Goal: Task Accomplishment & Management: Complete application form

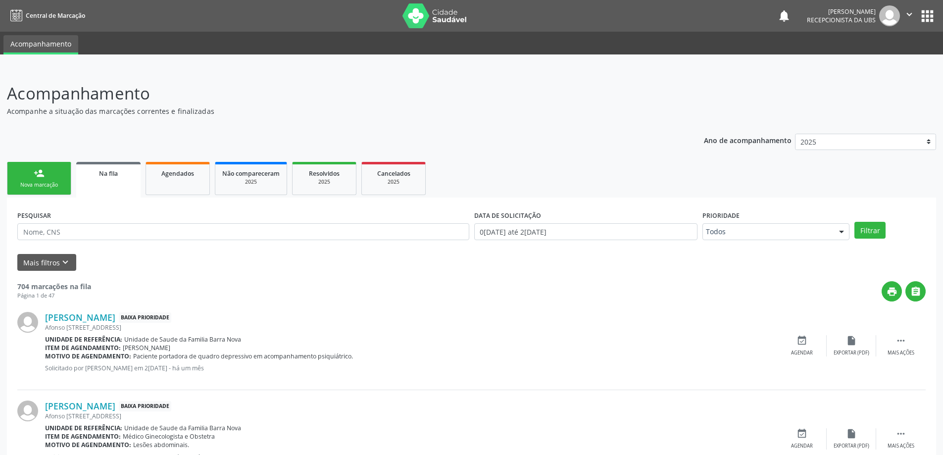
scroll to position [149, 0]
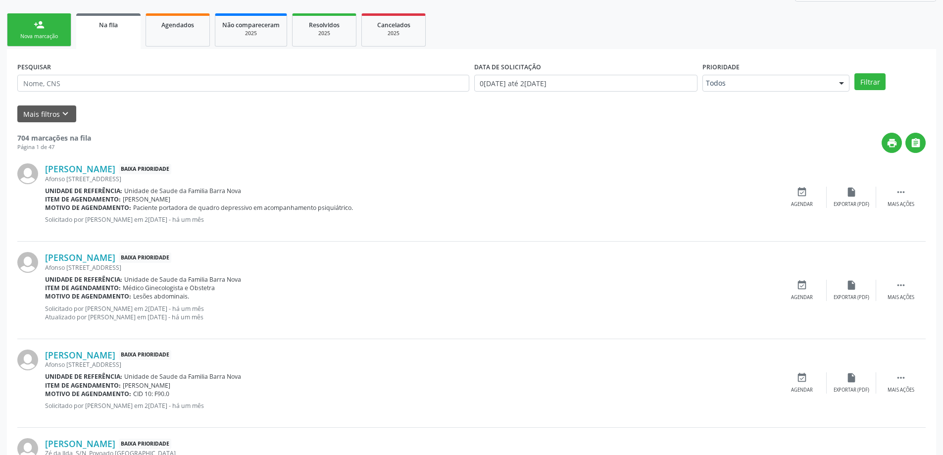
click at [44, 31] on link "person_add Nova marcação" at bounding box center [39, 29] width 64 height 33
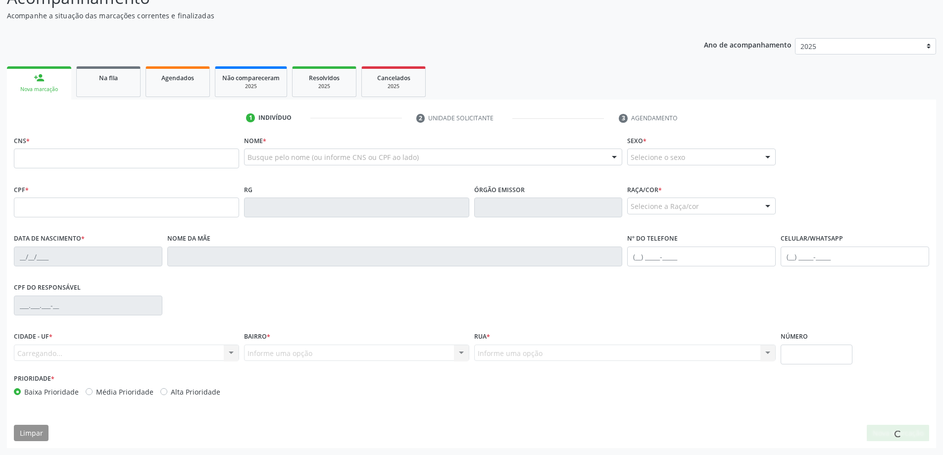
scroll to position [96, 0]
click at [60, 156] on input "text" at bounding box center [126, 159] width 225 height 20
type input "709 2072 9425 9034"
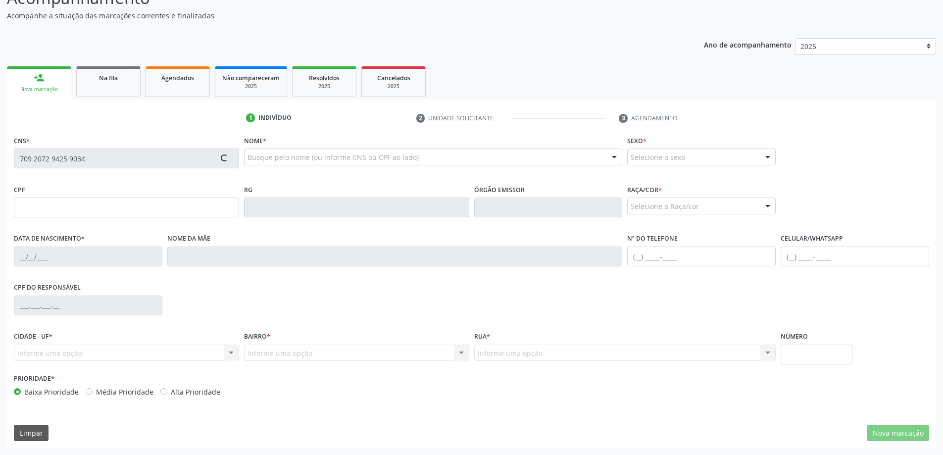
type input "286.984.954-00"
type input "16/10/1949"
type input "Eulina Marques dos Santos"
type input "(82) 98835-0622"
type input "S/N"
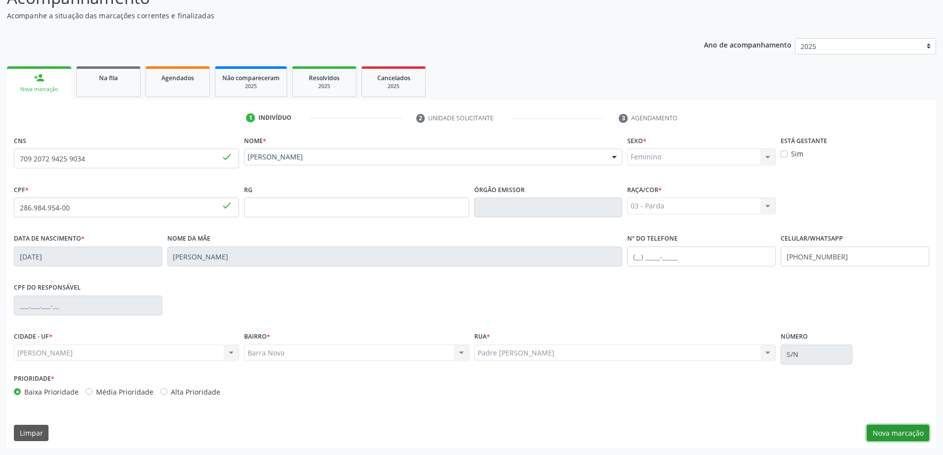
click at [891, 434] on button "Nova marcação" at bounding box center [898, 433] width 62 height 17
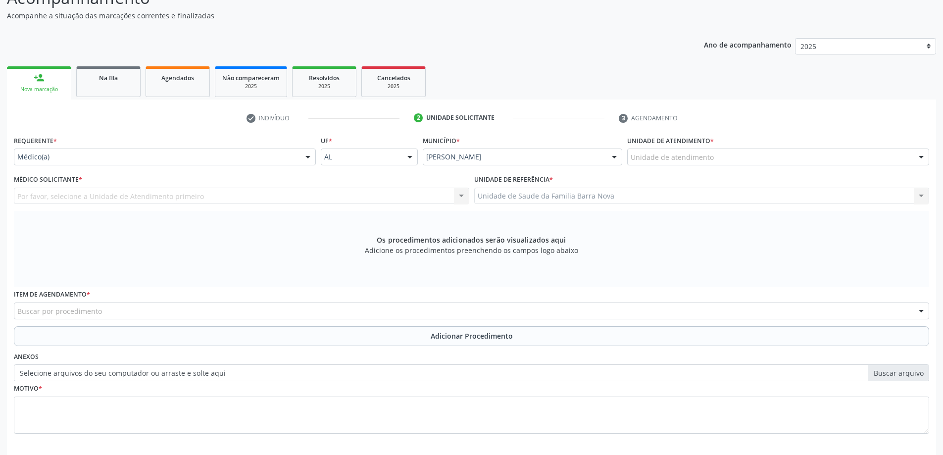
click at [901, 161] on div "Unidade de atendimento" at bounding box center [778, 157] width 302 height 17
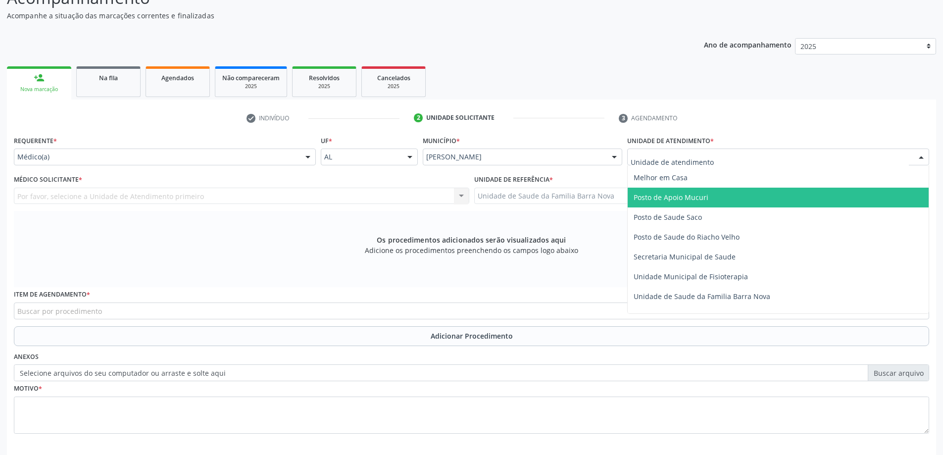
scroll to position [446, 0]
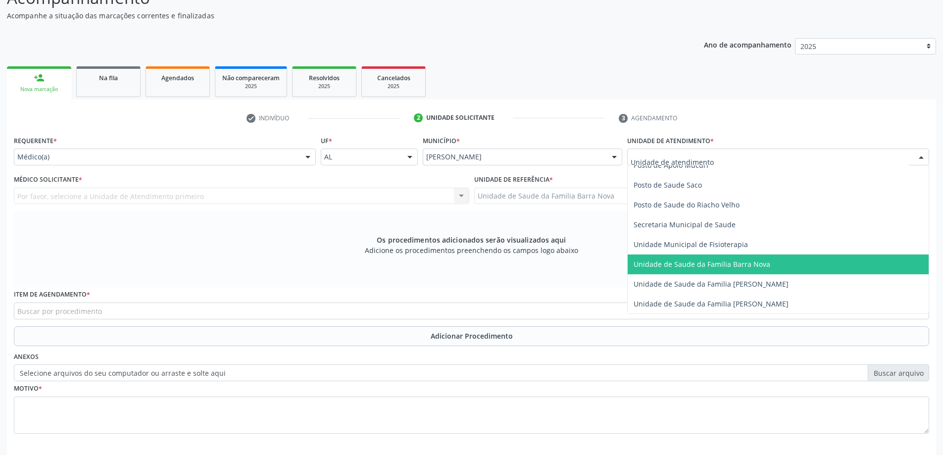
click at [753, 265] on span "Unidade de Saude da Familia Barra Nova" at bounding box center [702, 263] width 137 height 9
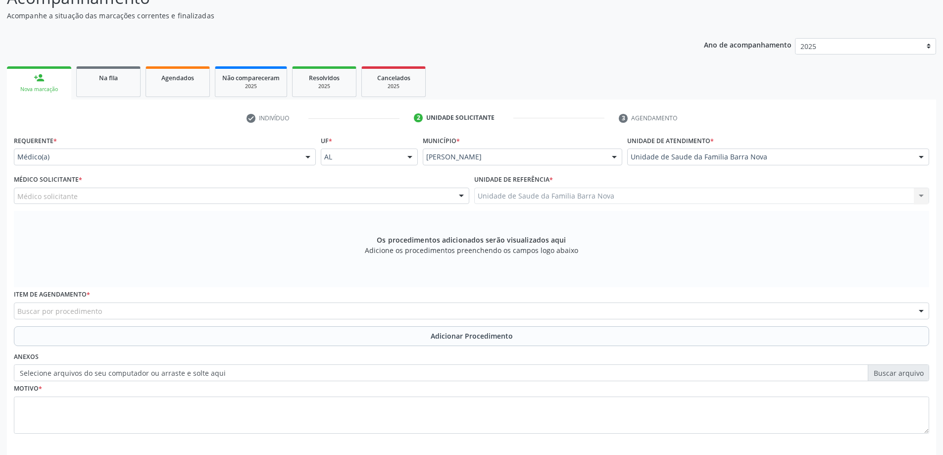
click at [352, 196] on div "Médico solicitante" at bounding box center [242, 196] width 456 height 17
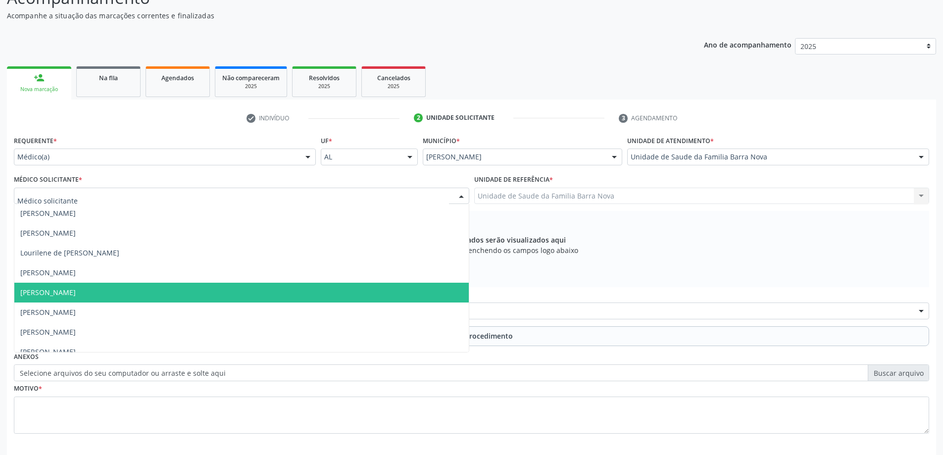
scroll to position [30, 0]
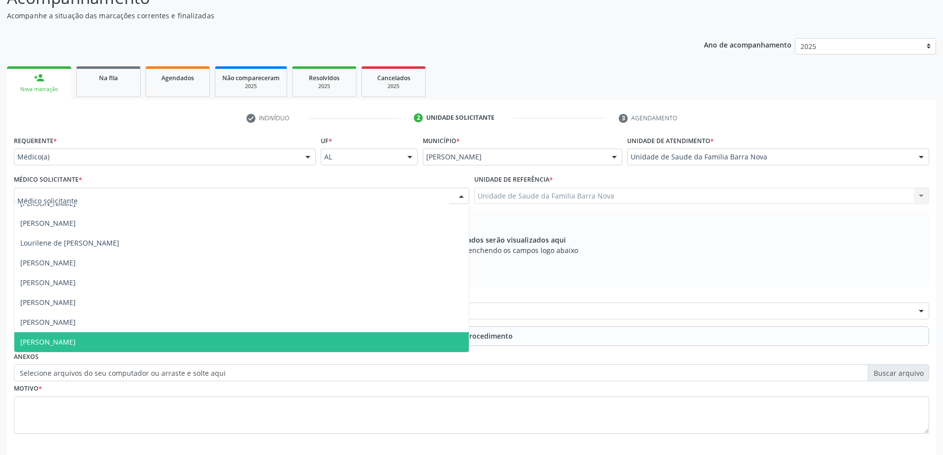
click at [302, 348] on span "[PERSON_NAME]" at bounding box center [241, 342] width 455 height 20
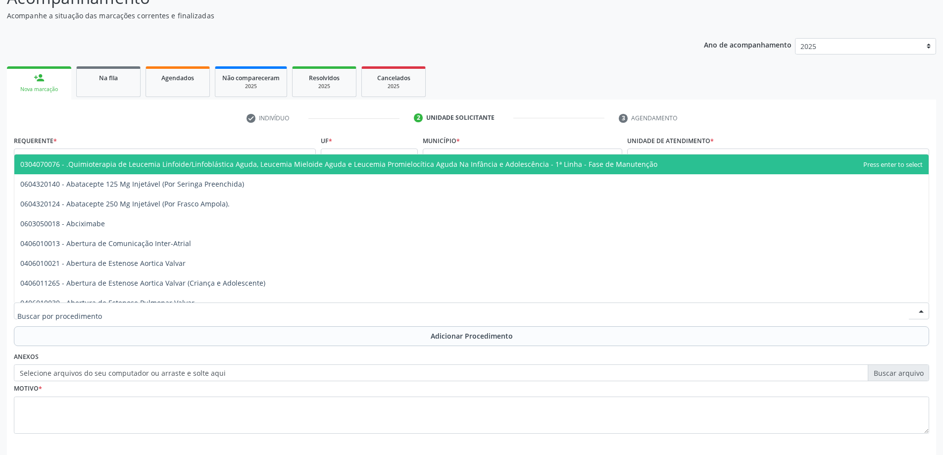
click at [248, 311] on div at bounding box center [472, 311] width 916 height 17
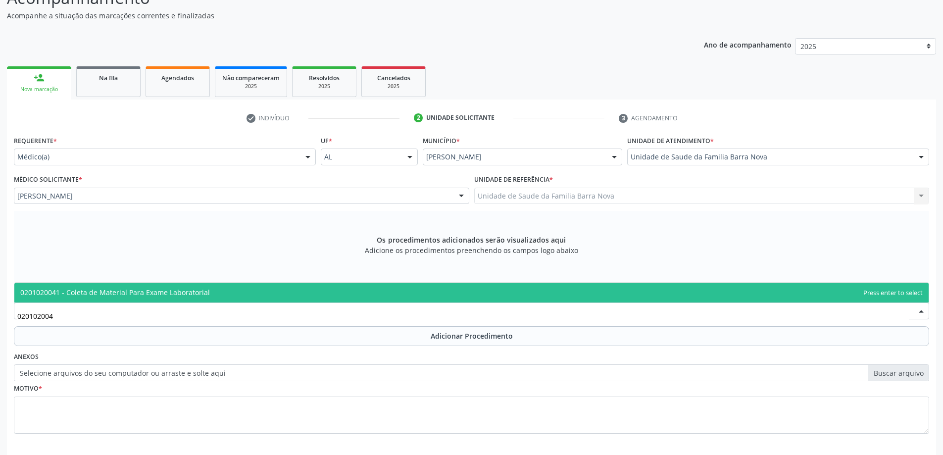
type input "0201020041"
click at [283, 296] on span "0201020041 - Coleta de Material Para Exame Laboratorial" at bounding box center [471, 293] width 915 height 20
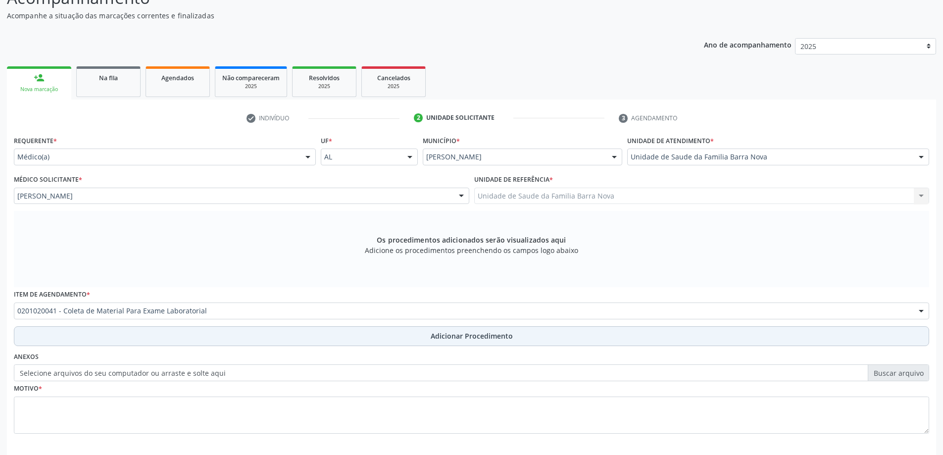
click at [435, 341] on button "Adicionar Procedimento" at bounding box center [472, 336] width 916 height 20
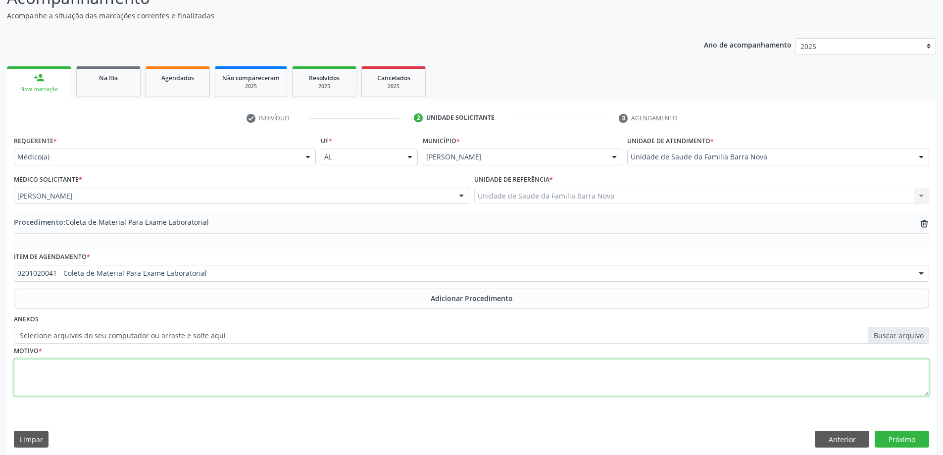
click at [112, 374] on textarea at bounding box center [472, 378] width 916 height 38
type textarea "Hipot"
drag, startPoint x: 64, startPoint y: 371, endPoint x: 0, endPoint y: 368, distance: 64.4
click at [0, 368] on div "Acompanhamento Acompanhe a situação das marcações correntes e finalizadas Relat…" at bounding box center [471, 217] width 943 height 489
paste textarea "Bom dia, Ninha! Cronograma pra próxima semana: Segunda : manhã 12 Tarde: 00 Ter…"
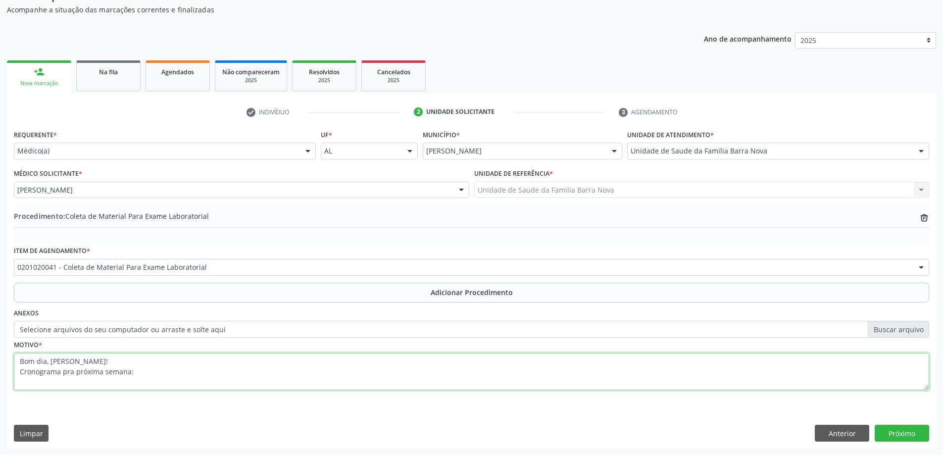
scroll to position [102, 0]
click at [255, 376] on textarea "Bom dia, Ninha! Cronograma pra próxima semana: Segunda : manhã 12 Tarde: 00 Ter…" at bounding box center [472, 372] width 916 height 38
click at [176, 386] on textarea "Segunda : manhã 12 Tarde: 00 Terça: manhã 10 Tarde: 3 Quarta: manhã 12 Tarde vi…" at bounding box center [472, 372] width 916 height 38
click at [176, 386] on textarea "Terça: manhã 10 Tarde: Quarta: manhã 12 Tarde visita B1 Quinta: manhã 12 Tarde:…" at bounding box center [472, 372] width 916 height 38
click at [176, 386] on textarea "Quarta: manhã 12 Tarde visita Quinta: manhã 12 Tarde: visita B2 Sexta: Dra. Dan…" at bounding box center [472, 372] width 916 height 38
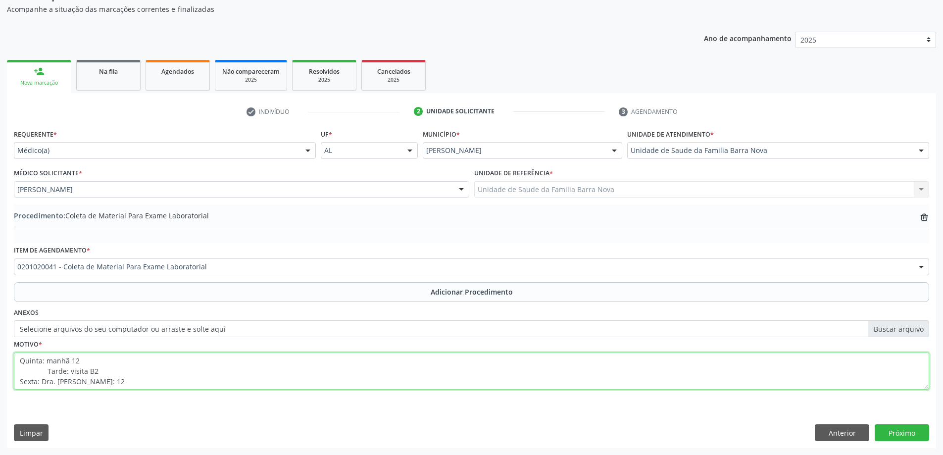
click at [176, 386] on textarea "Quinta: manhã 12 Tarde: visita B2 Sexta: Dra. Daniela Manhã: 12" at bounding box center [472, 372] width 916 height 38
click at [176, 386] on textarea "Sexta: Dra. Daniela Manhã: 12" at bounding box center [472, 372] width 916 height 38
type textarea "S"
paste textarea "Bom dia, Ninha! Cronograma pra próxima semana: Segunda : manhã 12 Tarde: 00 Ter…"
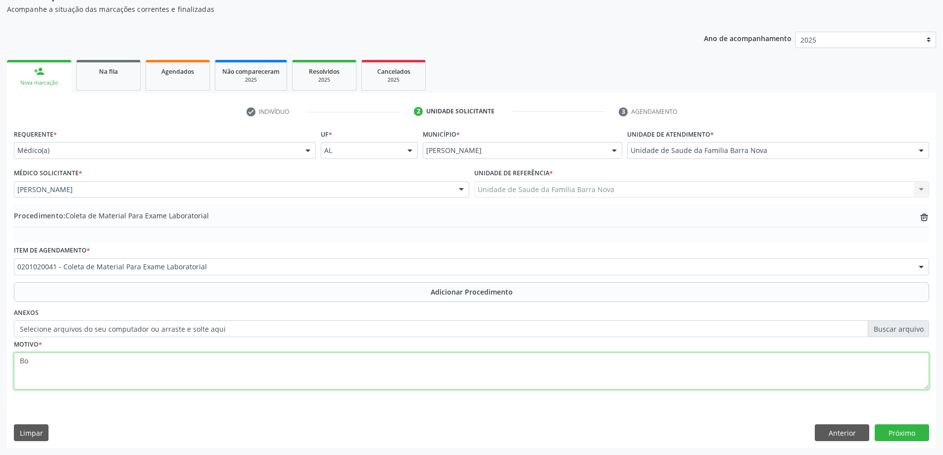
type textarea "B"
type textarea "Hipotireoidismo + HAS."
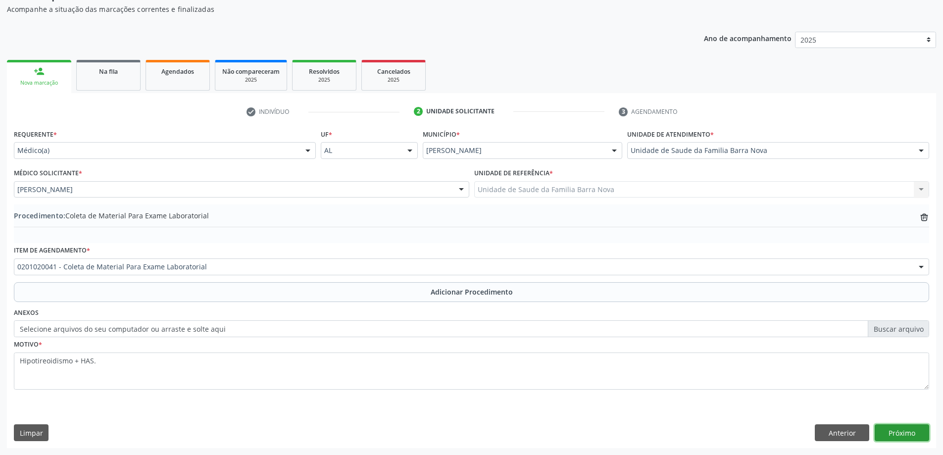
click at [898, 434] on button "Próximo" at bounding box center [902, 432] width 54 height 17
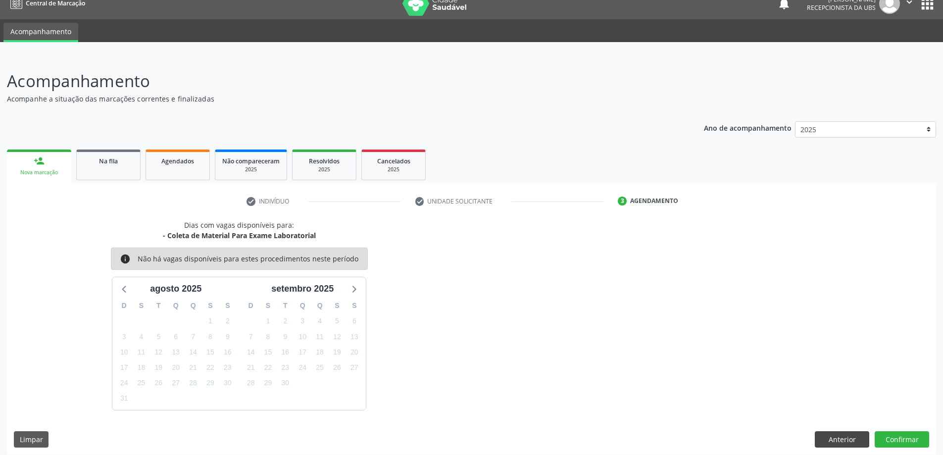
scroll to position [19, 0]
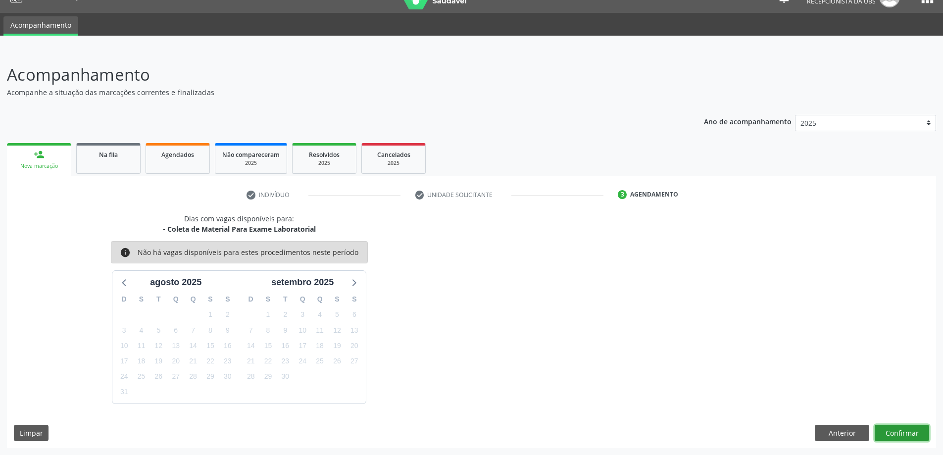
click at [910, 439] on button "Confirmar" at bounding box center [902, 433] width 54 height 17
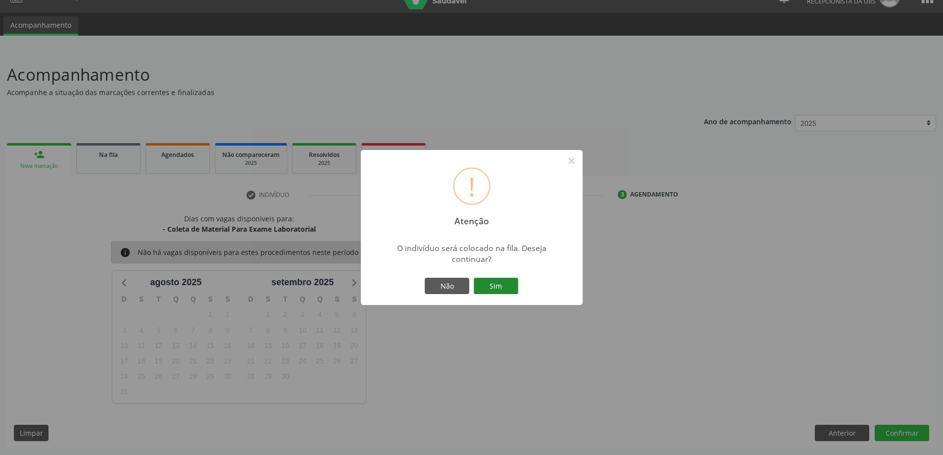
click at [488, 289] on button "Sim" at bounding box center [496, 286] width 45 height 17
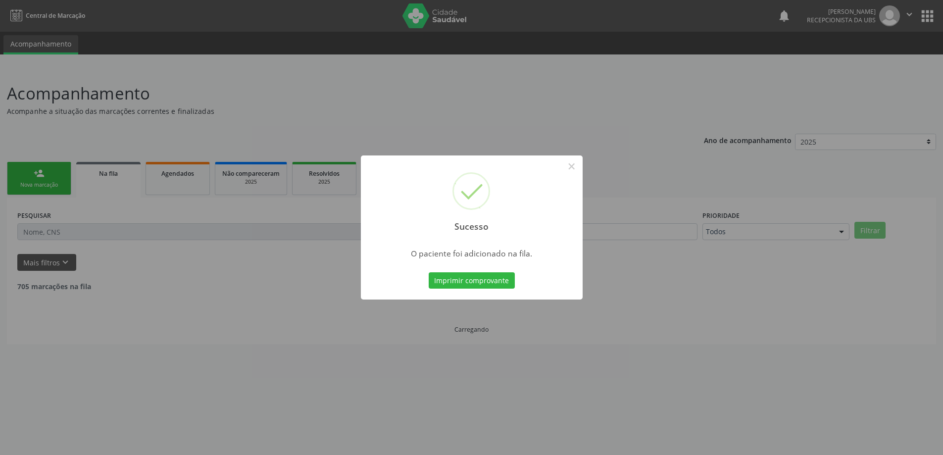
scroll to position [0, 0]
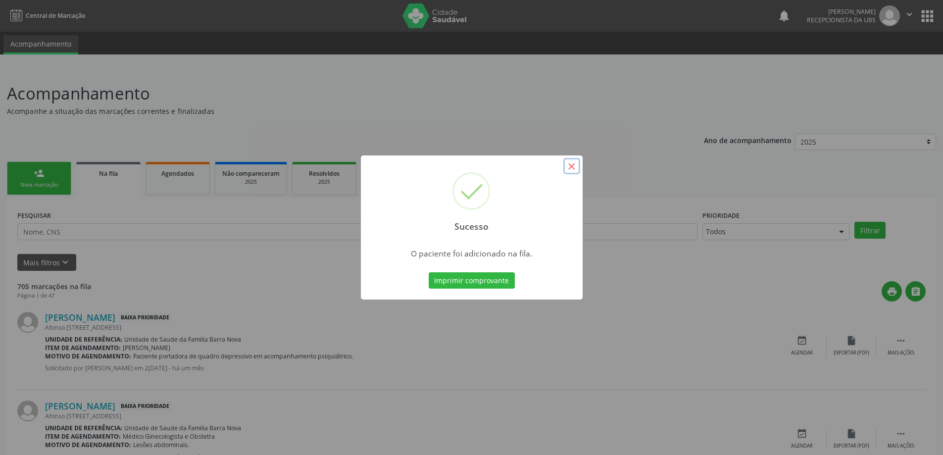
click at [570, 169] on button "×" at bounding box center [571, 166] width 17 height 17
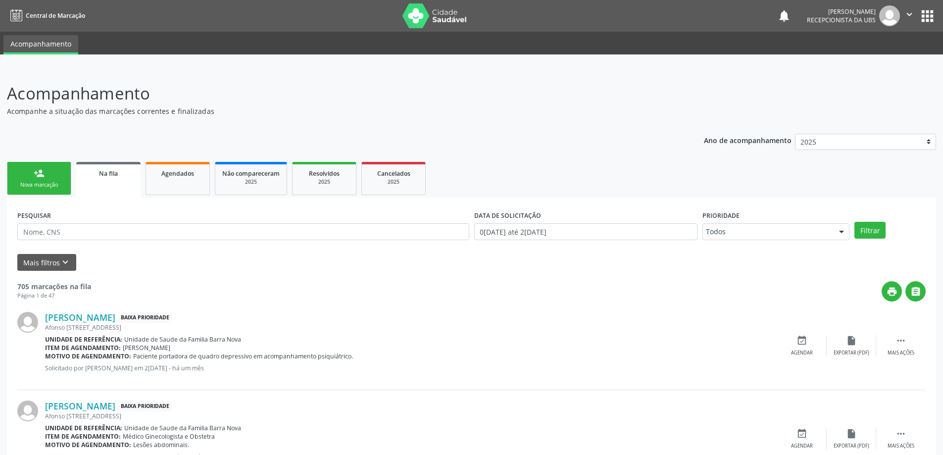
click at [35, 189] on link "person_add Nova marcação" at bounding box center [39, 178] width 64 height 33
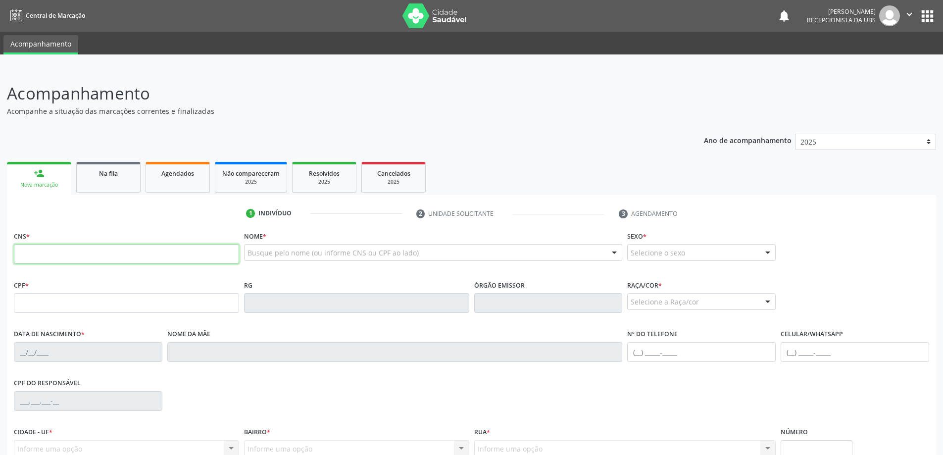
click at [58, 260] on input "text" at bounding box center [126, 254] width 225 height 20
type input "700 8059 8244 1586"
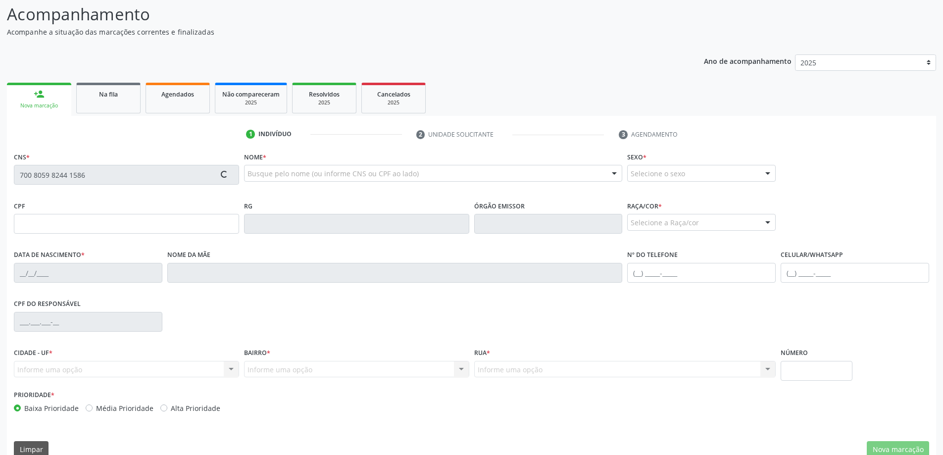
type input "039.528.794-44"
type input "28/05/1981"
type input "Marli Santos de Oliveira"
type input "(82) 8852-2809"
type input "519"
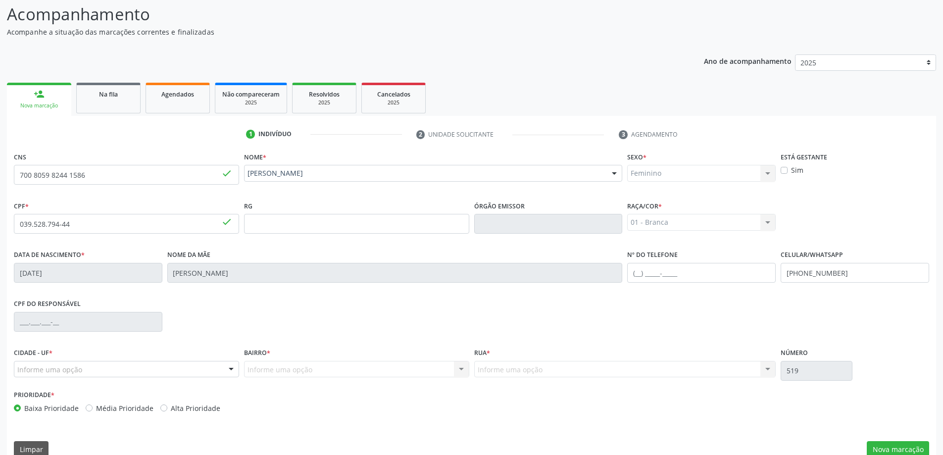
scroll to position [96, 0]
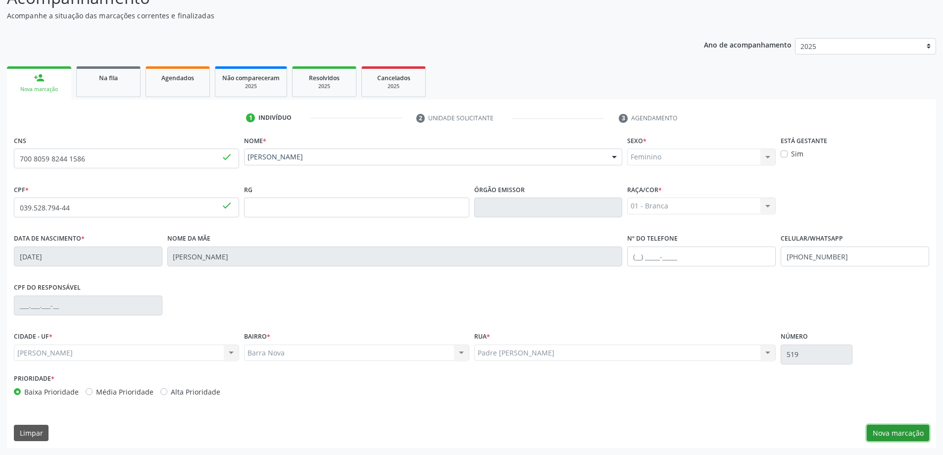
click at [887, 438] on button "Nova marcação" at bounding box center [898, 433] width 62 height 17
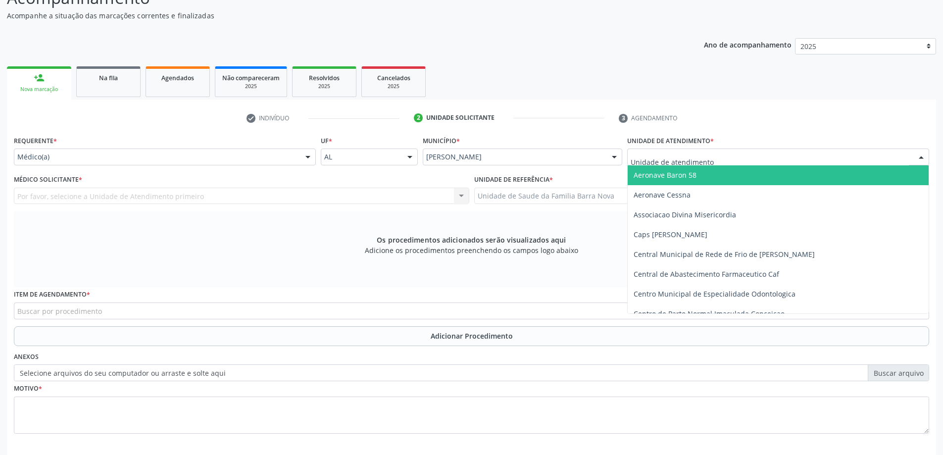
click at [763, 159] on div at bounding box center [778, 157] width 302 height 17
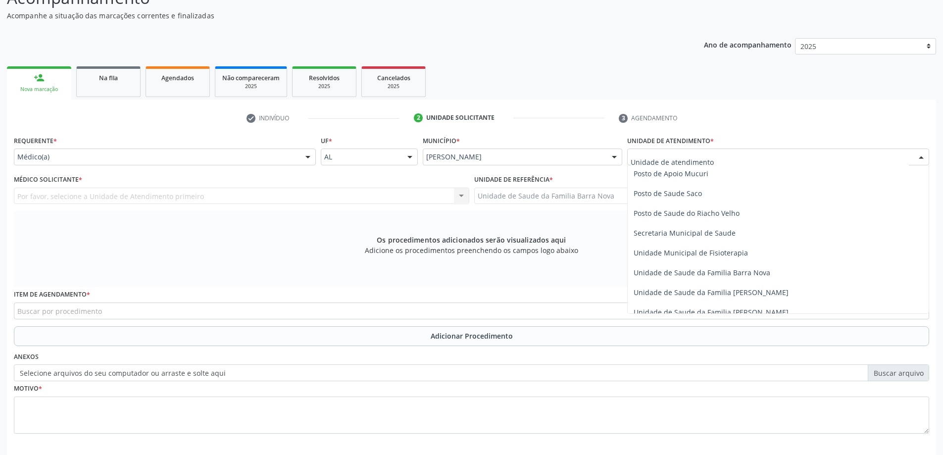
scroll to position [446, 0]
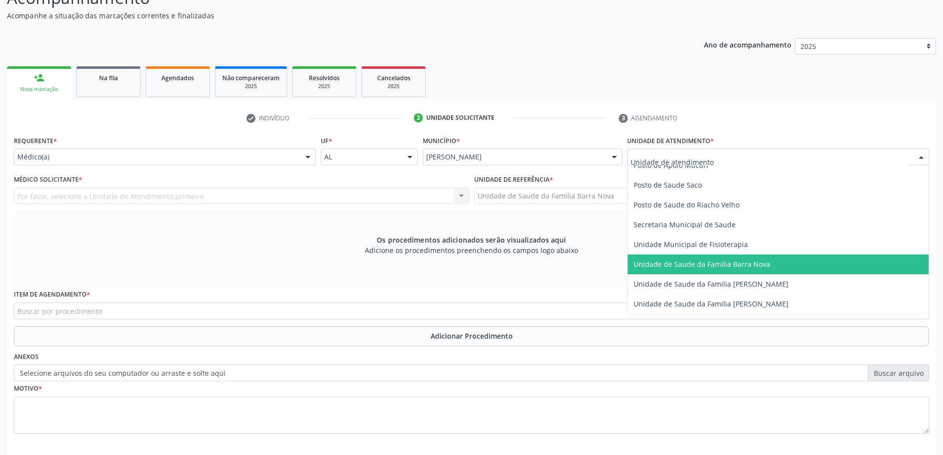
click at [741, 266] on span "Unidade de Saude da Familia Barra Nova" at bounding box center [702, 263] width 137 height 9
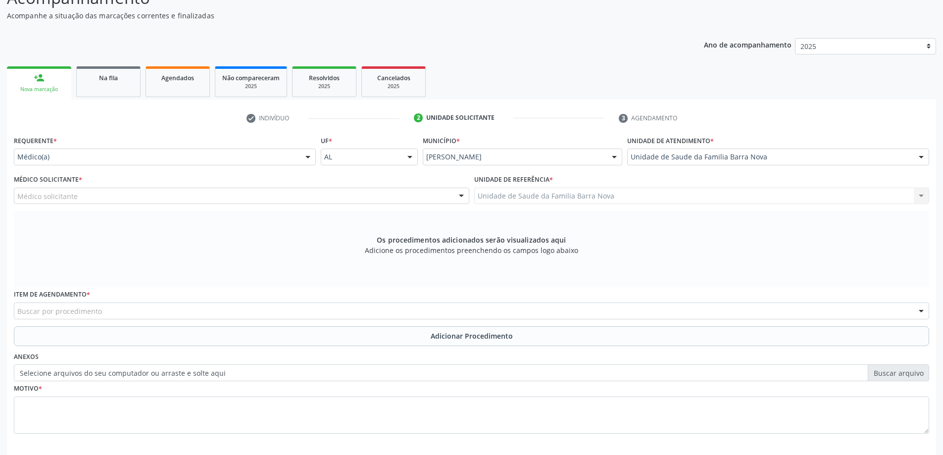
click at [365, 198] on div "Médico solicitante" at bounding box center [242, 196] width 456 height 17
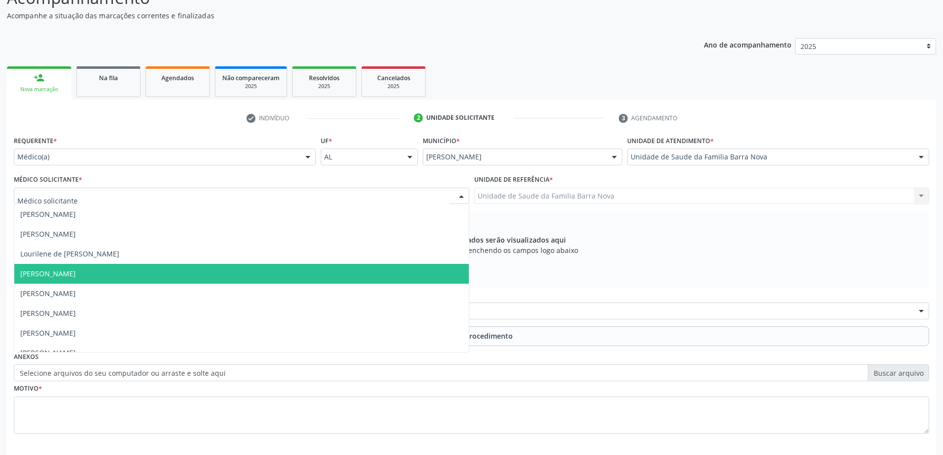
scroll to position [30, 0]
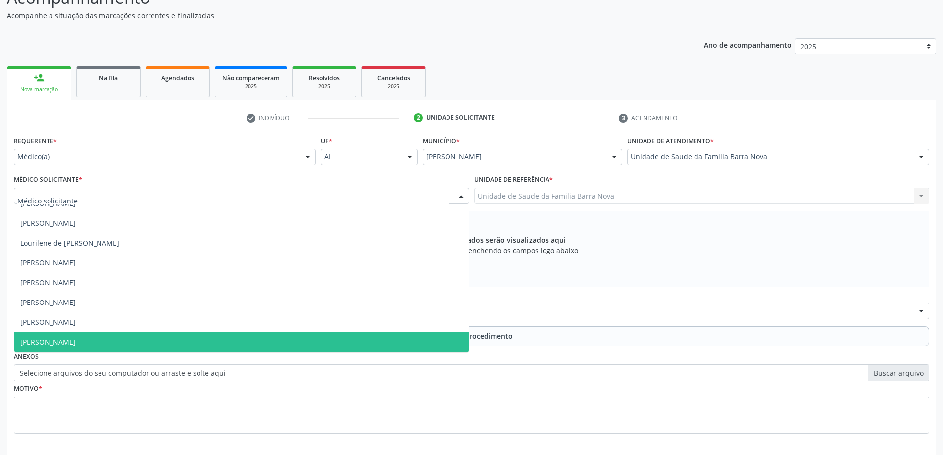
click at [277, 340] on span "[PERSON_NAME]" at bounding box center [241, 342] width 455 height 20
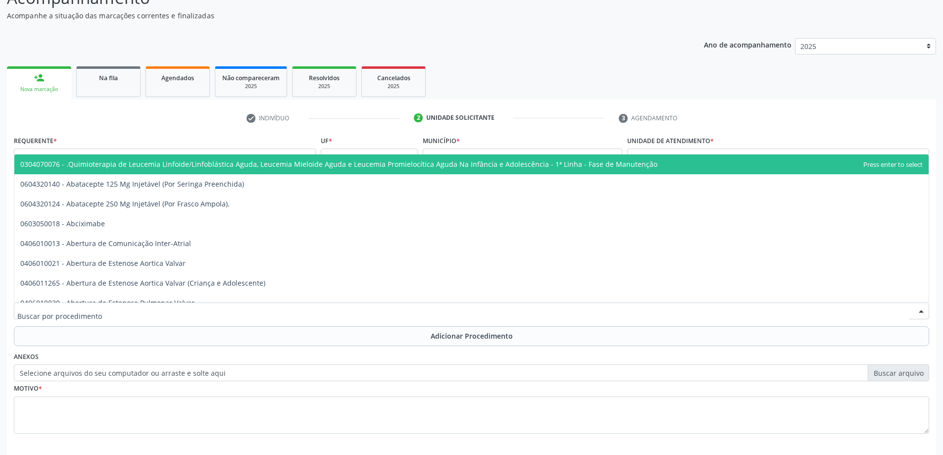
click at [348, 312] on div at bounding box center [472, 311] width 916 height 17
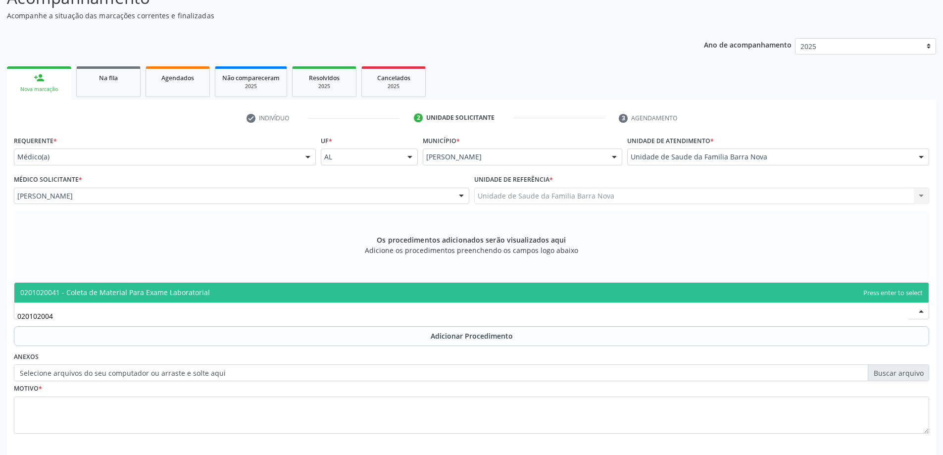
type input "0201020041"
click at [426, 299] on span "0201020041 - Coleta de Material Para Exame Laboratorial" at bounding box center [471, 293] width 915 height 20
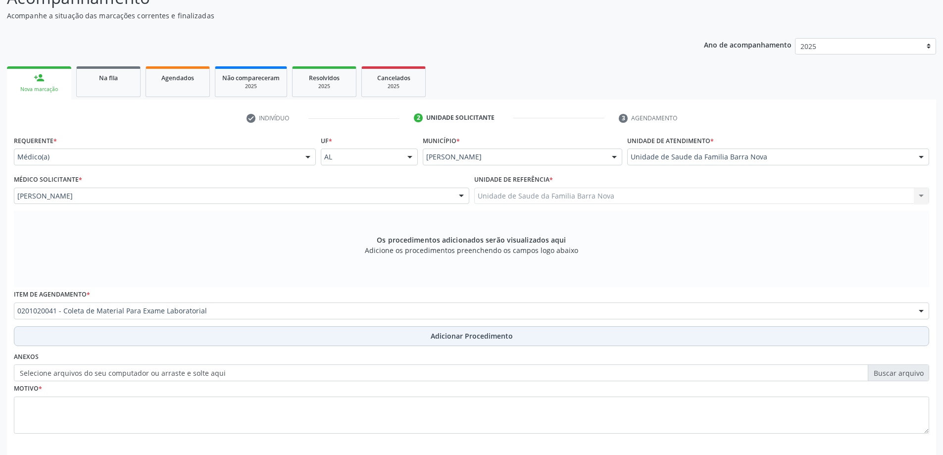
click at [453, 341] on button "Adicionar Procedimento" at bounding box center [472, 336] width 916 height 20
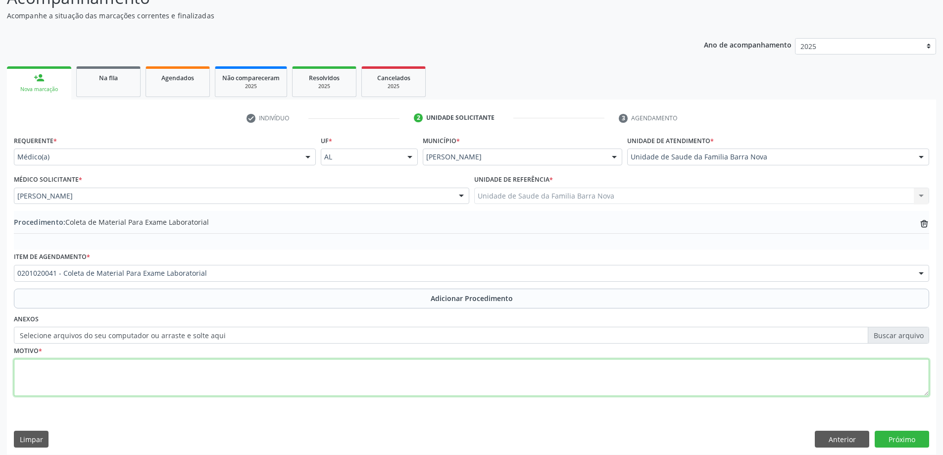
click at [172, 383] on textarea at bounding box center [472, 378] width 916 height 38
type textarea "Sobrepeso."
click at [905, 439] on button "Próximo" at bounding box center [902, 439] width 54 height 17
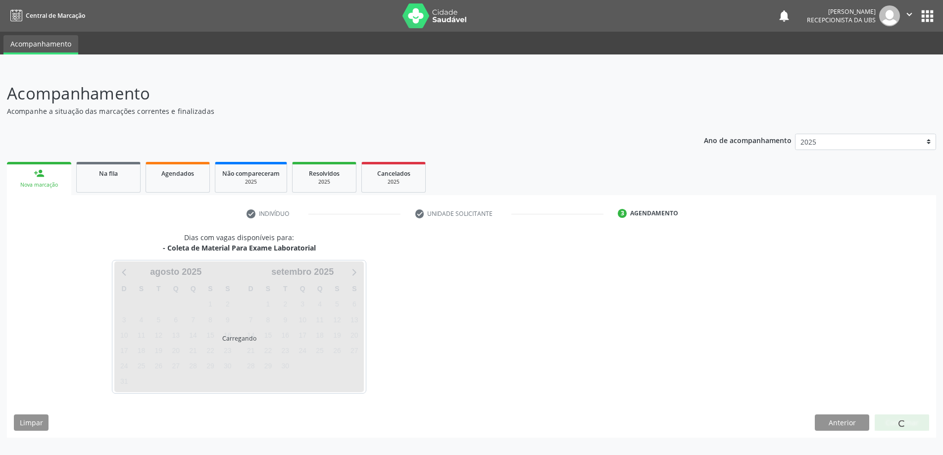
scroll to position [0, 0]
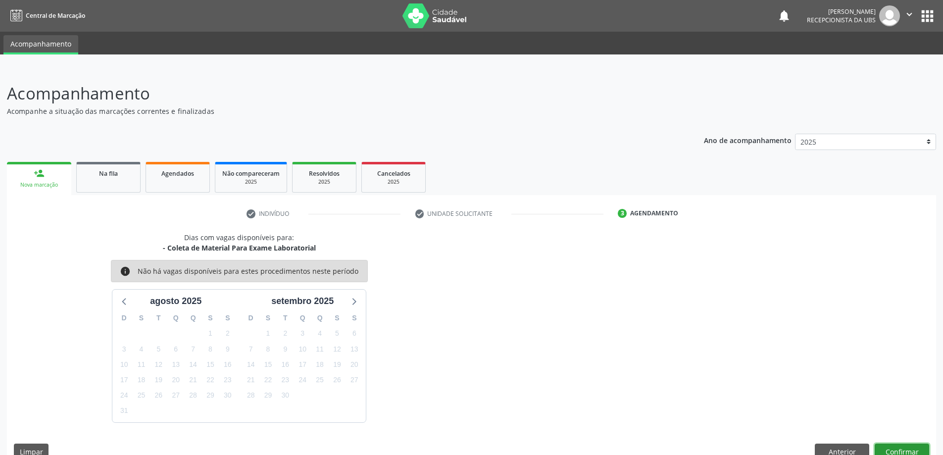
click at [902, 446] on button "Confirmar" at bounding box center [902, 452] width 54 height 17
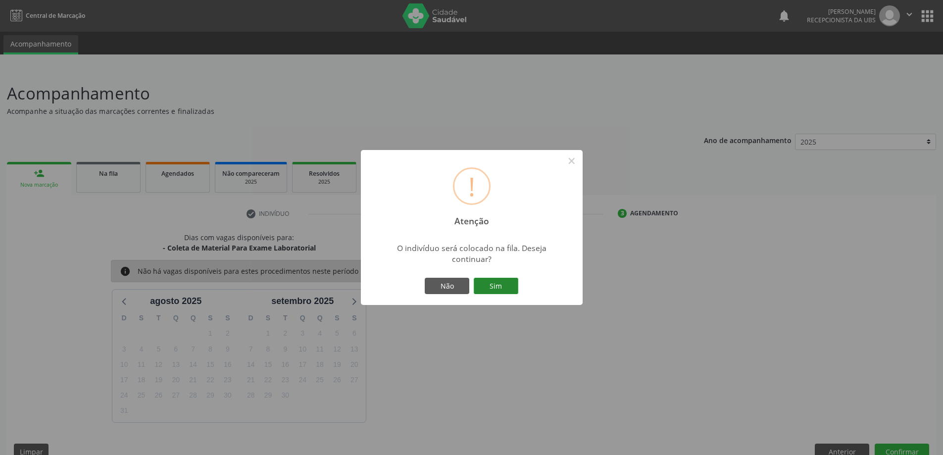
click at [490, 287] on button "Sim" at bounding box center [496, 286] width 45 height 17
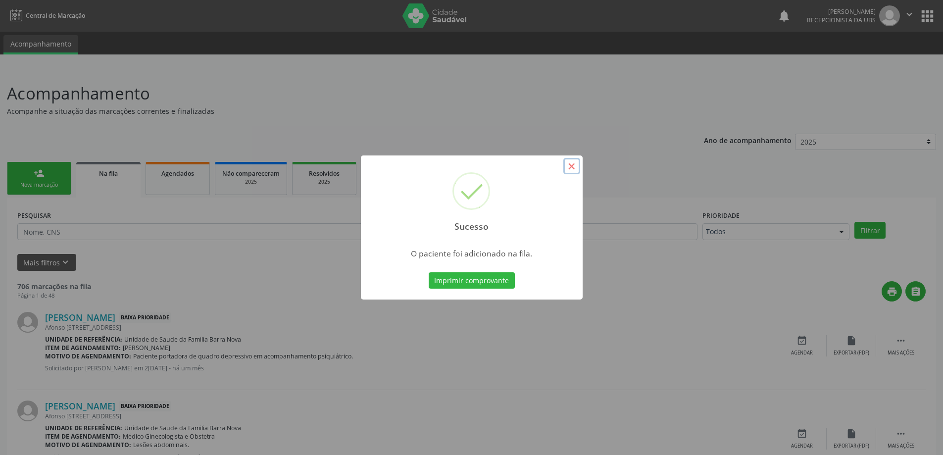
click at [570, 169] on button "×" at bounding box center [571, 166] width 17 height 17
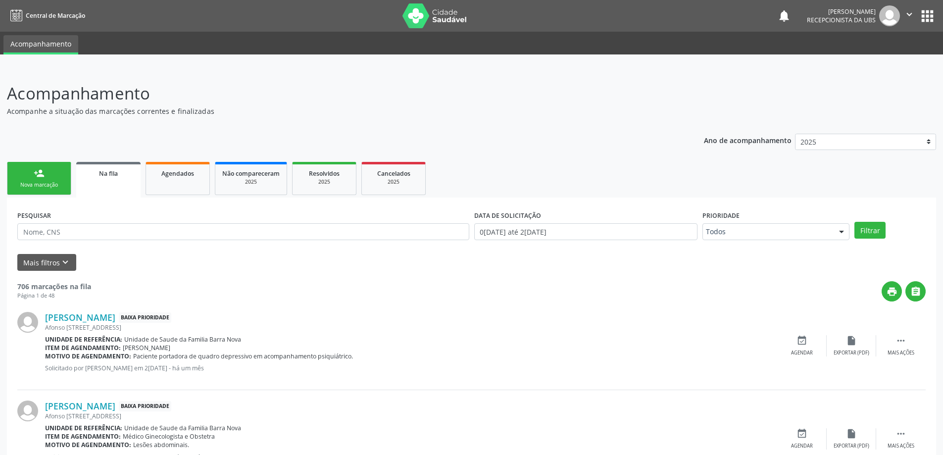
click at [62, 188] on div "Nova marcação" at bounding box center [39, 184] width 50 height 7
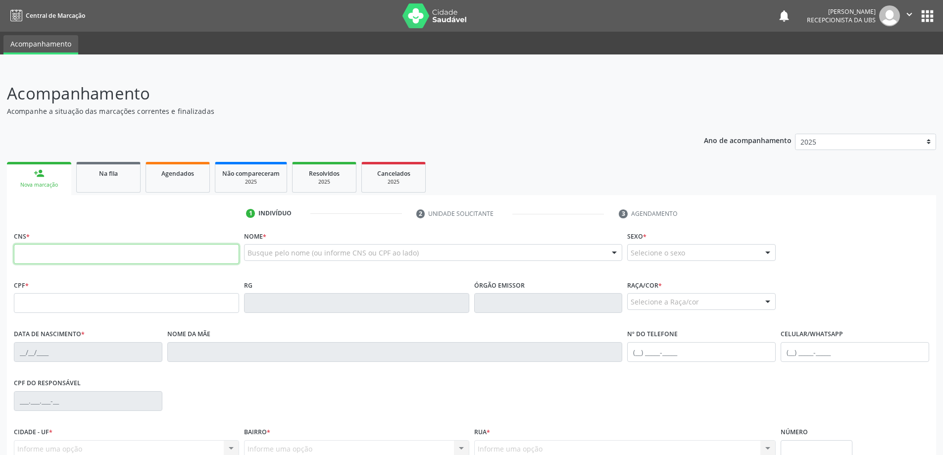
click at [65, 250] on input "text" at bounding box center [126, 254] width 225 height 20
type input "705 0002 7774 0555"
type input "26/06/1997"
type input "Josefa Maria da Silva"
type input "[PHONE_NUMBER]"
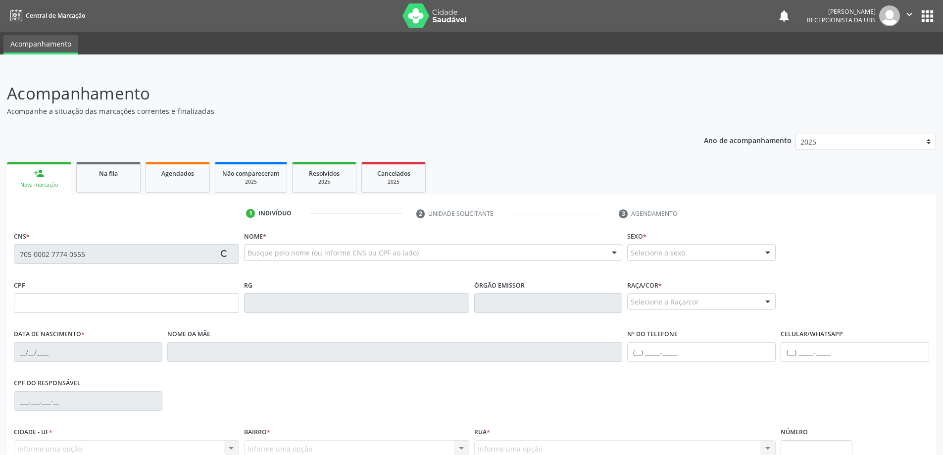
type input "S/N"
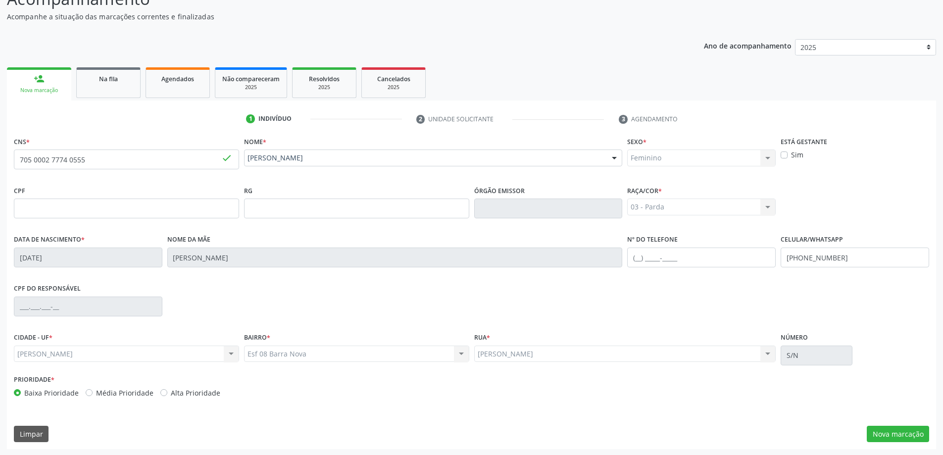
scroll to position [96, 0]
click at [907, 436] on button "Nova marcação" at bounding box center [898, 433] width 62 height 17
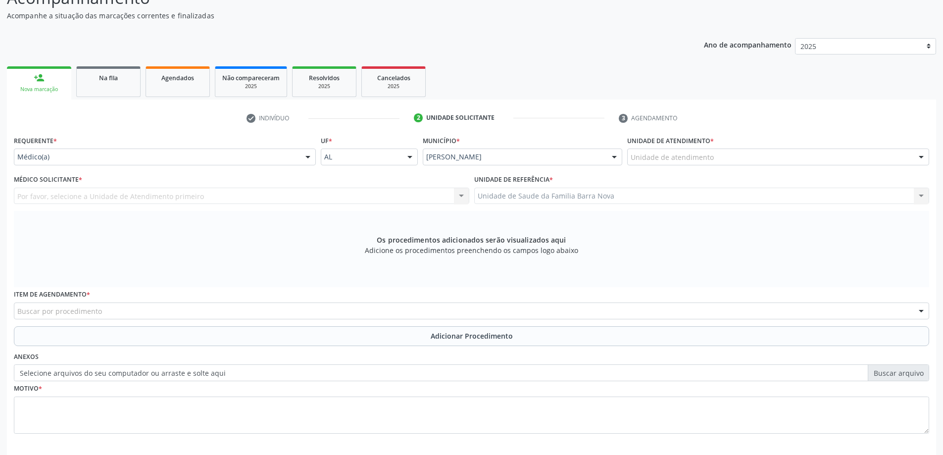
click at [755, 155] on div "Unidade de atendimento" at bounding box center [778, 157] width 302 height 17
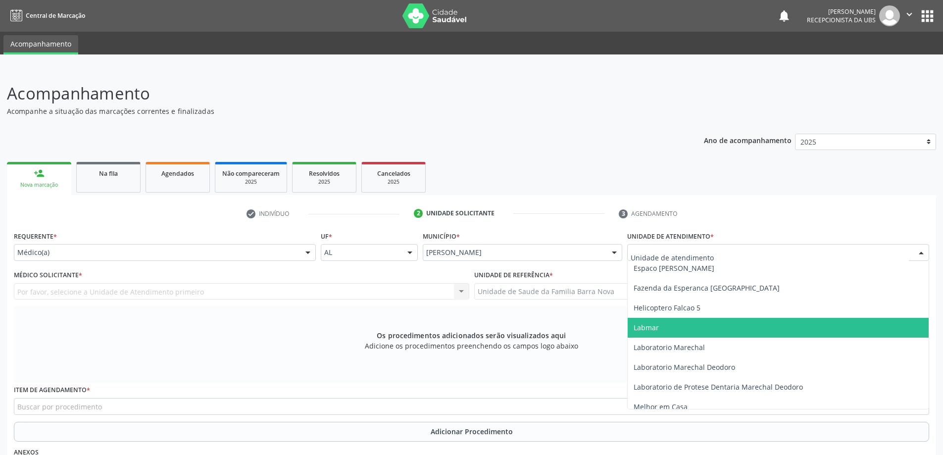
scroll to position [297, 0]
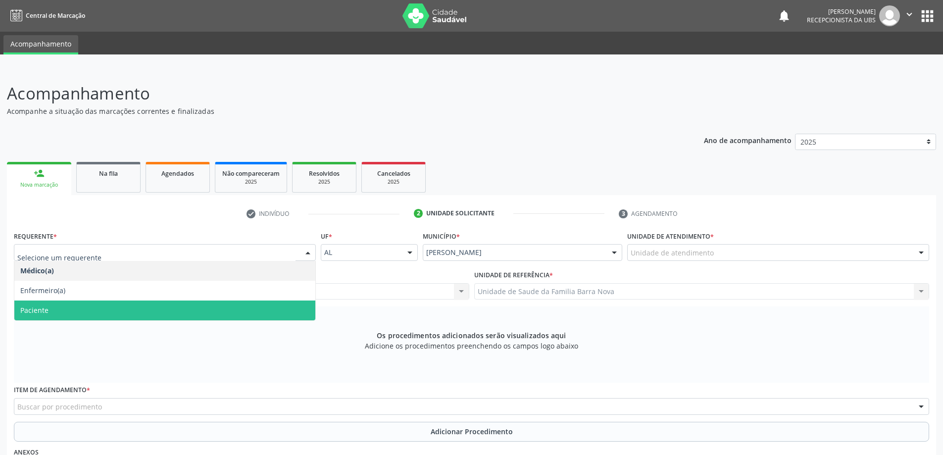
click at [210, 308] on span "Paciente" at bounding box center [164, 311] width 301 height 20
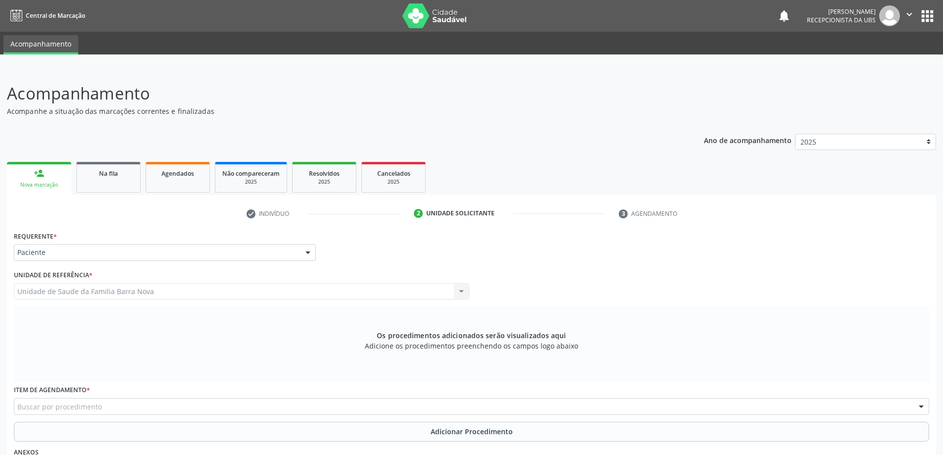
click at [235, 293] on div "Unidade de Saude da Familia Barra Nova Unidade de Saude da Familia [GEOGRAPHIC_…" at bounding box center [242, 291] width 456 height 17
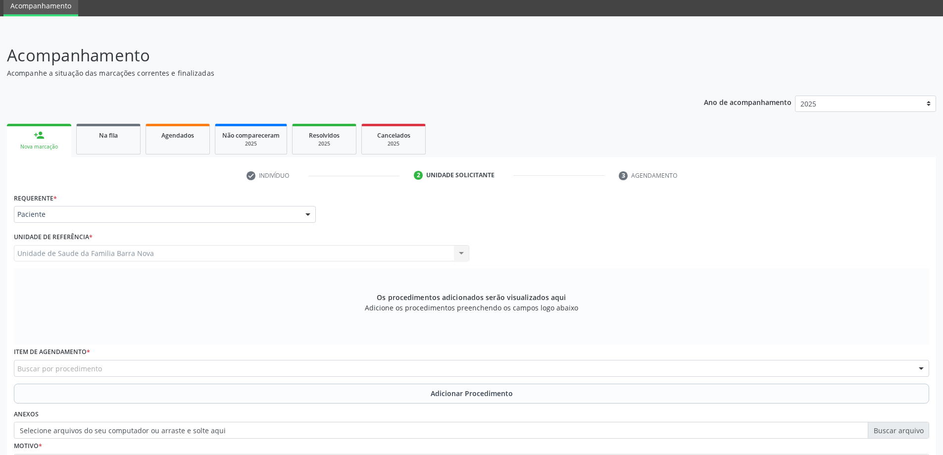
scroll to position [99, 0]
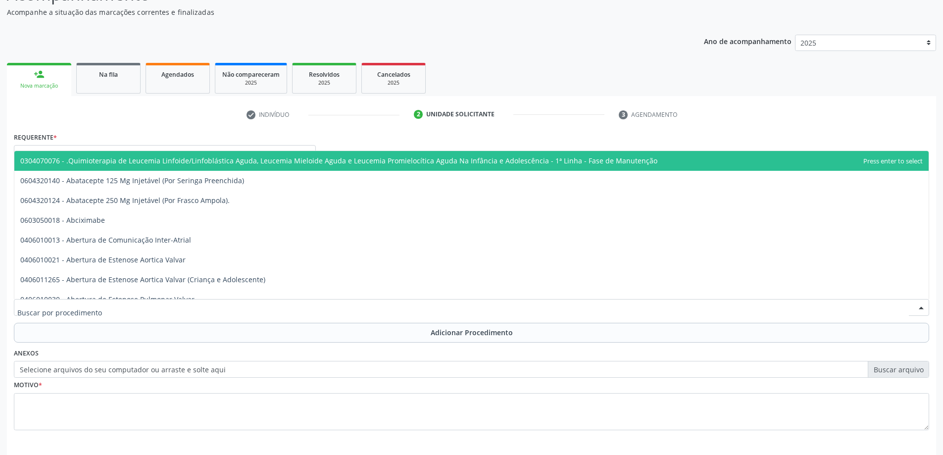
click at [272, 312] on div at bounding box center [472, 307] width 916 height 17
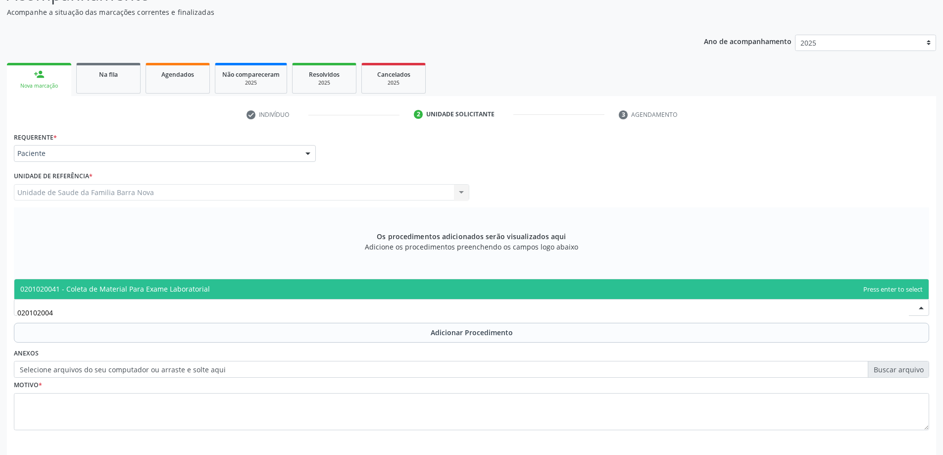
type input "0201020041"
click at [304, 287] on span "0201020041 - Coleta de Material Para Exame Laboratorial" at bounding box center [471, 289] width 915 height 20
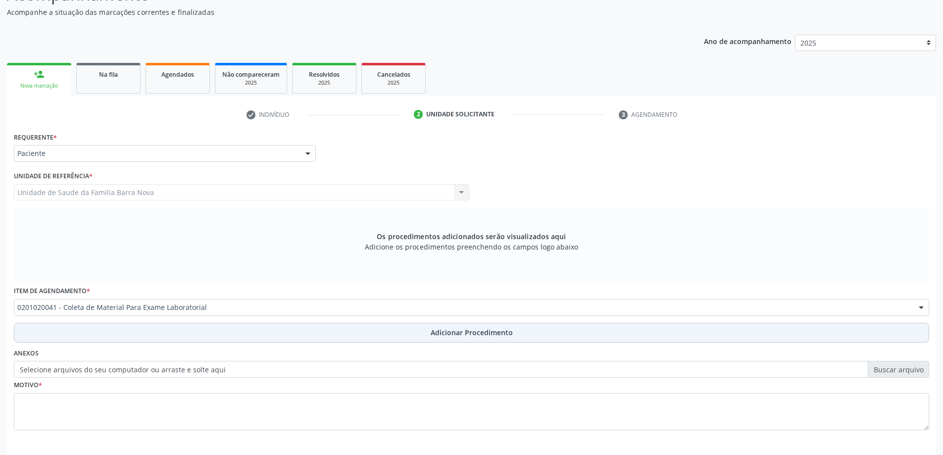
click at [444, 330] on span "Adicionar Procedimento" at bounding box center [472, 332] width 82 height 10
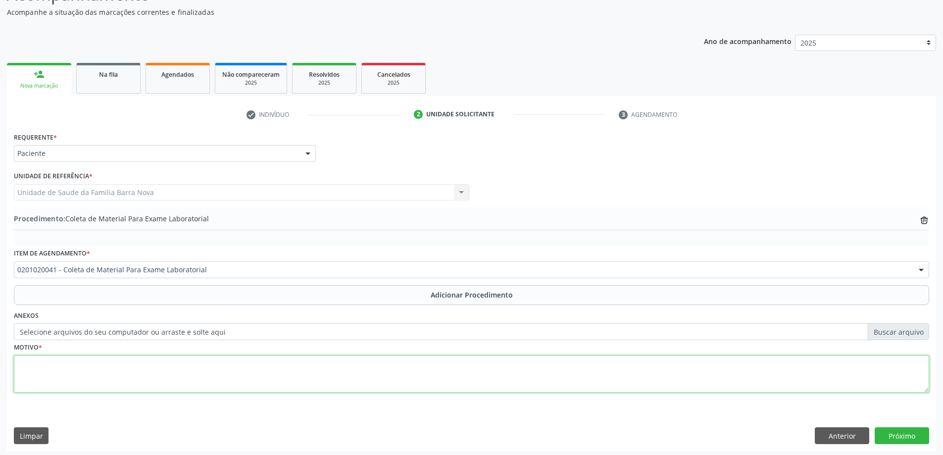
click at [209, 376] on textarea at bounding box center [472, 375] width 916 height 38
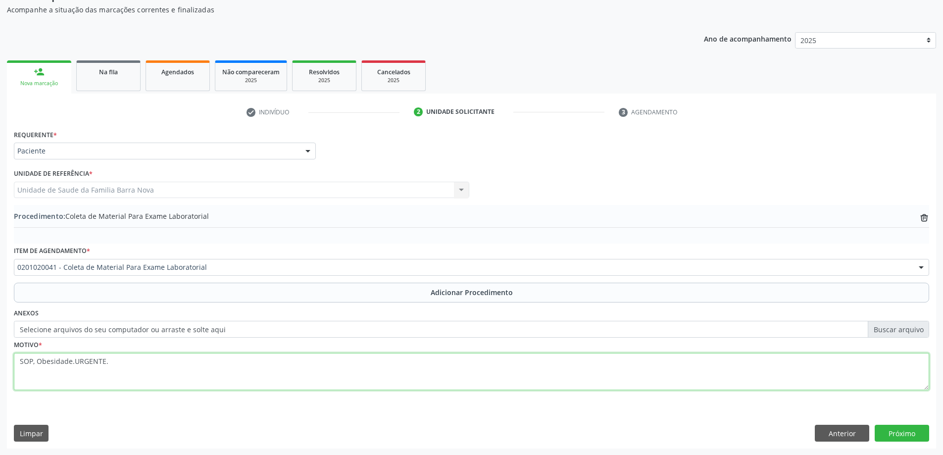
scroll to position [102, 0]
type textarea "SOP, Obesidade.URGENTE."
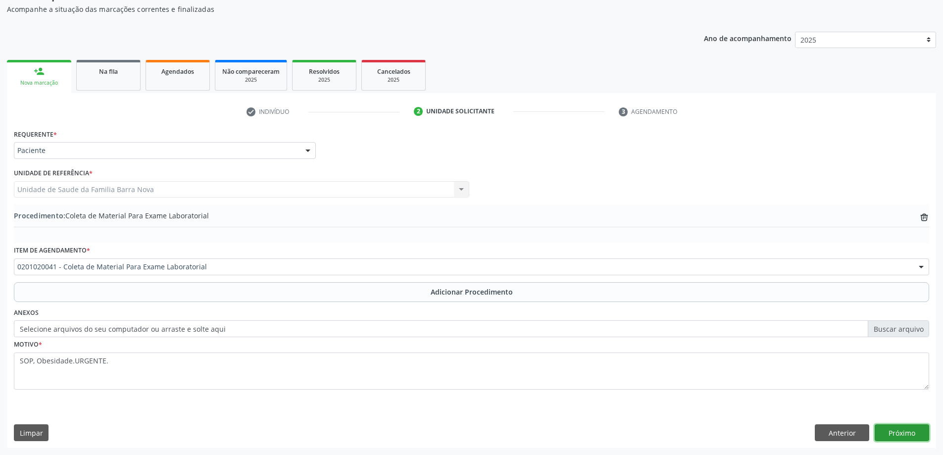
click at [903, 433] on button "Próximo" at bounding box center [902, 432] width 54 height 17
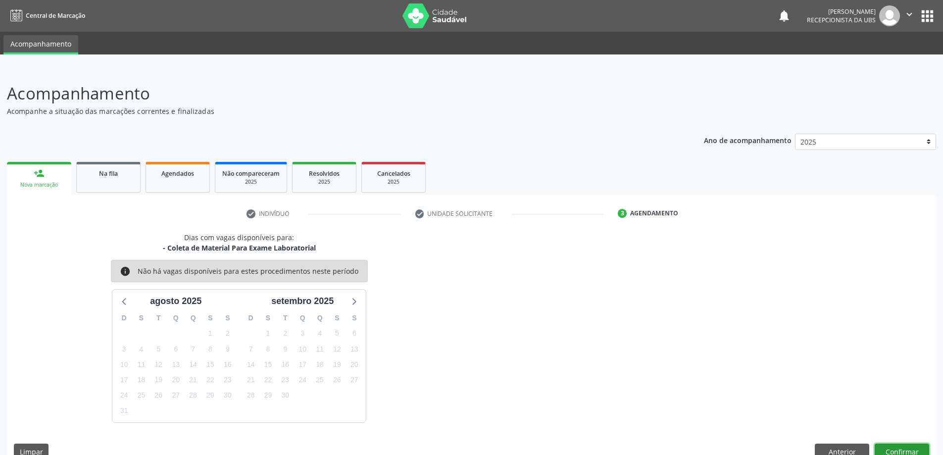
click at [895, 449] on button "Confirmar" at bounding box center [902, 452] width 54 height 17
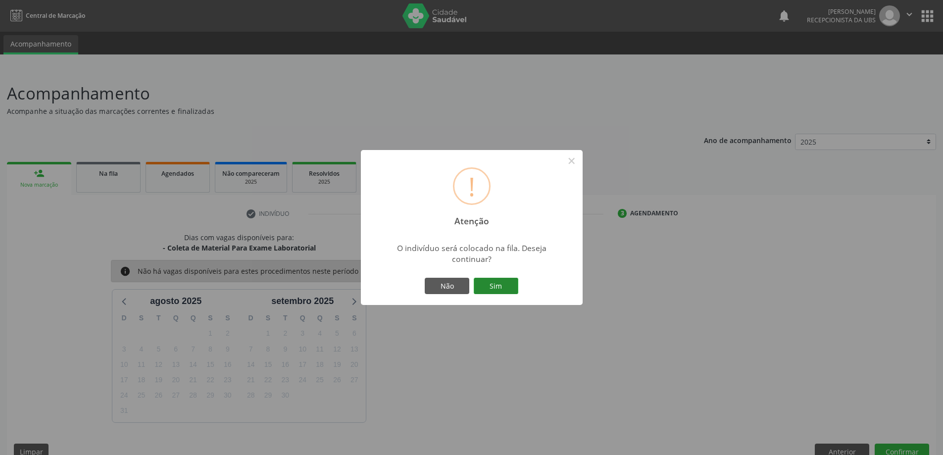
click at [502, 285] on button "Sim" at bounding box center [496, 286] width 45 height 17
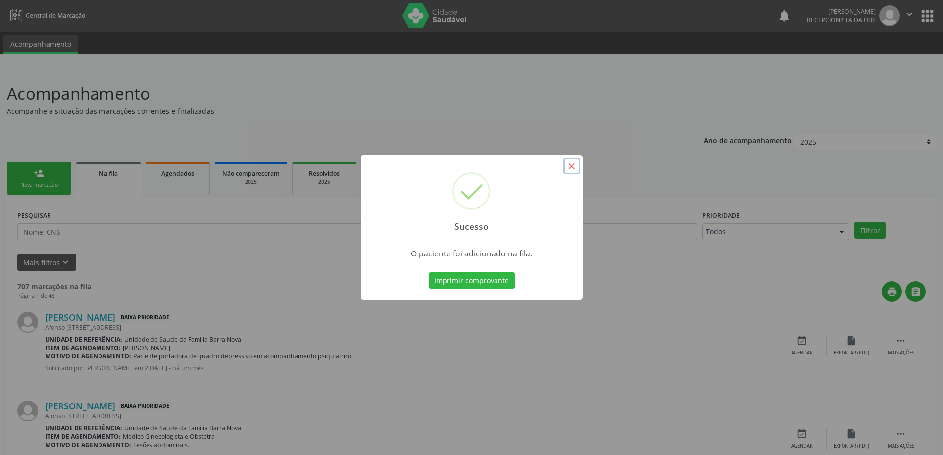
click at [573, 167] on button "×" at bounding box center [571, 166] width 17 height 17
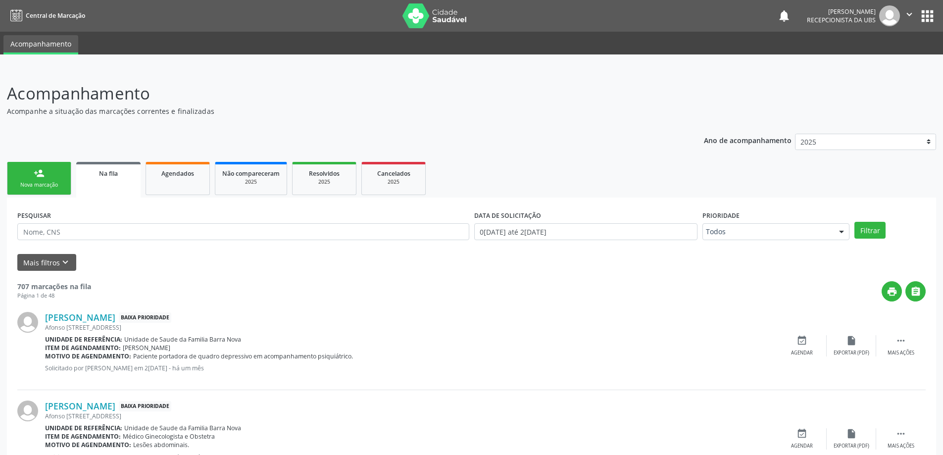
click at [32, 170] on link "person_add Nova marcação" at bounding box center [39, 178] width 64 height 33
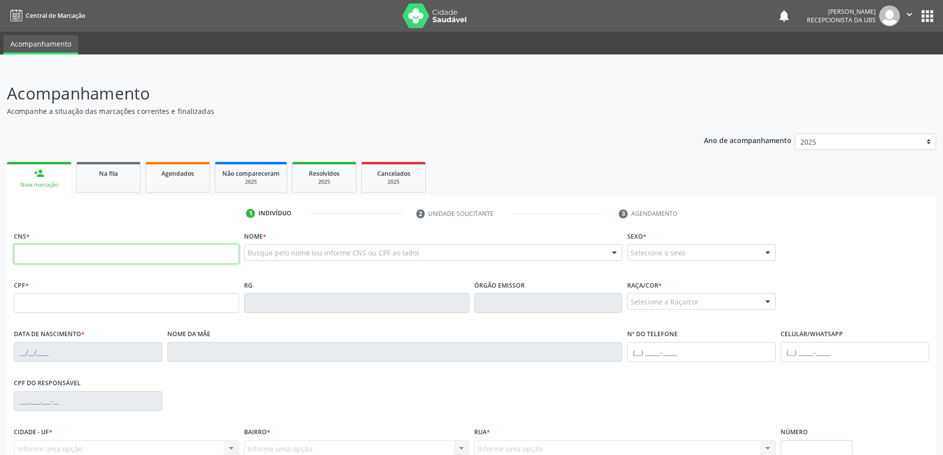
click at [50, 251] on input "text" at bounding box center [126, 254] width 225 height 20
type input "702 8066 6185 6460"
type input "20/06/2003"
type input "Sheila Akiria de Araujo Paes"
type input "(82) 99365-7197"
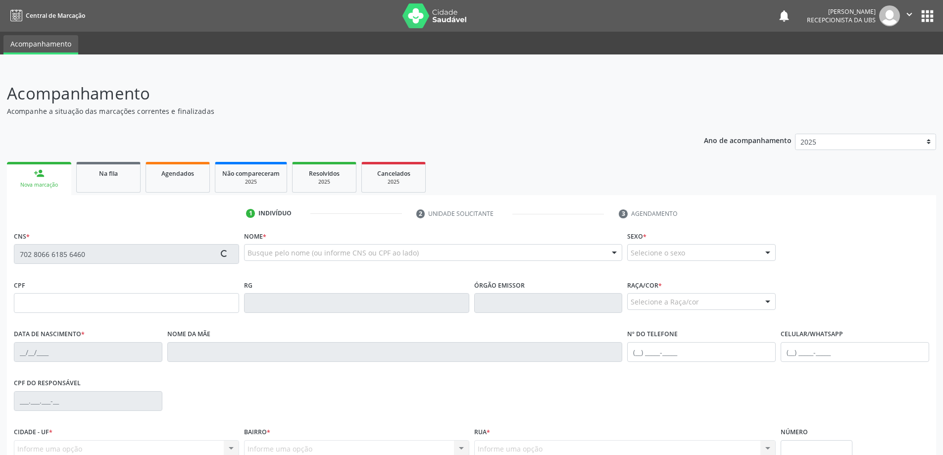
type input "S/N"
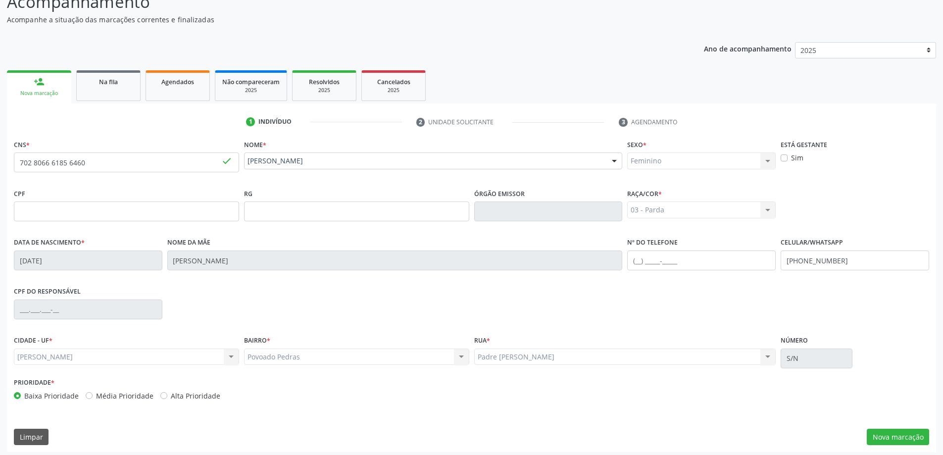
scroll to position [96, 0]
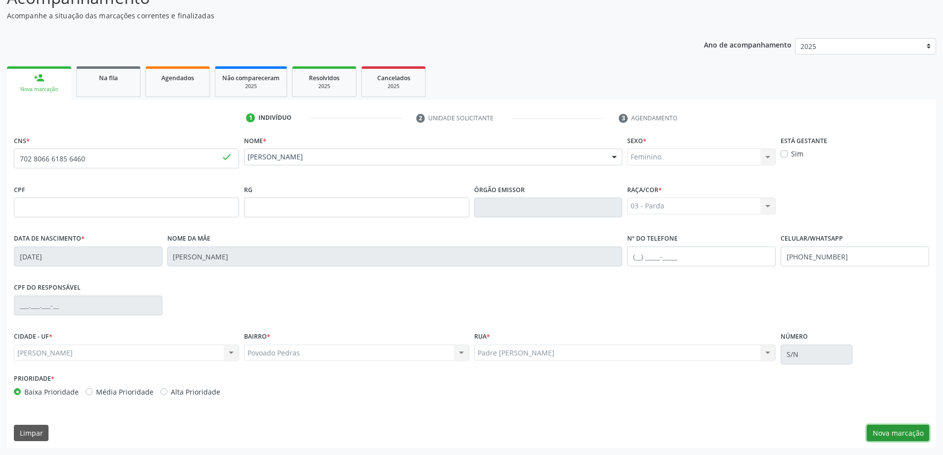
click at [906, 433] on button "Nova marcação" at bounding box center [898, 433] width 62 height 17
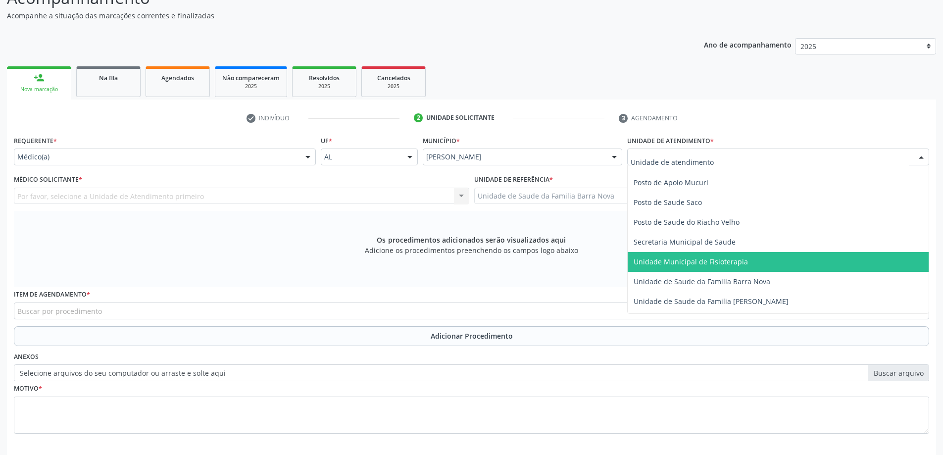
scroll to position [446, 0]
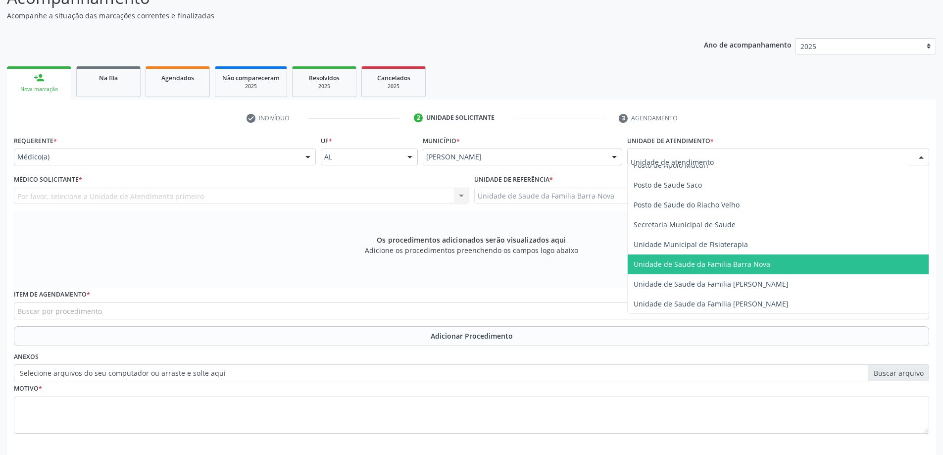
click at [712, 271] on span "Unidade de Saude da Familia Barra Nova" at bounding box center [778, 265] width 301 height 20
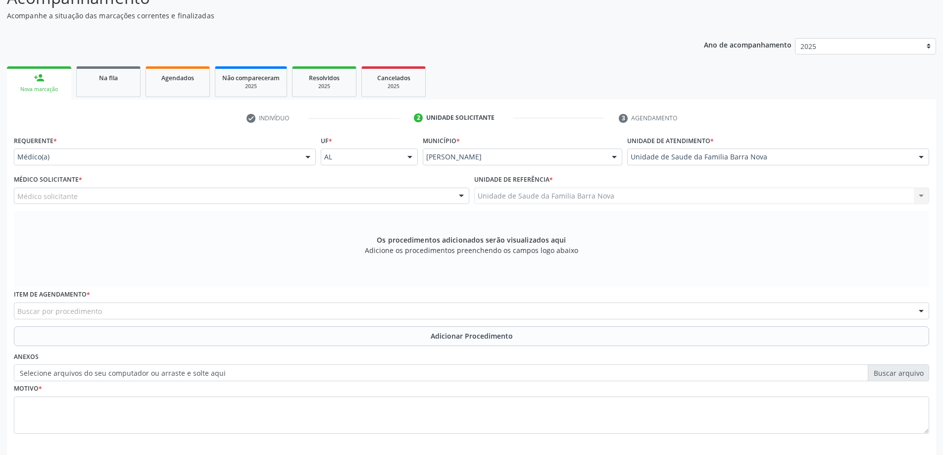
click at [284, 196] on div "Médico solicitante" at bounding box center [242, 196] width 456 height 17
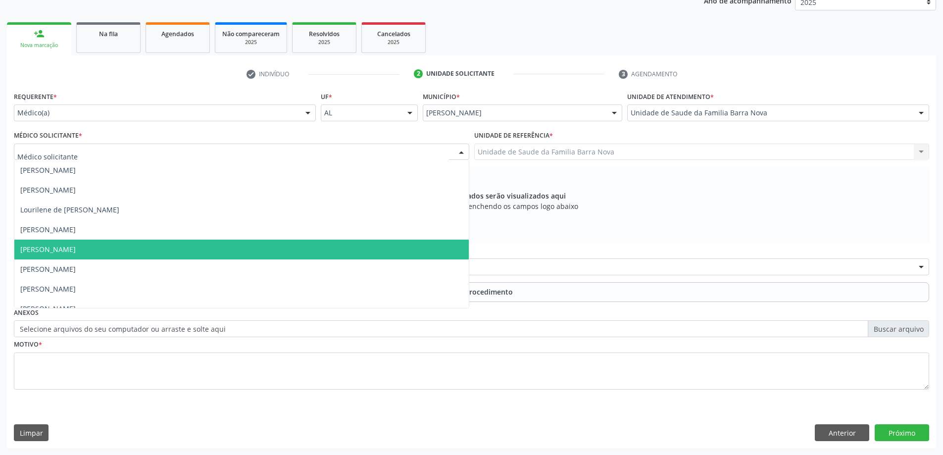
scroll to position [30, 0]
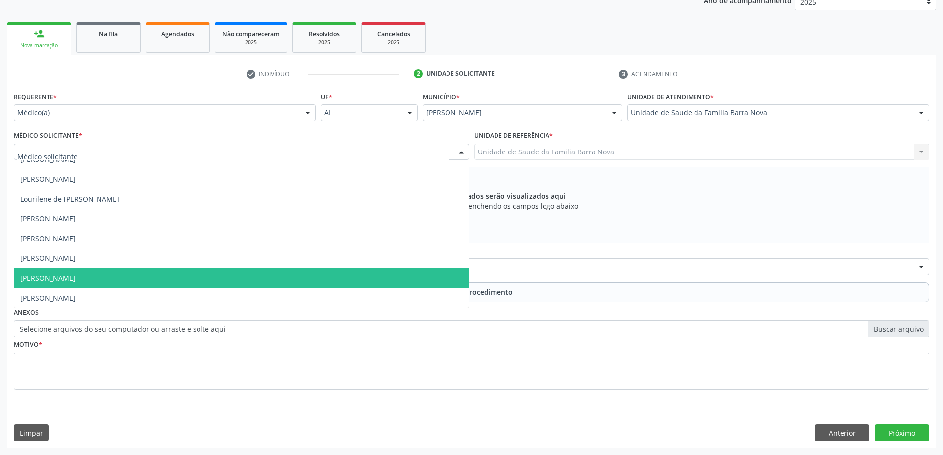
click at [253, 274] on span "[PERSON_NAME]" at bounding box center [241, 278] width 455 height 20
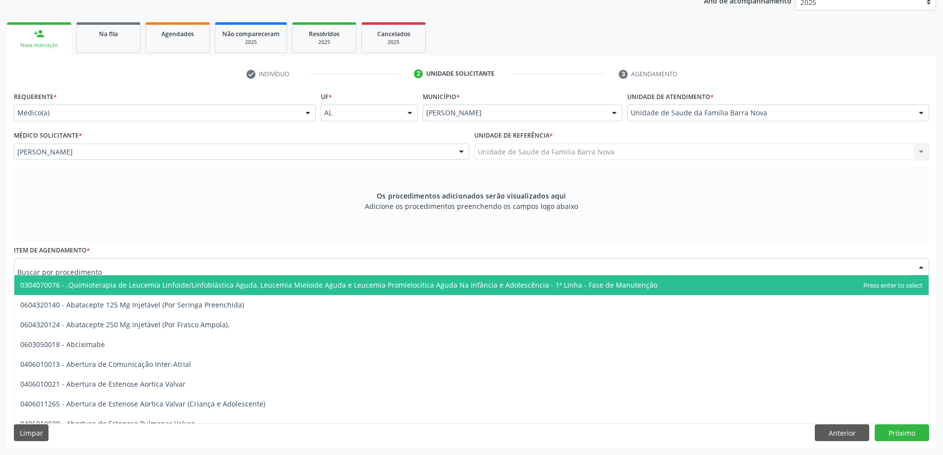
click at [208, 271] on div at bounding box center [472, 266] width 916 height 17
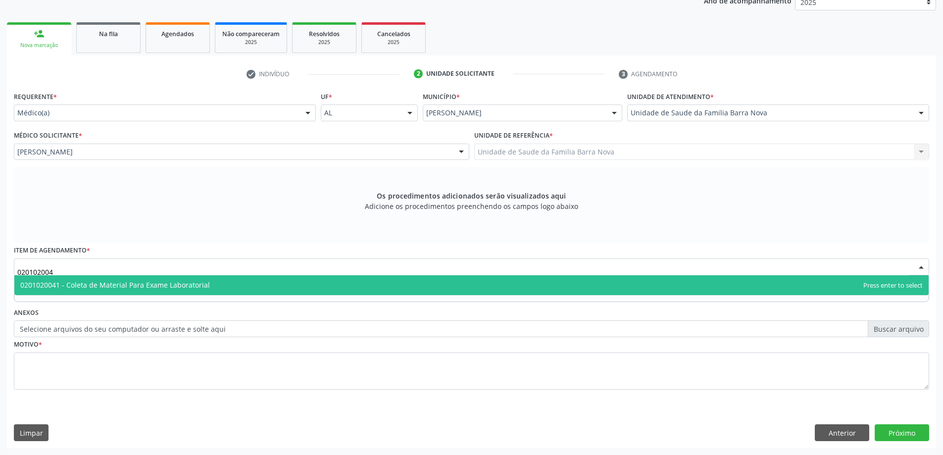
type input "0201020041"
click at [235, 288] on span "0201020041 - Coleta de Material Para Exame Laboratorial" at bounding box center [471, 285] width 915 height 20
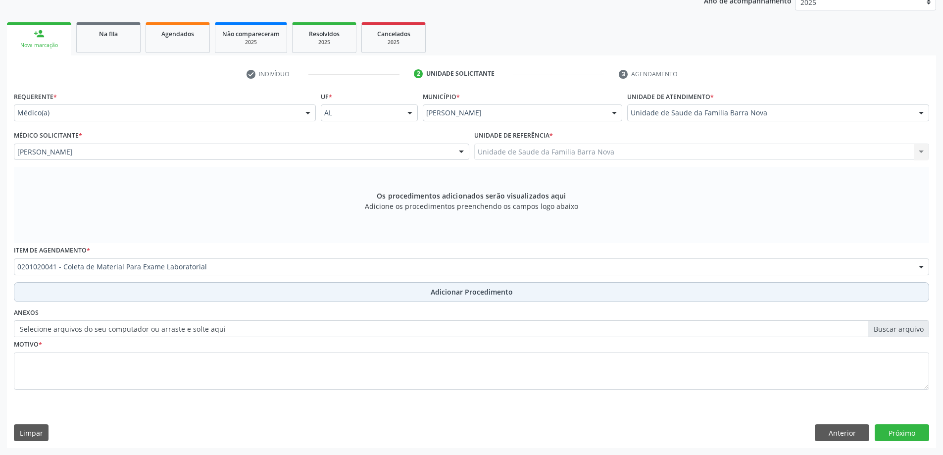
click at [429, 293] on button "Adicionar Procedimento" at bounding box center [472, 292] width 916 height 20
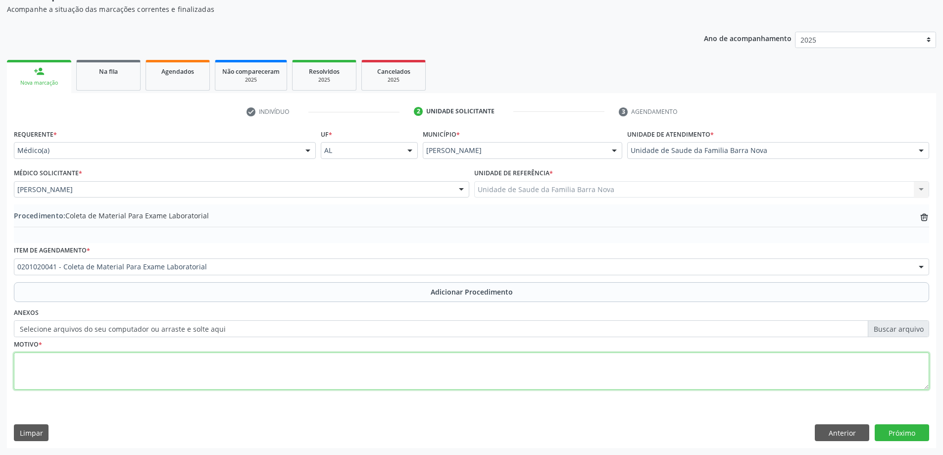
click at [204, 374] on textarea at bounding box center [472, 372] width 916 height 38
type textarea "r"
type textarea "Risco cardiovascular."
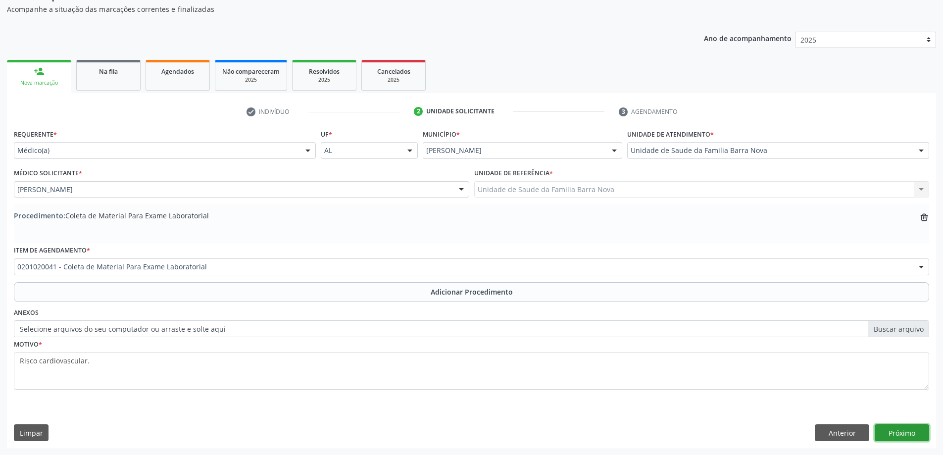
click at [907, 435] on button "Próximo" at bounding box center [902, 432] width 54 height 17
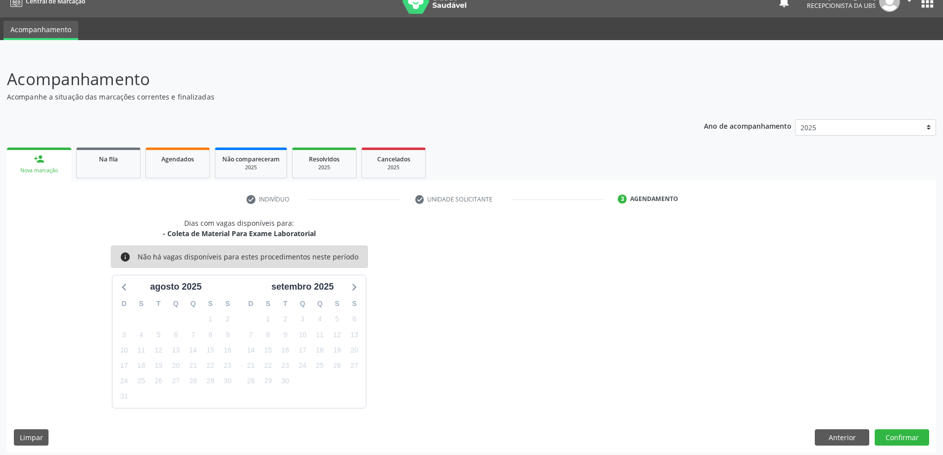
scroll to position [19, 0]
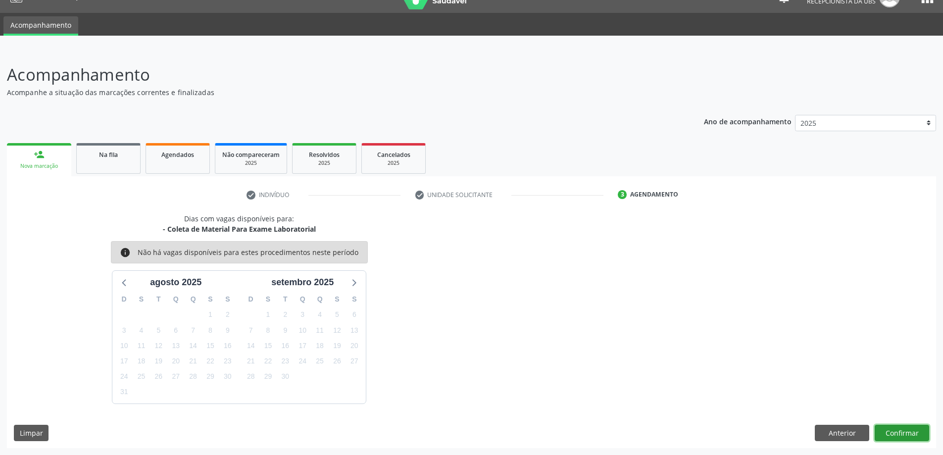
click at [893, 439] on button "Confirmar" at bounding box center [902, 433] width 54 height 17
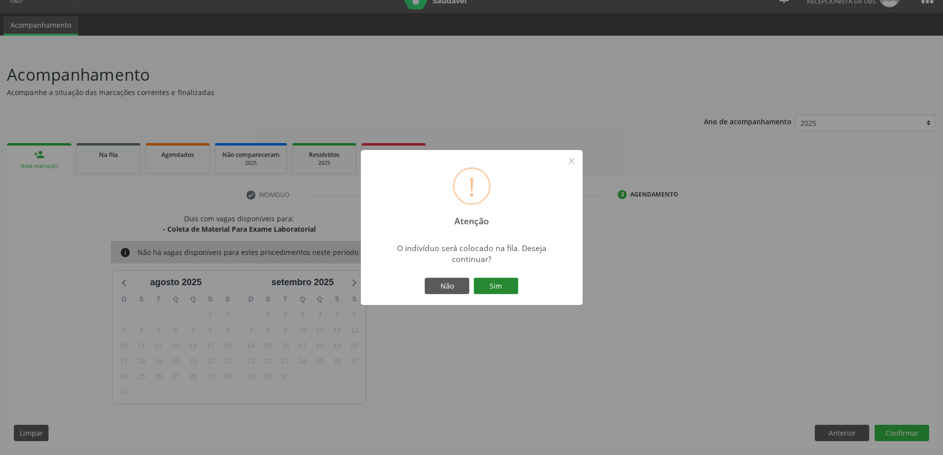
click at [487, 290] on button "Sim" at bounding box center [496, 286] width 45 height 17
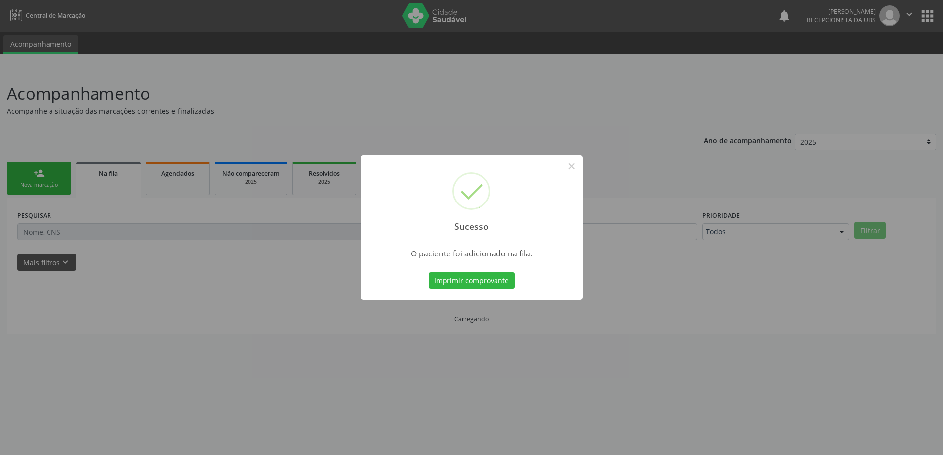
scroll to position [0, 0]
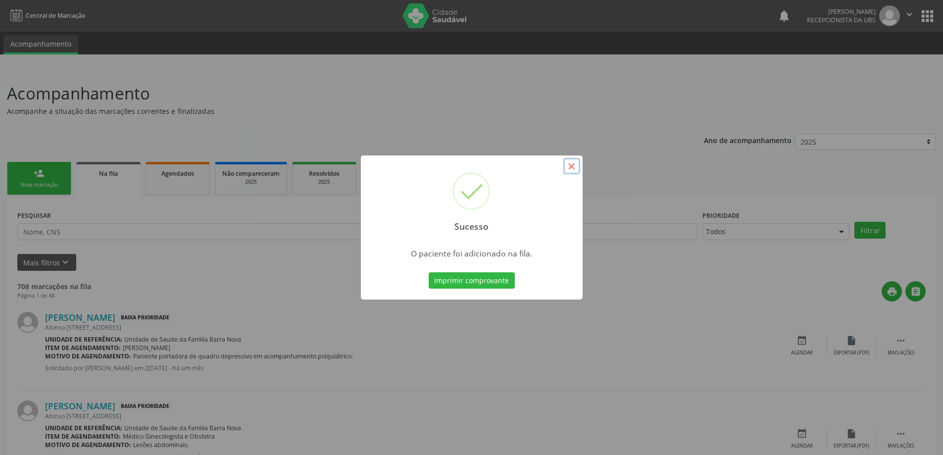
click at [575, 168] on button "×" at bounding box center [571, 166] width 17 height 17
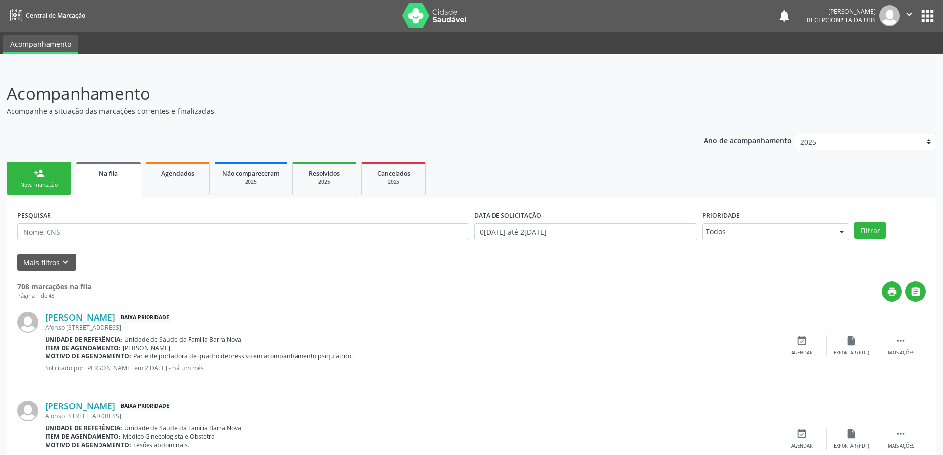
click at [29, 182] on div "Nova marcação" at bounding box center [39, 184] width 50 height 7
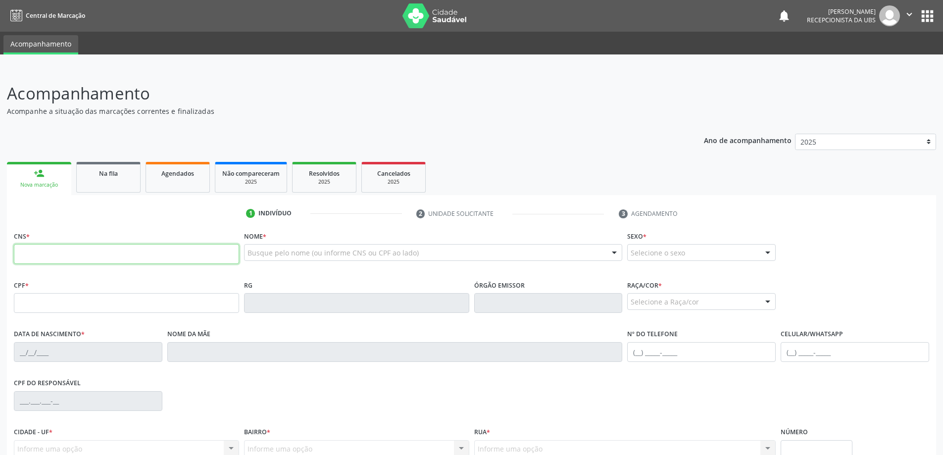
click at [55, 255] on input "text" at bounding box center [126, 254] width 225 height 20
type input "702 8066 6185 6460"
type input "20/06/2003"
type input "Sheila Akiria de Araujo Paes"
type input "(82) 99365-7197"
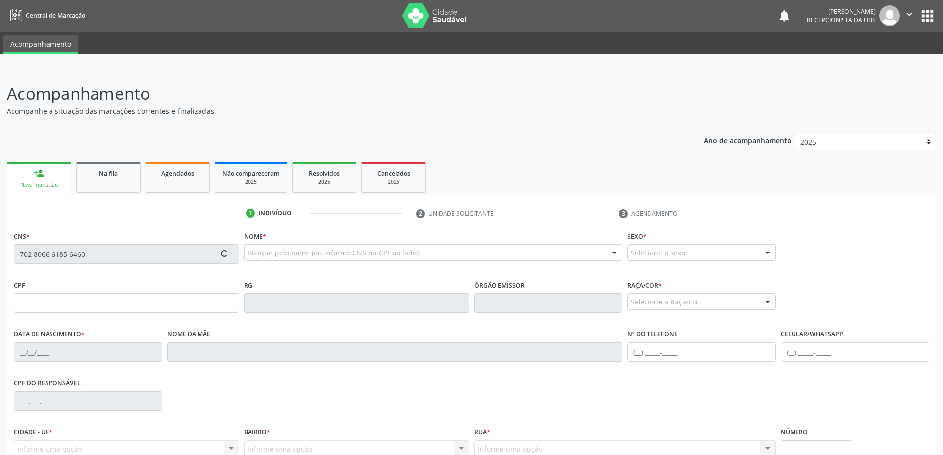
type input "S/N"
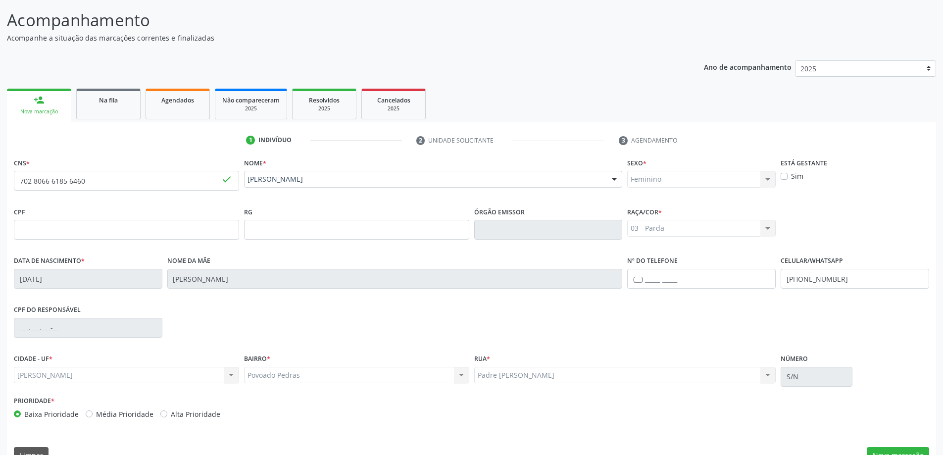
scroll to position [96, 0]
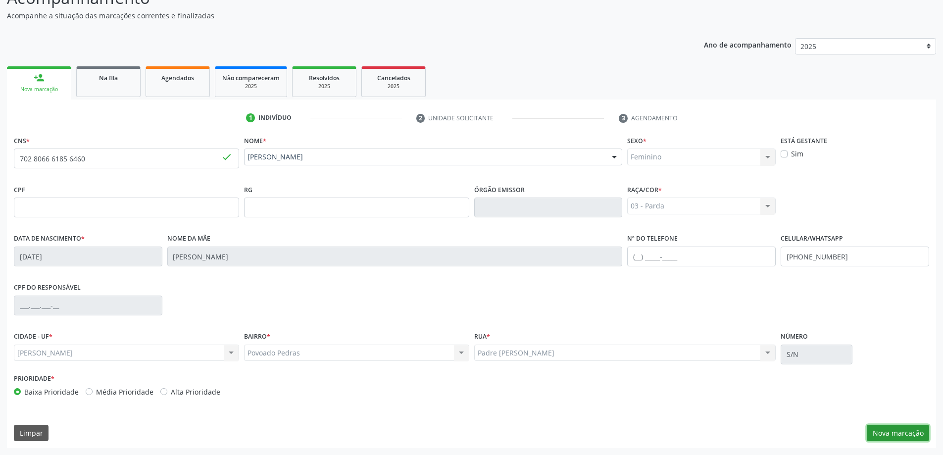
click at [883, 431] on button "Nova marcação" at bounding box center [898, 433] width 62 height 17
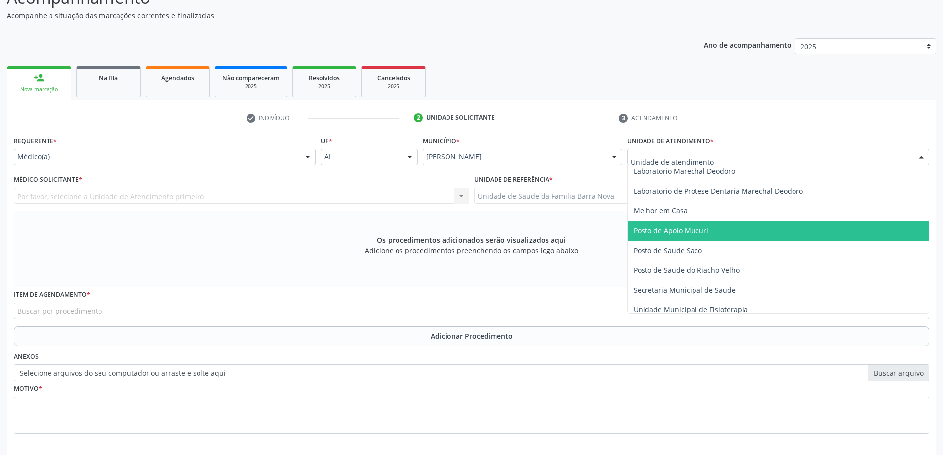
scroll to position [446, 0]
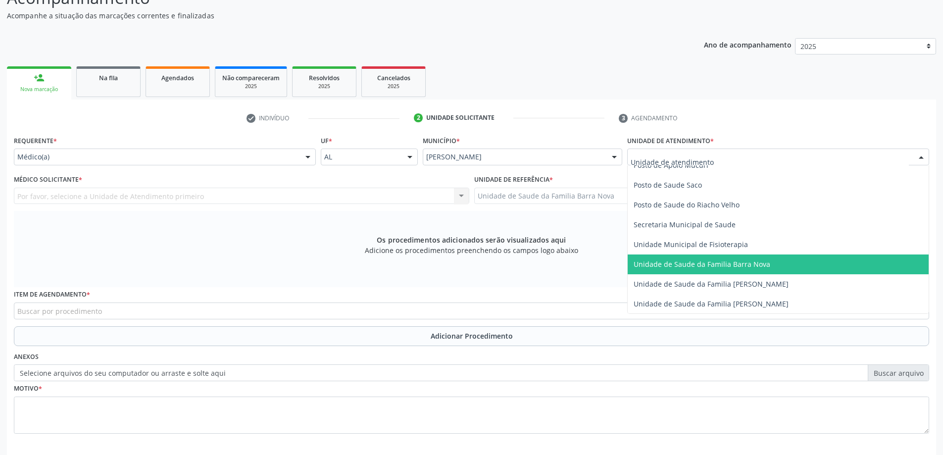
click at [746, 267] on span "Unidade de Saude da Familia Barra Nova" at bounding box center [702, 263] width 137 height 9
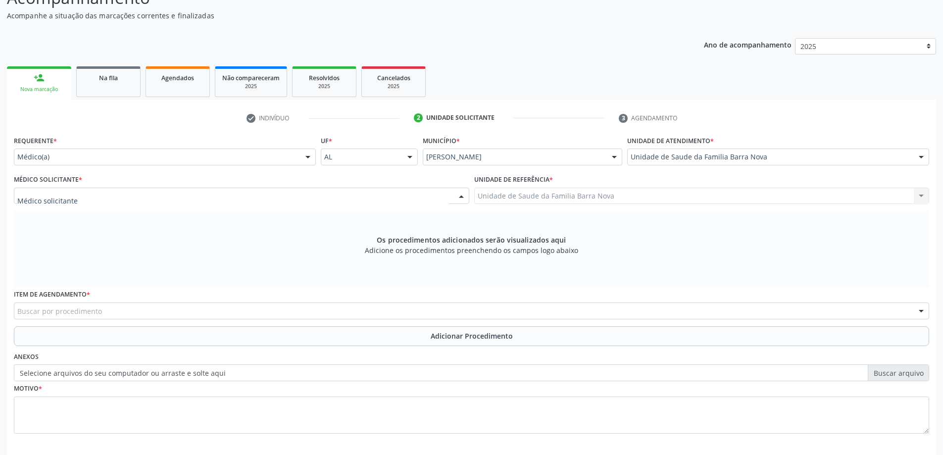
click at [208, 194] on div at bounding box center [242, 196] width 456 height 17
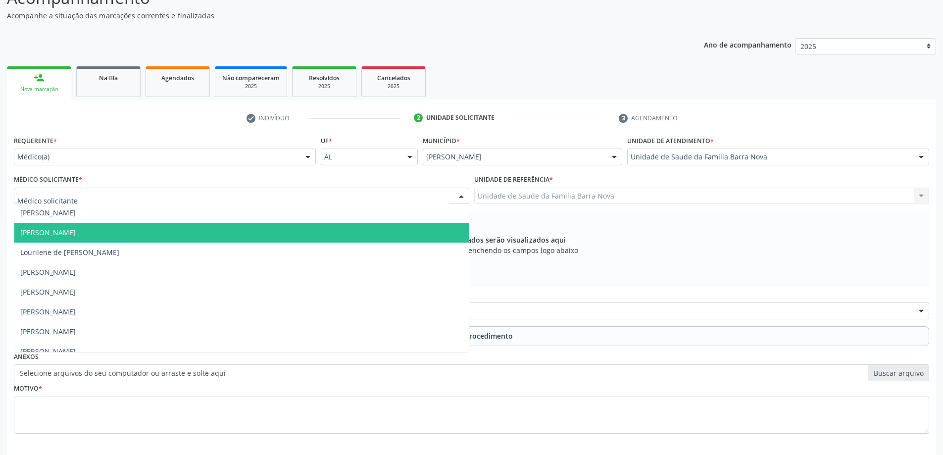
scroll to position [30, 0]
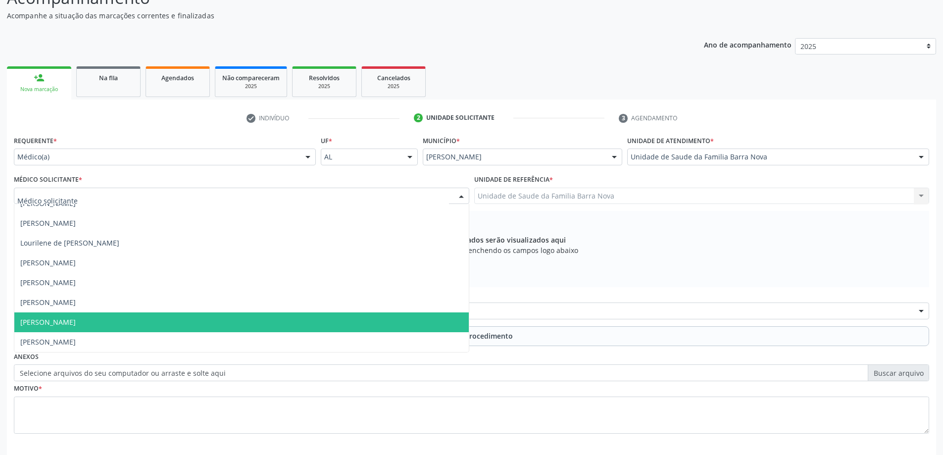
click at [177, 328] on span "[PERSON_NAME]" at bounding box center [241, 322] width 455 height 20
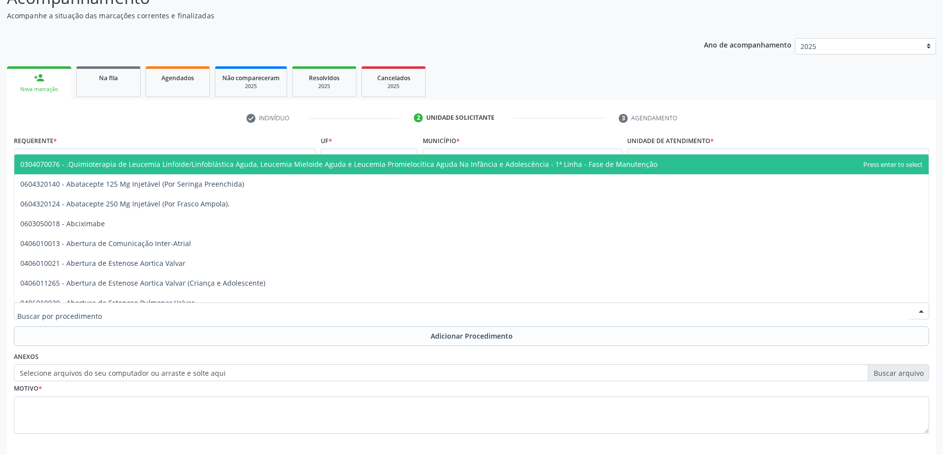
click at [236, 304] on div at bounding box center [472, 311] width 916 height 17
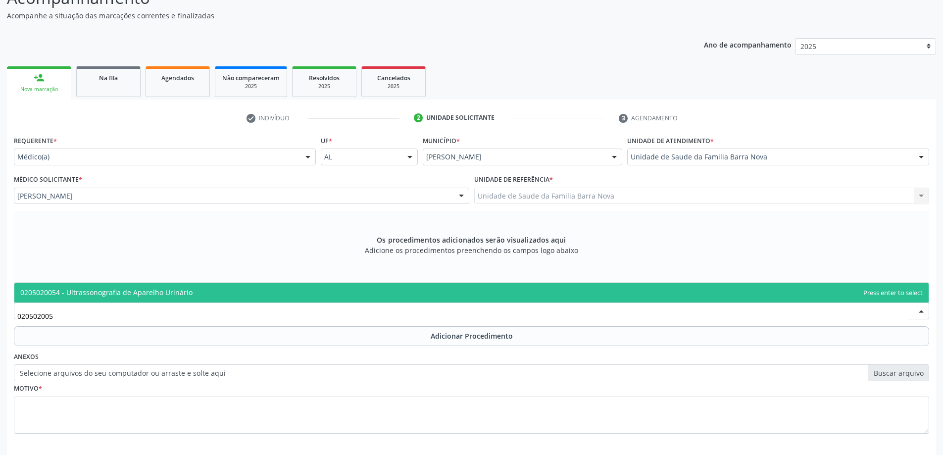
type input "0205020054"
click at [252, 294] on span "0205020054 - Ultrassonografia de Aparelho Urinário" at bounding box center [471, 293] width 915 height 20
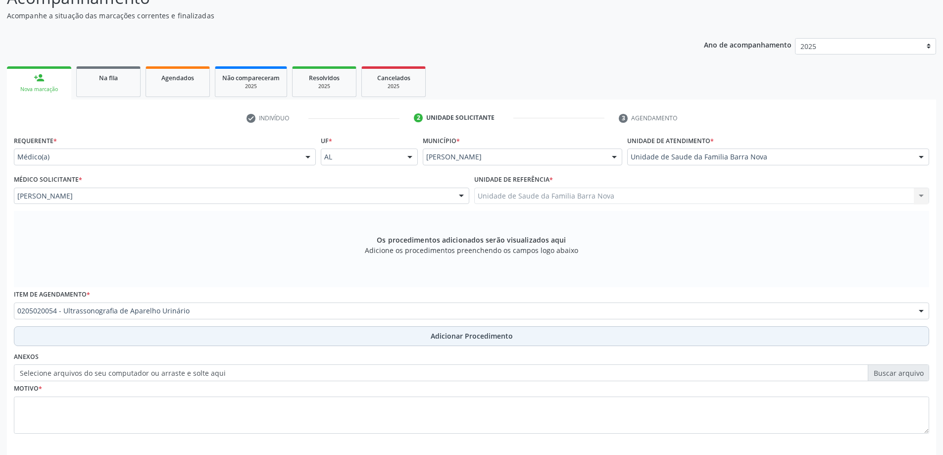
click at [465, 337] on span "Adicionar Procedimento" at bounding box center [472, 336] width 82 height 10
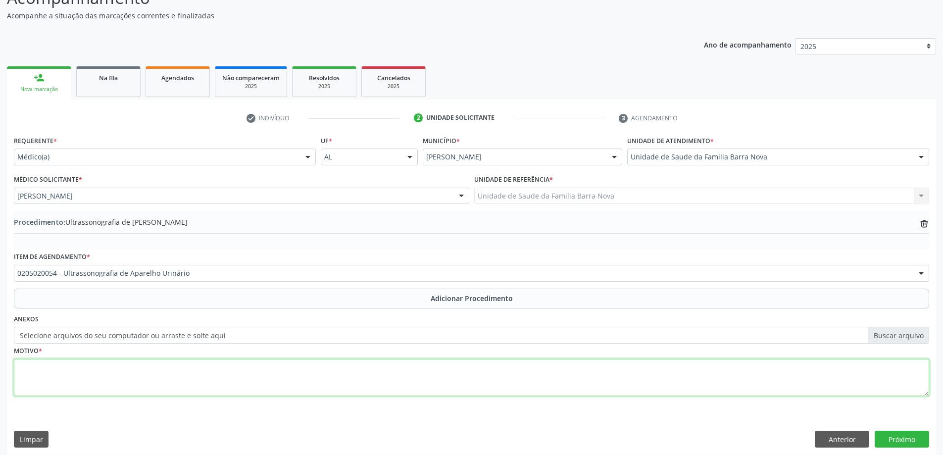
click at [147, 371] on textarea at bounding box center [472, 378] width 916 height 38
type textarea "Nefrolitiase?"
click at [899, 441] on button "Próximo" at bounding box center [902, 439] width 54 height 17
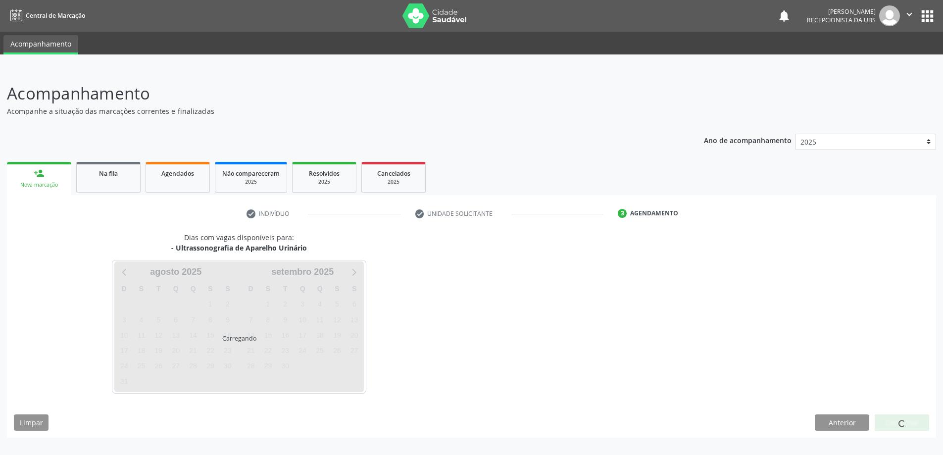
scroll to position [0, 0]
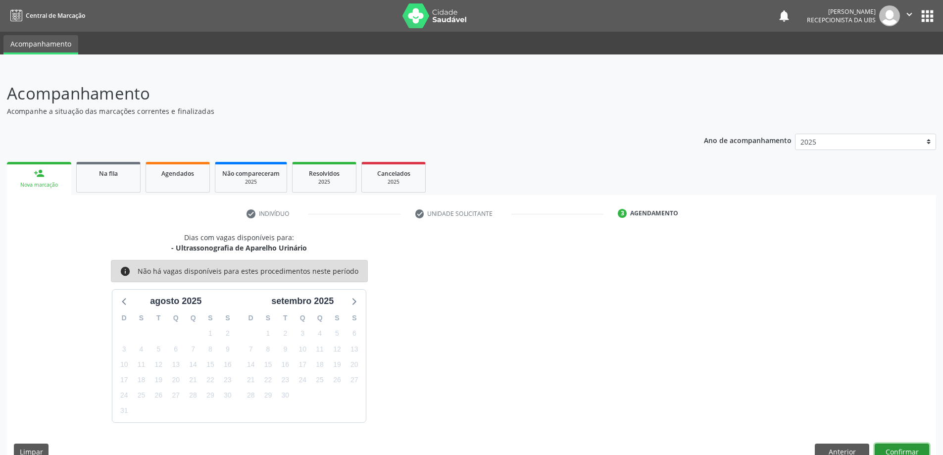
click at [899, 448] on button "Confirmar" at bounding box center [902, 452] width 54 height 17
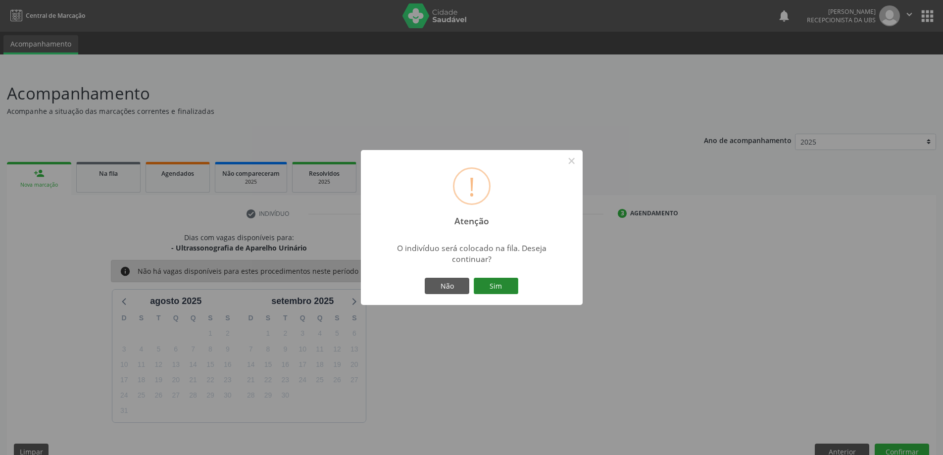
click at [496, 286] on button "Sim" at bounding box center [496, 286] width 45 height 17
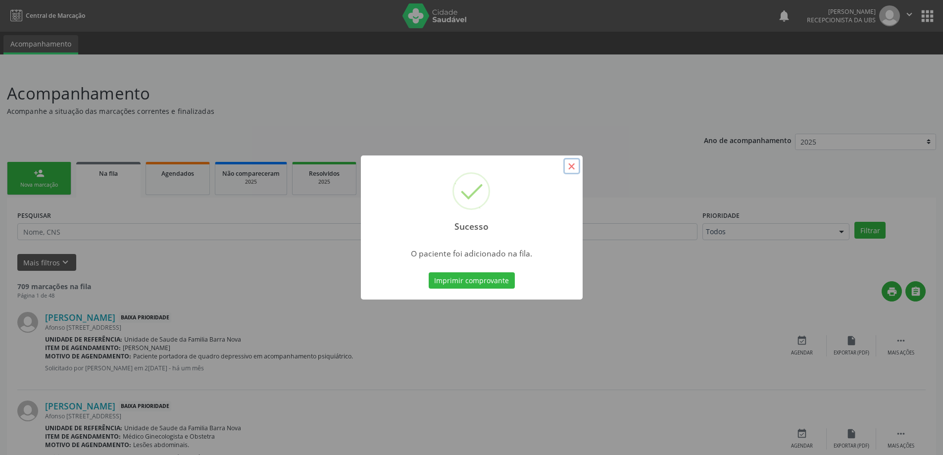
click at [571, 164] on button "×" at bounding box center [571, 166] width 17 height 17
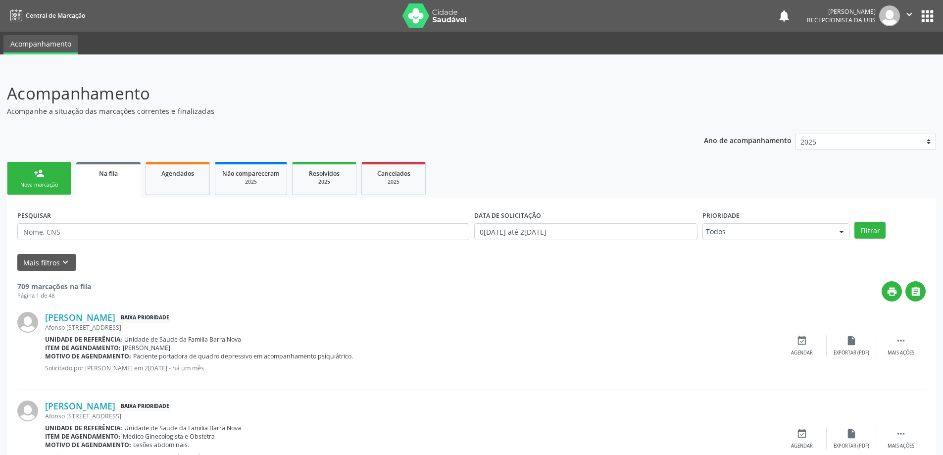
click at [51, 181] on div "Nova marcação" at bounding box center [39, 184] width 50 height 7
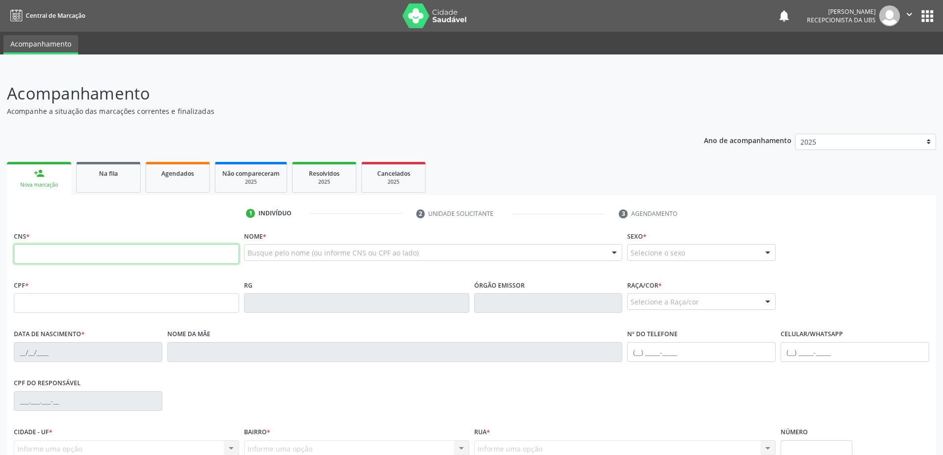
click at [66, 252] on input "text" at bounding box center [126, 254] width 225 height 20
type input "700 0074 5722 0008"
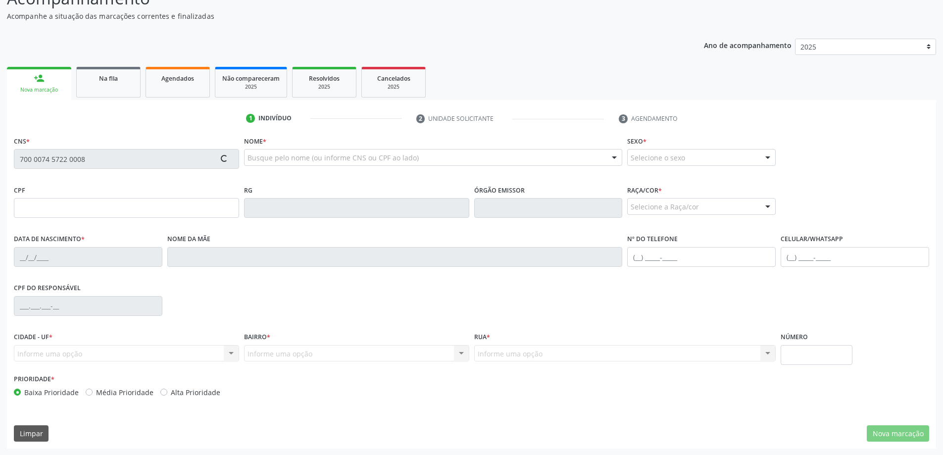
scroll to position [96, 0]
type input "976.021.404-00"
type input "20/05/1975"
type input "Rosalia Nogueira de Araujo Silva"
type input "(81) 99201-7542"
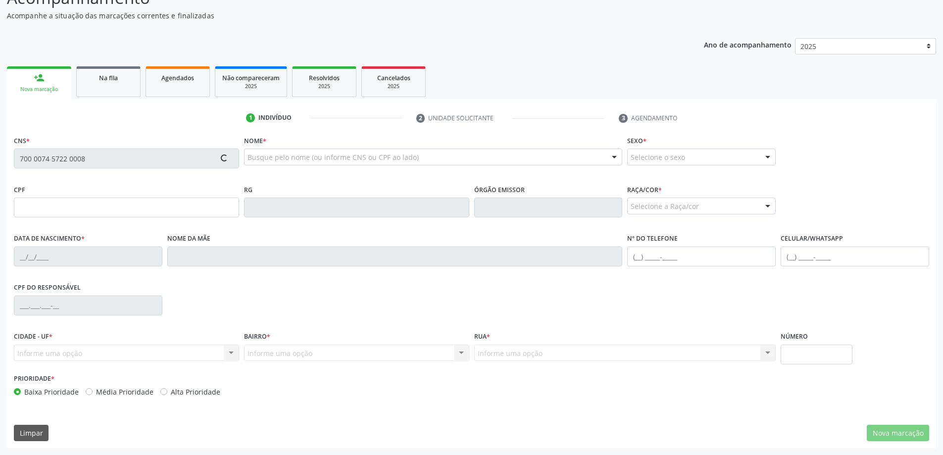
type input "(81) 97314-2096"
type input "118"
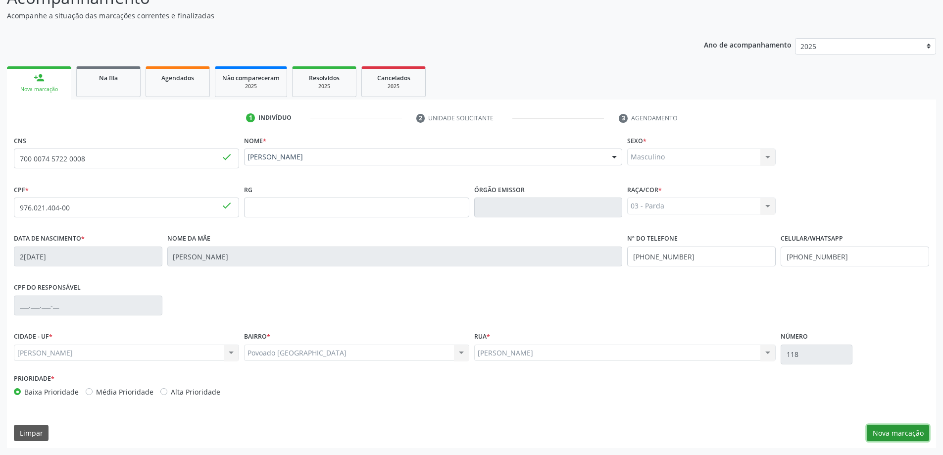
click at [887, 431] on button "Nova marcação" at bounding box center [898, 433] width 62 height 17
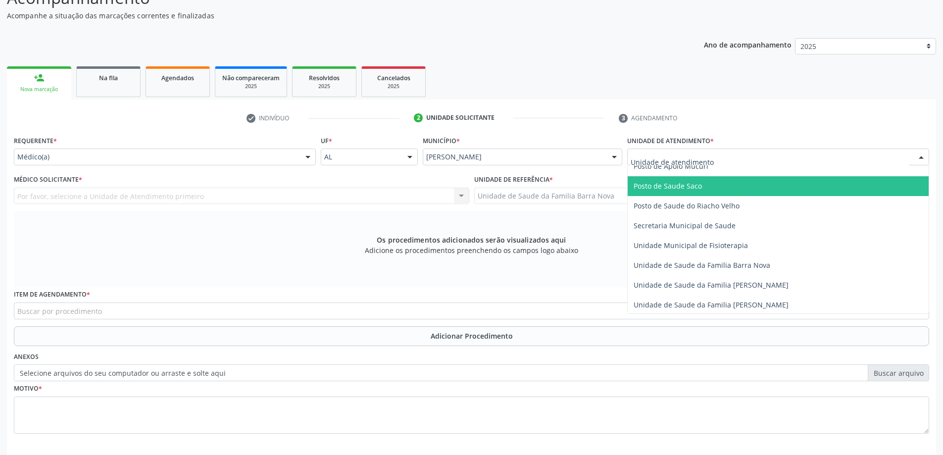
scroll to position [446, 0]
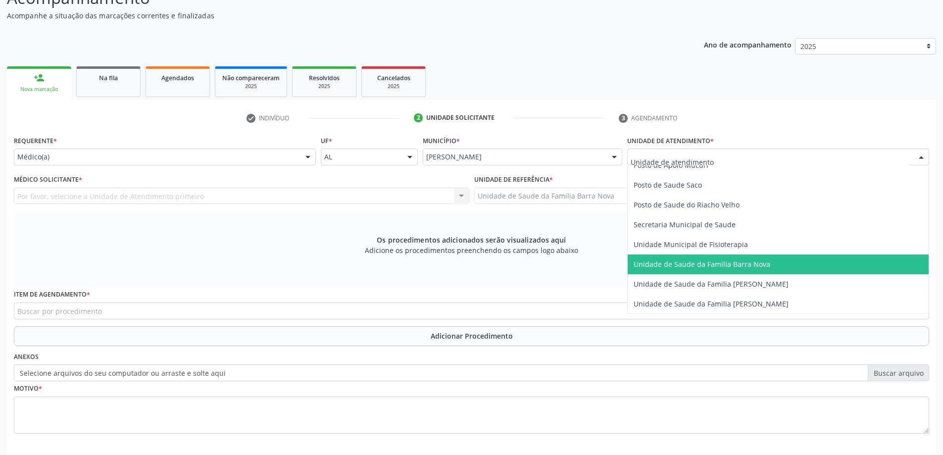
click at [727, 263] on span "Unidade de Saude da Familia Barra Nova" at bounding box center [702, 263] width 137 height 9
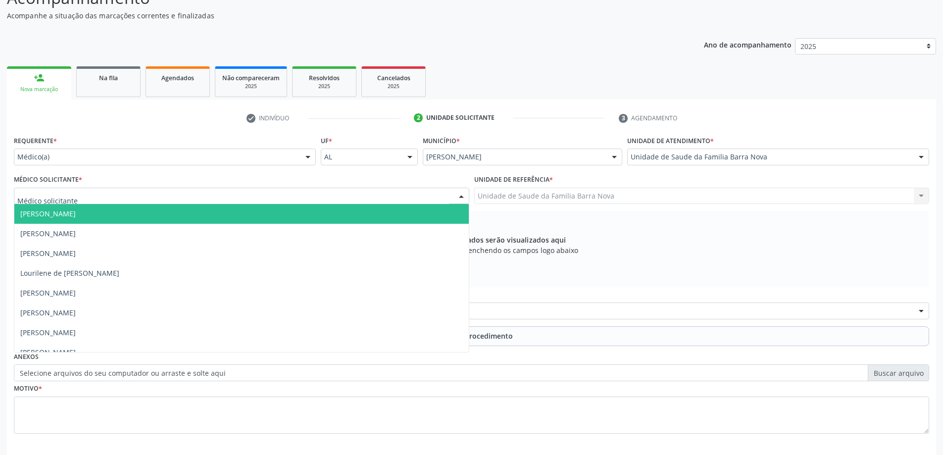
click at [190, 195] on div at bounding box center [242, 196] width 456 height 17
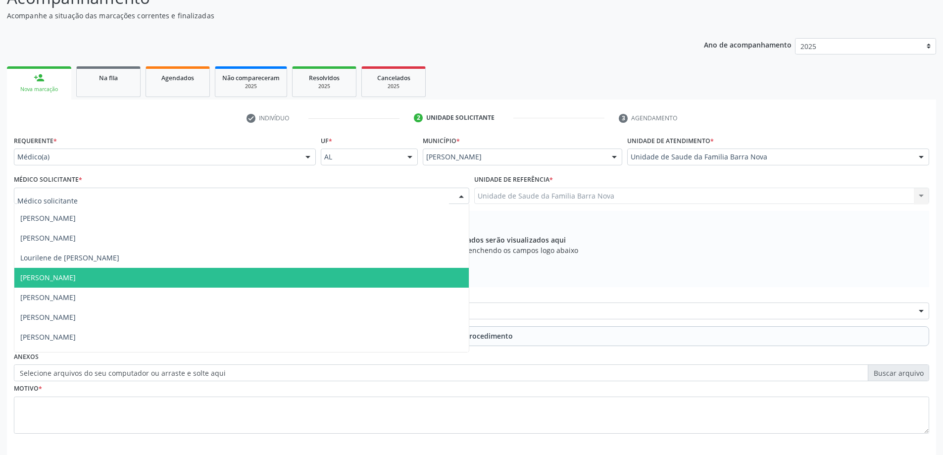
scroll to position [30, 0]
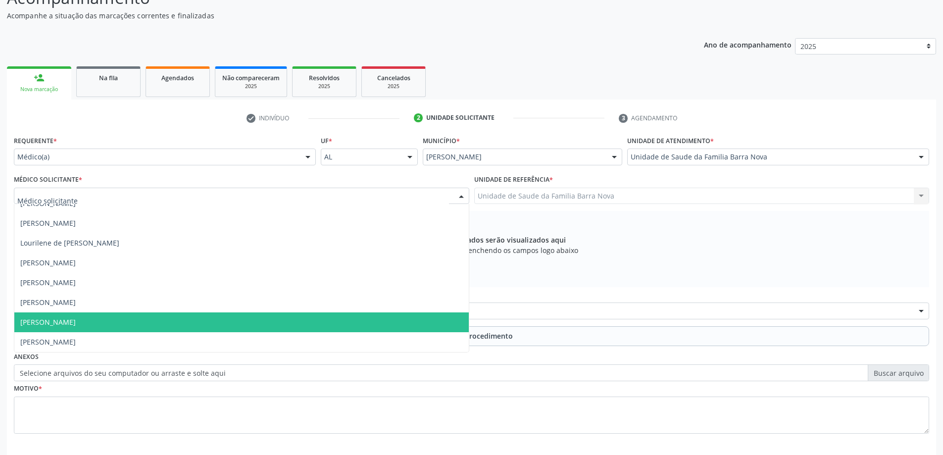
click at [185, 315] on span "[PERSON_NAME]" at bounding box center [241, 322] width 455 height 20
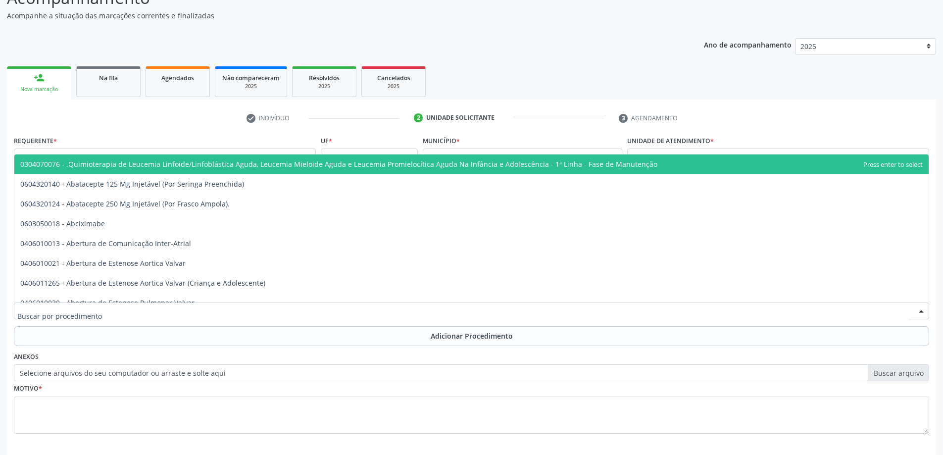
click at [223, 308] on div at bounding box center [472, 311] width 916 height 17
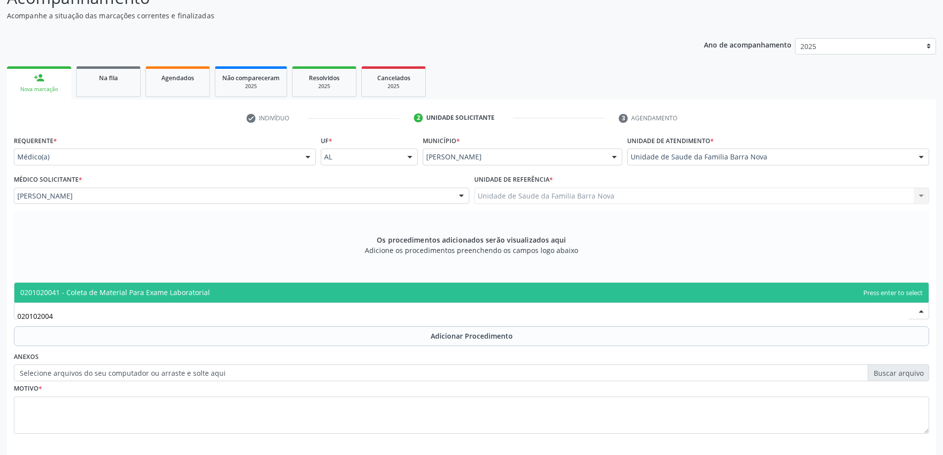
type input "0201020041"
click at [291, 294] on span "0201020041 - Coleta de Material Para Exame Laboratorial" at bounding box center [471, 293] width 915 height 20
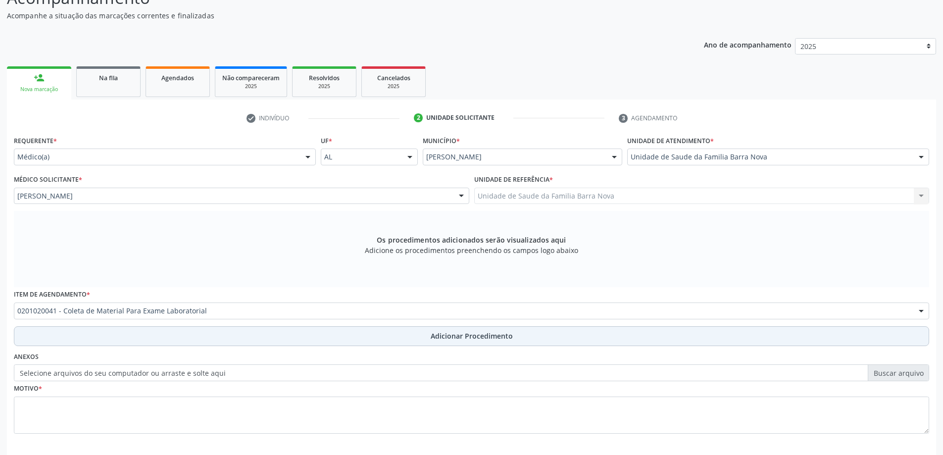
click at [463, 336] on span "Adicionar Procedimento" at bounding box center [472, 336] width 82 height 10
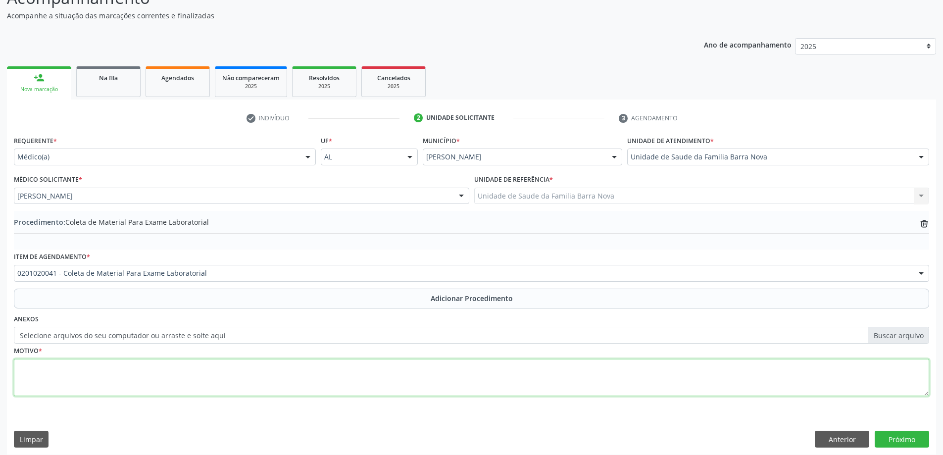
click at [136, 378] on textarea at bounding box center [472, 378] width 916 height 38
type textarea "Risco cardiovascular e triagem."
click at [908, 440] on button "Próximo" at bounding box center [902, 439] width 54 height 17
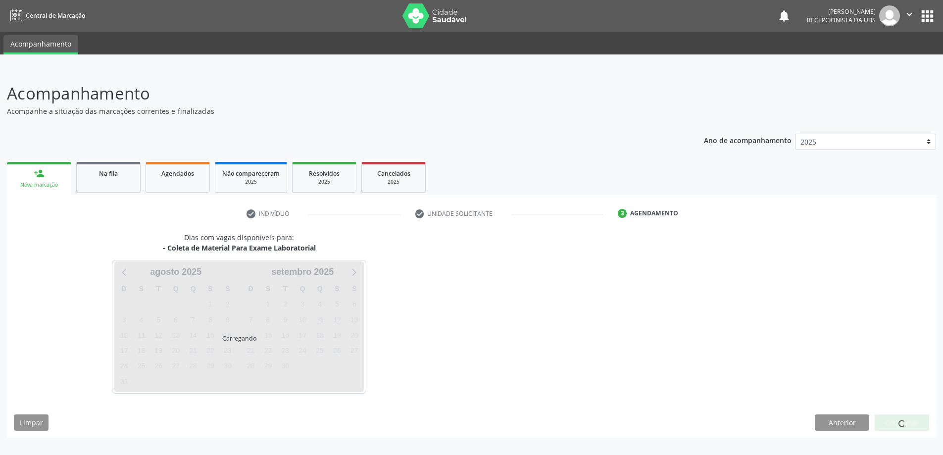
scroll to position [0, 0]
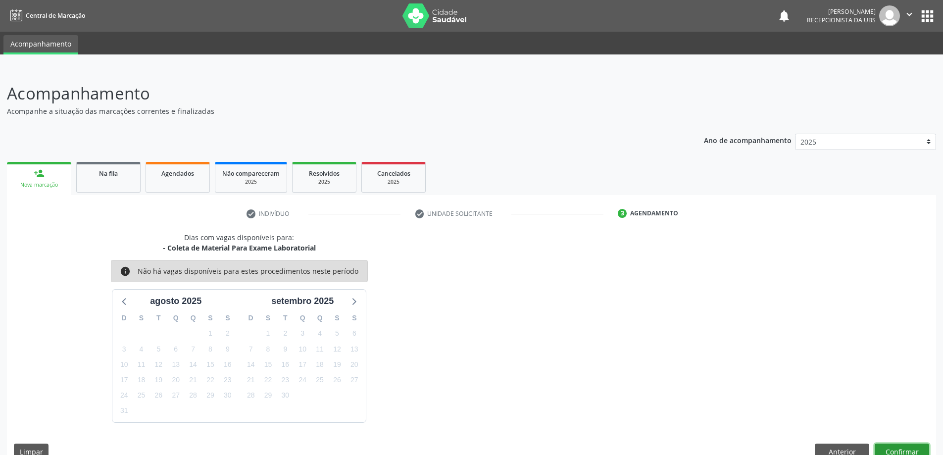
click at [893, 448] on button "Confirmar" at bounding box center [902, 452] width 54 height 17
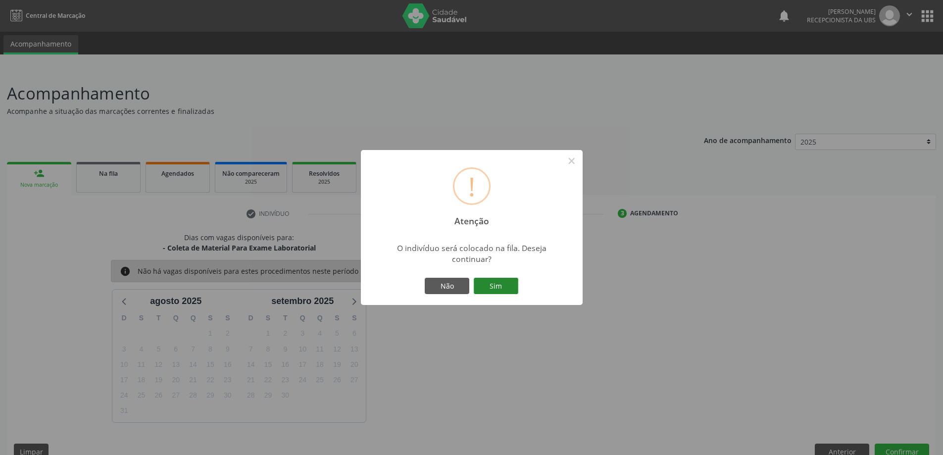
click at [501, 287] on button "Sim" at bounding box center [496, 286] width 45 height 17
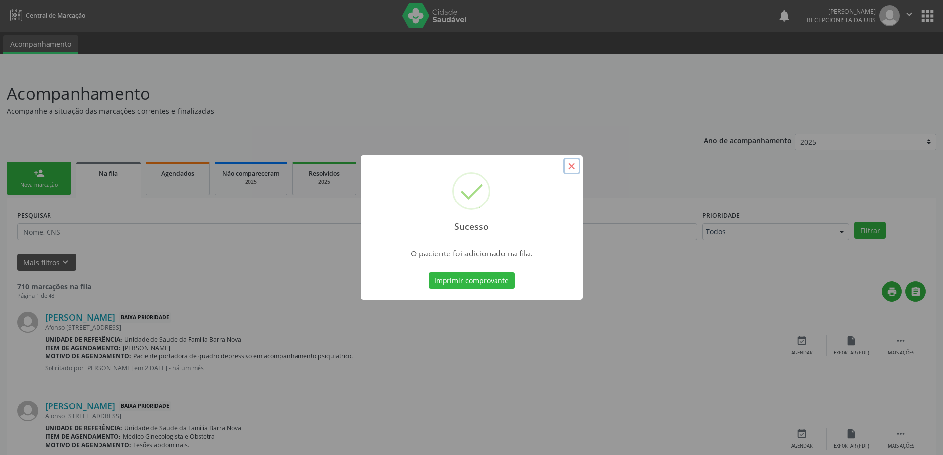
click at [572, 165] on button "×" at bounding box center [571, 166] width 17 height 17
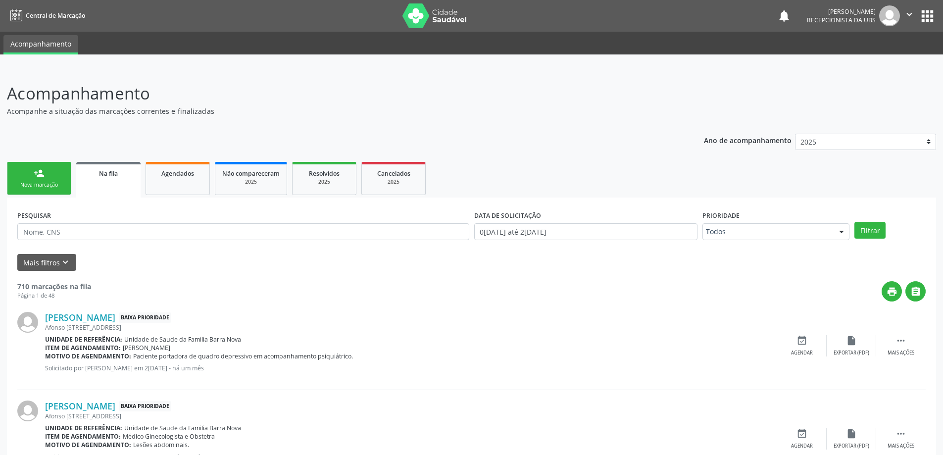
click at [38, 176] on div "person_add" at bounding box center [39, 173] width 11 height 11
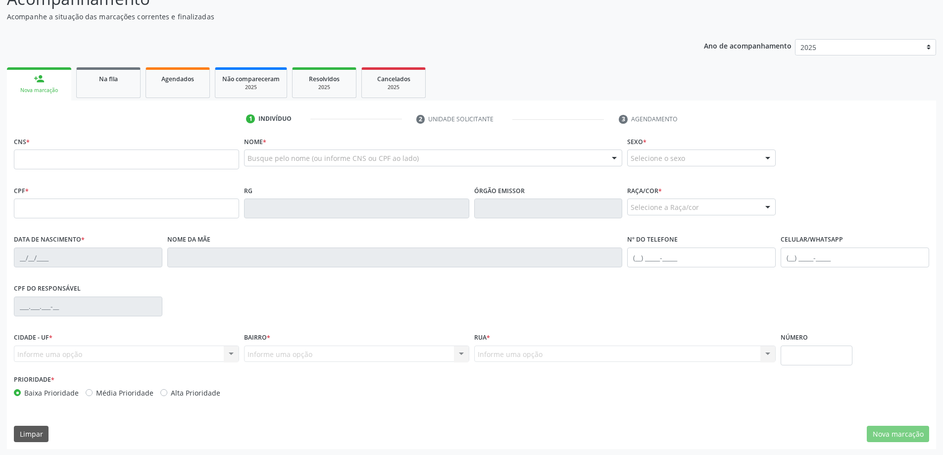
scroll to position [96, 0]
click at [170, 154] on input "text" at bounding box center [126, 159] width 225 height 20
type input "700 0061 3326 9205"
type input "144.780.764-21"
type input "1[DATE]"
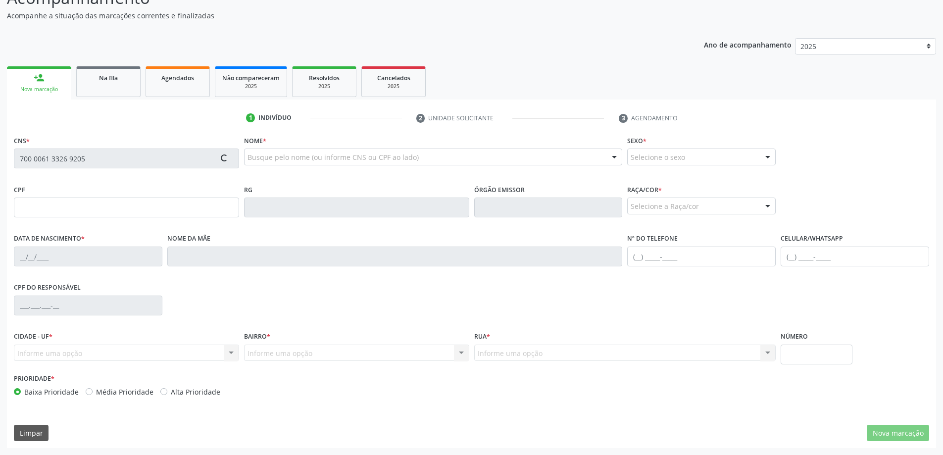
type input "[PERSON_NAME]"
type input "[PHONE_NUMBER]"
type input "63"
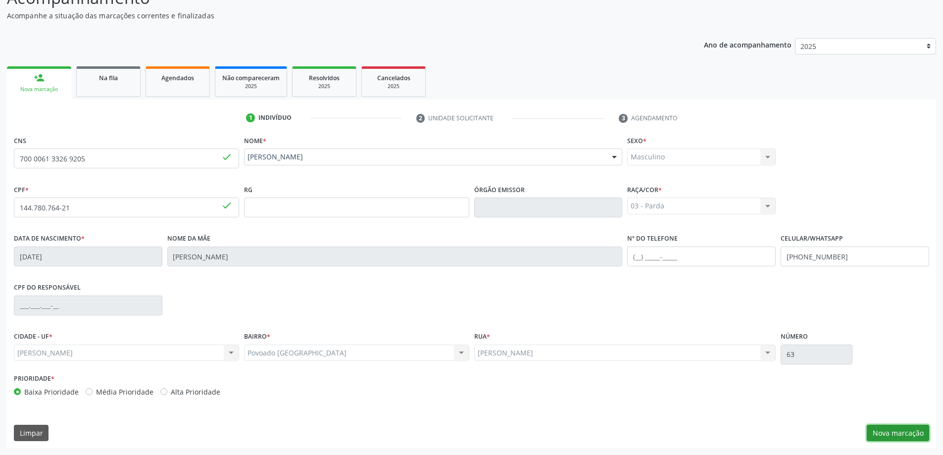
click at [895, 433] on button "Nova marcação" at bounding box center [898, 433] width 62 height 17
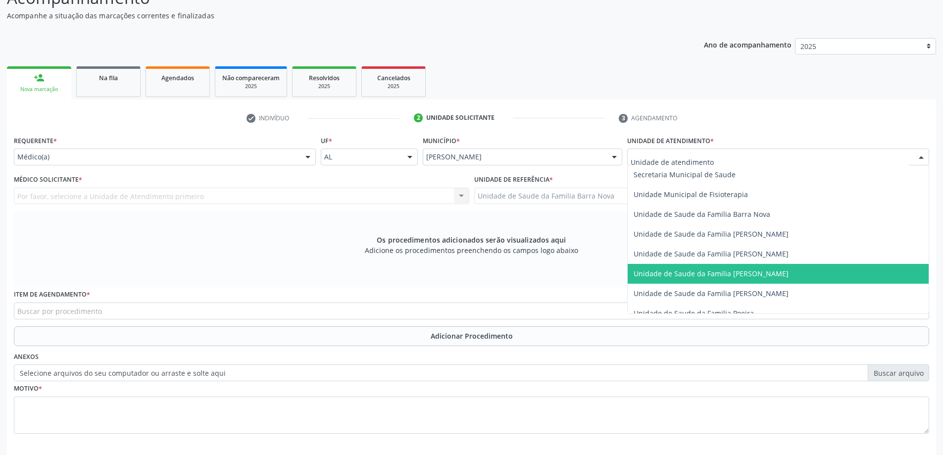
scroll to position [495, 0]
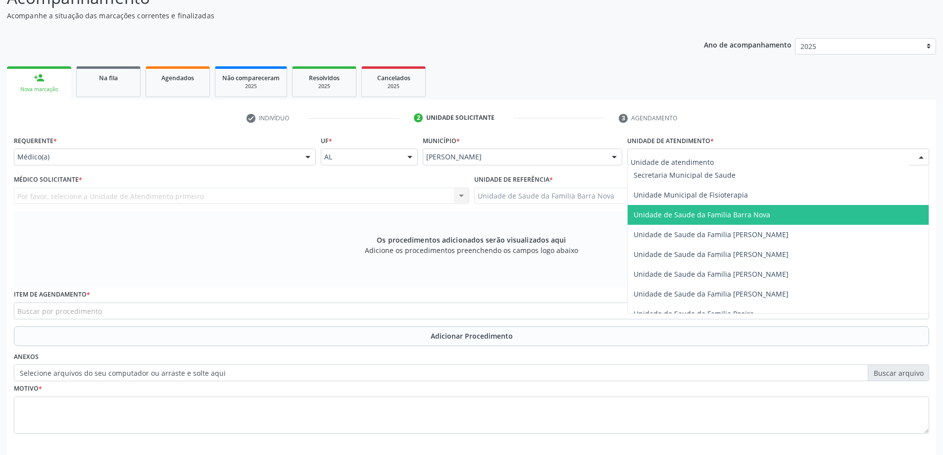
click at [751, 218] on span "Unidade de Saude da Familia Barra Nova" at bounding box center [702, 214] width 137 height 9
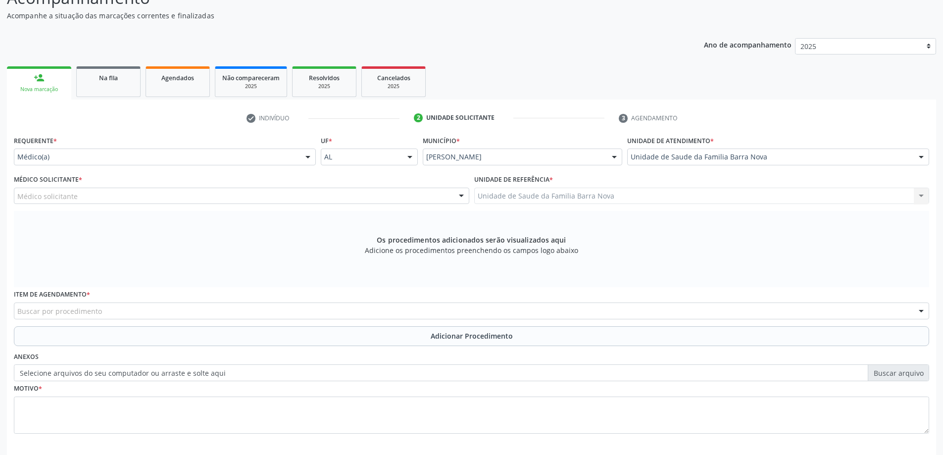
click at [322, 196] on div "Médico solicitante" at bounding box center [242, 196] width 456 height 17
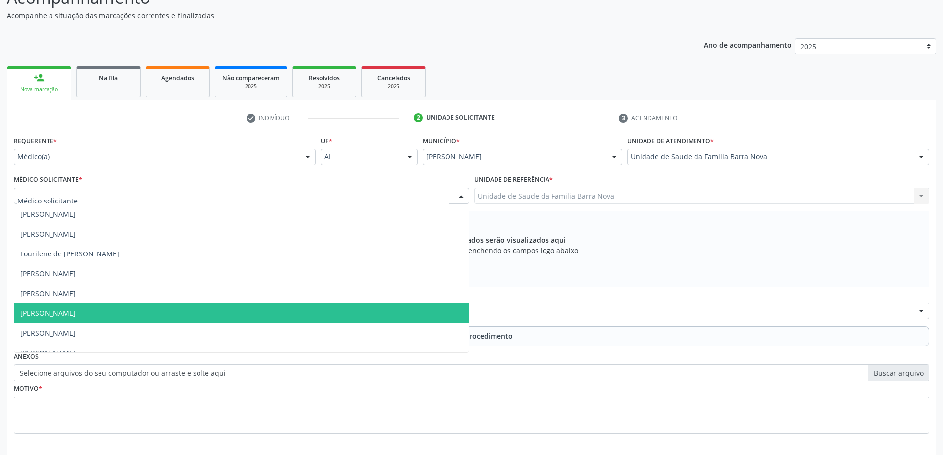
scroll to position [30, 0]
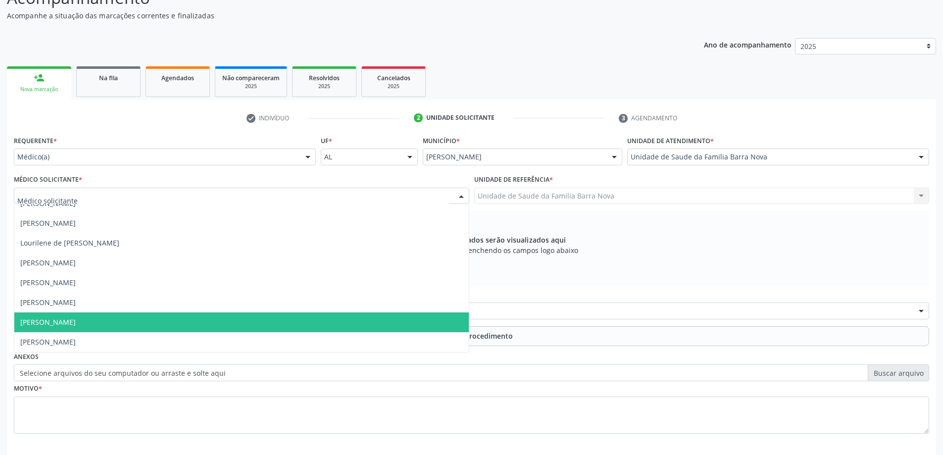
click at [296, 329] on span "[PERSON_NAME]" at bounding box center [241, 322] width 455 height 20
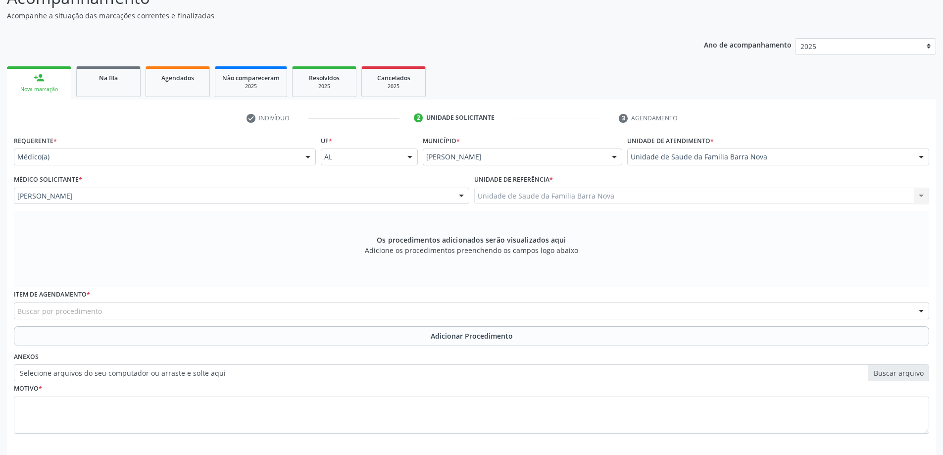
click at [418, 313] on div "Buscar por procedimento" at bounding box center [472, 311] width 916 height 17
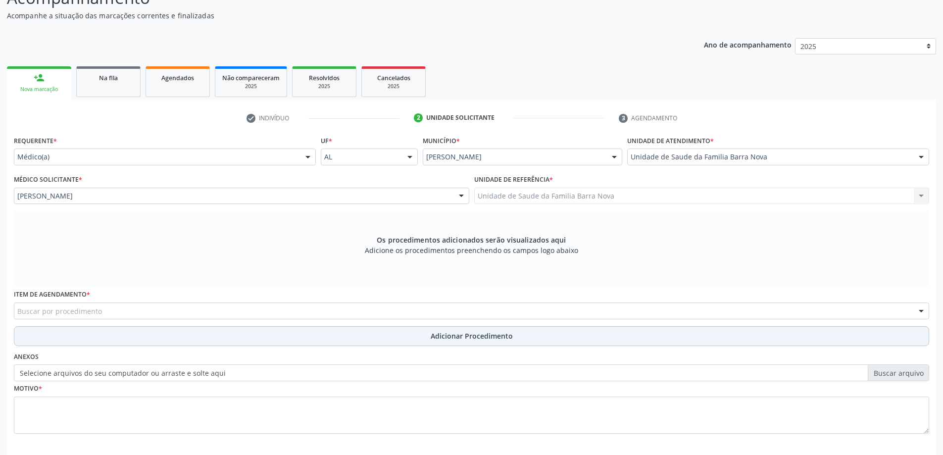
click at [246, 341] on button "Adicionar Procedimento" at bounding box center [472, 336] width 916 height 20
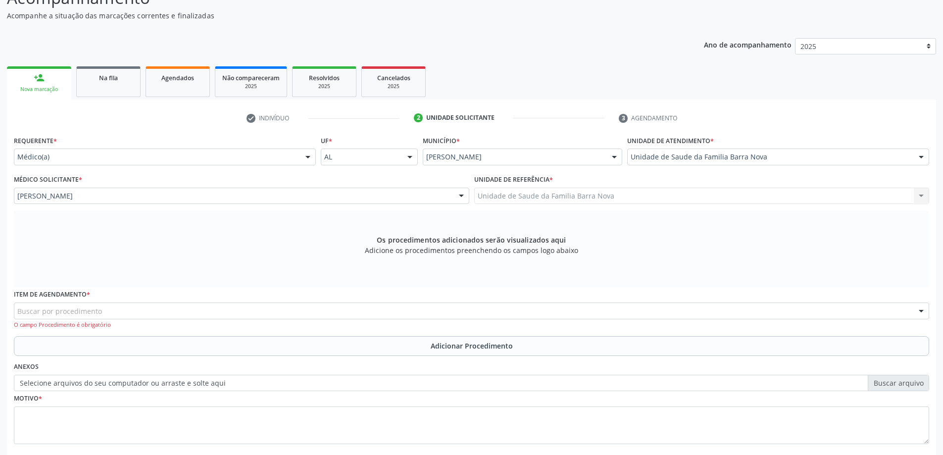
click at [209, 320] on div "Item de agendamento * Buscar por procedimento 0304070076 - .Quimioterapia de Le…" at bounding box center [472, 308] width 916 height 42
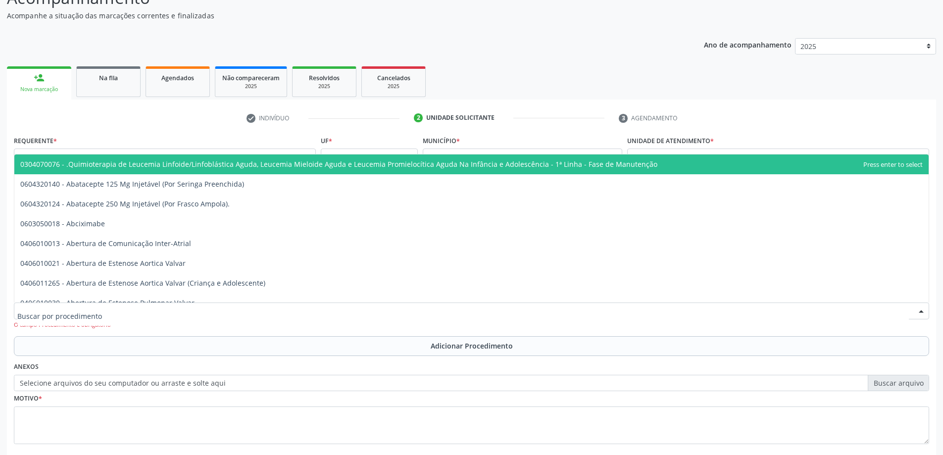
click at [200, 309] on div at bounding box center [472, 311] width 916 height 17
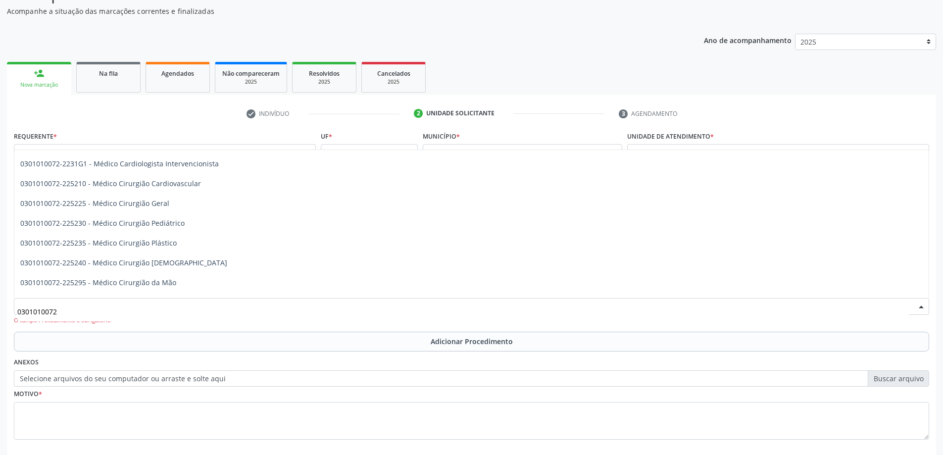
scroll to position [198, 0]
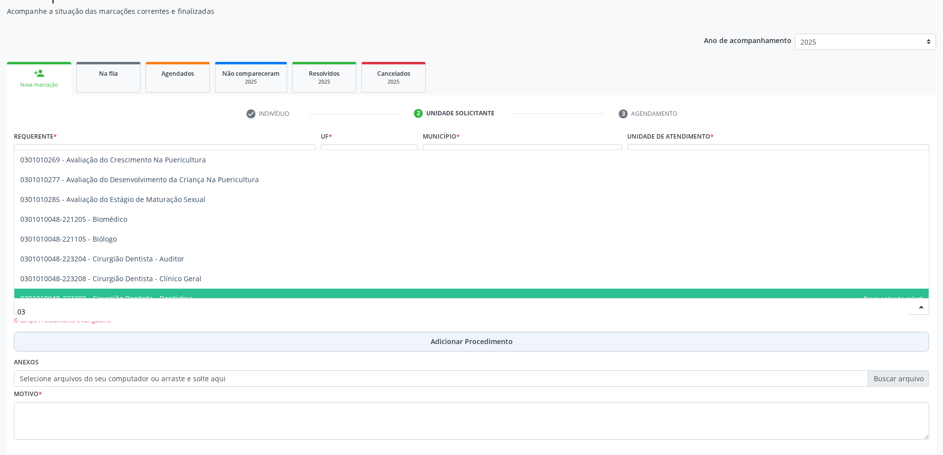
type input "0"
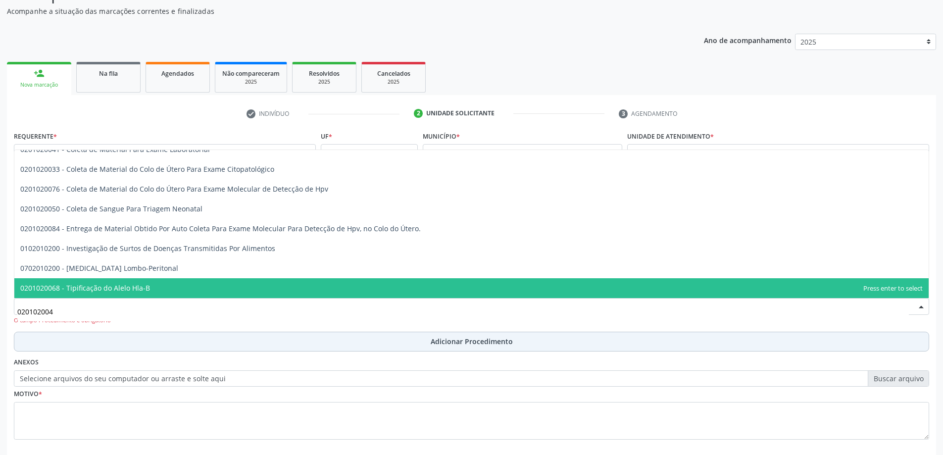
scroll to position [0, 0]
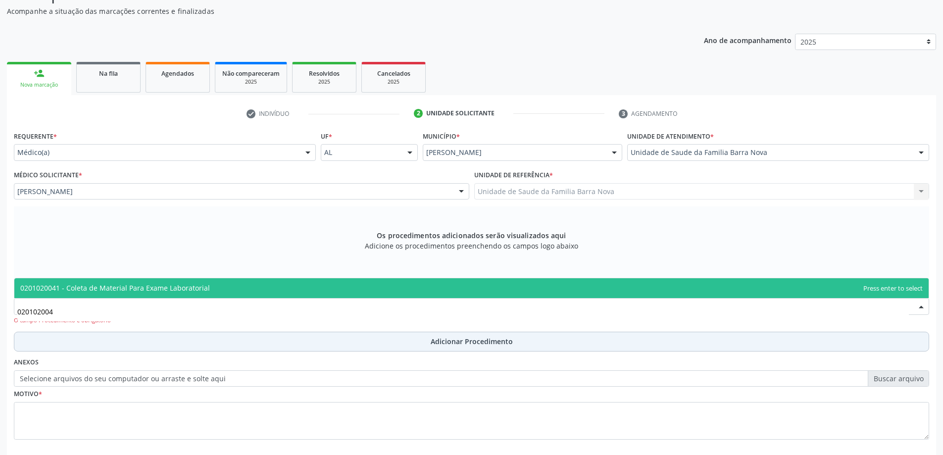
type input "0201020041"
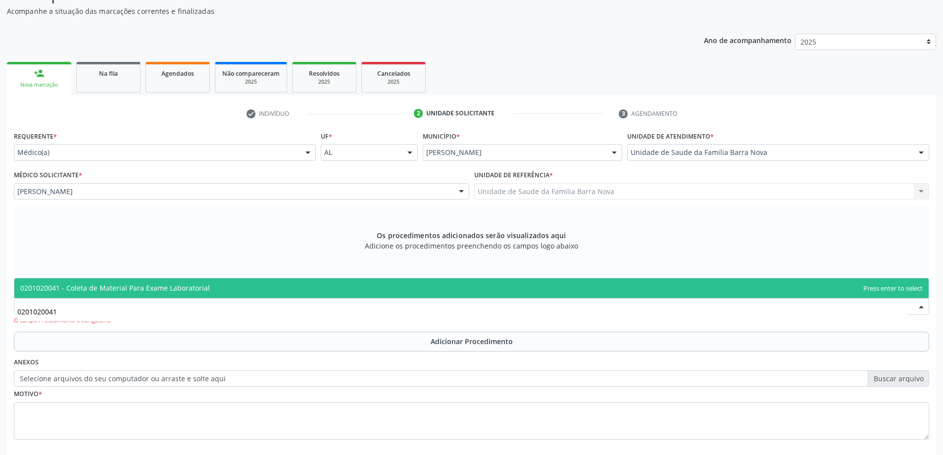
click at [363, 288] on span "0201020041 - Coleta de Material Para Exame Laboratorial" at bounding box center [471, 288] width 915 height 20
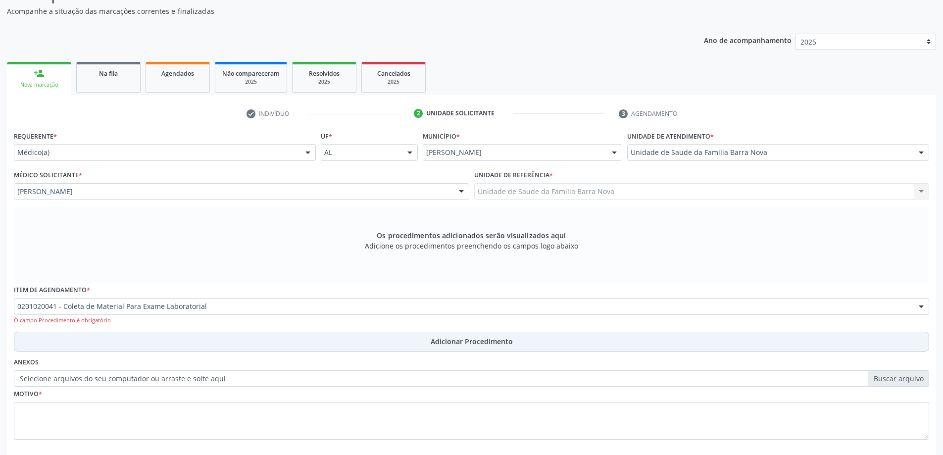
click at [430, 340] on button "Adicionar Procedimento" at bounding box center [472, 342] width 916 height 20
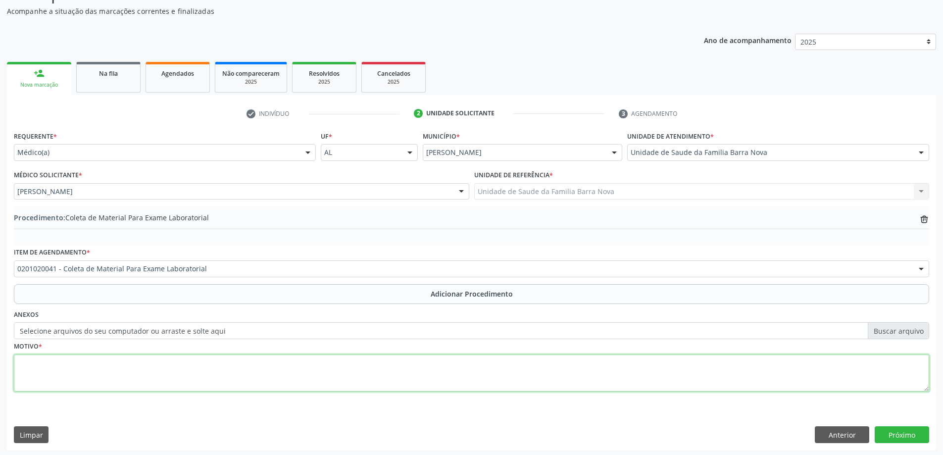
click at [66, 376] on textarea at bounding box center [472, 374] width 916 height 38
type textarea "Rotina pediatrica."
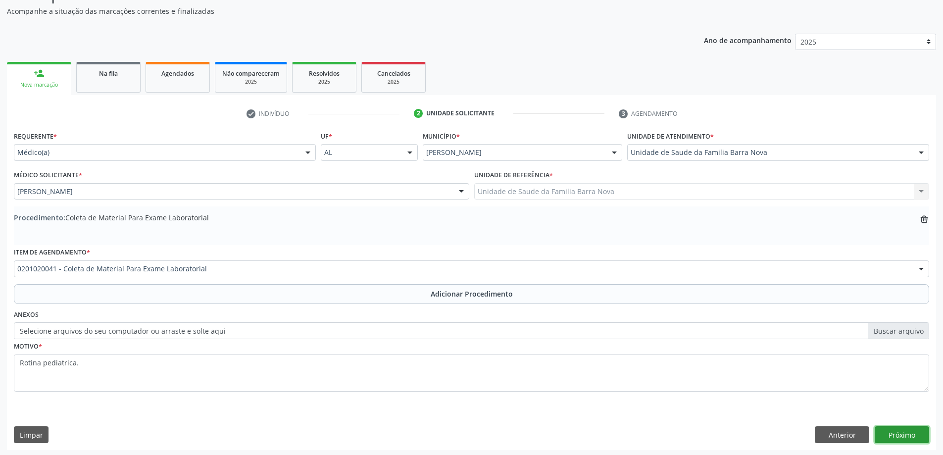
click at [911, 434] on button "Próximo" at bounding box center [902, 434] width 54 height 17
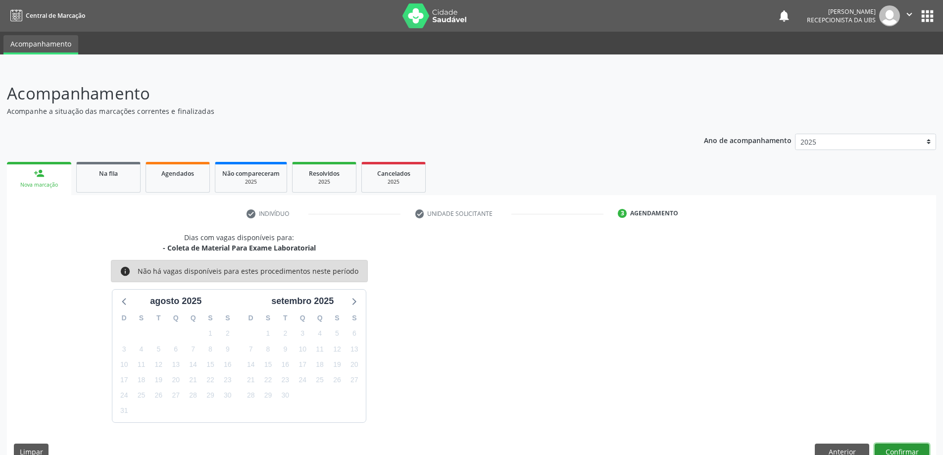
click at [908, 446] on button "Confirmar" at bounding box center [902, 452] width 54 height 17
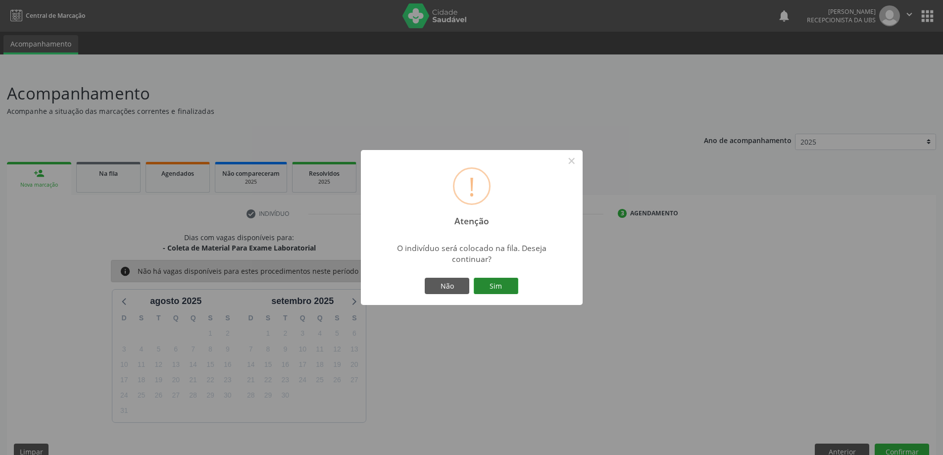
click at [502, 288] on button "Sim" at bounding box center [496, 286] width 45 height 17
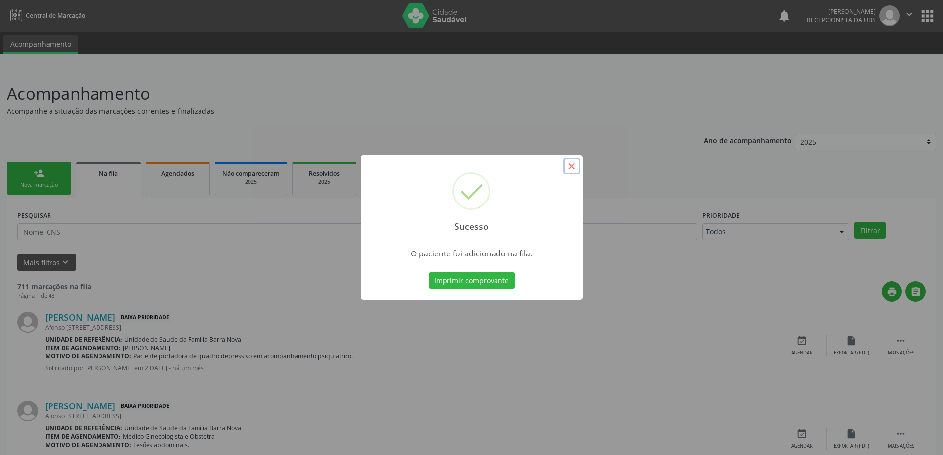
click at [574, 166] on button "×" at bounding box center [571, 166] width 17 height 17
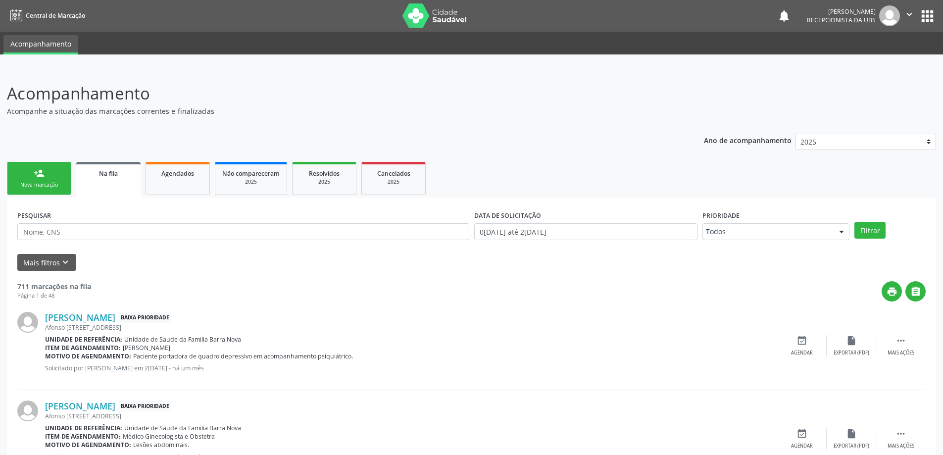
click at [33, 172] on link "person_add Nova marcação" at bounding box center [39, 178] width 64 height 33
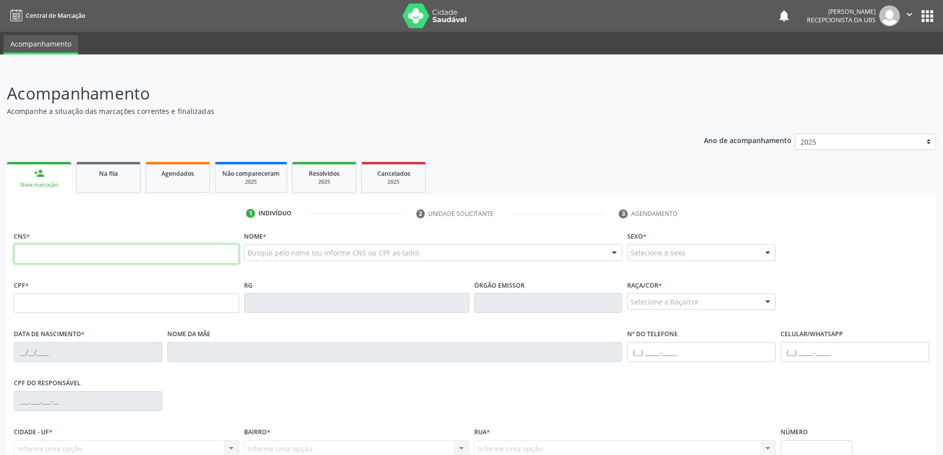
click at [68, 255] on input "text" at bounding box center [126, 254] width 225 height 20
type input "700 0061 3326 9205"
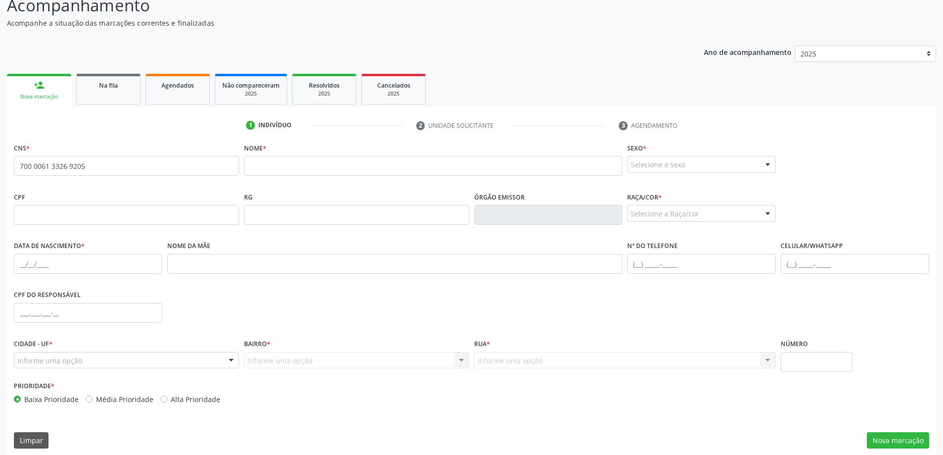
scroll to position [96, 0]
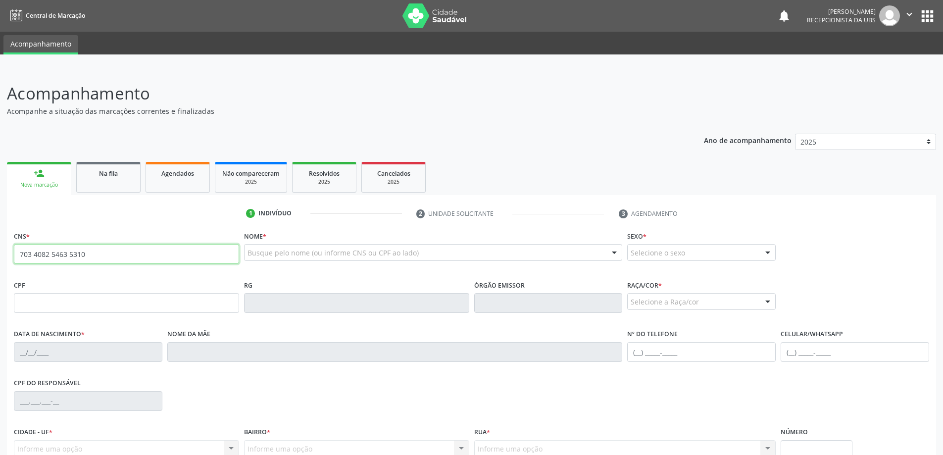
type input "703 4082 5463 5310"
type input "056.927.534-21"
type input "1[DATE]"
type input "[PERSON_NAME]"
type input "[PHONE_NUMBER]"
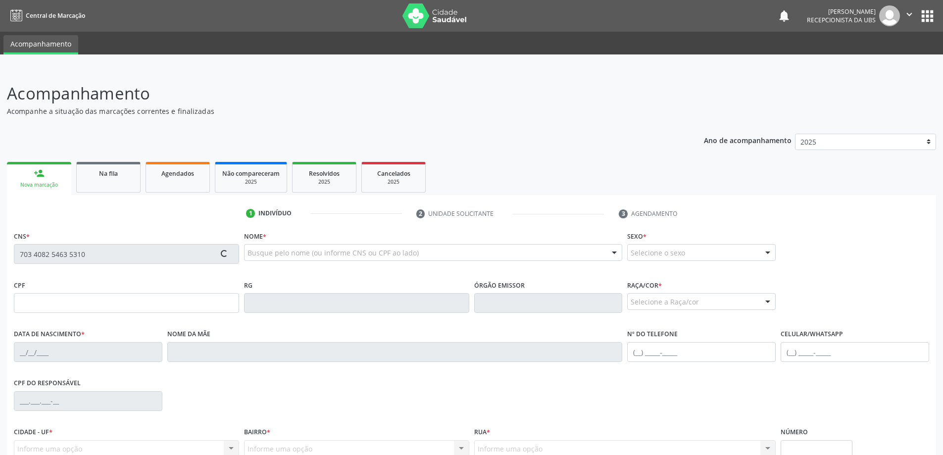
type input "17"
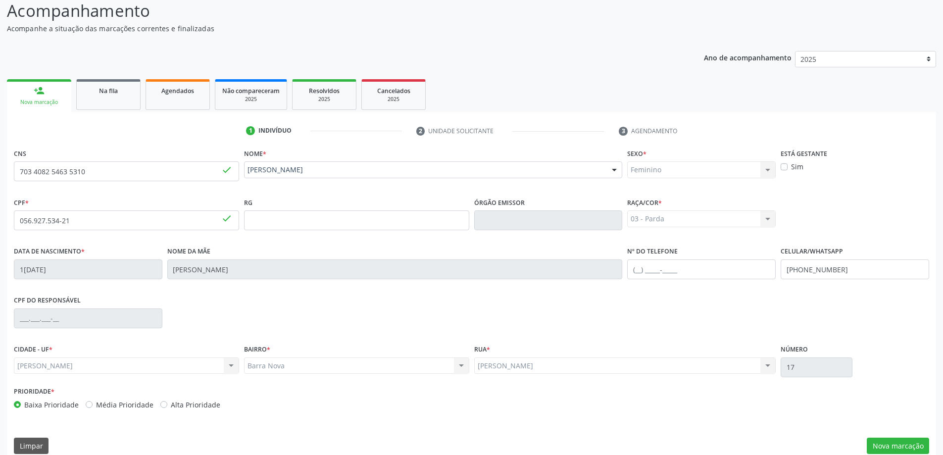
scroll to position [96, 0]
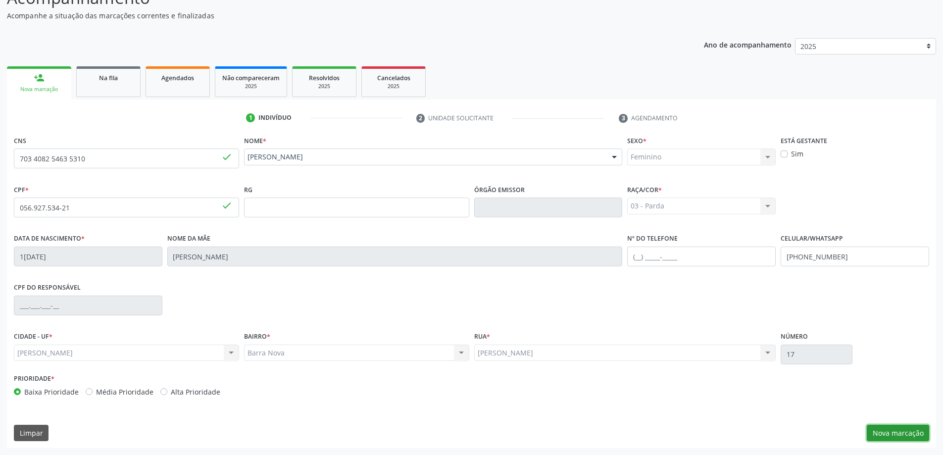
click at [896, 435] on button "Nova marcação" at bounding box center [898, 433] width 62 height 17
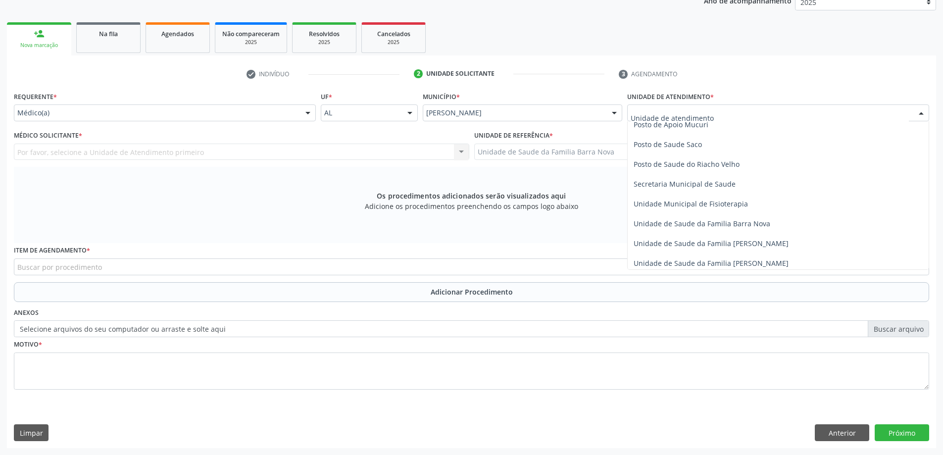
scroll to position [446, 0]
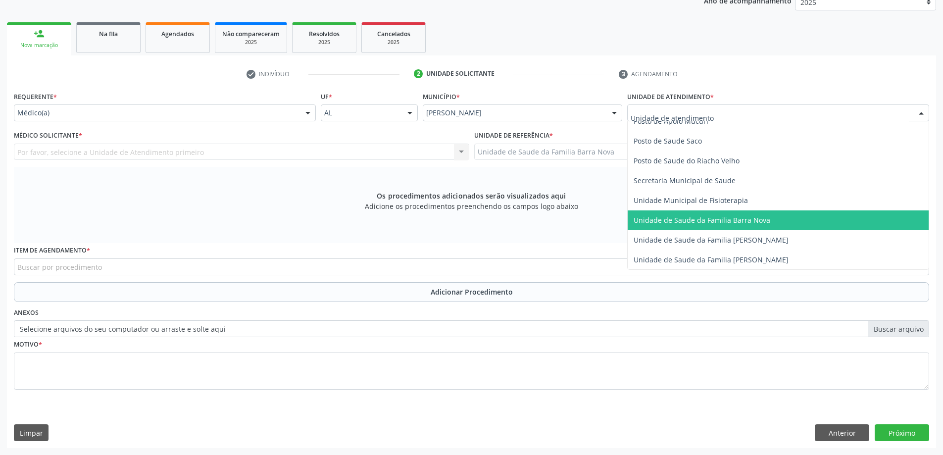
click at [713, 225] on span "Unidade de Saude da Familia Barra Nova" at bounding box center [778, 220] width 301 height 20
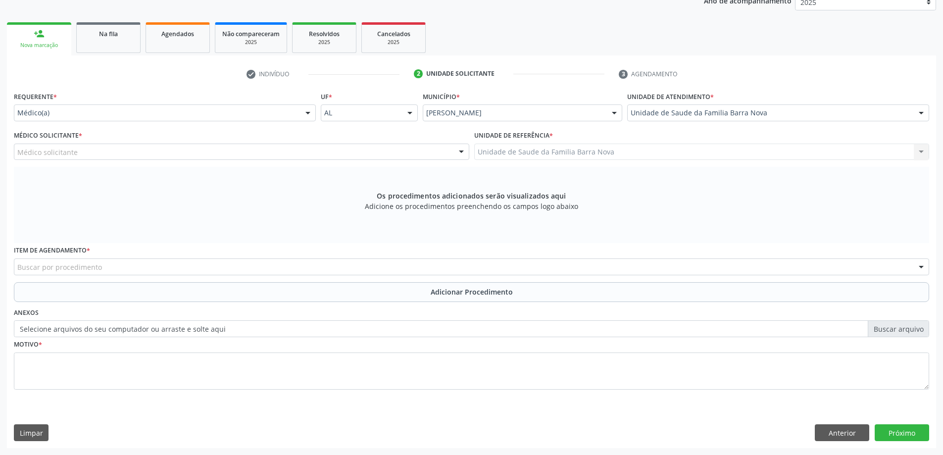
click at [241, 155] on div "Médico solicitante" at bounding box center [242, 152] width 456 height 17
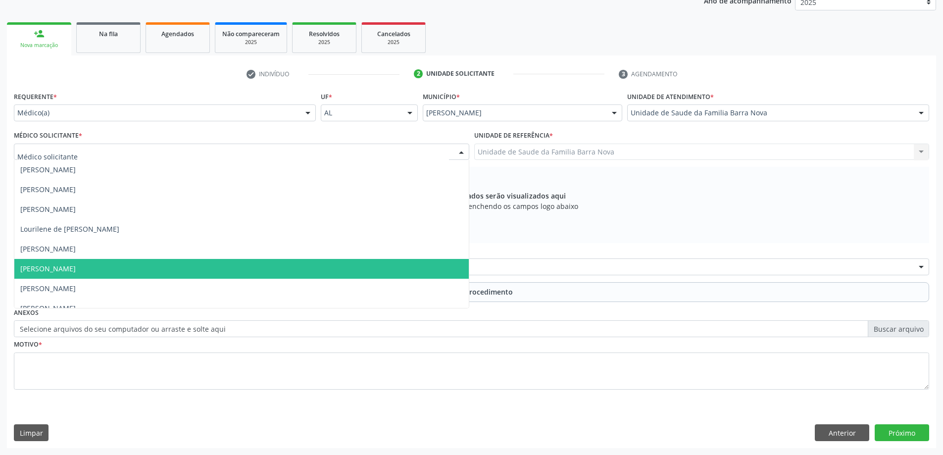
click at [206, 274] on span "[PERSON_NAME]" at bounding box center [241, 269] width 455 height 20
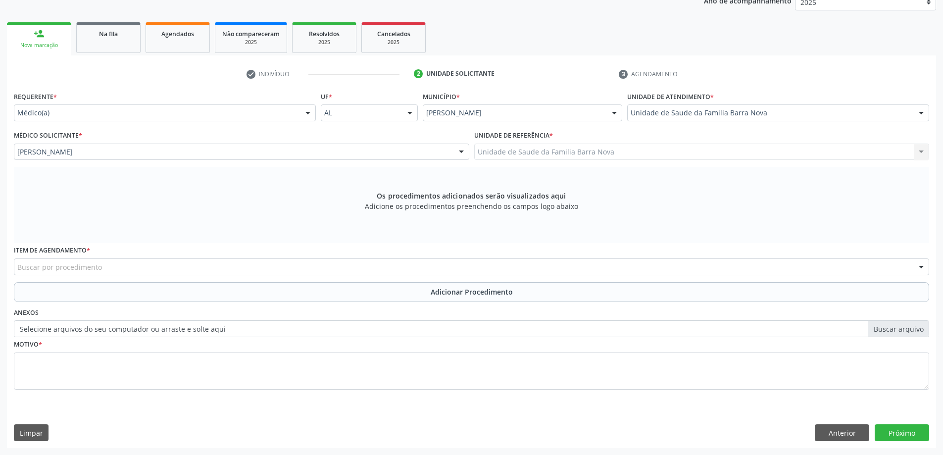
click at [307, 271] on div "Buscar por procedimento" at bounding box center [472, 266] width 916 height 17
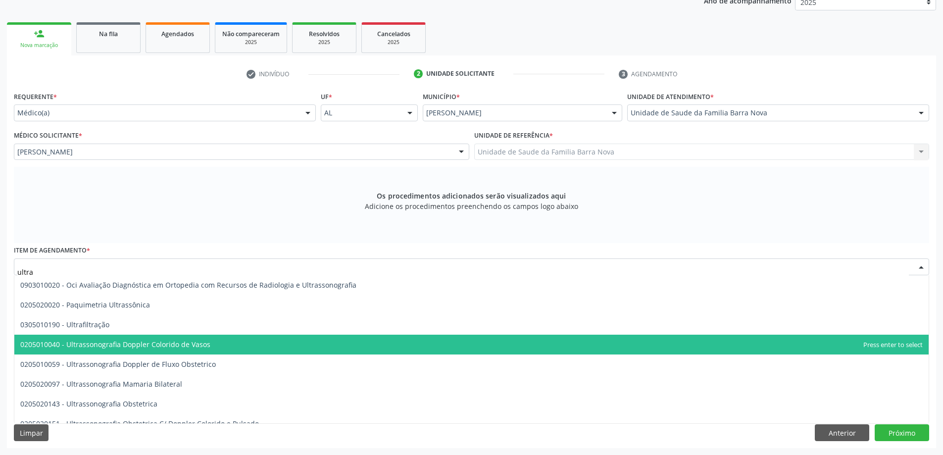
scroll to position [149, 0]
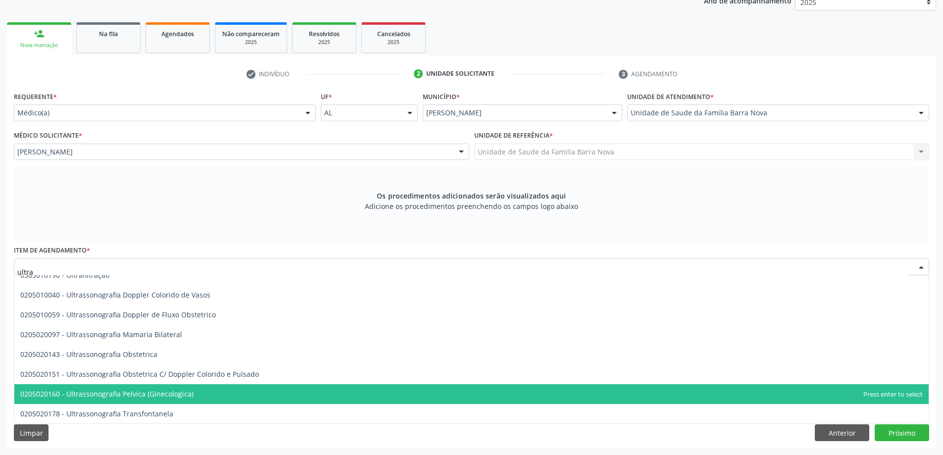
click at [276, 392] on span "0205020160 - Ultrassonografia Pelvica (Ginecologica)" at bounding box center [471, 394] width 915 height 20
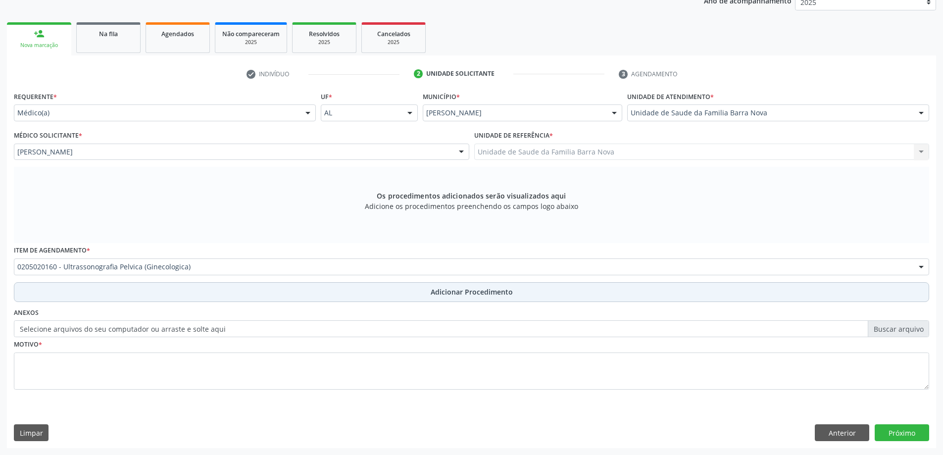
click at [460, 295] on span "Adicionar Procedimento" at bounding box center [472, 292] width 82 height 10
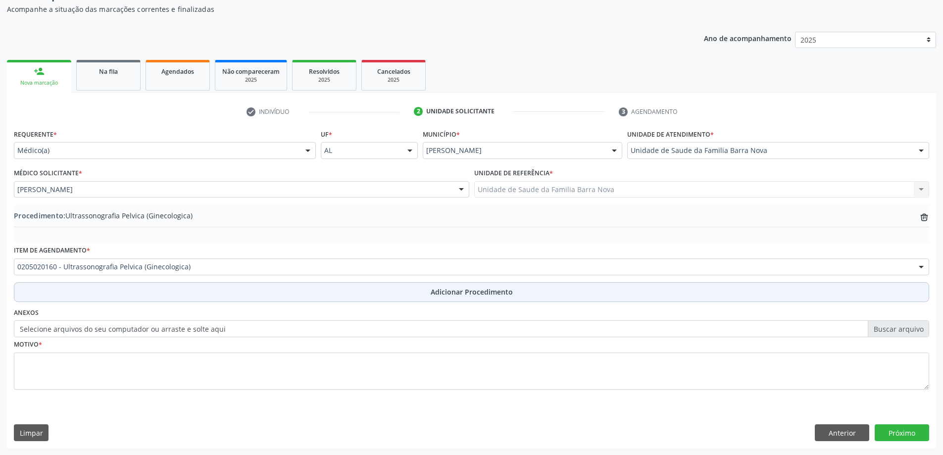
scroll to position [102, 0]
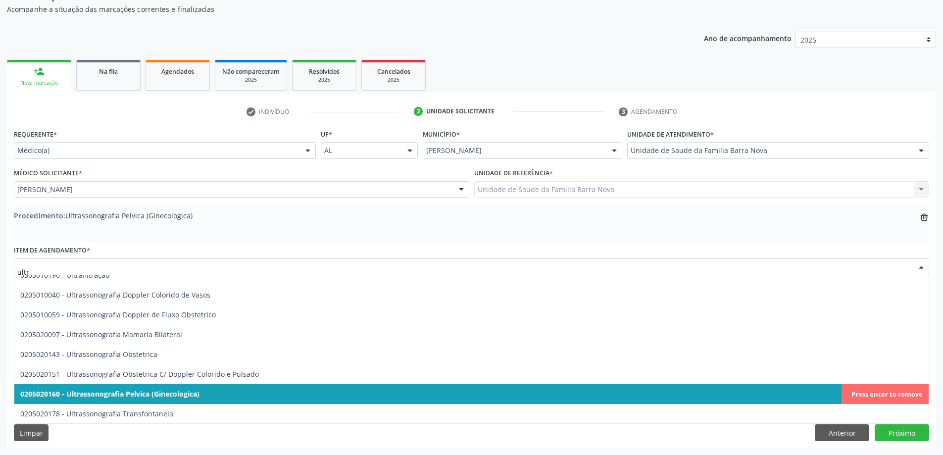
type input "ultra"
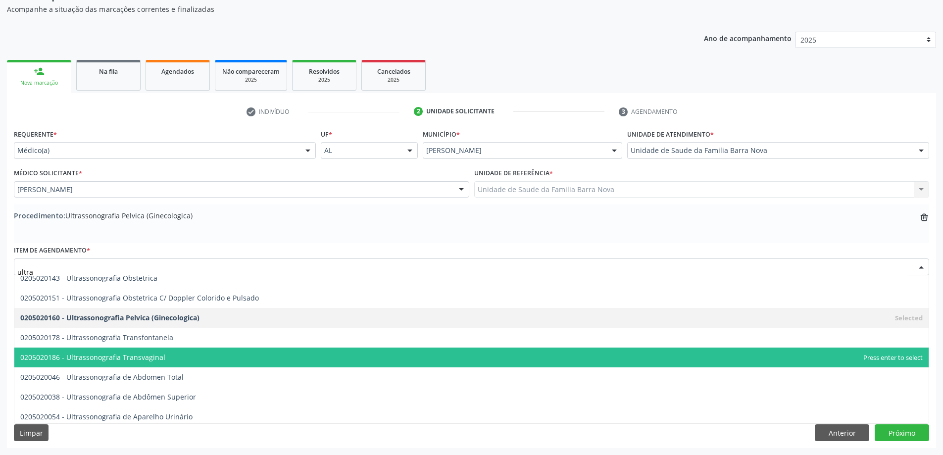
scroll to position [248, 0]
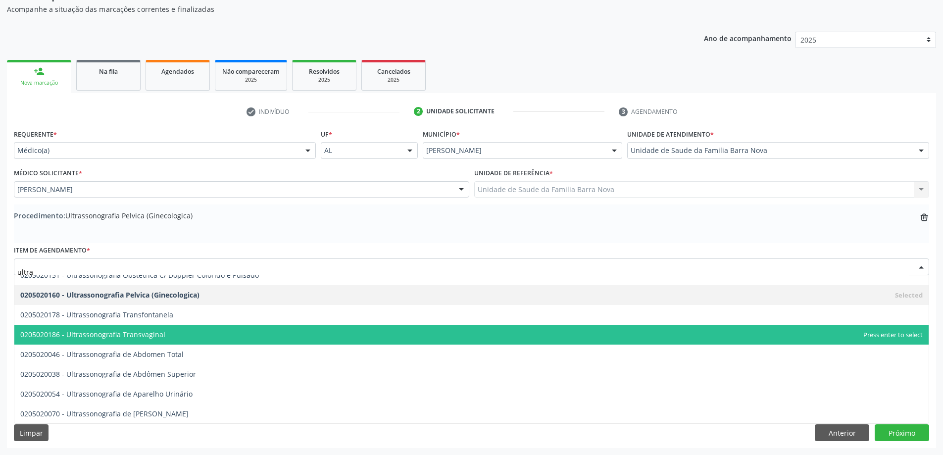
click at [226, 339] on span "0205020186 - Ultrassonografia Transvaginal" at bounding box center [471, 335] width 915 height 20
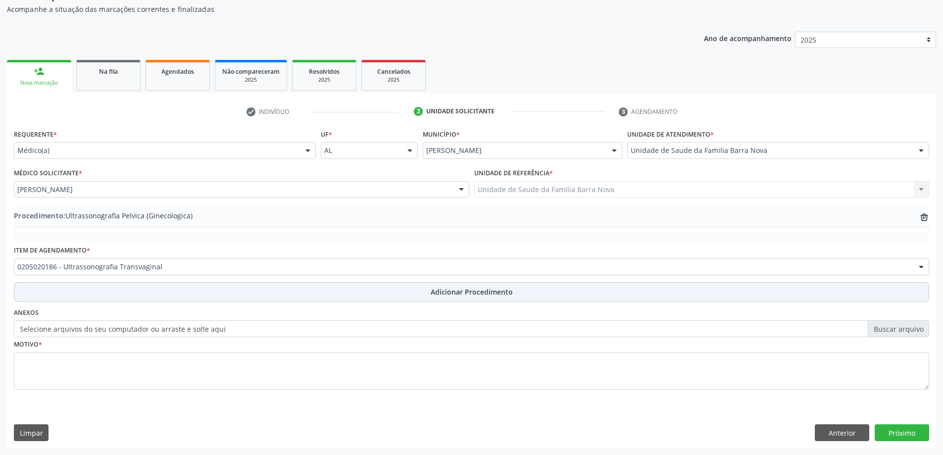
click at [492, 291] on span "Adicionar Procedimento" at bounding box center [472, 292] width 82 height 10
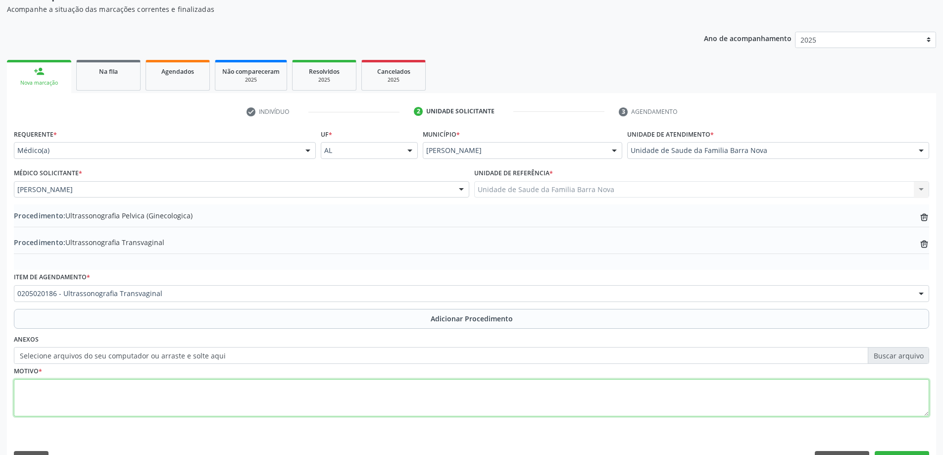
click at [181, 393] on textarea at bounding box center [472, 398] width 916 height 38
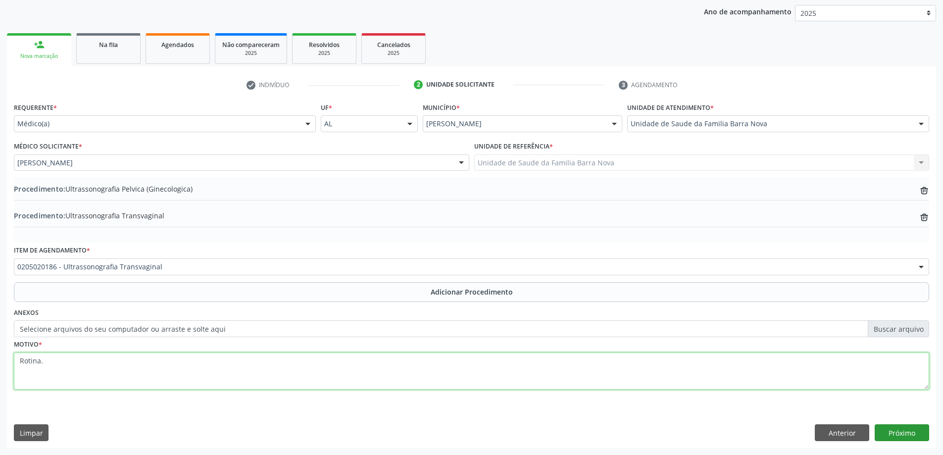
type textarea "Rotina."
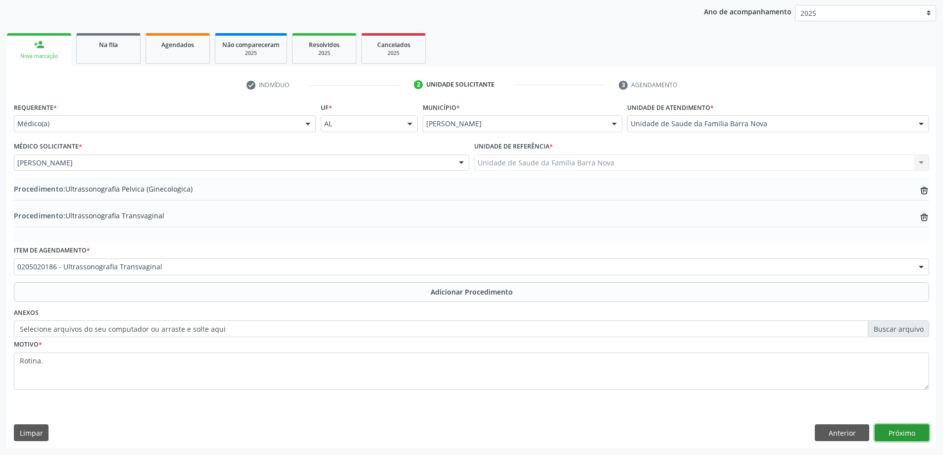
click at [912, 431] on button "Próximo" at bounding box center [902, 432] width 54 height 17
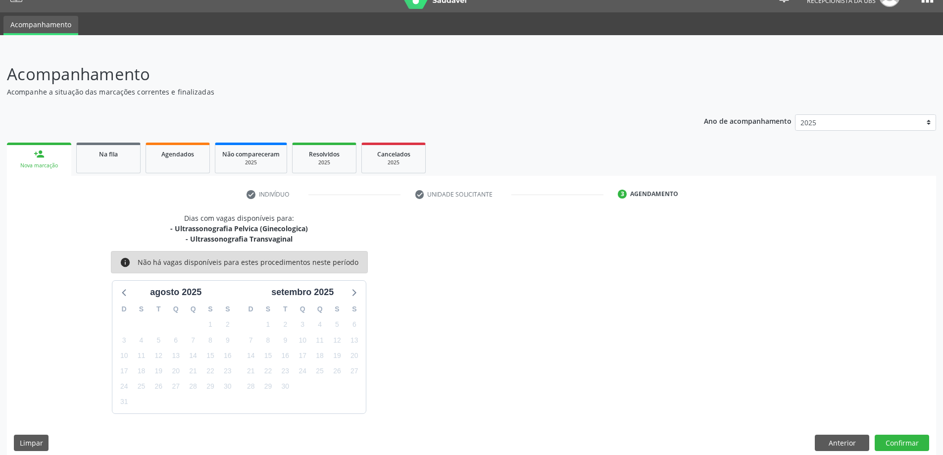
scroll to position [29, 0]
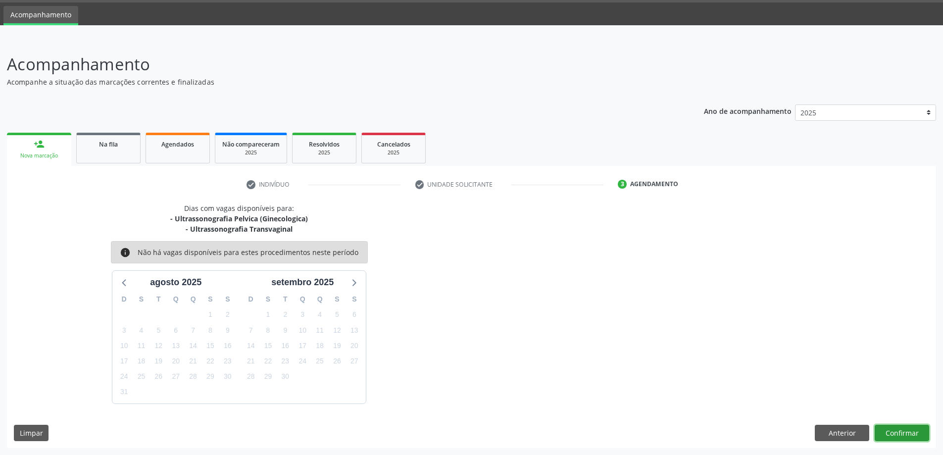
click at [890, 430] on button "Confirmar" at bounding box center [902, 433] width 54 height 17
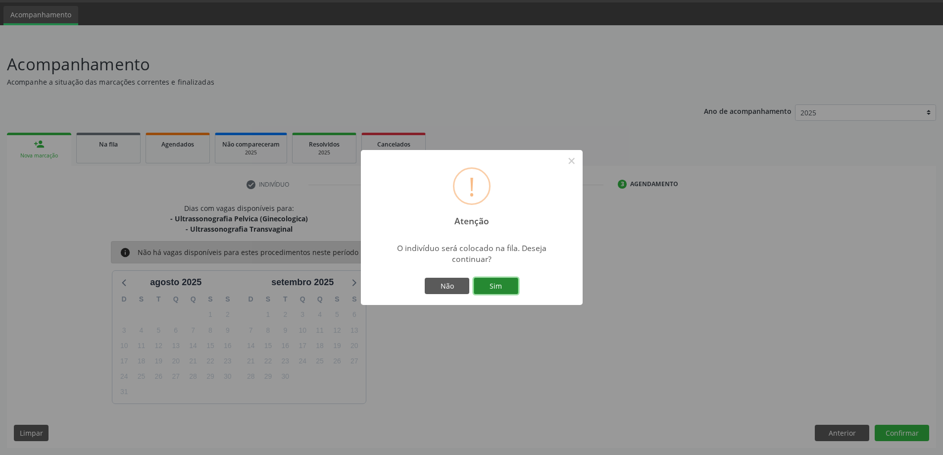
click at [497, 286] on button "Sim" at bounding box center [496, 286] width 45 height 17
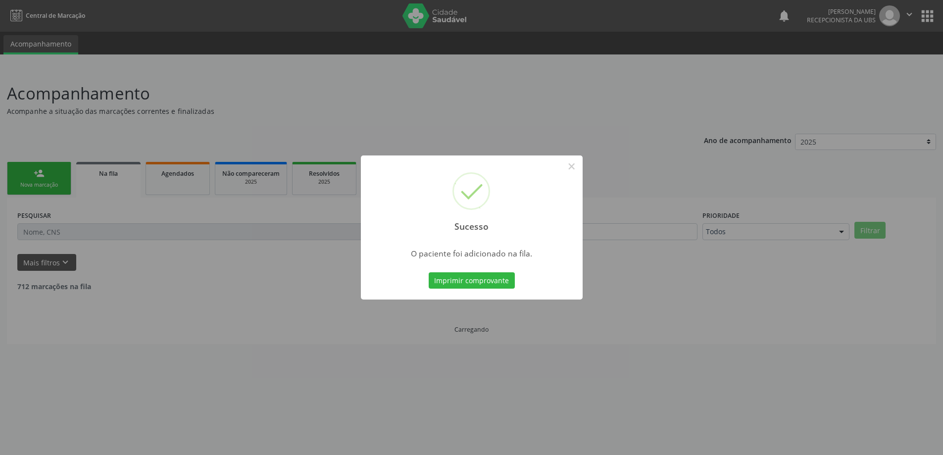
scroll to position [0, 0]
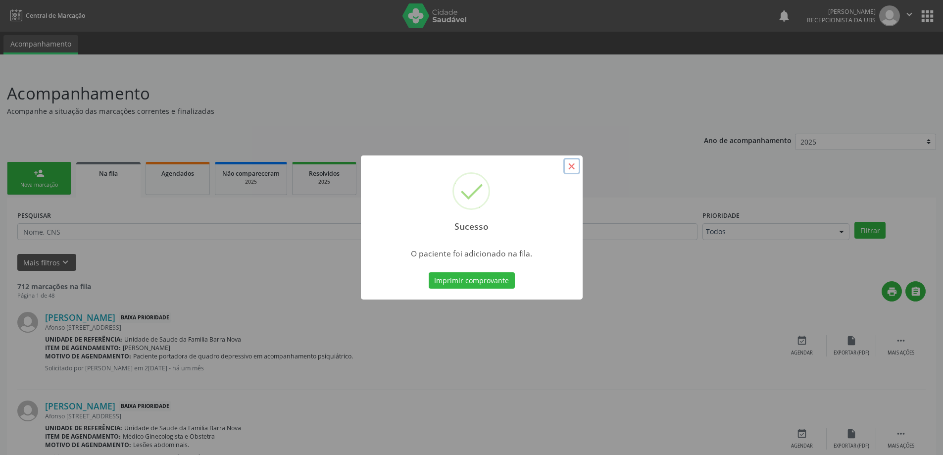
click at [570, 163] on button "×" at bounding box center [571, 166] width 17 height 17
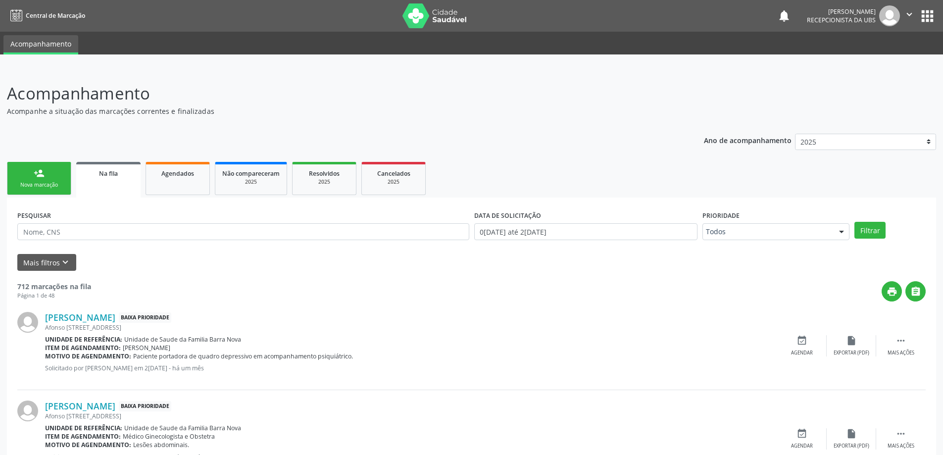
click at [43, 181] on div "Nova marcação" at bounding box center [39, 184] width 50 height 7
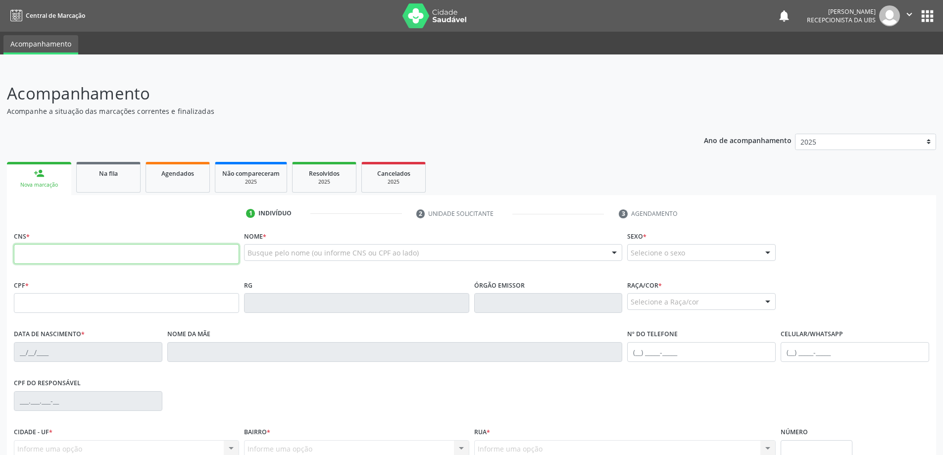
click at [65, 255] on input "text" at bounding box center [126, 254] width 225 height 20
type input "703 4082 5463 5310"
type input "056.927.534-21"
type input "1[DATE]"
type input "[PERSON_NAME]"
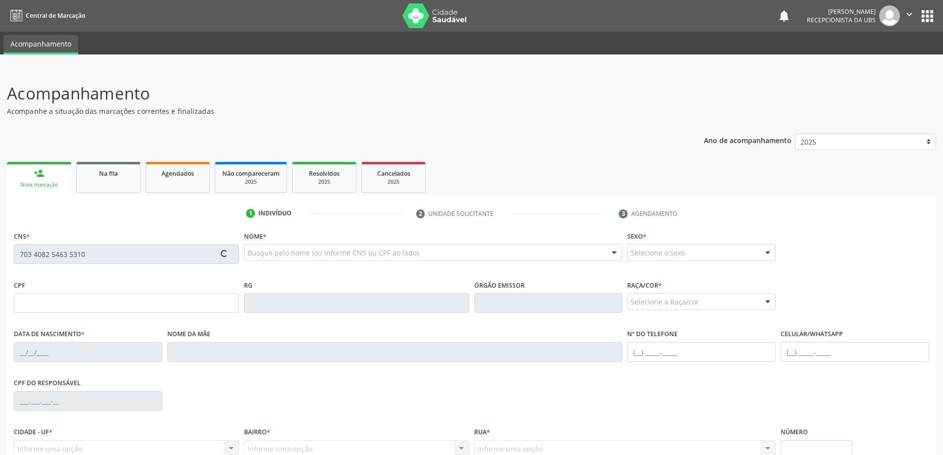
type input "[PHONE_NUMBER]"
type input "17"
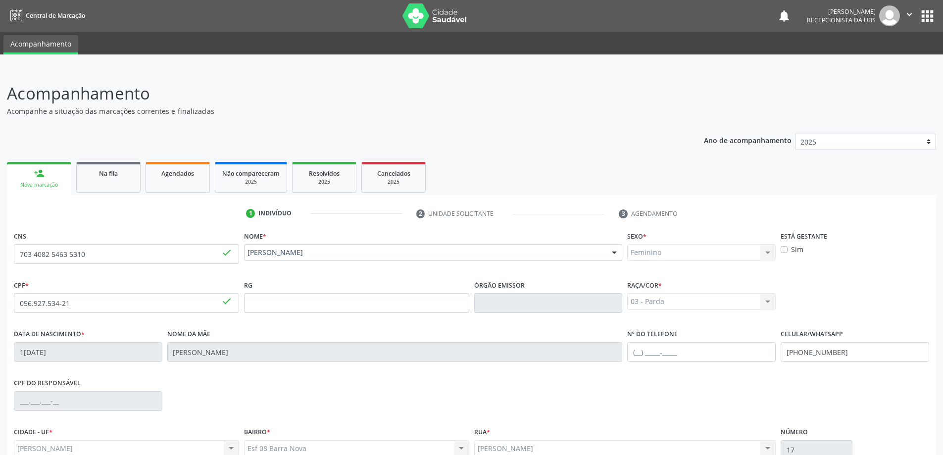
scroll to position [96, 0]
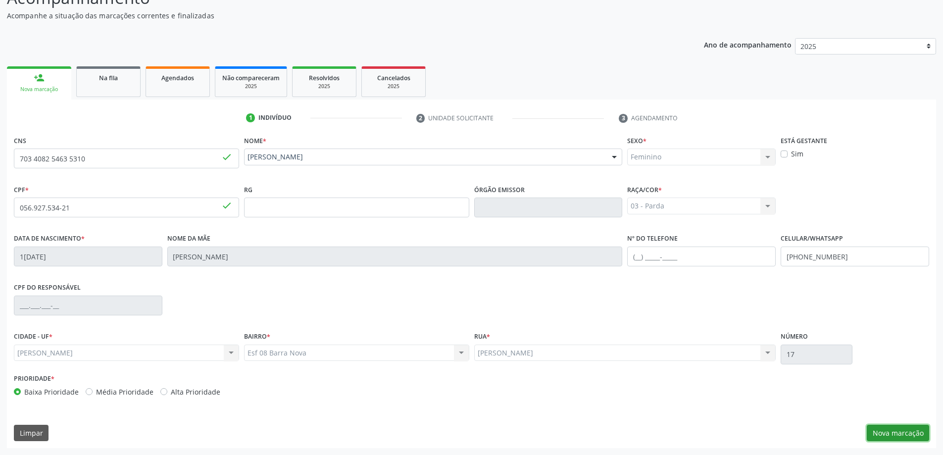
click at [900, 435] on button "Nova marcação" at bounding box center [898, 433] width 62 height 17
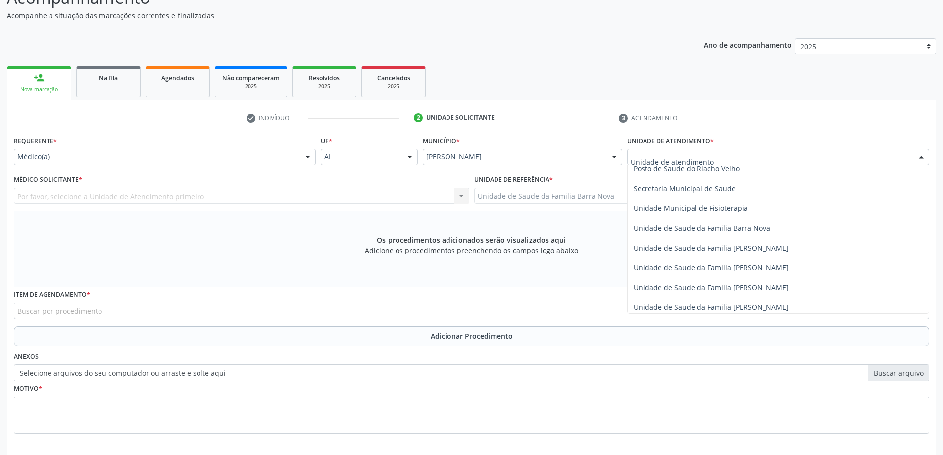
scroll to position [495, 0]
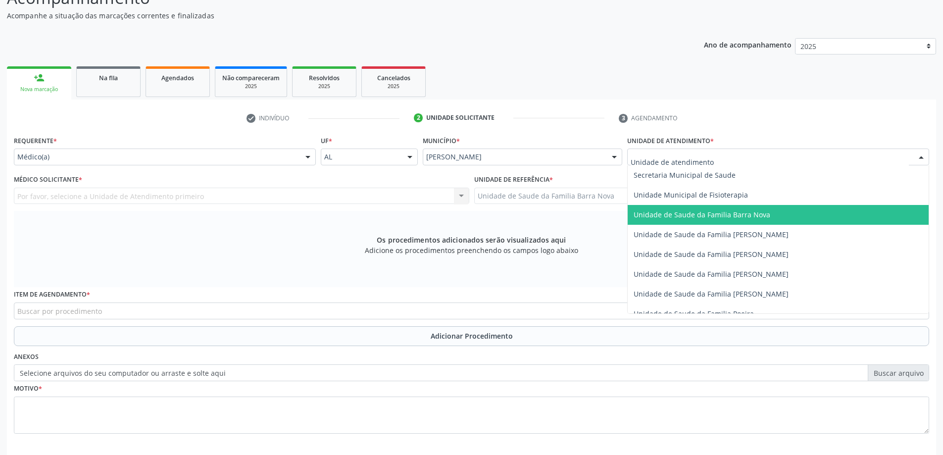
click at [768, 218] on span "Unidade de Saude da Familia Barra Nova" at bounding box center [778, 215] width 301 height 20
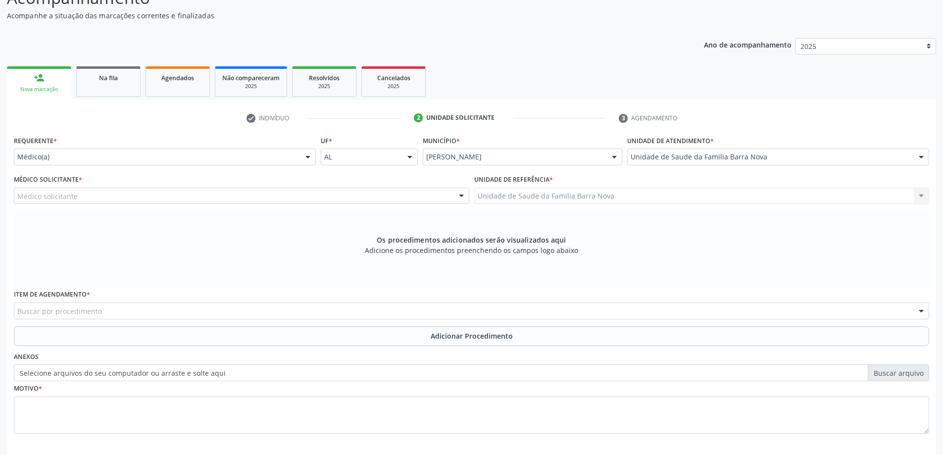
click at [325, 197] on div "Médico solicitante" at bounding box center [242, 196] width 456 height 17
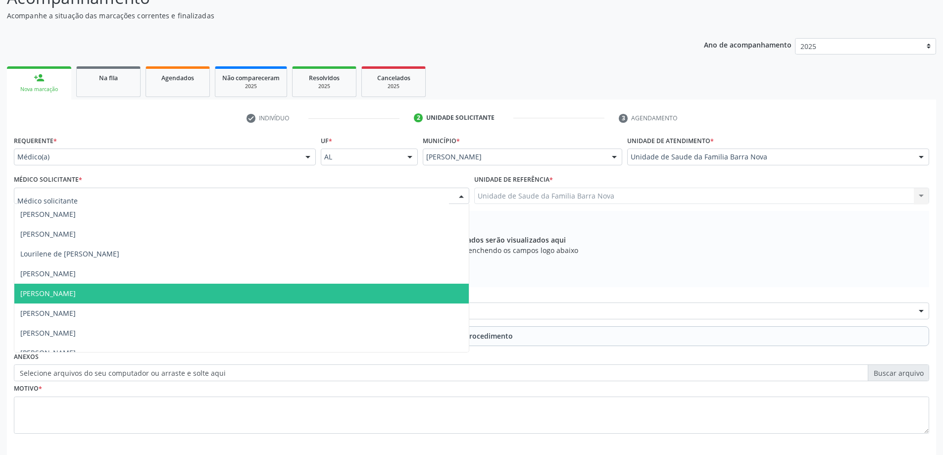
scroll to position [30, 0]
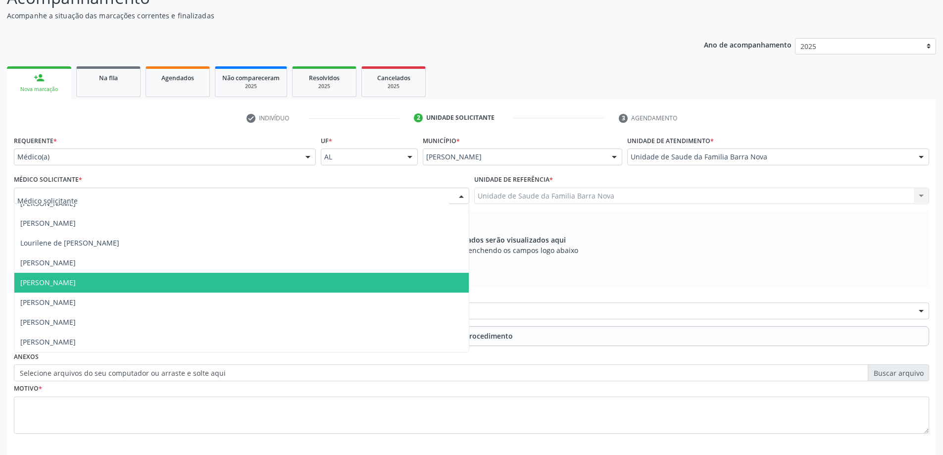
click at [255, 289] on span "[PERSON_NAME]" at bounding box center [241, 283] width 455 height 20
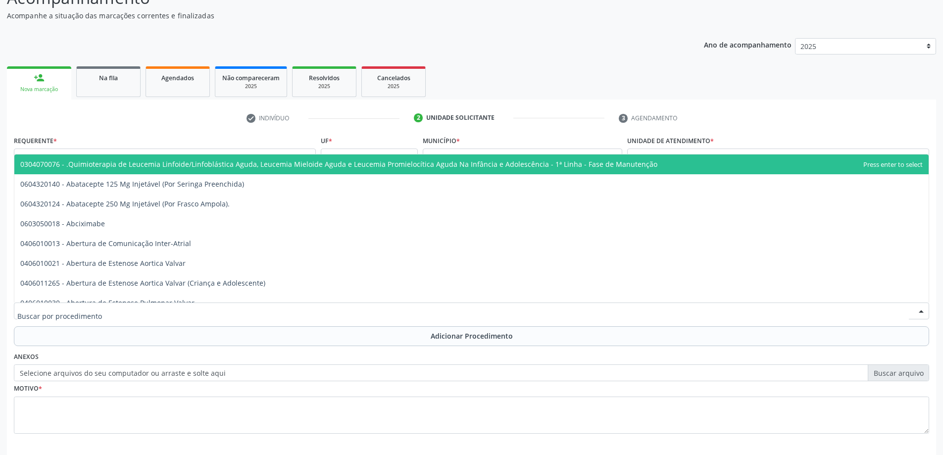
click at [227, 312] on div at bounding box center [472, 311] width 916 height 17
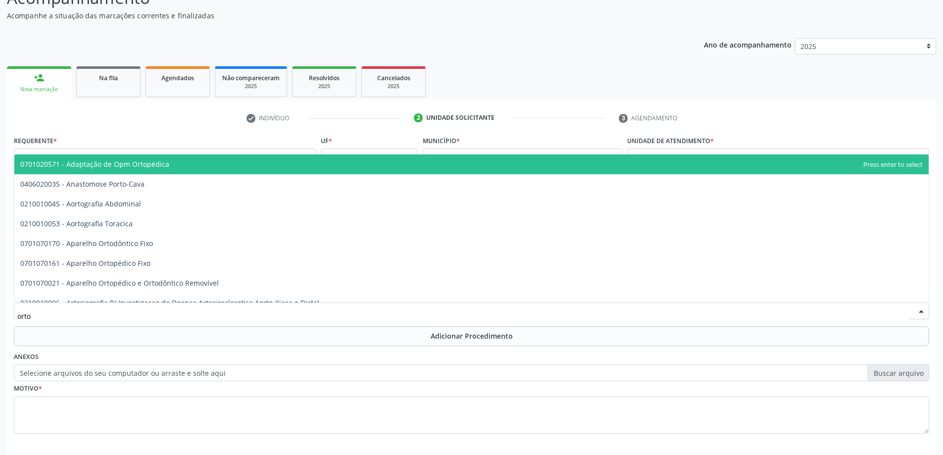
type input "ortop"
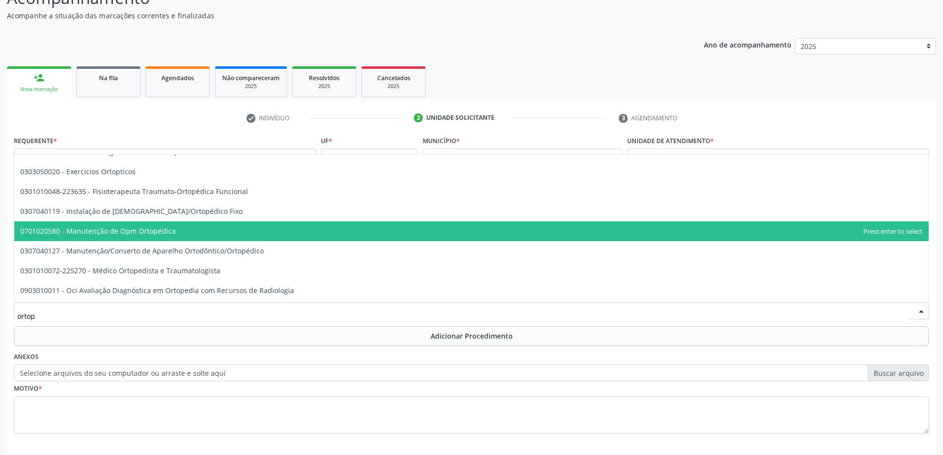
scroll to position [149, 0]
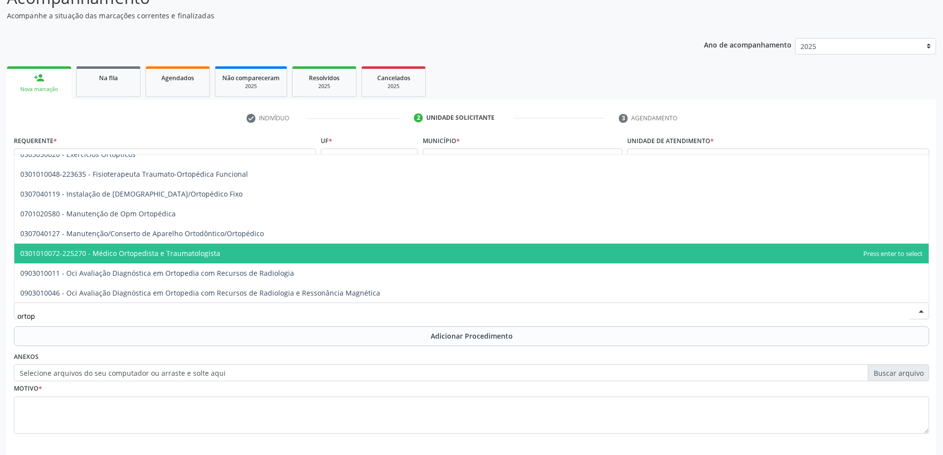
click at [245, 251] on span "0301010072-225270 - Médico Ortopedista e Traumatologista" at bounding box center [471, 254] width 915 height 20
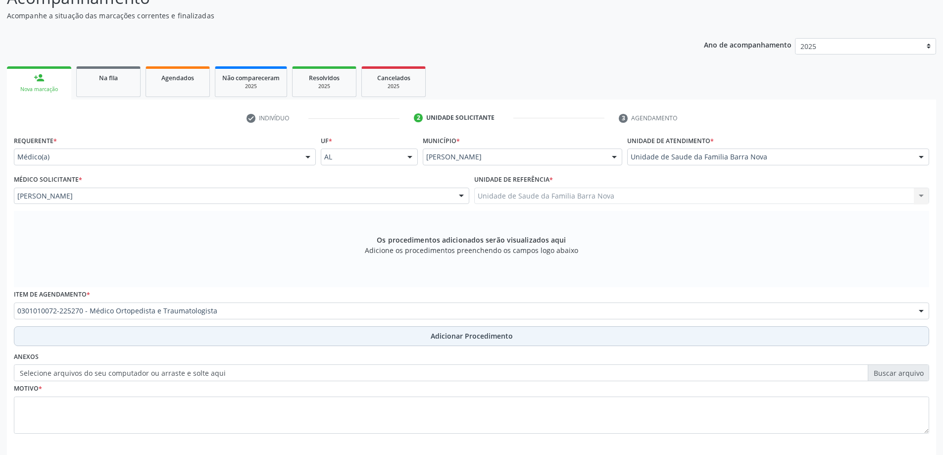
click at [465, 340] on span "Adicionar Procedimento" at bounding box center [472, 336] width 82 height 10
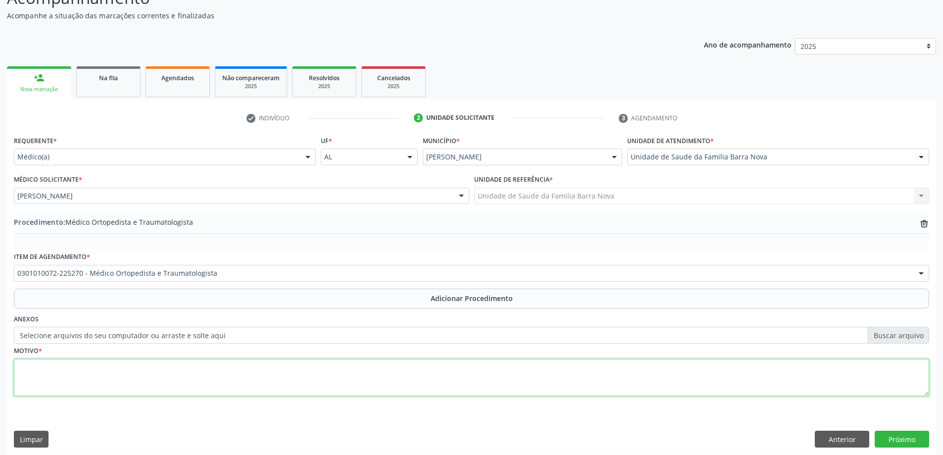
click at [117, 373] on textarea at bounding box center [472, 378] width 916 height 38
type textarea "a"
paste textarea "Osteófitos"
click at [74, 370] on textarea "Artrose coluna,Osteófitos" at bounding box center [472, 378] width 916 height 38
click at [69, 372] on textarea "Artrose coluna,osteófitos" at bounding box center [472, 378] width 916 height 38
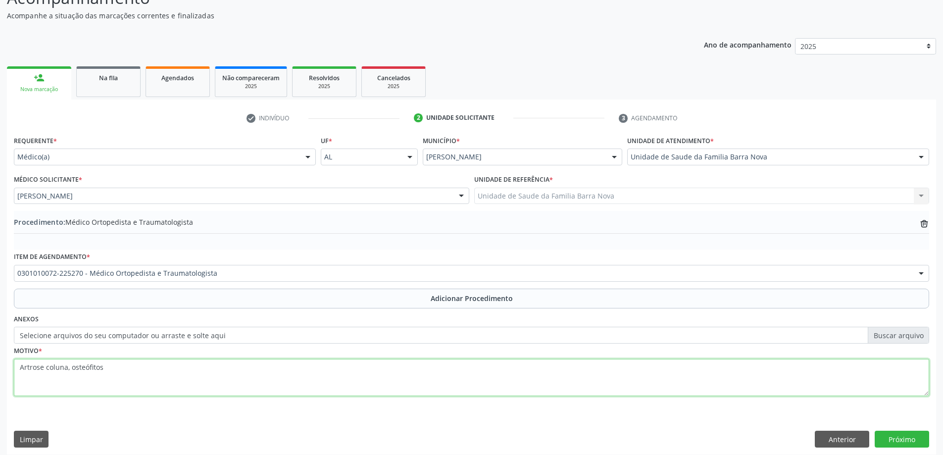
click at [118, 370] on textarea "Artrose coluna, osteófitos" at bounding box center [472, 378] width 916 height 38
click at [200, 366] on textarea "Artrose coluna, osteófitos e desvio, esporão calcâneo dereito" at bounding box center [472, 378] width 916 height 38
click at [218, 371] on textarea "Artrose coluna, osteófitos e desvio, esporão calcâneo direito" at bounding box center [472, 378] width 916 height 38
type textarea "Artrose coluna, osteófitos e desvio, esporão calcâneo direito. PRIORITÁRIO."
click at [907, 436] on button "Próximo" at bounding box center [902, 439] width 54 height 17
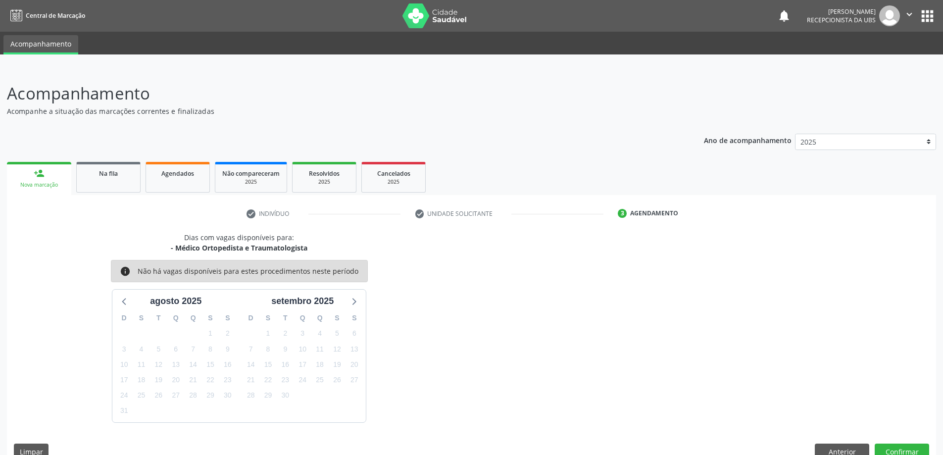
scroll to position [19, 0]
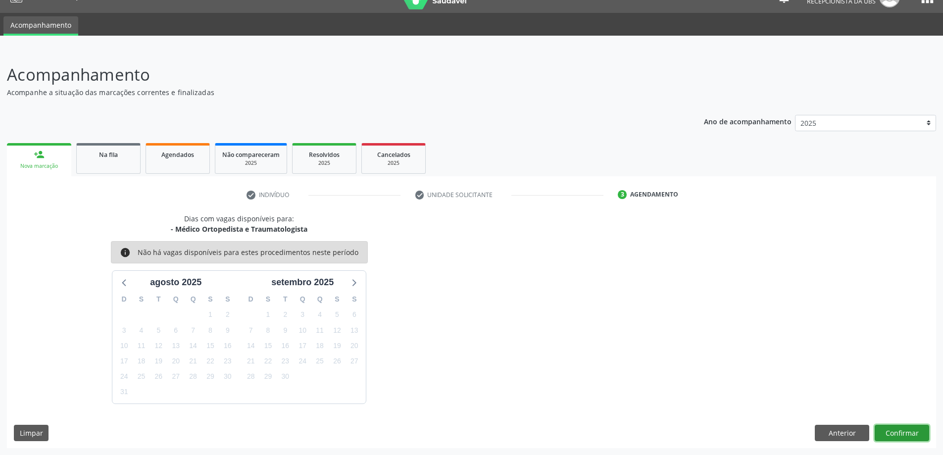
click at [892, 430] on button "Confirmar" at bounding box center [902, 433] width 54 height 17
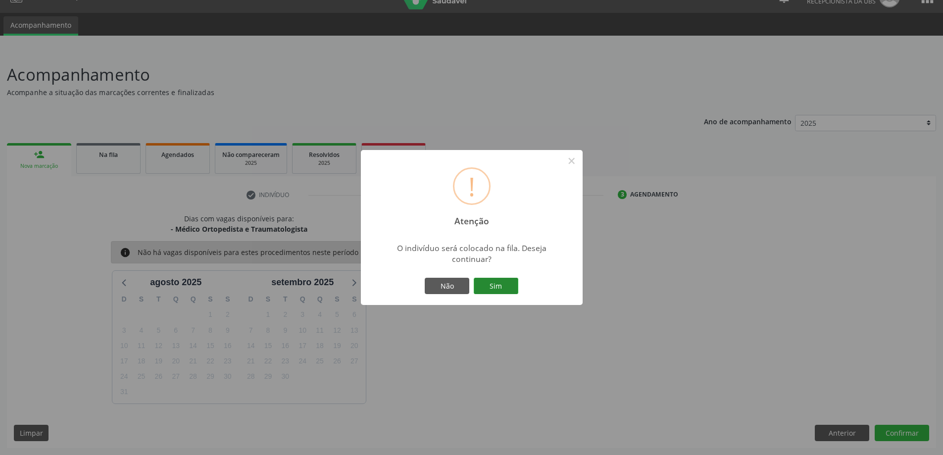
click at [497, 289] on button "Sim" at bounding box center [496, 286] width 45 height 17
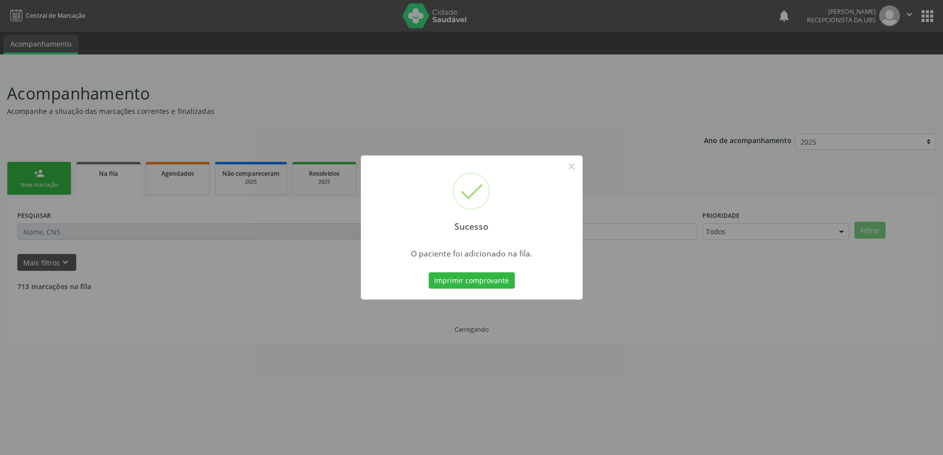
scroll to position [0, 0]
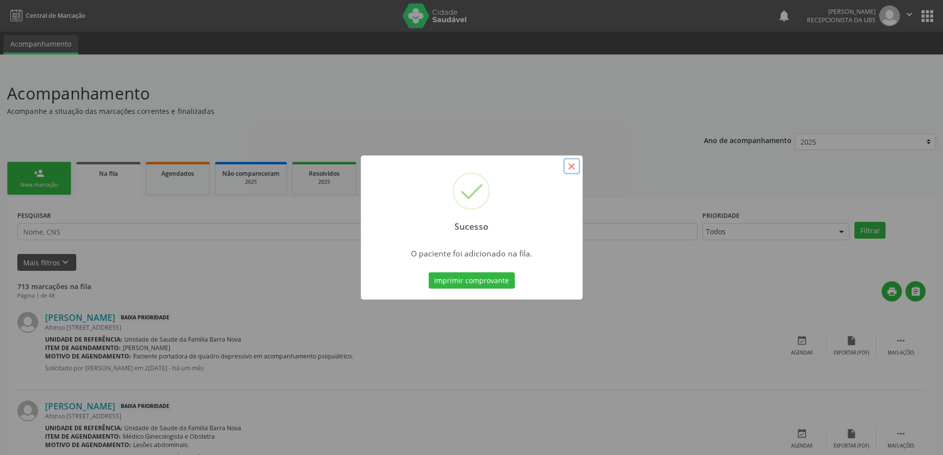
click at [569, 166] on button "×" at bounding box center [571, 166] width 17 height 17
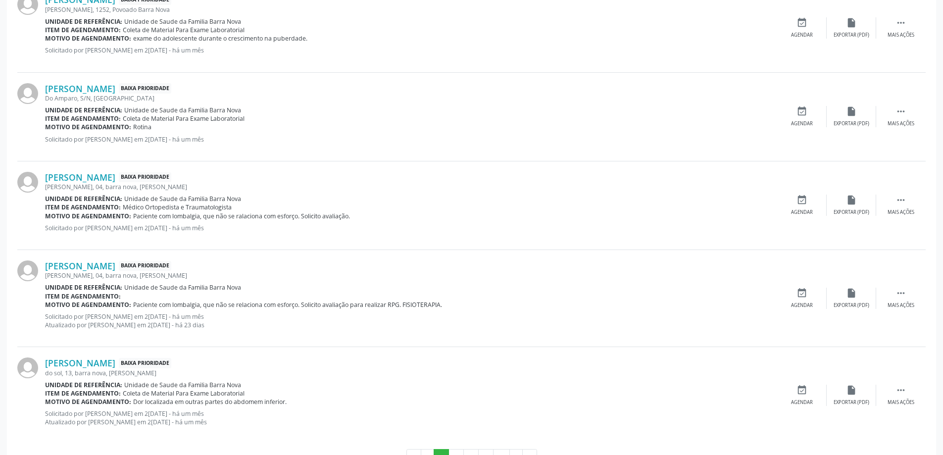
scroll to position [1248, 0]
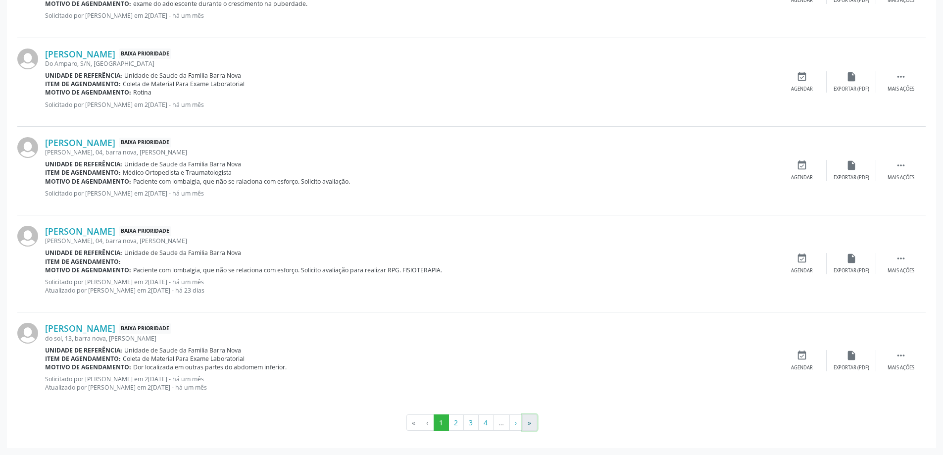
click at [530, 425] on button "»" at bounding box center [529, 422] width 15 height 17
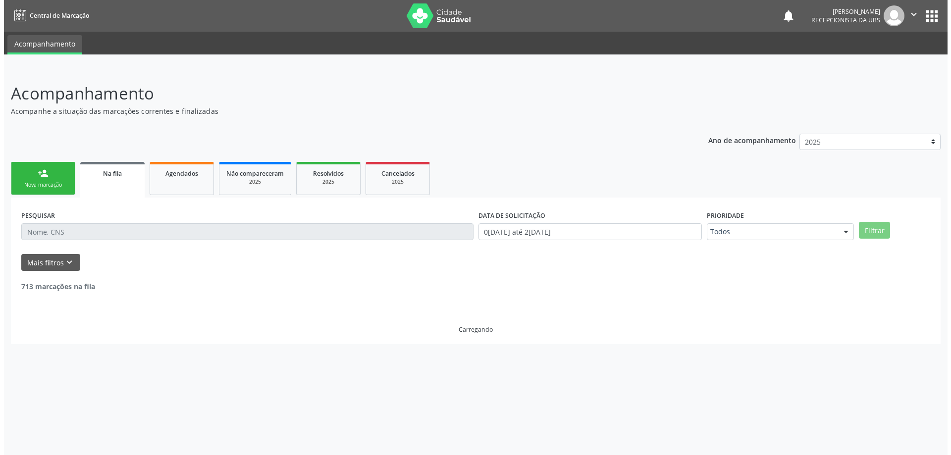
scroll to position [0, 0]
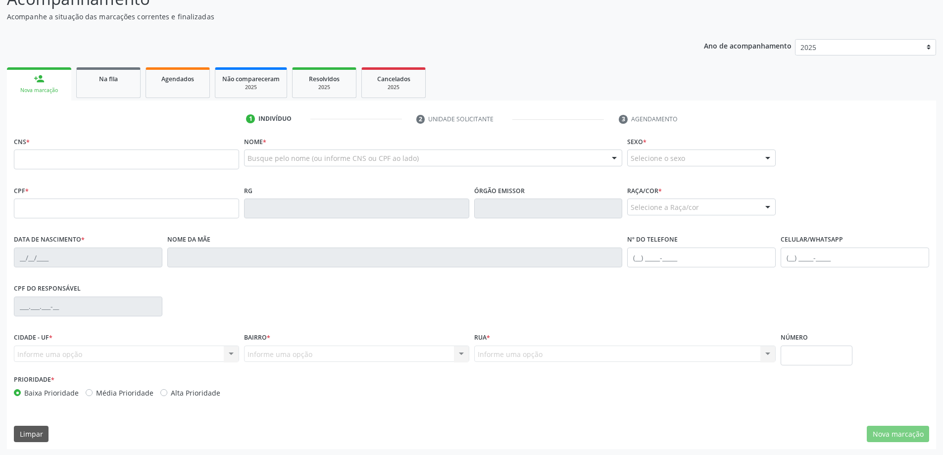
scroll to position [96, 0]
click at [103, 79] on span "Na fila" at bounding box center [108, 78] width 19 height 8
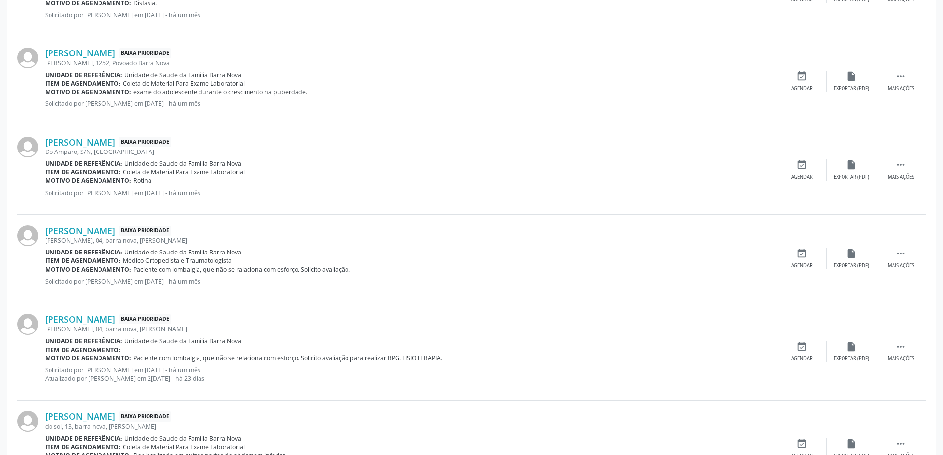
scroll to position [1248, 0]
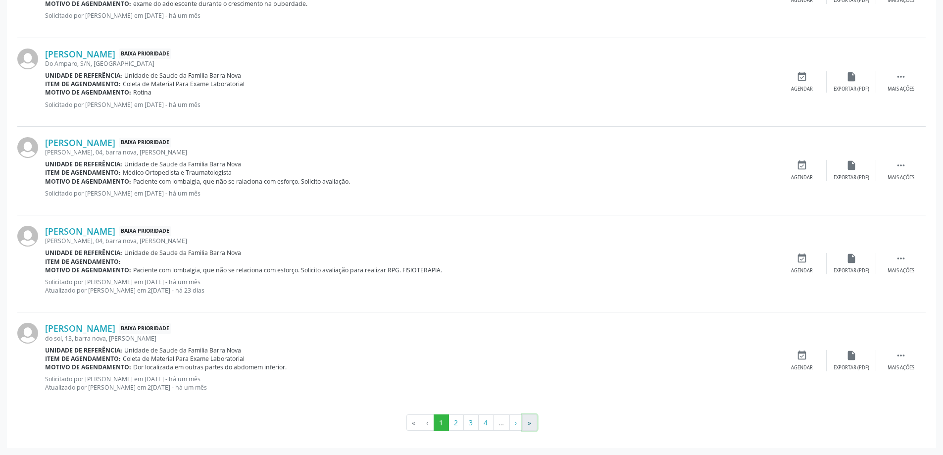
click at [527, 423] on button "»" at bounding box center [529, 422] width 15 height 17
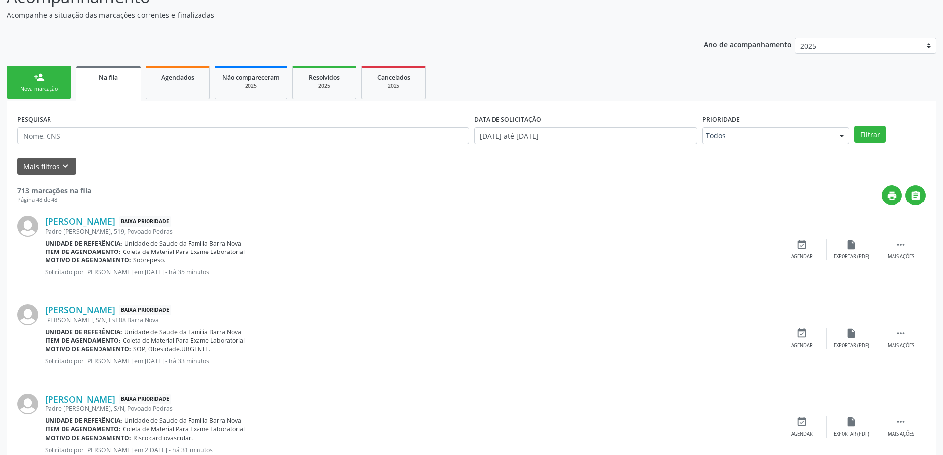
scroll to position [7, 0]
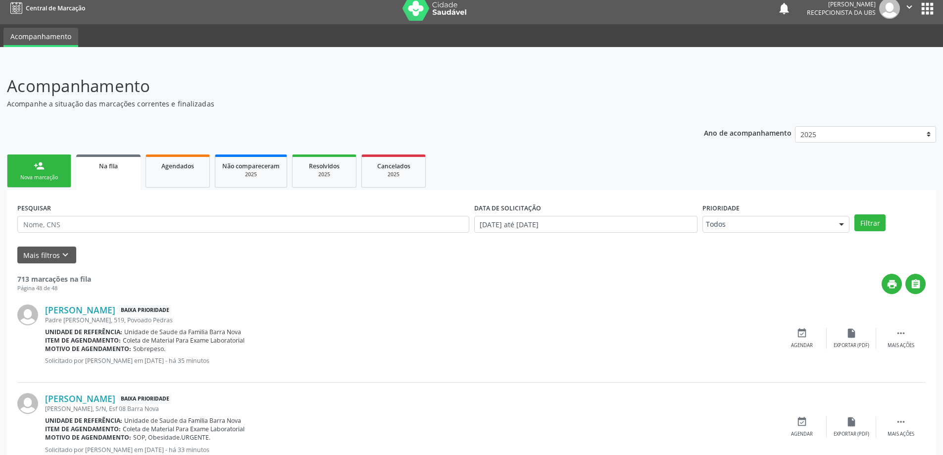
click at [46, 173] on link "person_add Nova marcação" at bounding box center [39, 170] width 64 height 33
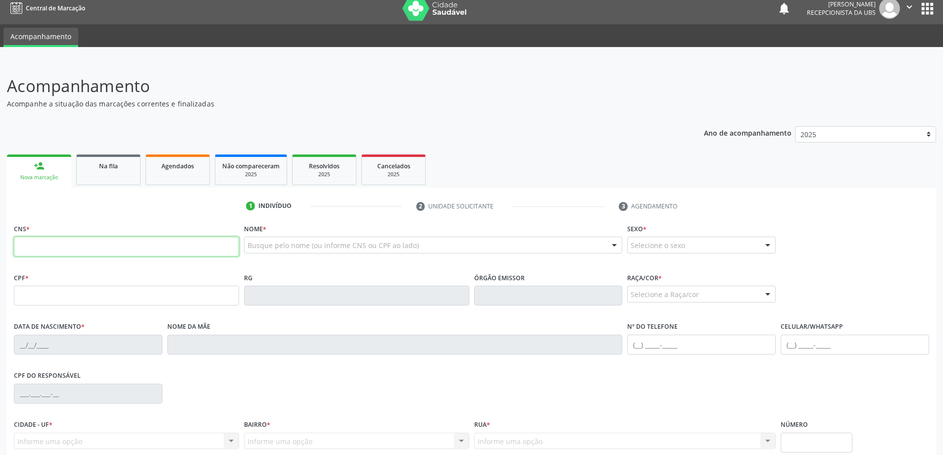
click at [138, 248] on input "text" at bounding box center [126, 247] width 225 height 20
type input "703 4082 5463 5310"
type input "056.927.534-21"
type input "1[DATE]"
type input "[PERSON_NAME]"
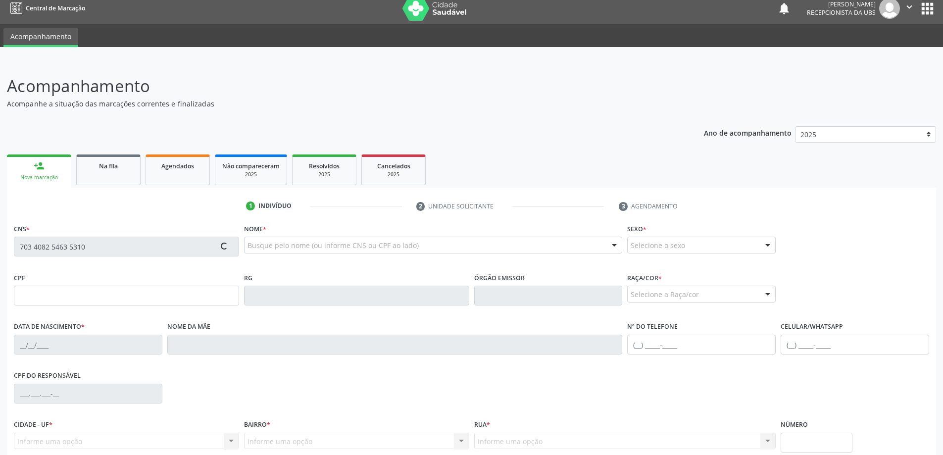
type input "[PHONE_NUMBER]"
type input "17"
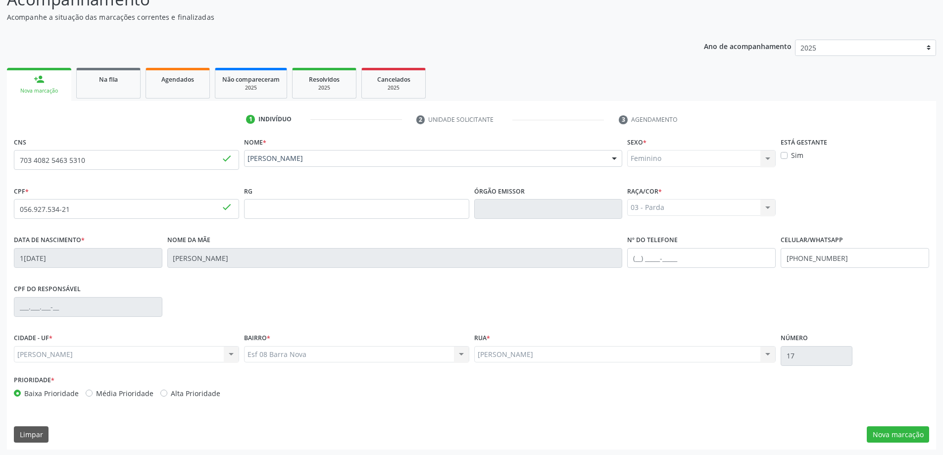
scroll to position [96, 0]
click at [886, 435] on button "Nova marcação" at bounding box center [898, 433] width 62 height 17
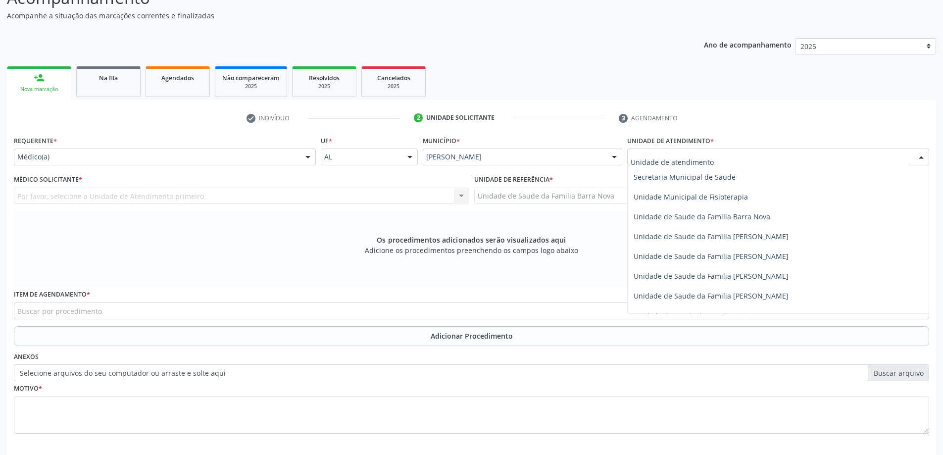
scroll to position [495, 0]
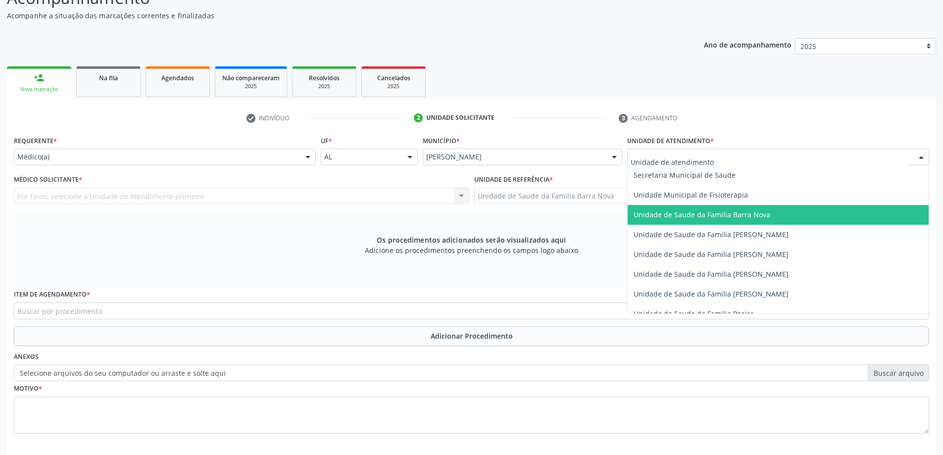
click at [730, 216] on span "Unidade de Saude da Familia Barra Nova" at bounding box center [702, 214] width 137 height 9
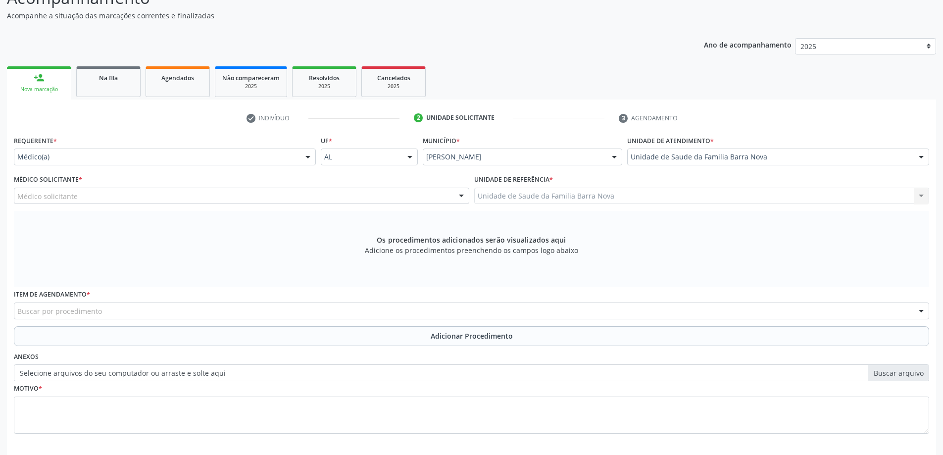
click at [259, 194] on div "Médico solicitante" at bounding box center [242, 196] width 456 height 17
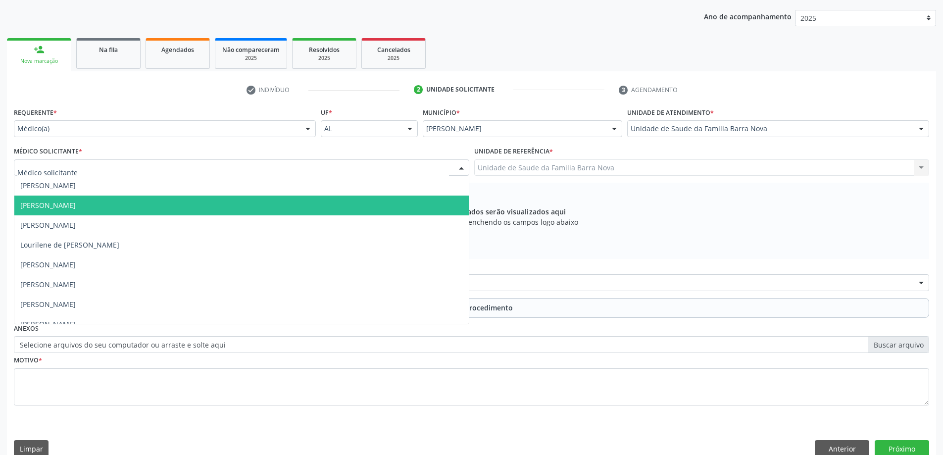
scroll to position [140, 0]
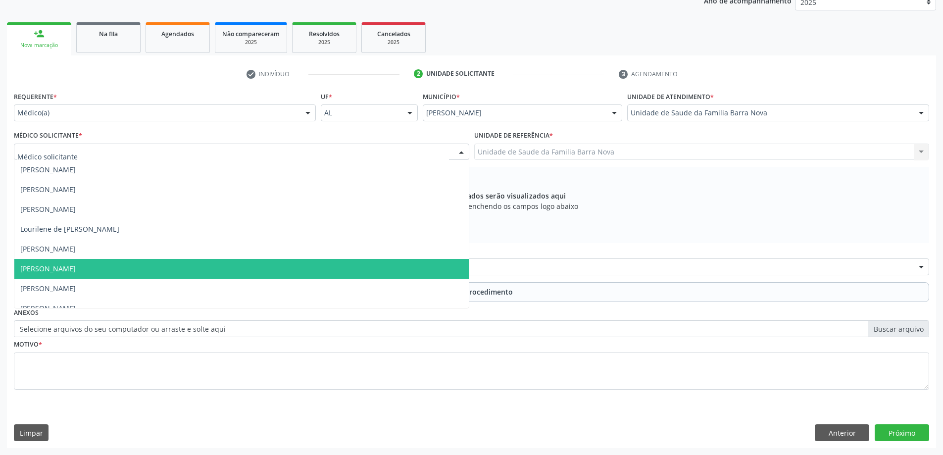
click at [234, 269] on span "[PERSON_NAME]" at bounding box center [241, 269] width 455 height 20
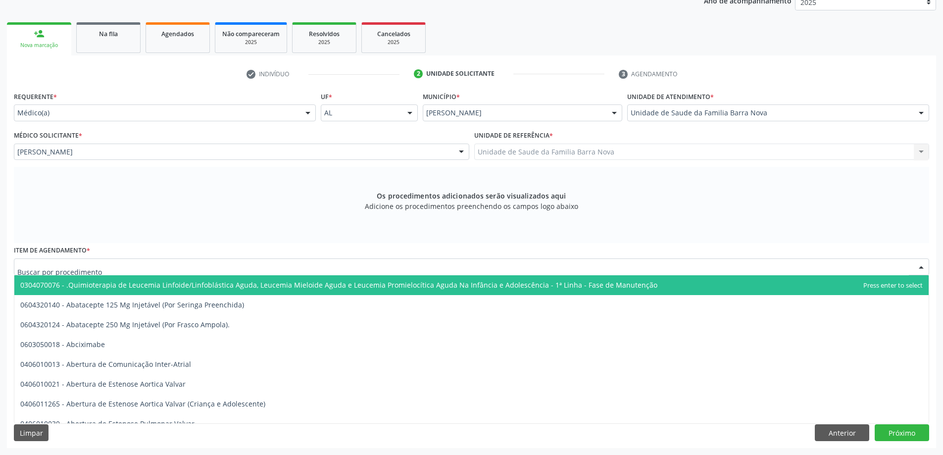
click at [263, 269] on div at bounding box center [472, 266] width 916 height 17
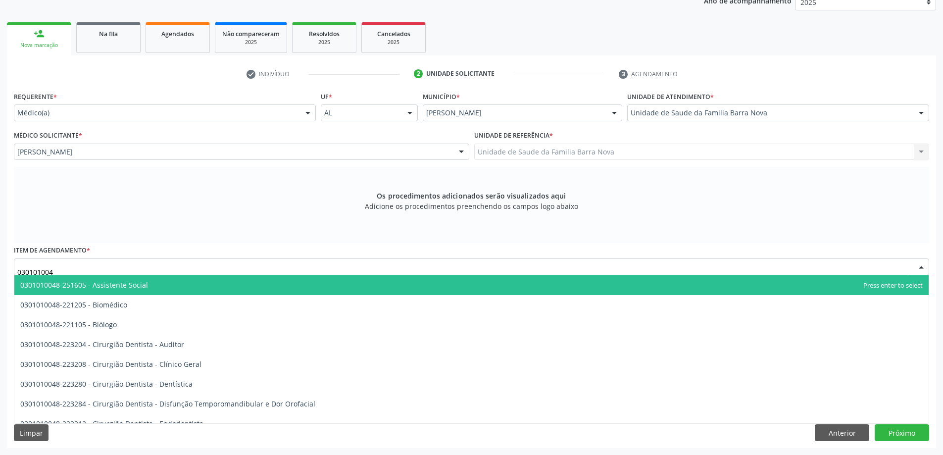
type input "0301010048"
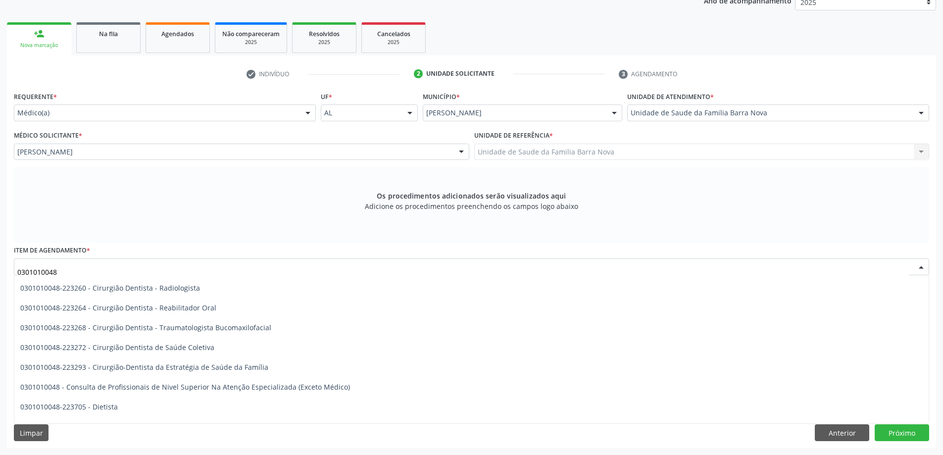
scroll to position [446, 0]
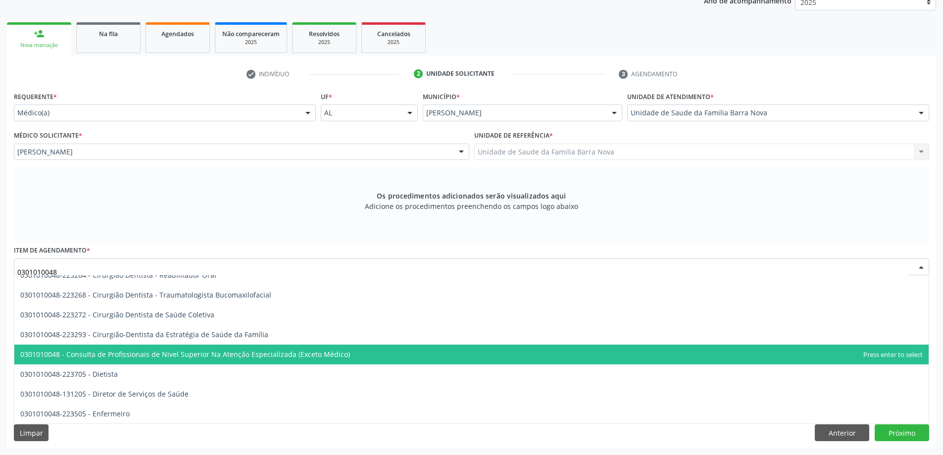
click at [355, 357] on span "0301010048 - Consulta de Profissionais de Nivel Superior Na Atenção Especializa…" at bounding box center [471, 355] width 915 height 20
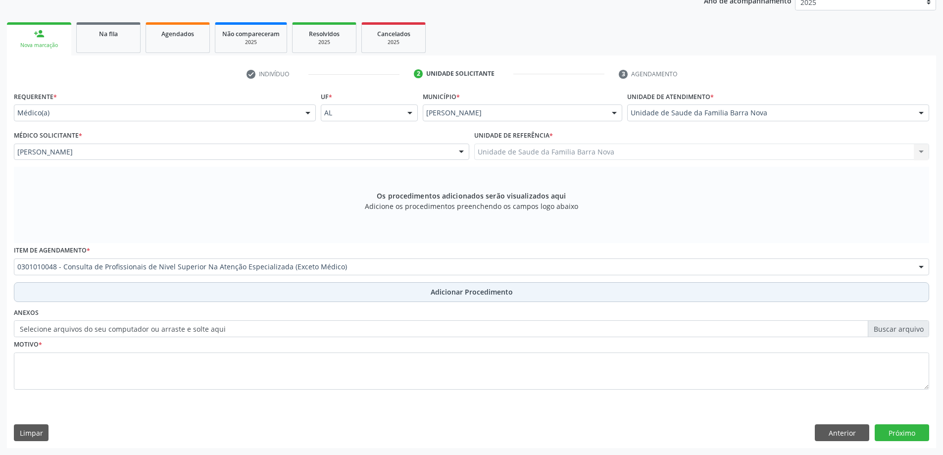
click at [473, 294] on span "Adicionar Procedimento" at bounding box center [472, 292] width 82 height 10
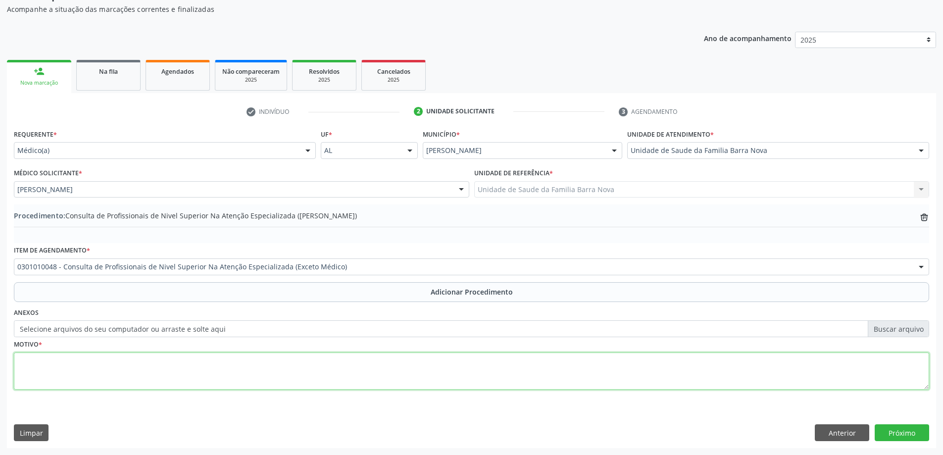
click at [266, 372] on textarea at bounding box center [472, 372] width 916 height 38
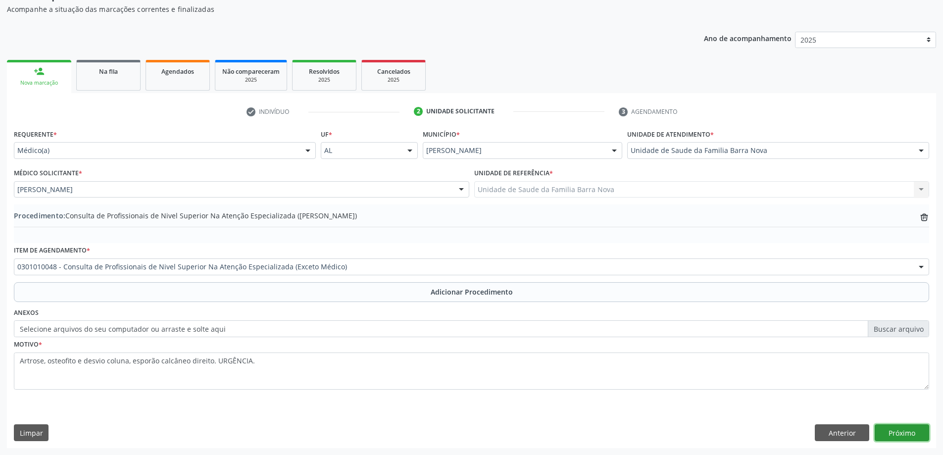
click at [903, 432] on button "Próximo" at bounding box center [902, 432] width 54 height 17
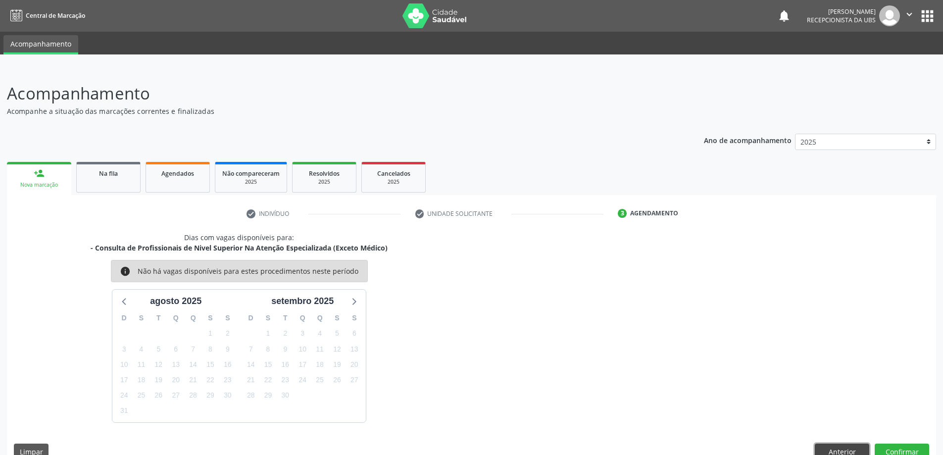
click at [861, 448] on button "Anterior" at bounding box center [842, 452] width 54 height 17
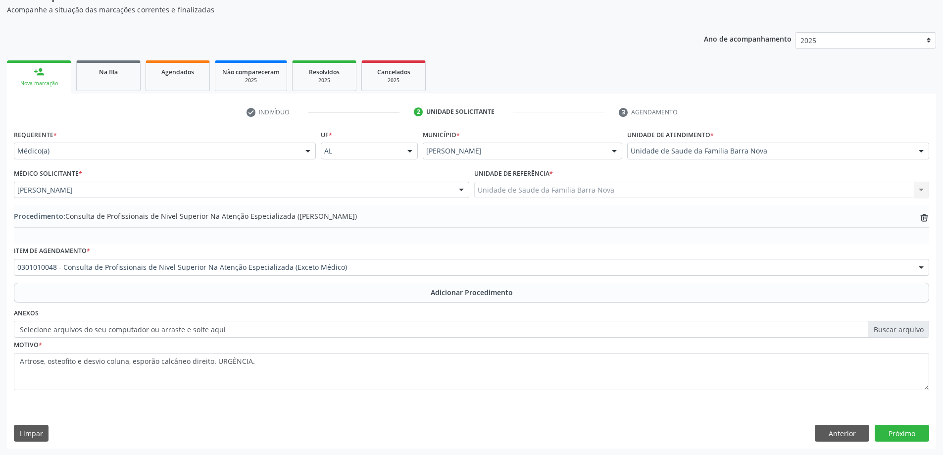
scroll to position [102, 0]
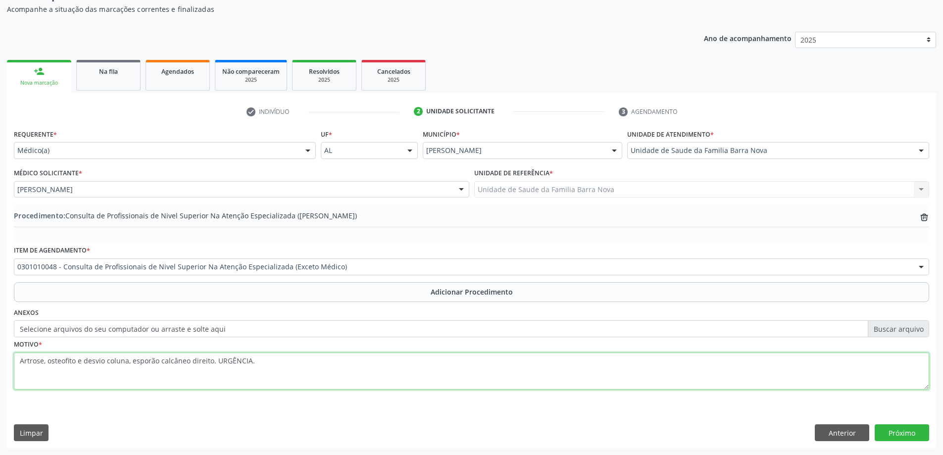
click at [214, 361] on textarea "Artrose, osteofito e desvio coluna, esporão calcâneo direito. URGÊNCIA." at bounding box center [472, 372] width 916 height 38
type textarea "Artrose, osteofito e desvio coluna, esporão calcâneo direito. FIOTERAPIA .URGÊN…"
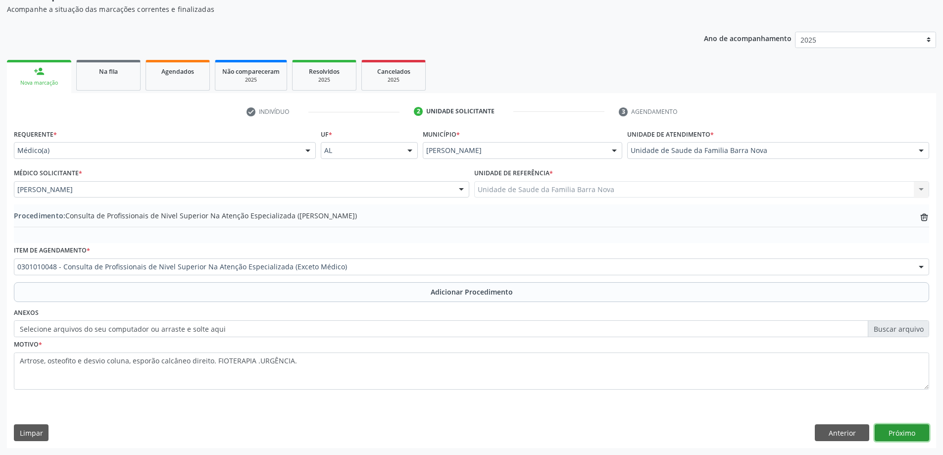
click at [903, 435] on button "Próximo" at bounding box center [902, 432] width 54 height 17
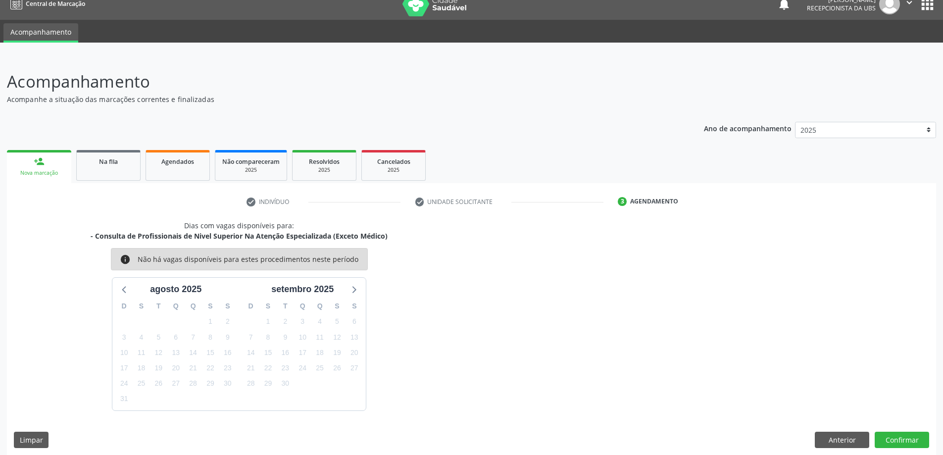
scroll to position [19, 0]
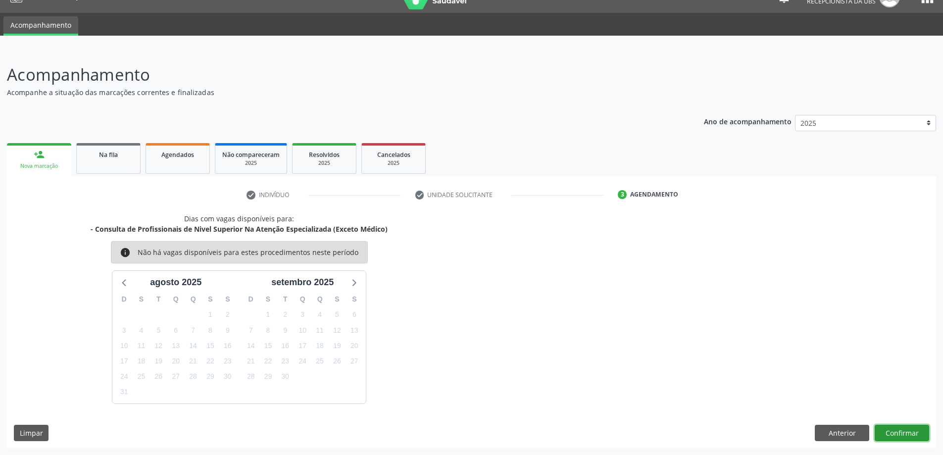
click at [903, 432] on button "Confirmar" at bounding box center [902, 433] width 54 height 17
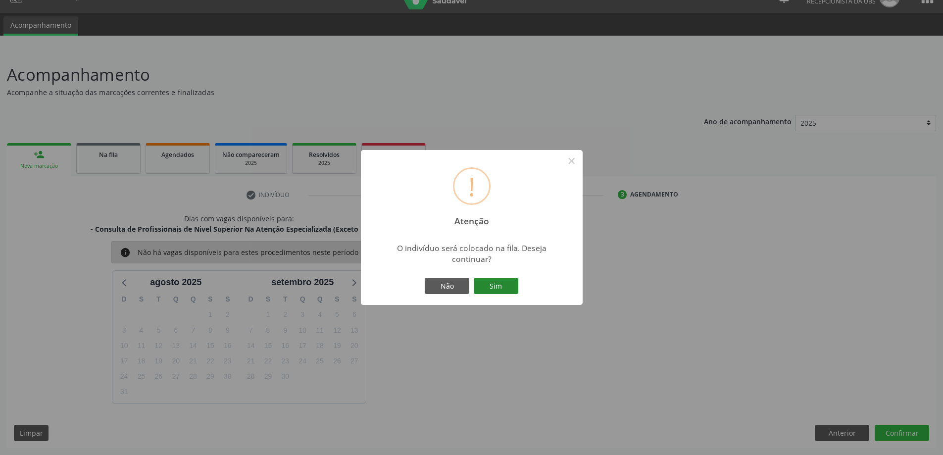
click at [498, 283] on button "Sim" at bounding box center [496, 286] width 45 height 17
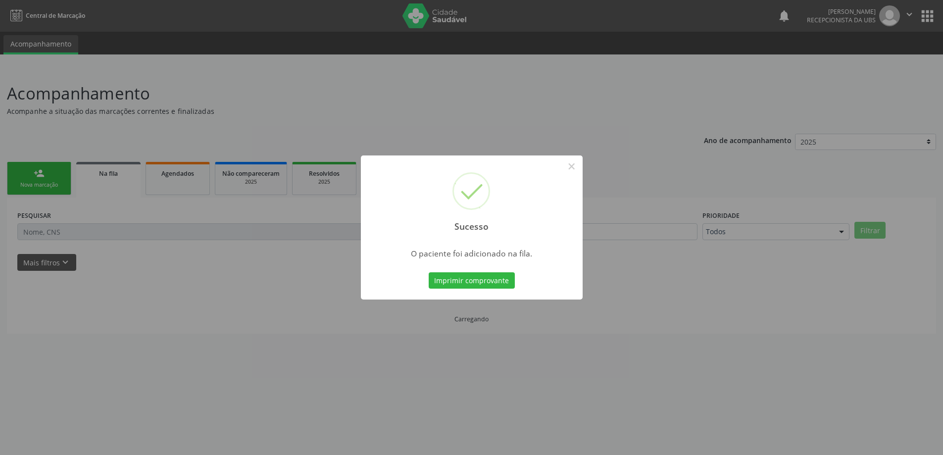
scroll to position [0, 0]
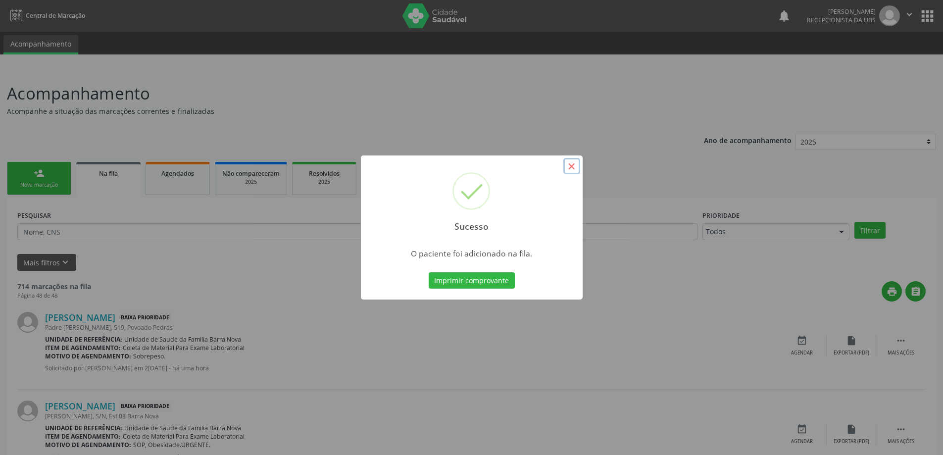
click at [570, 165] on button "×" at bounding box center [571, 166] width 17 height 17
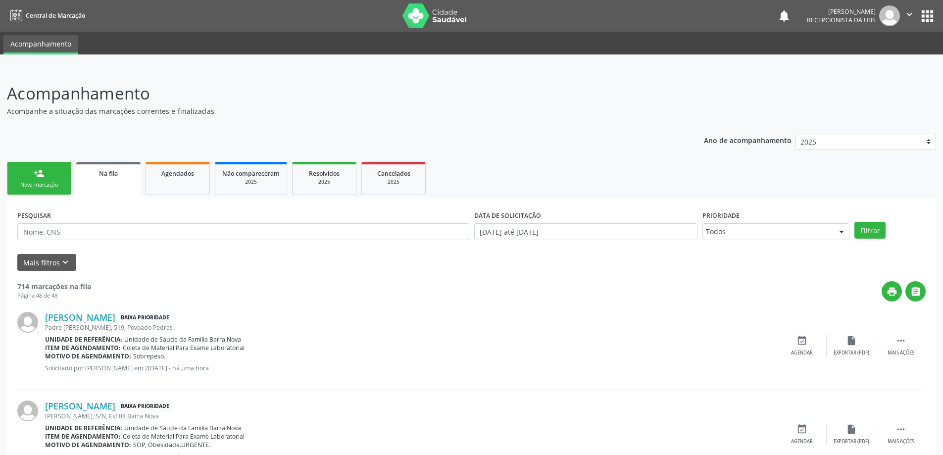
click at [41, 179] on link "person_add Nova marcação" at bounding box center [39, 178] width 64 height 33
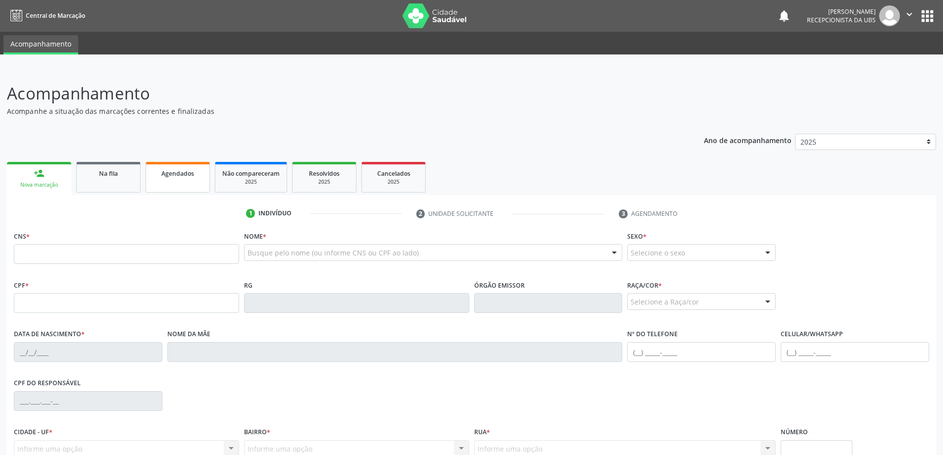
click at [178, 179] on link "Agendados" at bounding box center [178, 177] width 64 height 31
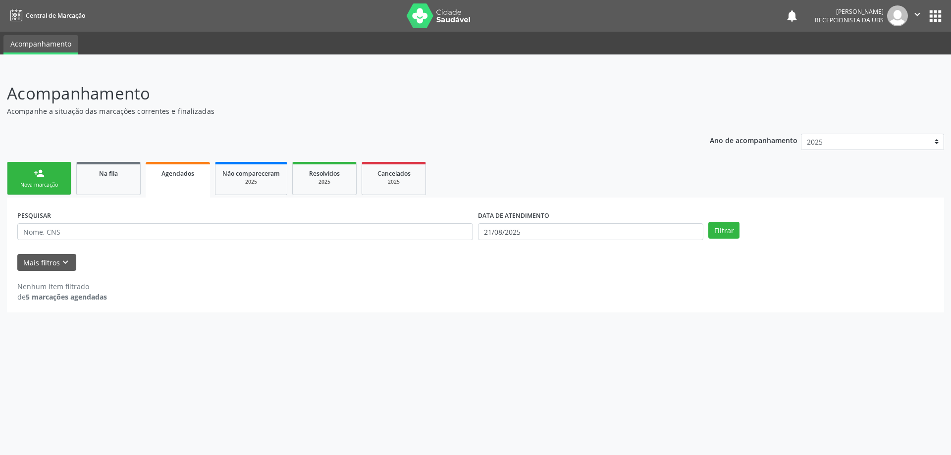
click at [48, 180] on link "person_add Nova marcação" at bounding box center [39, 178] width 64 height 33
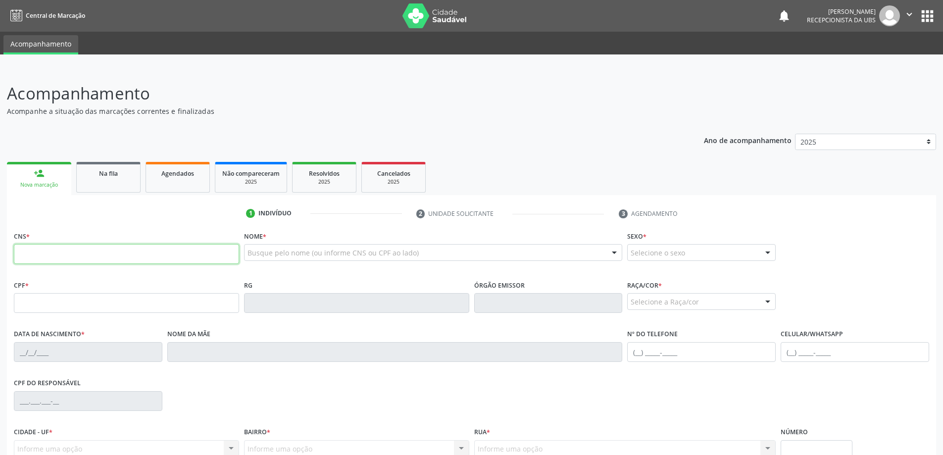
click at [91, 260] on input "text" at bounding box center [126, 254] width 225 height 20
type input "707 4050 8701 3579"
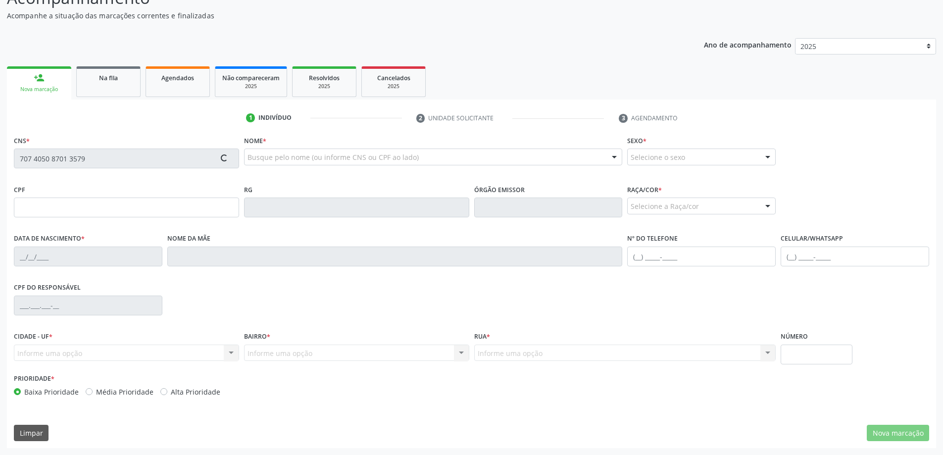
type input "041.152.304-01"
type input "2[DATE]"
type input "[PERSON_NAME] da Conceição"
type input "[PHONE_NUMBER]"
type input "381"
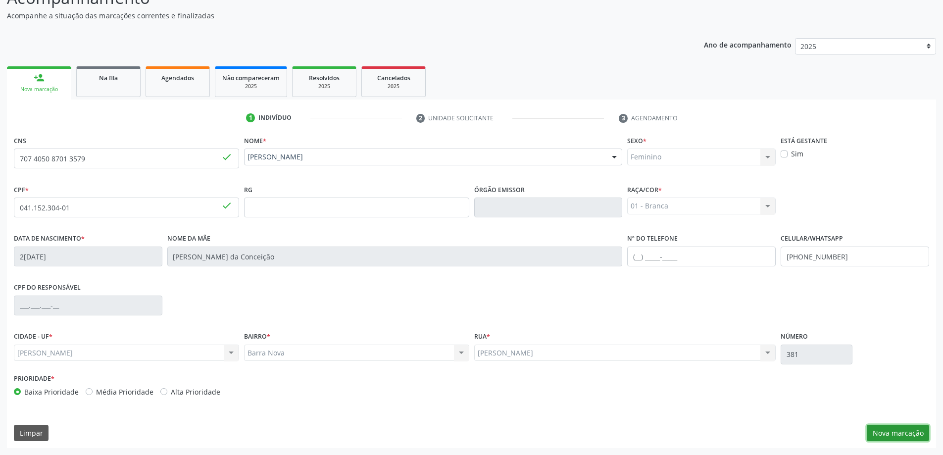
click at [892, 436] on button "Nova marcação" at bounding box center [898, 433] width 62 height 17
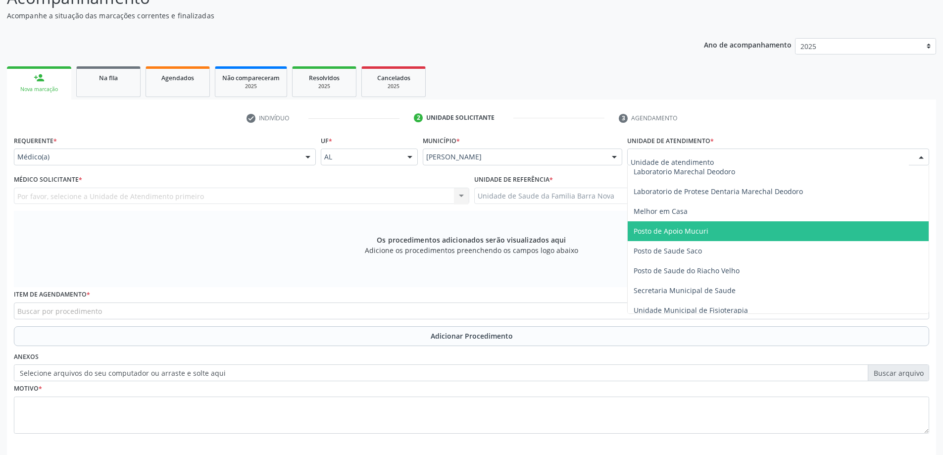
scroll to position [495, 0]
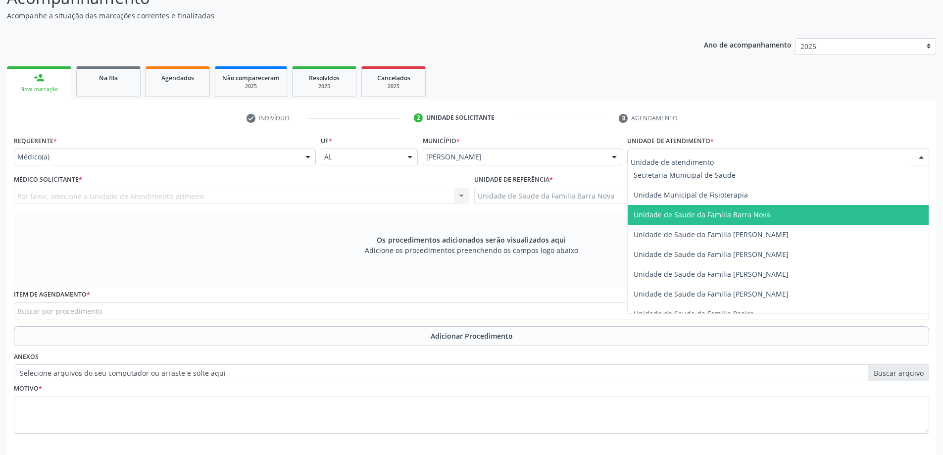
click at [744, 220] on span "Unidade de Saude da Familia Barra Nova" at bounding box center [778, 215] width 301 height 20
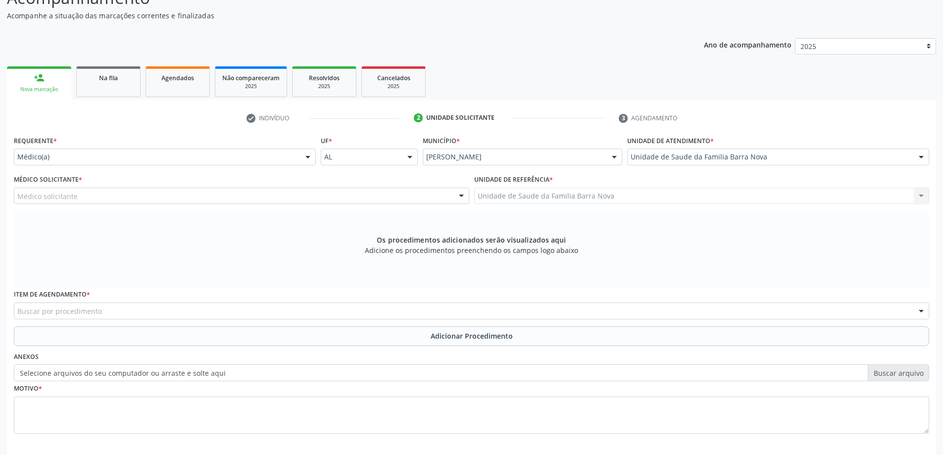
click at [295, 198] on div "Médico solicitante" at bounding box center [242, 196] width 456 height 17
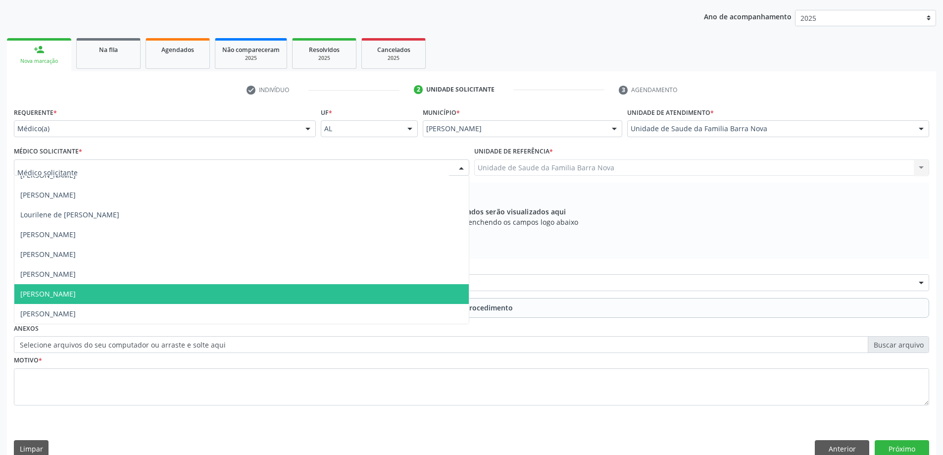
scroll to position [140, 0]
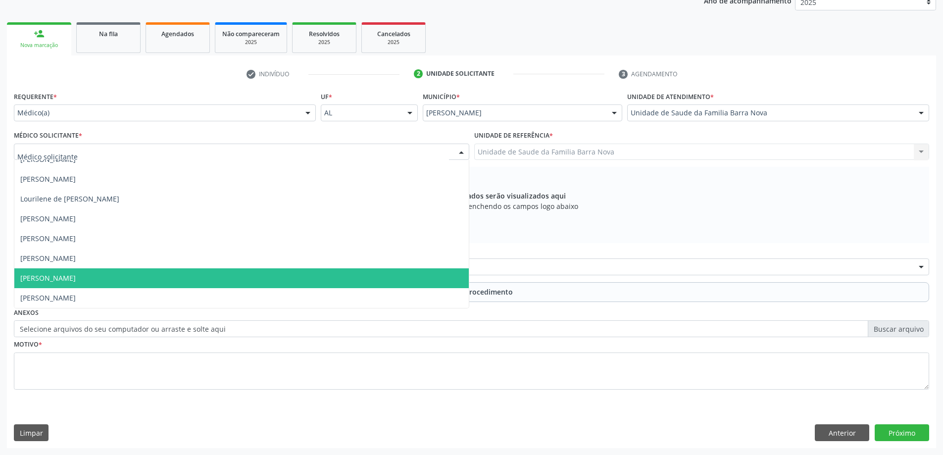
click at [259, 283] on span "[PERSON_NAME]" at bounding box center [241, 278] width 455 height 20
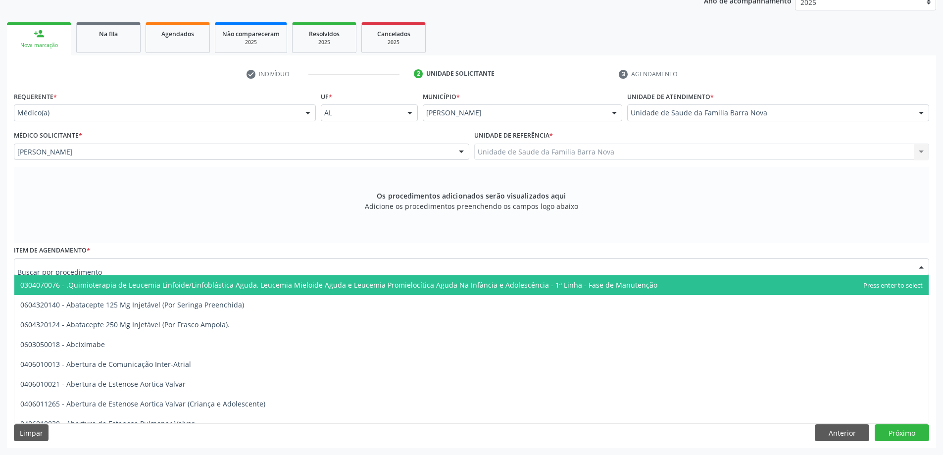
click at [278, 267] on div at bounding box center [472, 266] width 916 height 17
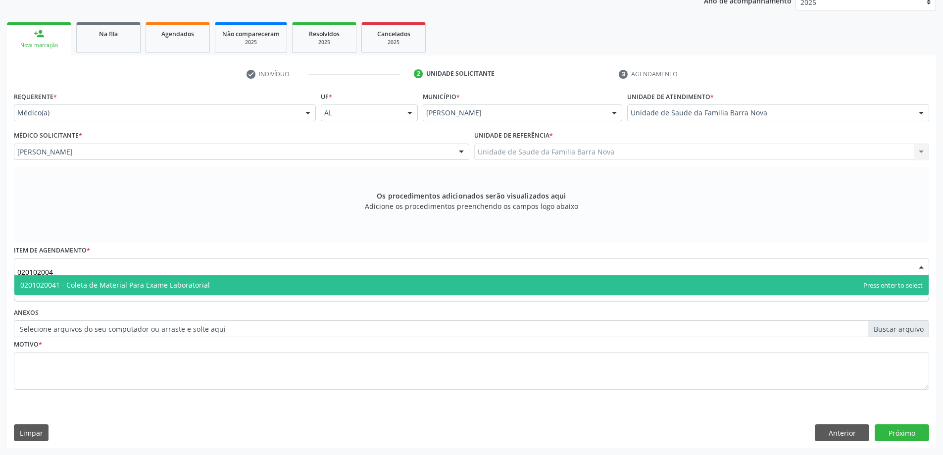
type input "0201020041"
click at [347, 287] on span "0201020041 - Coleta de Material Para Exame Laboratorial" at bounding box center [471, 285] width 915 height 20
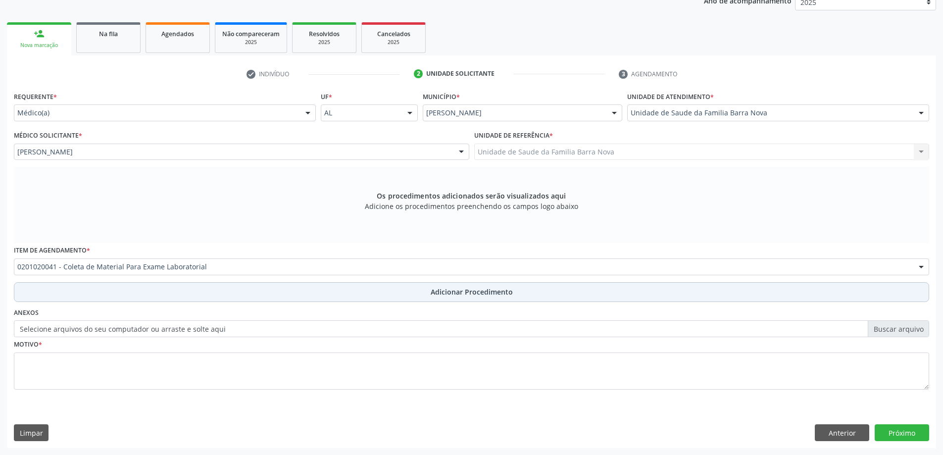
click at [468, 295] on span "Adicionar Procedimento" at bounding box center [472, 292] width 82 height 10
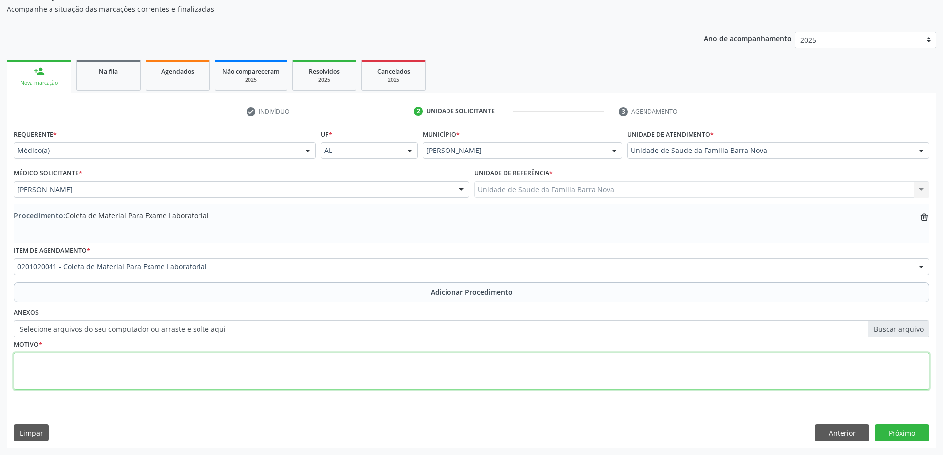
click at [241, 362] on textarea at bounding box center [472, 372] width 916 height 38
type textarea "a"
type textarea "Artrite reumatoide."
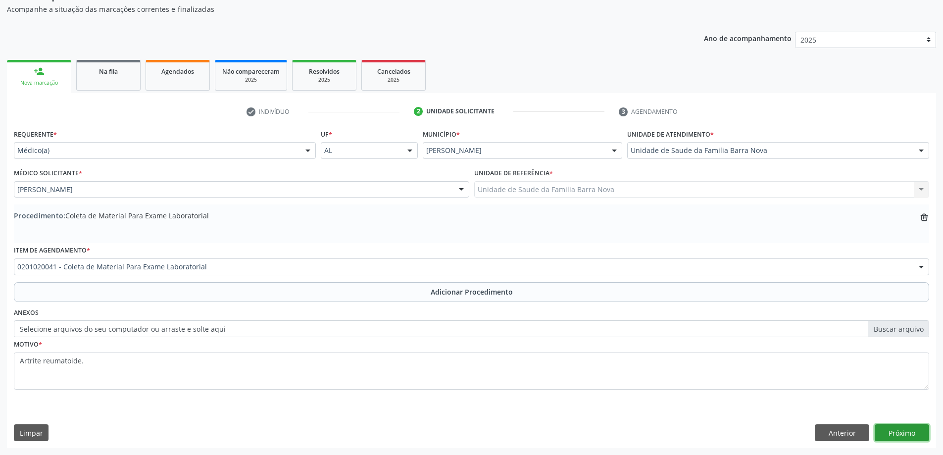
click at [921, 436] on button "Próximo" at bounding box center [902, 432] width 54 height 17
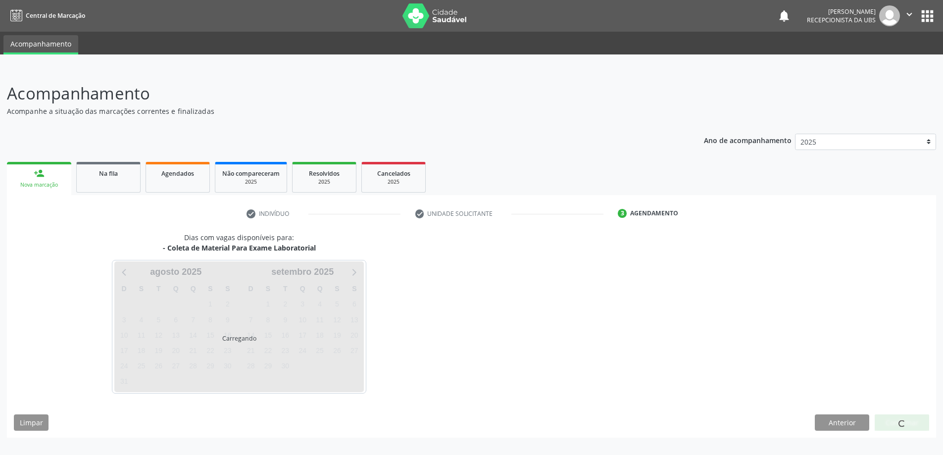
scroll to position [0, 0]
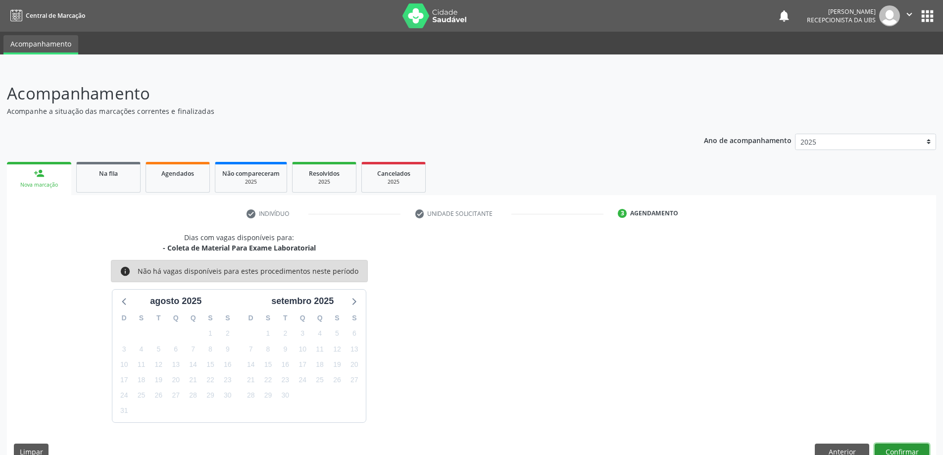
click at [902, 448] on button "Confirmar" at bounding box center [902, 452] width 54 height 17
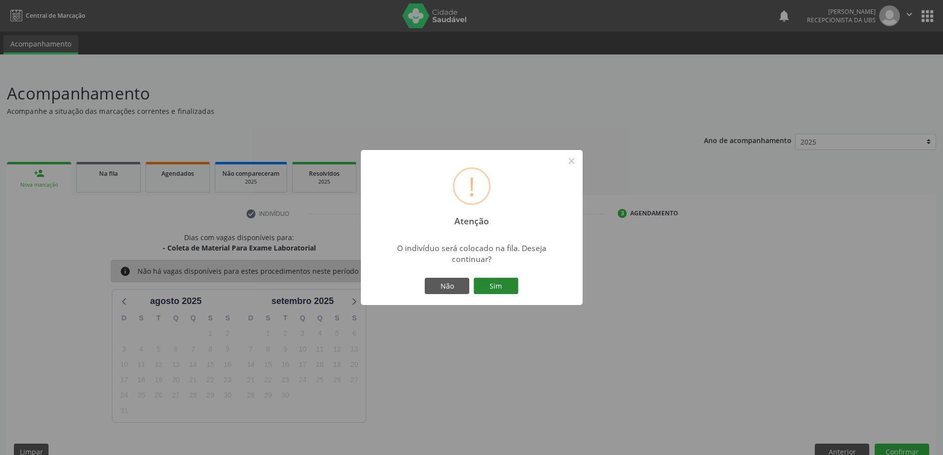
click at [497, 287] on button "Sim" at bounding box center [496, 286] width 45 height 17
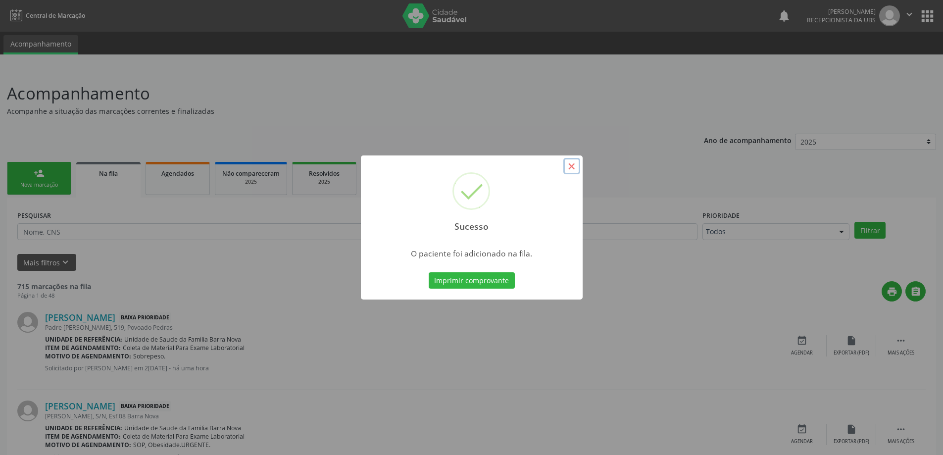
click at [575, 168] on button "×" at bounding box center [571, 166] width 17 height 17
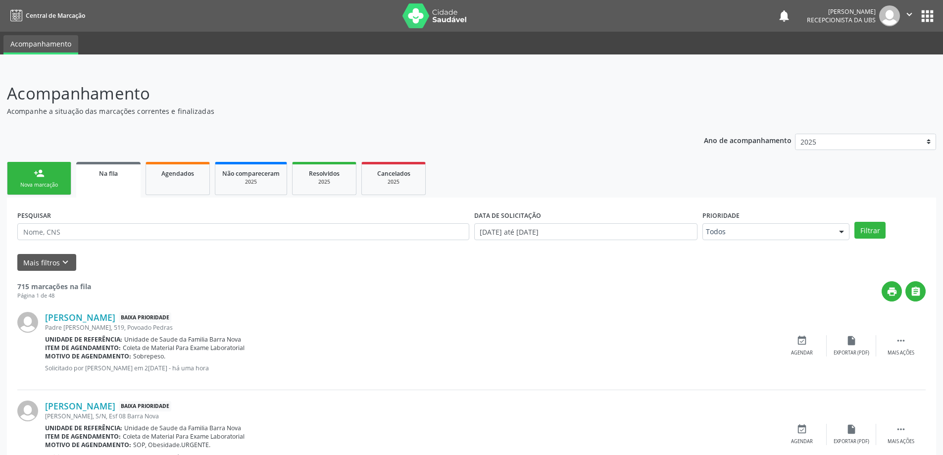
click at [40, 168] on div "person_add" at bounding box center [39, 173] width 11 height 11
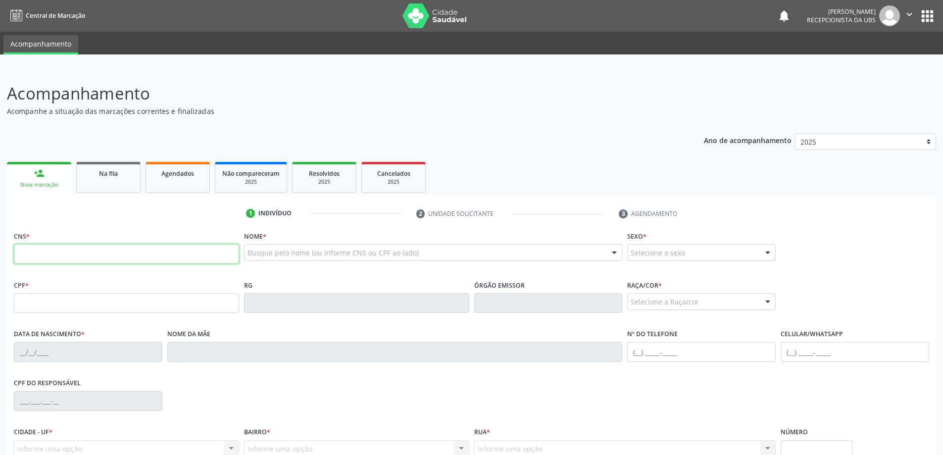
click at [53, 246] on input "text" at bounding box center [126, 254] width 225 height 20
type input "706 9001 4335 6939"
type input "903.512.074-49"
type input "[DATE]"
type input "[PERSON_NAME]"
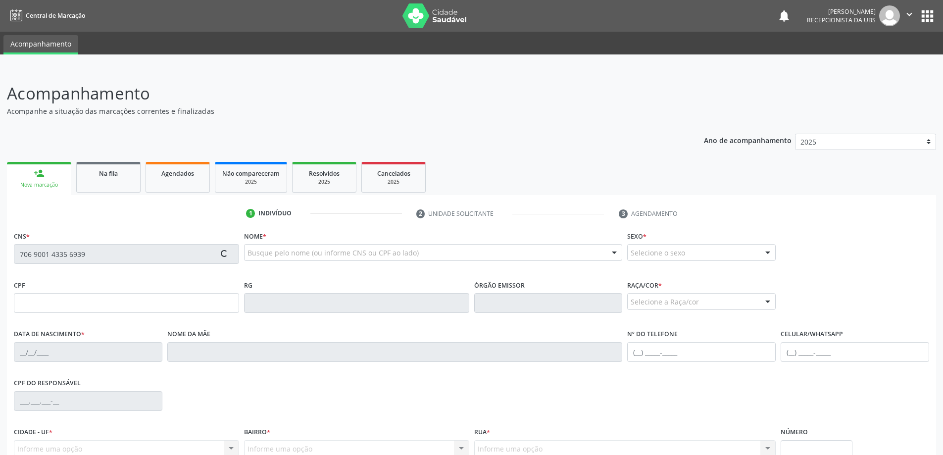
type input "[PHONE_NUMBER]"
type input "S/N"
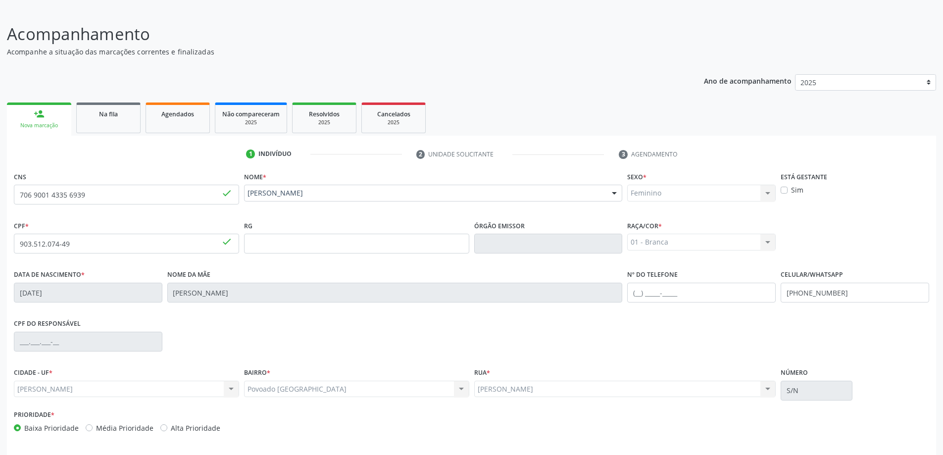
scroll to position [96, 0]
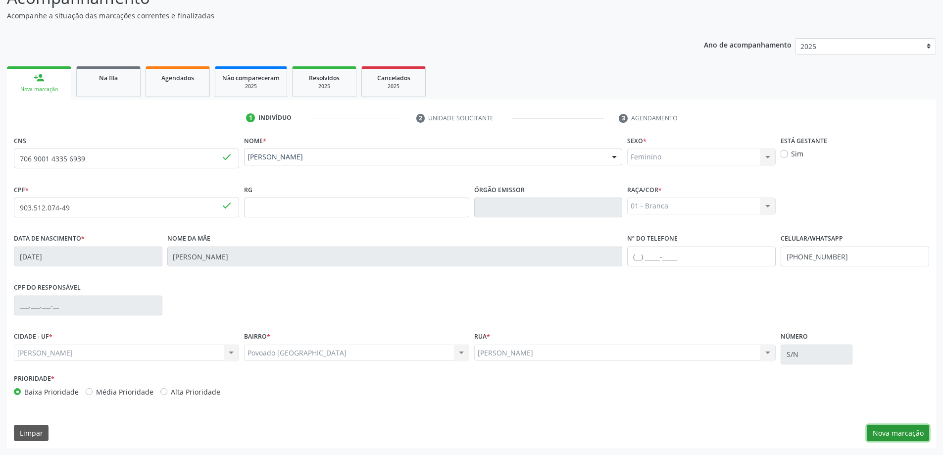
click at [908, 433] on button "Nova marcação" at bounding box center [898, 433] width 62 height 17
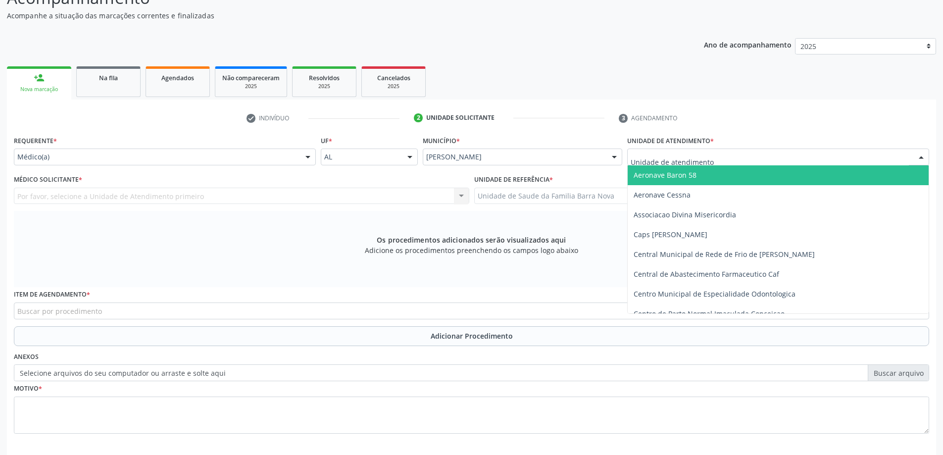
click at [715, 160] on div at bounding box center [778, 157] width 302 height 17
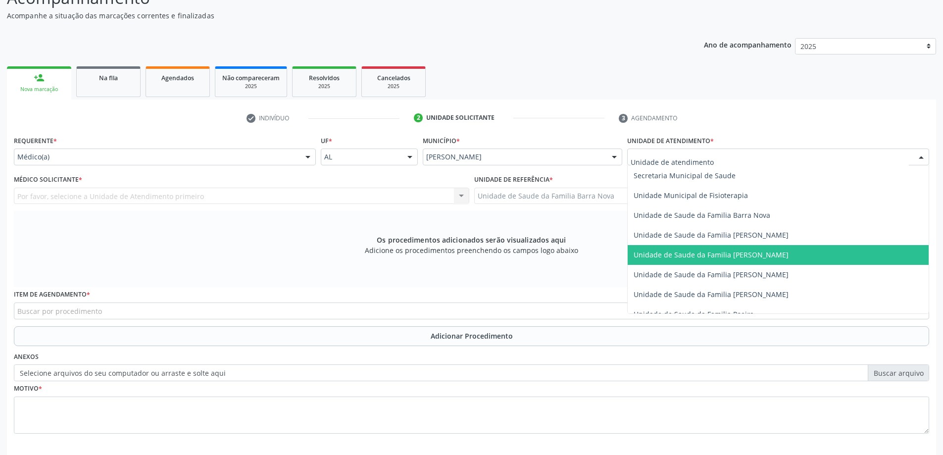
scroll to position [495, 0]
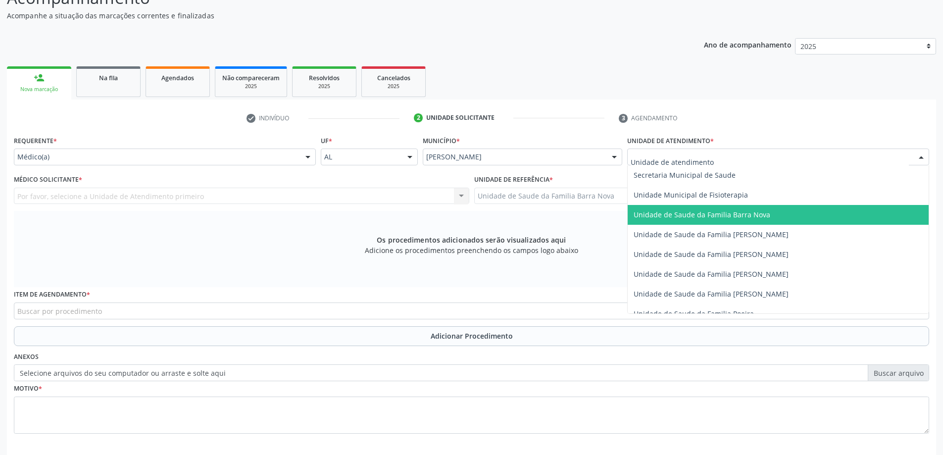
click at [756, 217] on span "Unidade de Saude da Familia Barra Nova" at bounding box center [702, 214] width 137 height 9
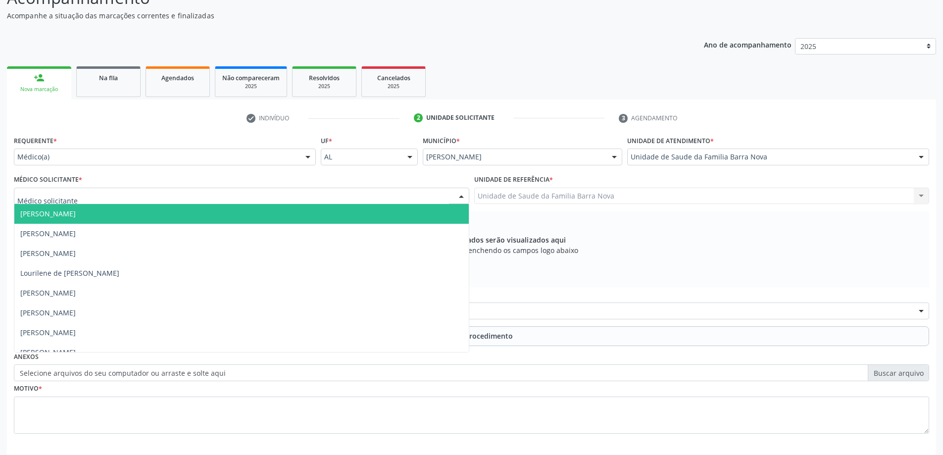
click at [236, 192] on div at bounding box center [242, 196] width 456 height 17
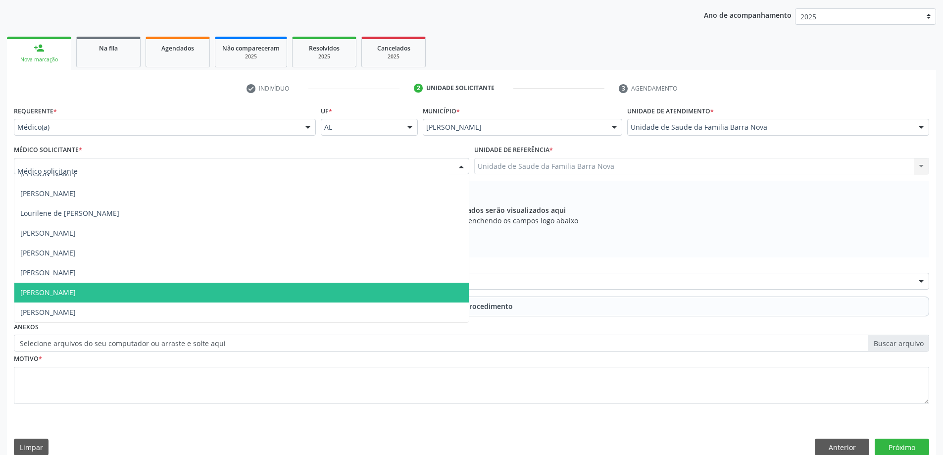
scroll to position [140, 0]
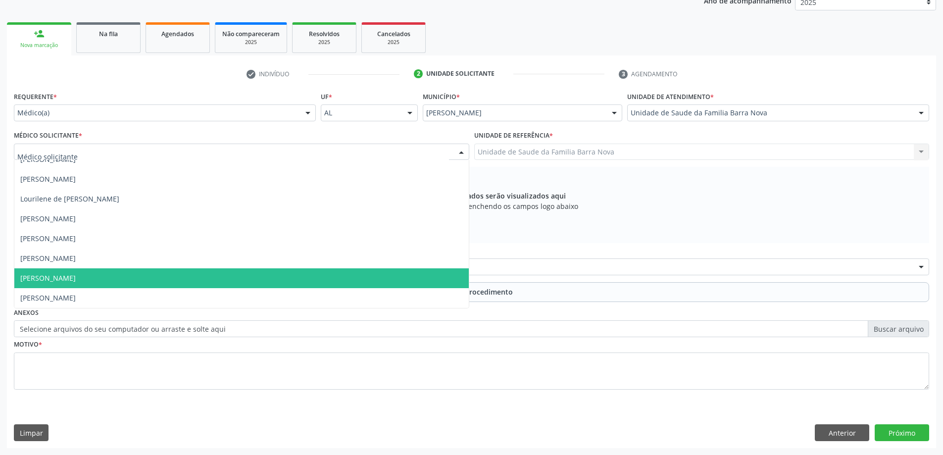
click at [185, 275] on span "[PERSON_NAME]" at bounding box center [241, 278] width 455 height 20
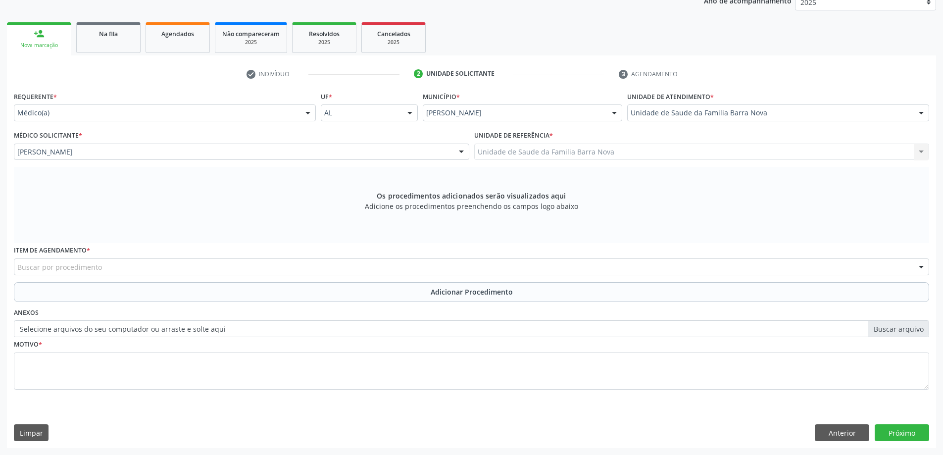
click at [290, 262] on div "Buscar por procedimento" at bounding box center [472, 266] width 916 height 17
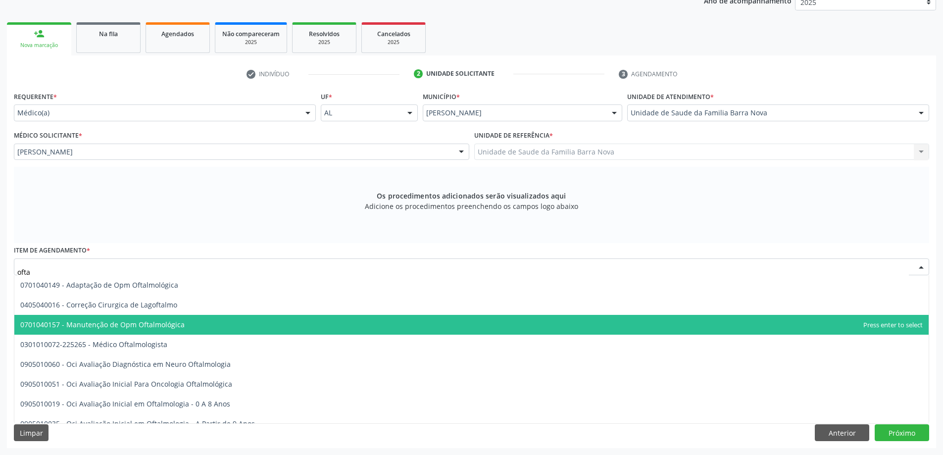
click at [241, 329] on span "0701040157 - Manutenção de Opm Oftalmológica" at bounding box center [471, 325] width 915 height 20
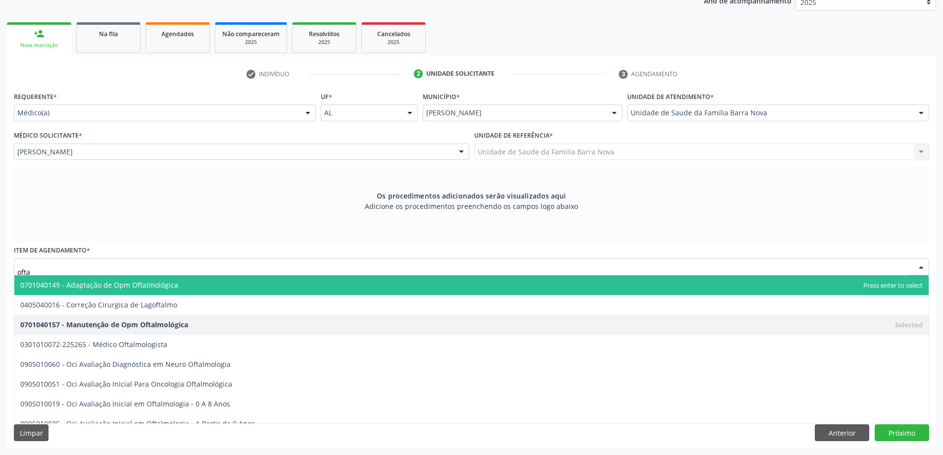
type input "oftal"
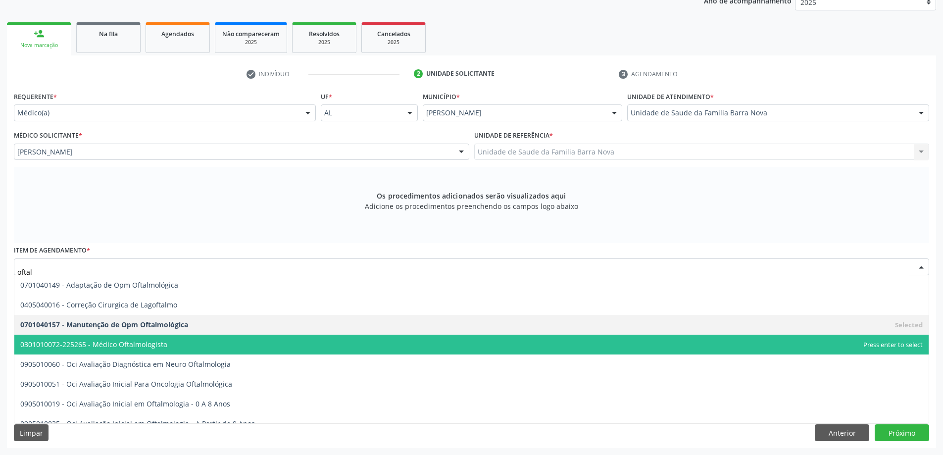
click at [233, 346] on span "0301010072-225265 - Médico Oftalmologista" at bounding box center [471, 345] width 915 height 20
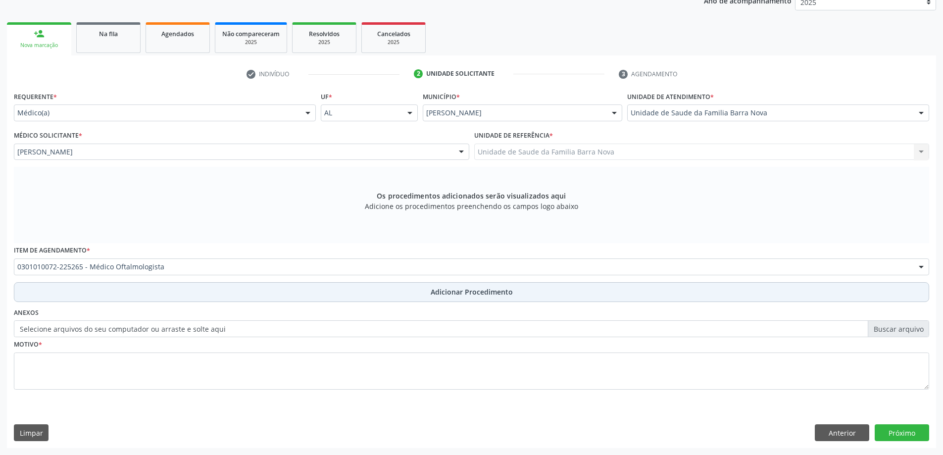
click at [449, 291] on span "Adicionar Procedimento" at bounding box center [472, 292] width 82 height 10
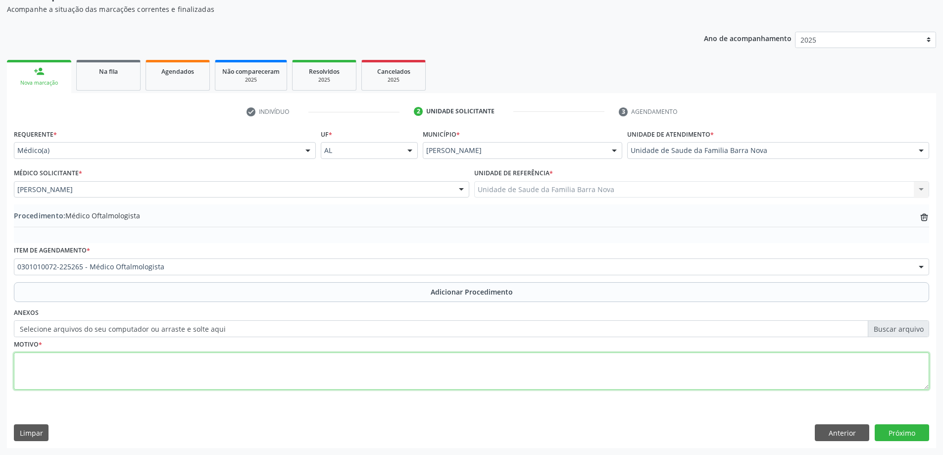
click at [135, 371] on textarea at bounding box center [472, 372] width 916 height 38
type textarea "Avaliação da acuidade visual. PRIORITÁRIO."
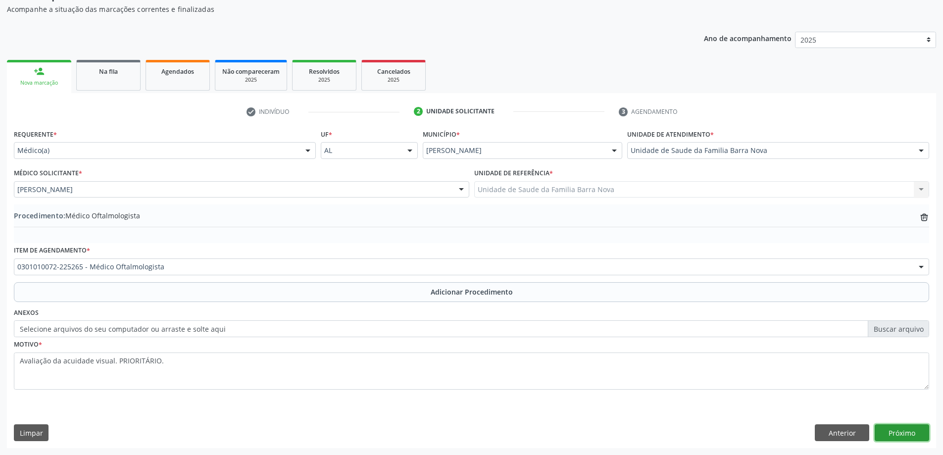
click at [916, 432] on button "Próximo" at bounding box center [902, 432] width 54 height 17
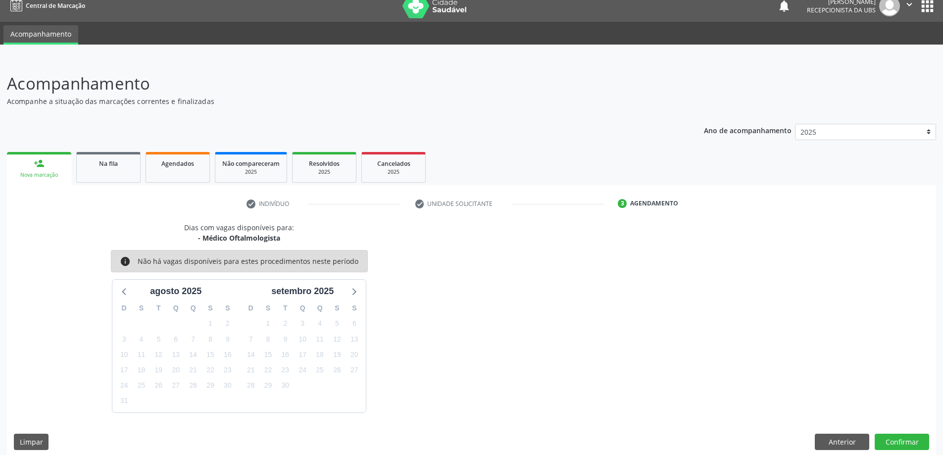
scroll to position [19, 0]
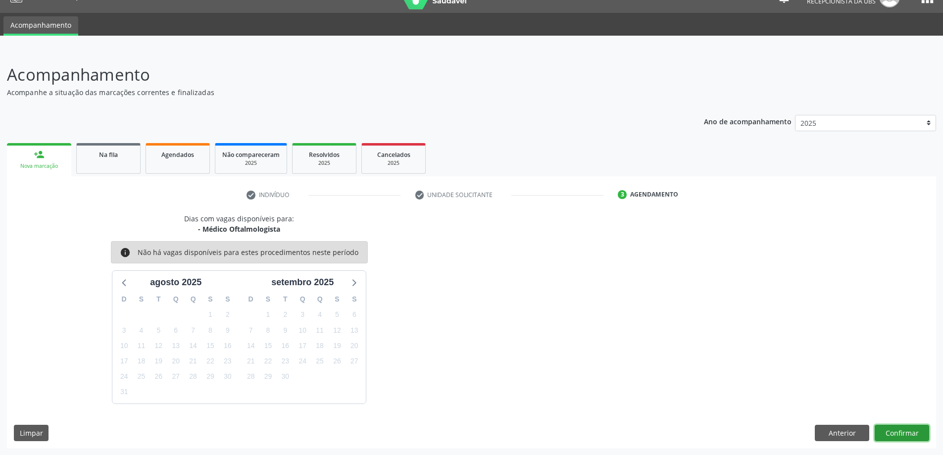
click at [901, 435] on button "Confirmar" at bounding box center [902, 433] width 54 height 17
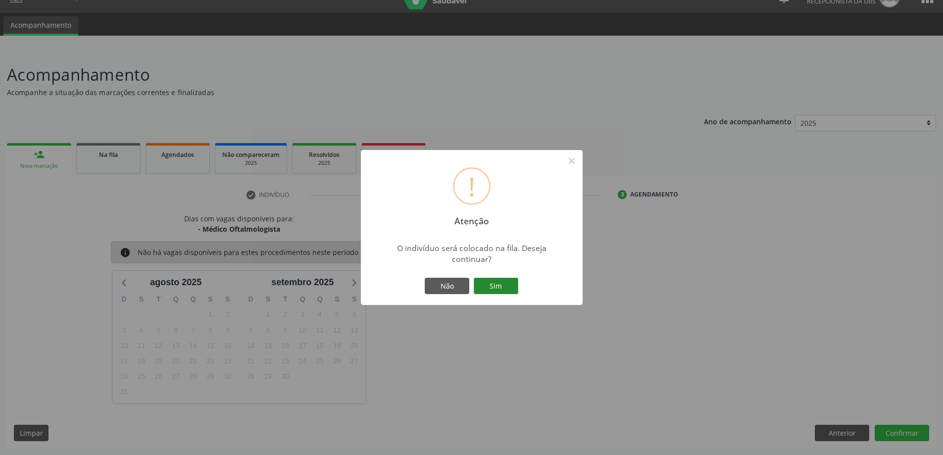
click at [501, 287] on button "Sim" at bounding box center [496, 286] width 45 height 17
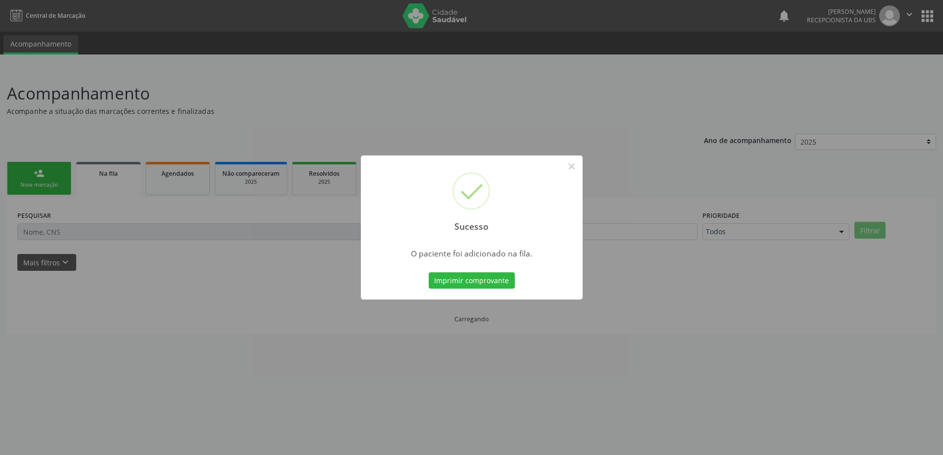
scroll to position [0, 0]
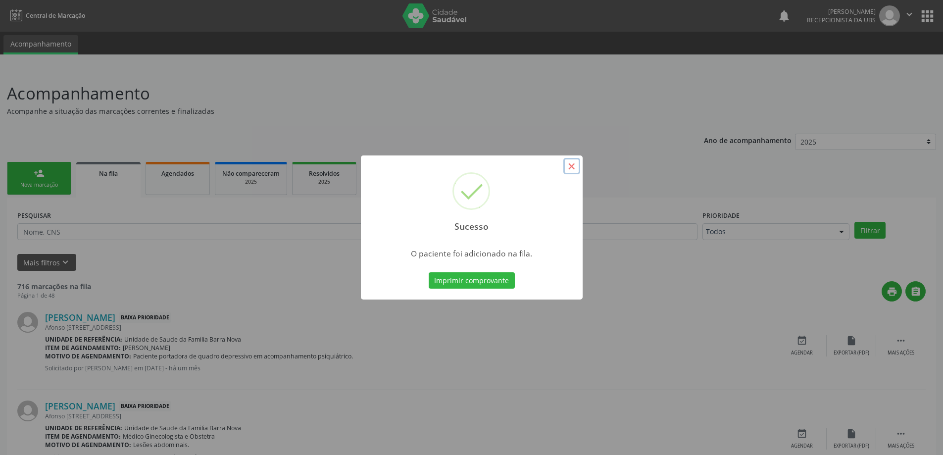
click at [571, 166] on button "×" at bounding box center [571, 166] width 17 height 17
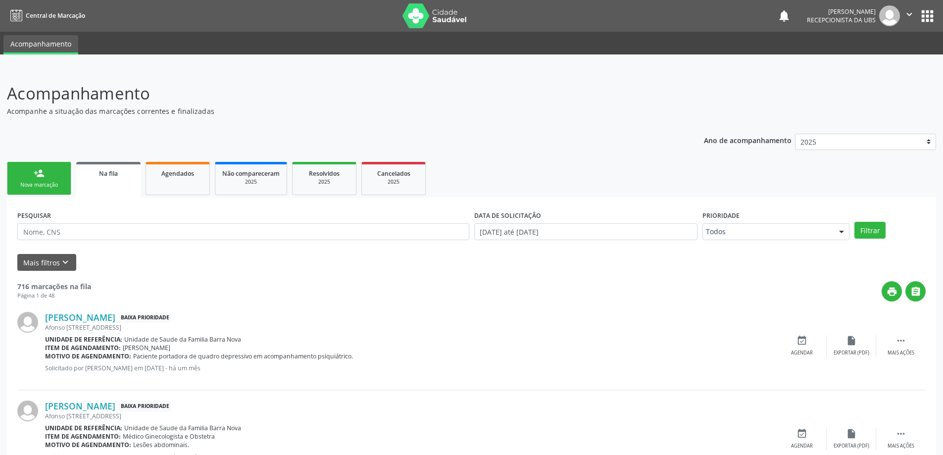
click at [35, 177] on div "person_add" at bounding box center [39, 173] width 11 height 11
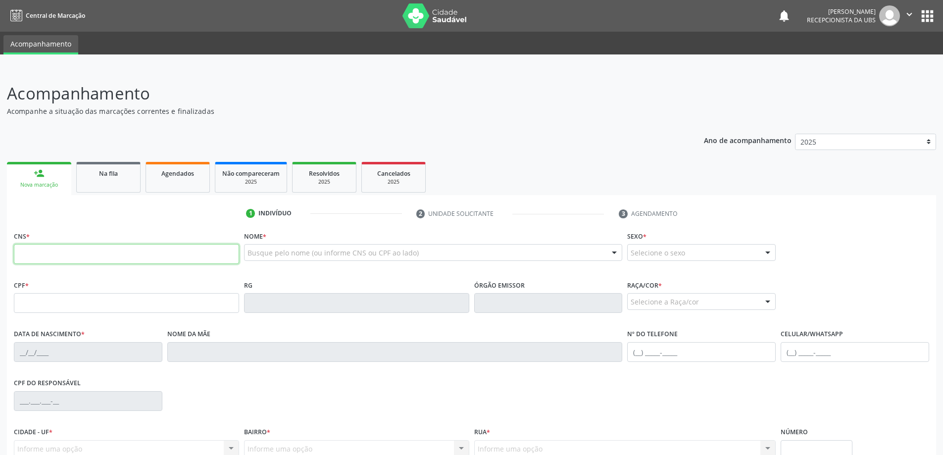
click at [74, 254] on input "text" at bounding box center [126, 254] width 225 height 20
type input "706 9001 4335 6939"
type input "903.512.074-49"
type input "[DATE]"
type input "[PERSON_NAME]"
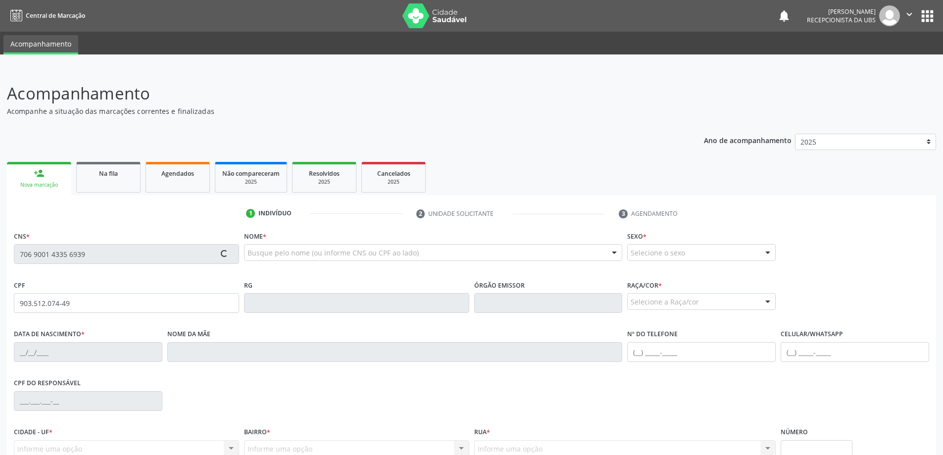
type input "[PHONE_NUMBER]"
type input "S/N"
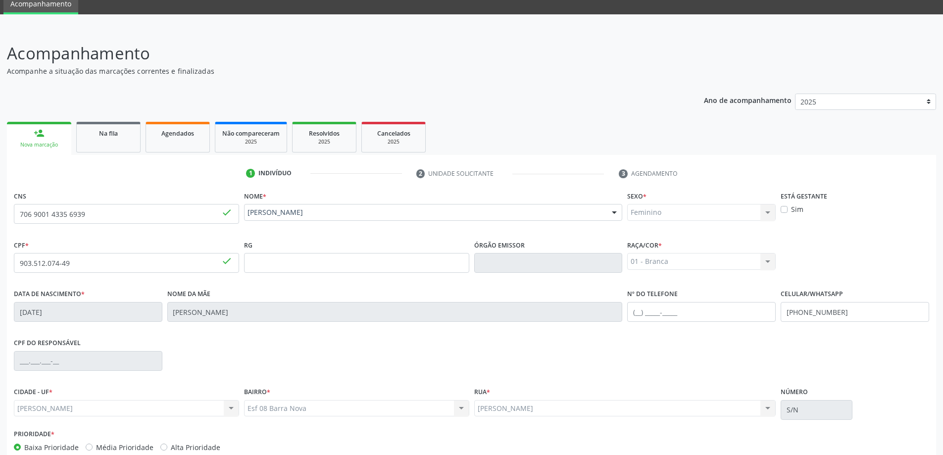
scroll to position [96, 0]
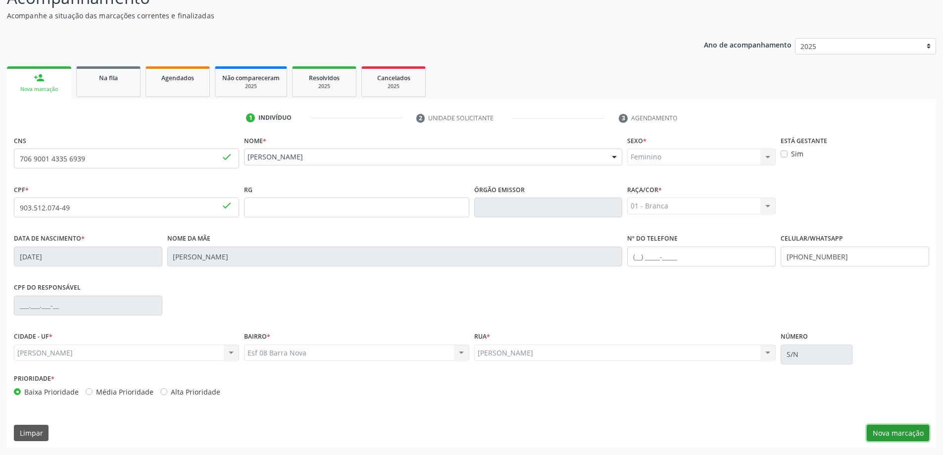
click at [903, 437] on button "Nova marcação" at bounding box center [898, 433] width 62 height 17
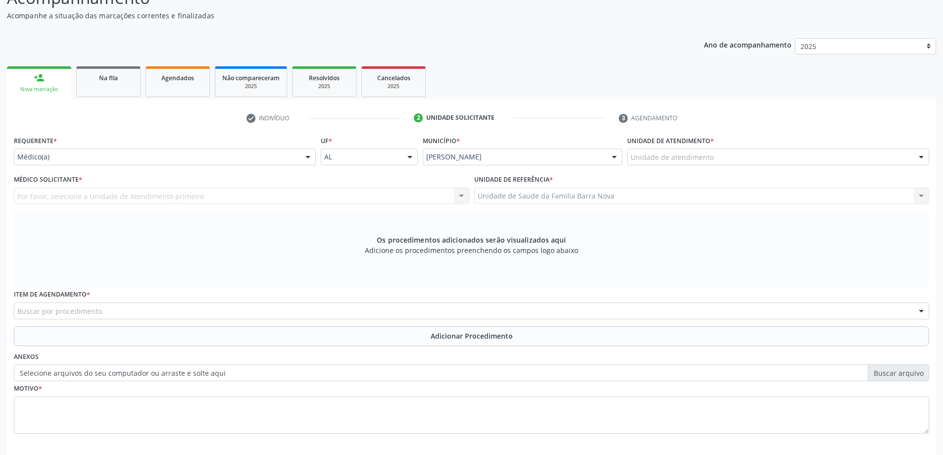
click at [729, 158] on div "Unidade de atendimento" at bounding box center [778, 157] width 302 height 17
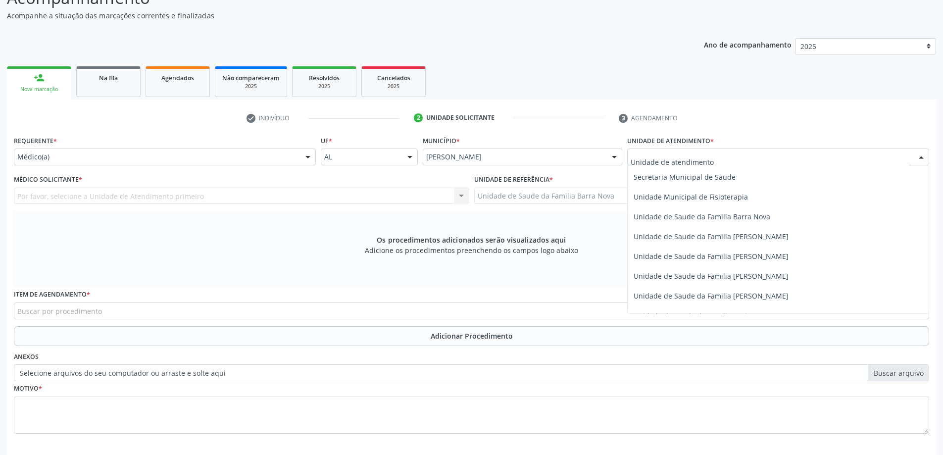
scroll to position [495, 0]
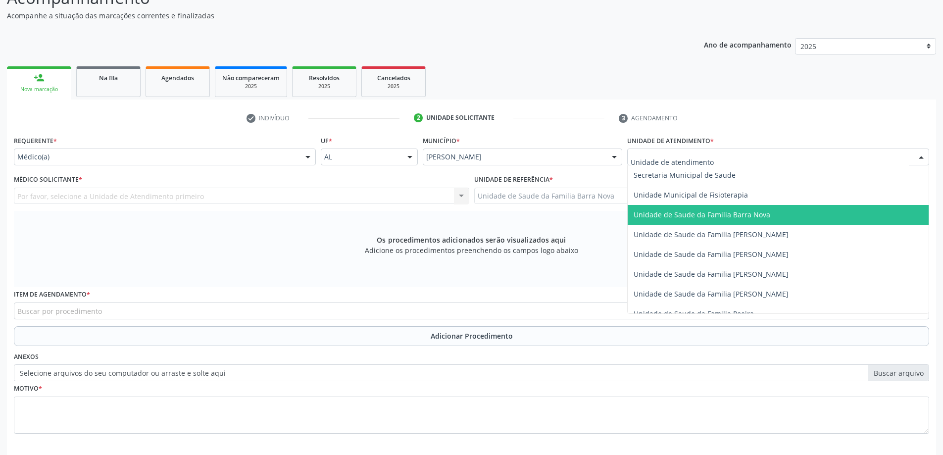
click at [755, 215] on span "Unidade de Saude da Familia Barra Nova" at bounding box center [702, 214] width 137 height 9
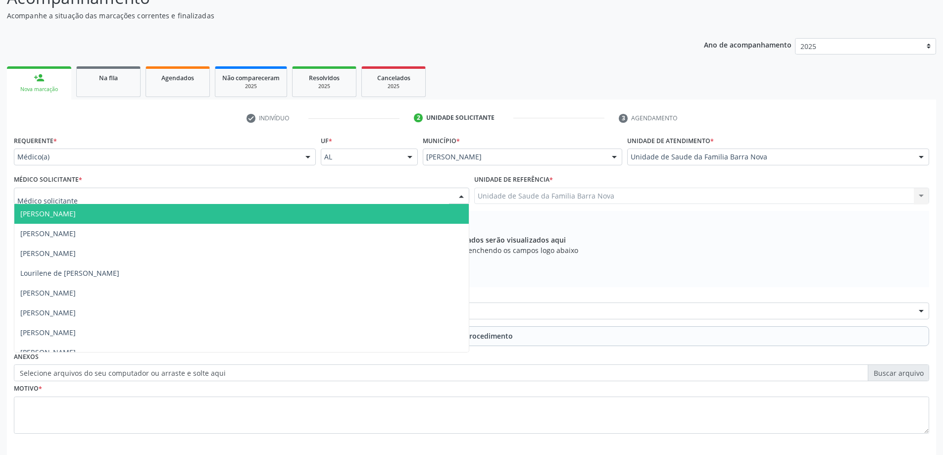
click at [340, 199] on div at bounding box center [242, 196] width 456 height 17
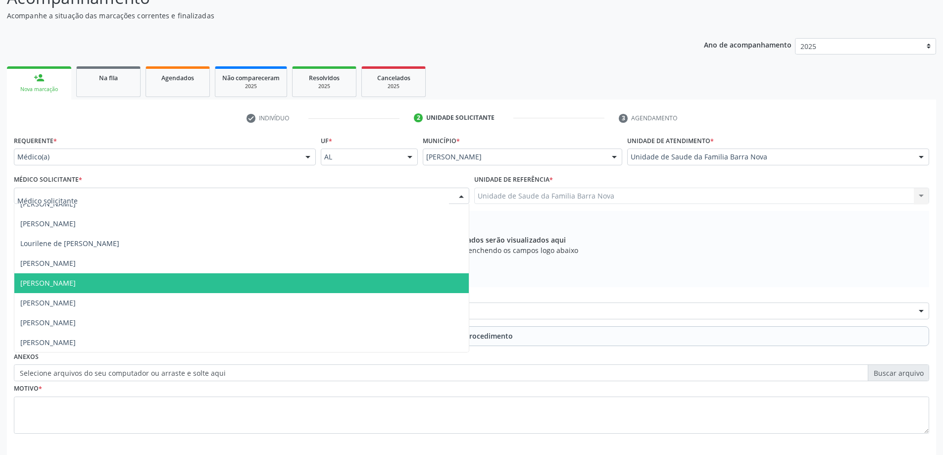
scroll to position [30, 0]
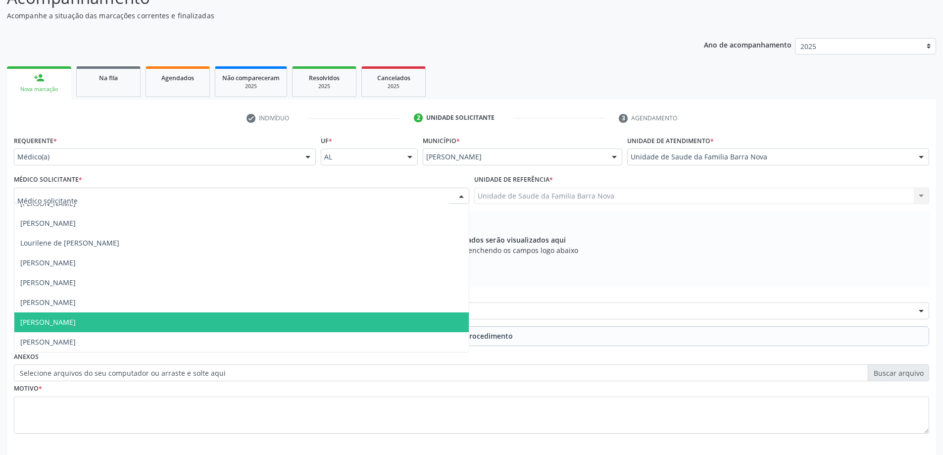
click at [249, 318] on span "[PERSON_NAME]" at bounding box center [241, 322] width 455 height 20
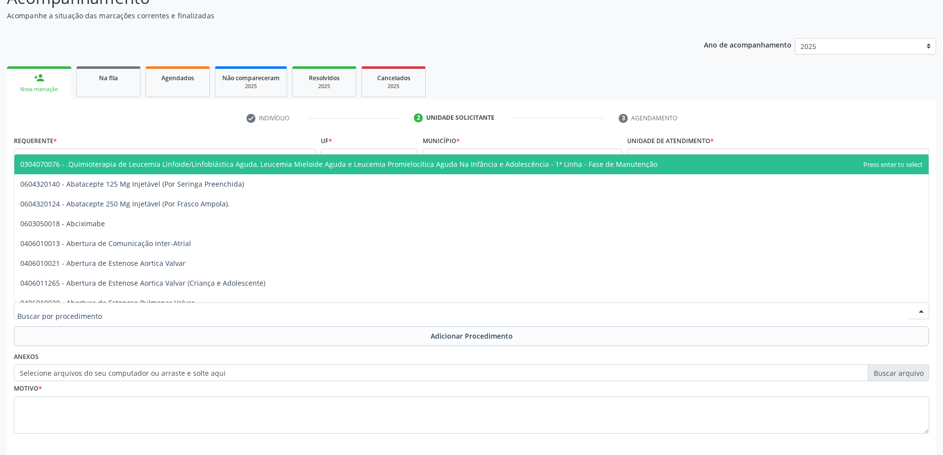
click at [399, 313] on div at bounding box center [472, 311] width 916 height 17
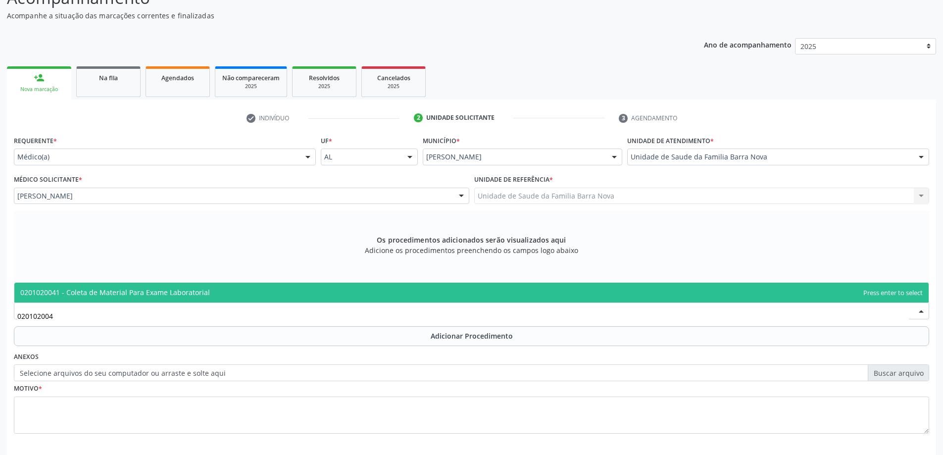
type input "0201020041"
click at [375, 291] on span "0201020041 - Coleta de Material Para Exame Laboratorial" at bounding box center [471, 293] width 915 height 20
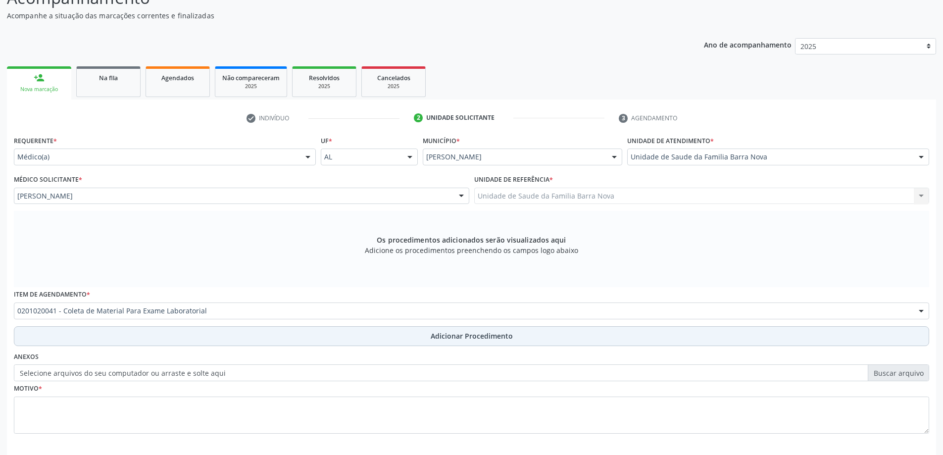
click at [439, 336] on span "Adicionar Procedimento" at bounding box center [472, 336] width 82 height 10
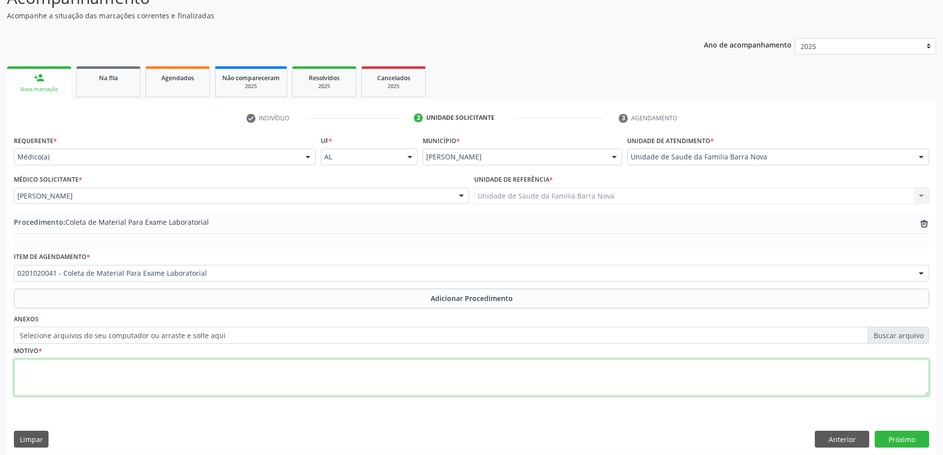
click at [187, 375] on textarea at bounding box center [472, 378] width 916 height 38
type textarea "r"
type textarea "Risco cardiovascular."
click at [899, 441] on button "Próximo" at bounding box center [902, 439] width 54 height 17
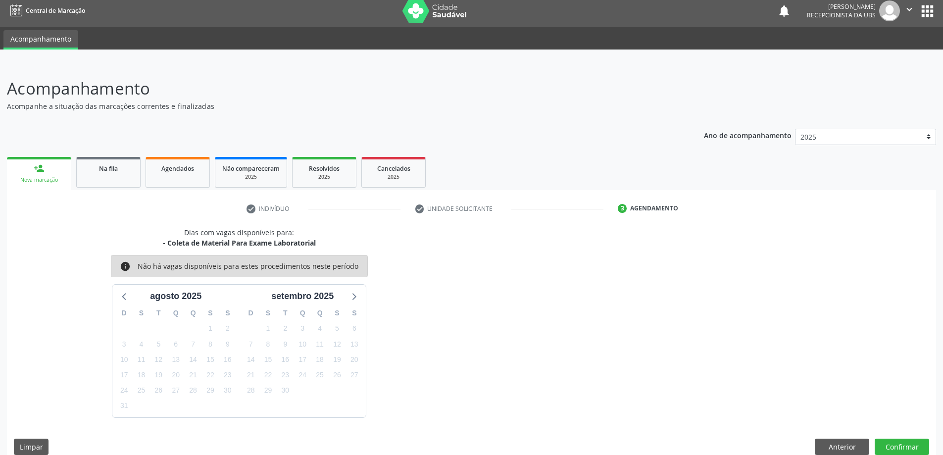
scroll to position [19, 0]
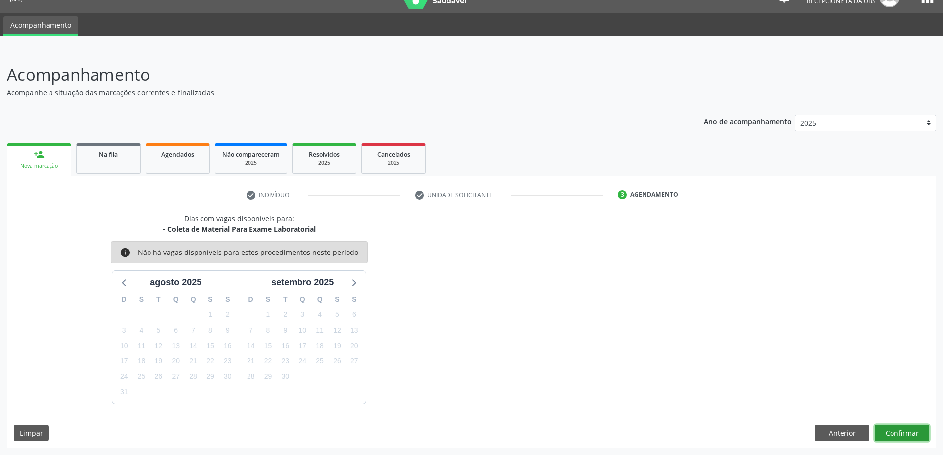
click at [903, 432] on button "Confirmar" at bounding box center [902, 433] width 54 height 17
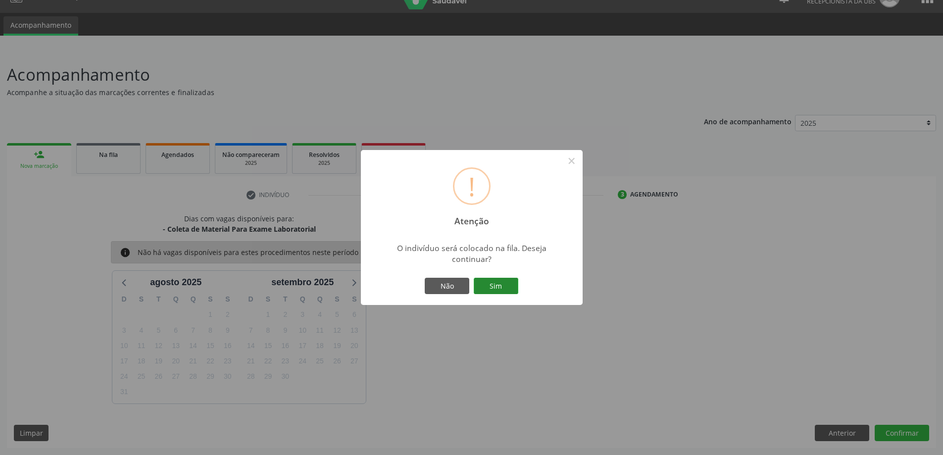
click at [491, 284] on button "Sim" at bounding box center [496, 286] width 45 height 17
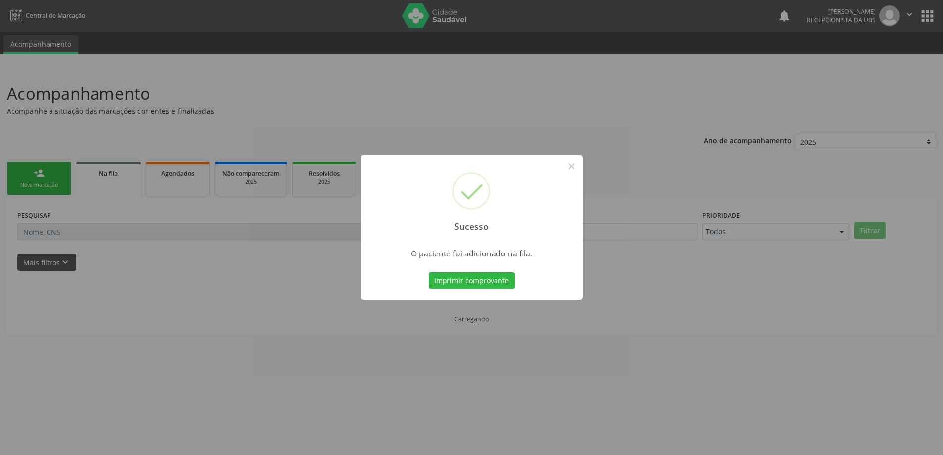
scroll to position [0, 0]
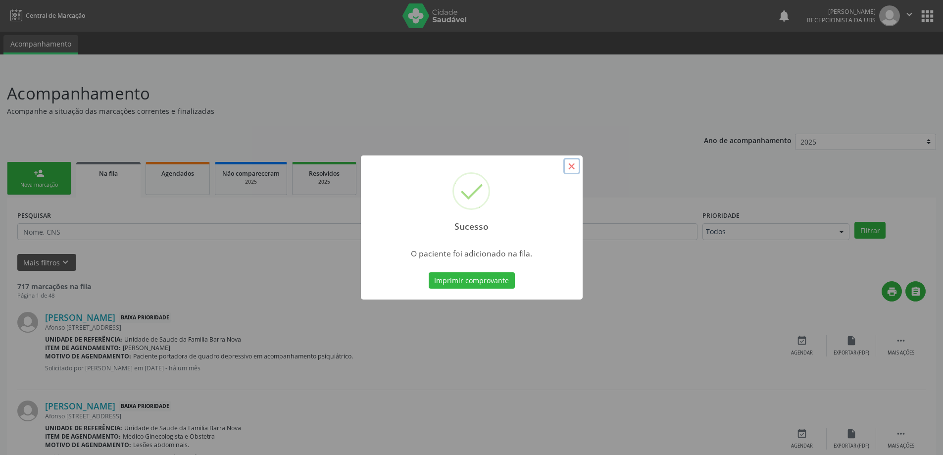
click at [571, 160] on button "×" at bounding box center [571, 166] width 17 height 17
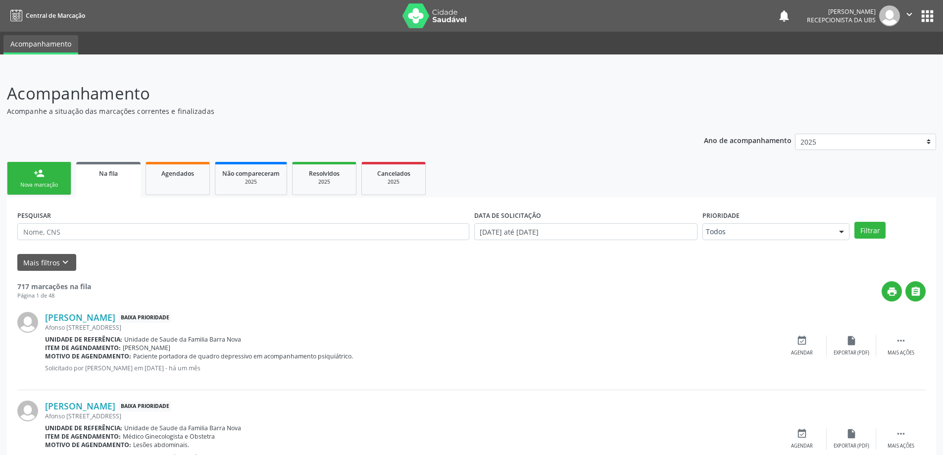
click at [47, 172] on link "person_add Nova marcação" at bounding box center [39, 178] width 64 height 33
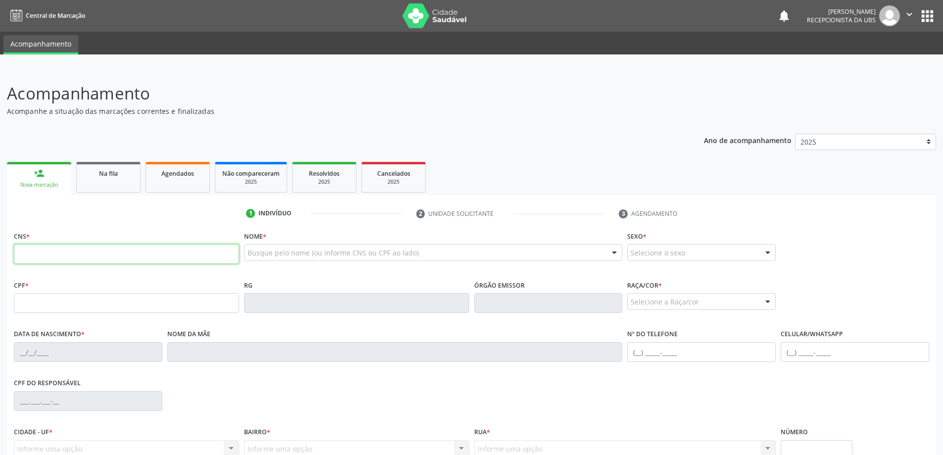
click at [100, 256] on input "text" at bounding box center [126, 254] width 225 height 20
type input "704 8060 0281 4949"
type input "240.555.904-82"
type input "[DATE]"
type input "[PERSON_NAME]"
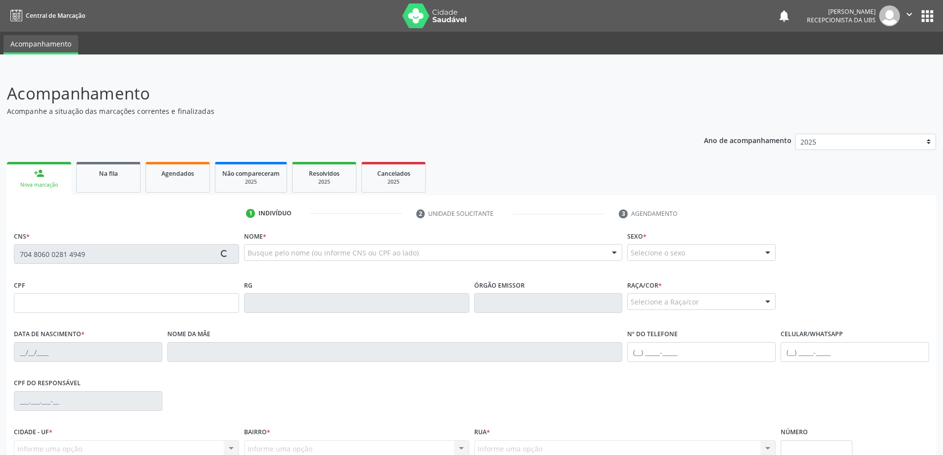
type input "[PHONE_NUMBER]"
type input "S/N"
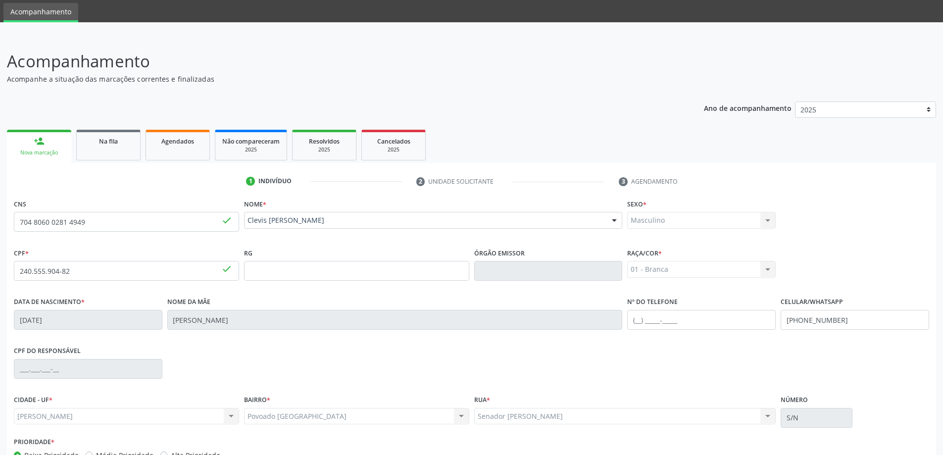
scroll to position [96, 0]
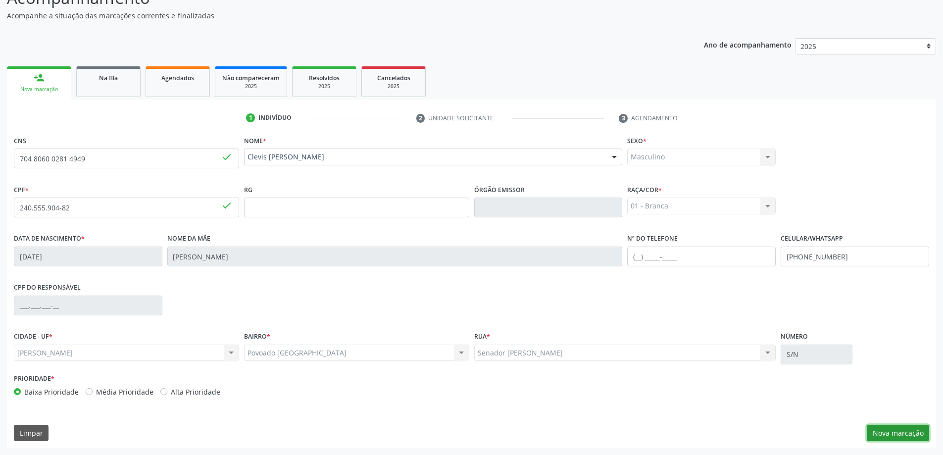
click at [911, 433] on button "Nova marcação" at bounding box center [898, 433] width 62 height 17
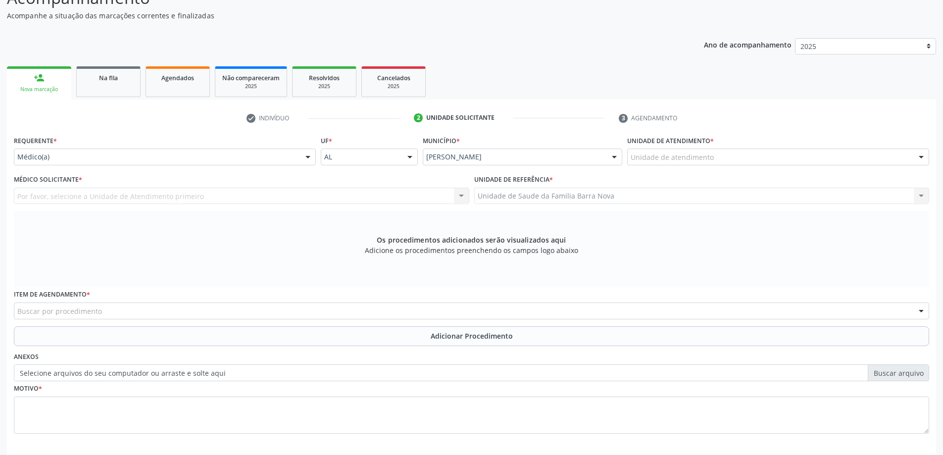
click at [740, 158] on div "Unidade de atendimento" at bounding box center [778, 157] width 302 height 17
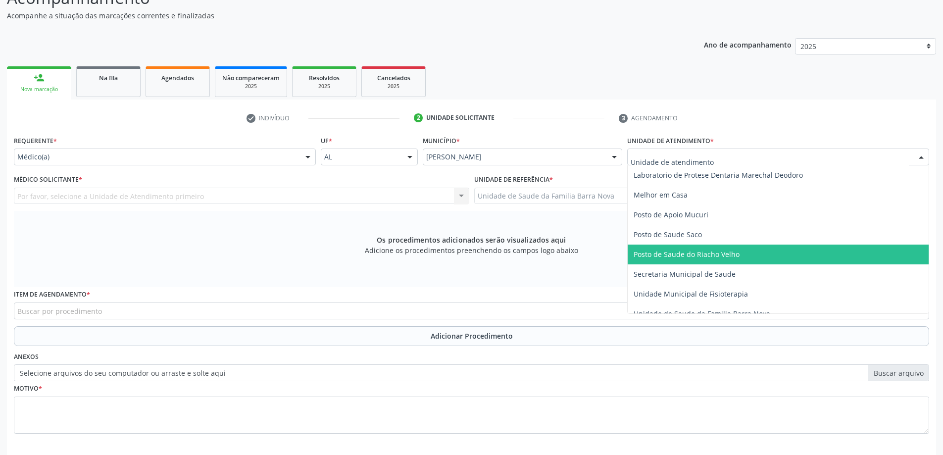
scroll to position [446, 0]
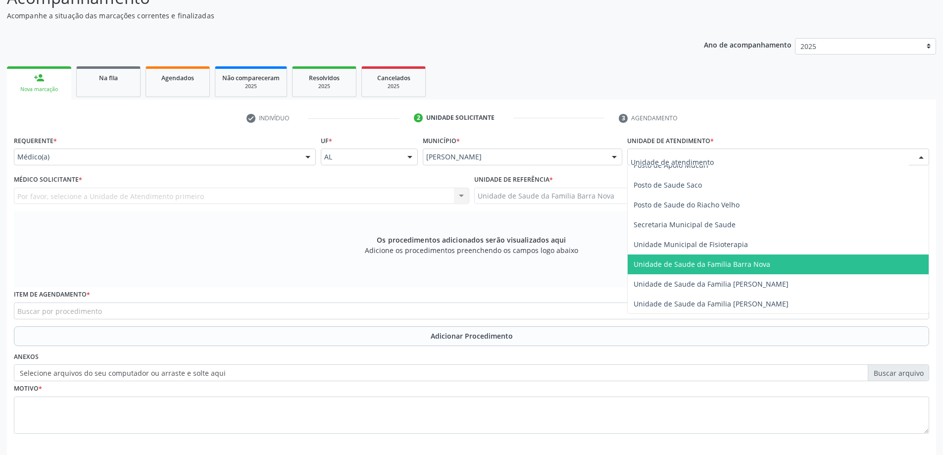
click at [728, 260] on span "Unidade de Saude da Familia Barra Nova" at bounding box center [702, 263] width 137 height 9
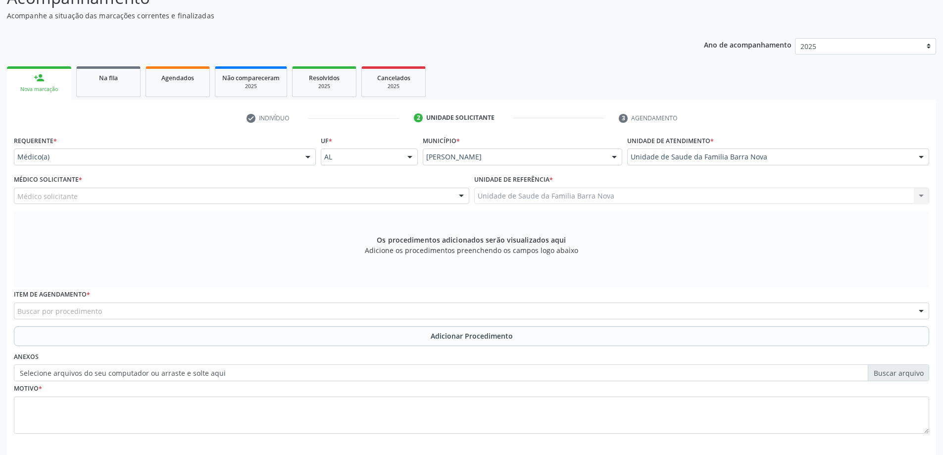
click at [280, 194] on div "Médico solicitante" at bounding box center [242, 196] width 456 height 17
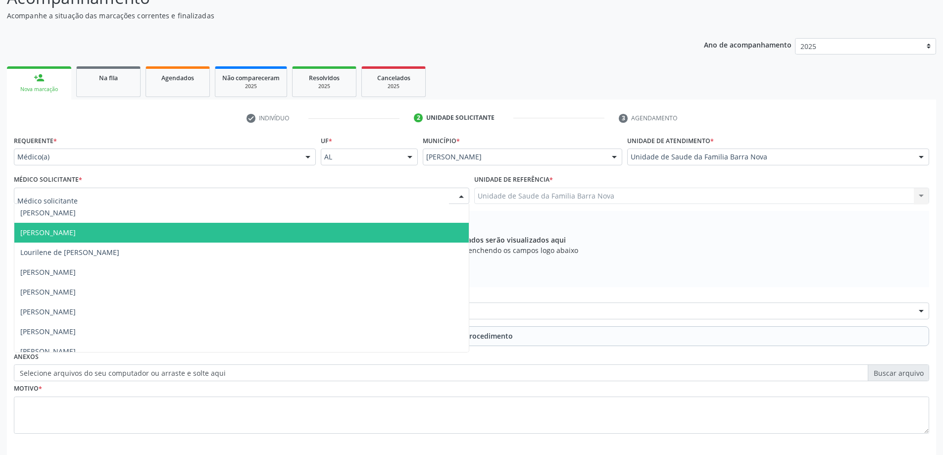
scroll to position [30, 0]
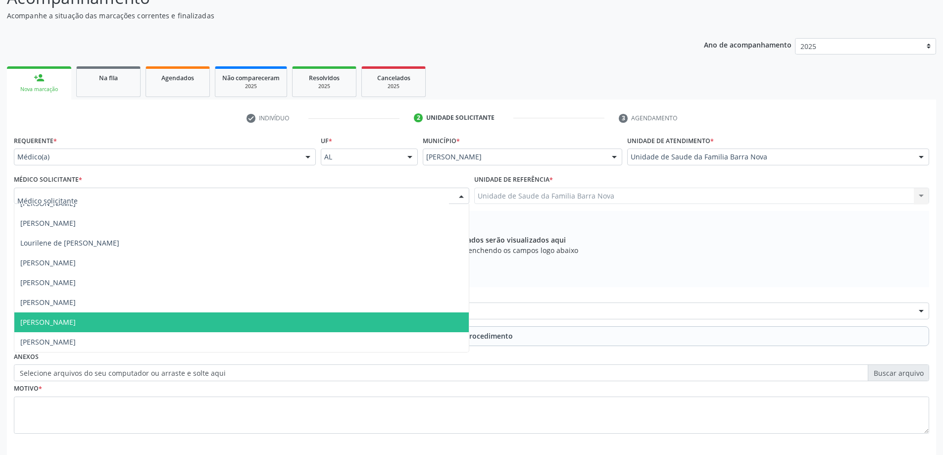
click at [222, 314] on span "[PERSON_NAME]" at bounding box center [241, 322] width 455 height 20
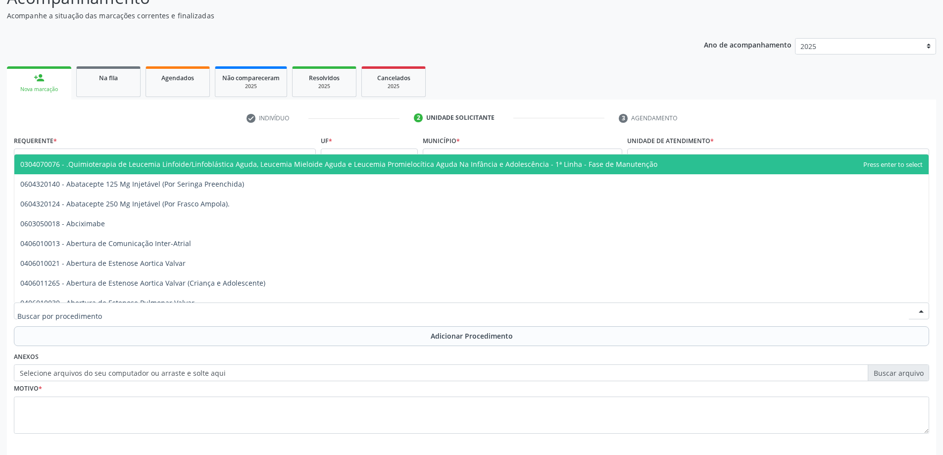
click at [242, 312] on div at bounding box center [472, 311] width 916 height 17
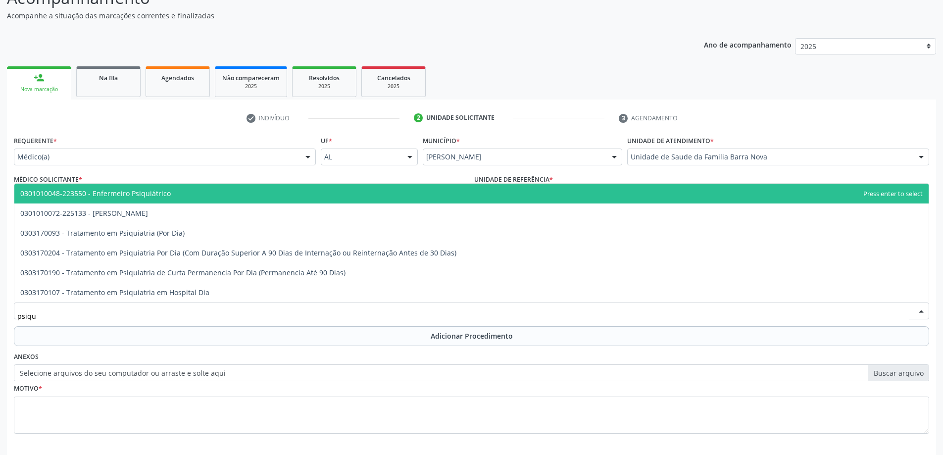
type input "psiqui"
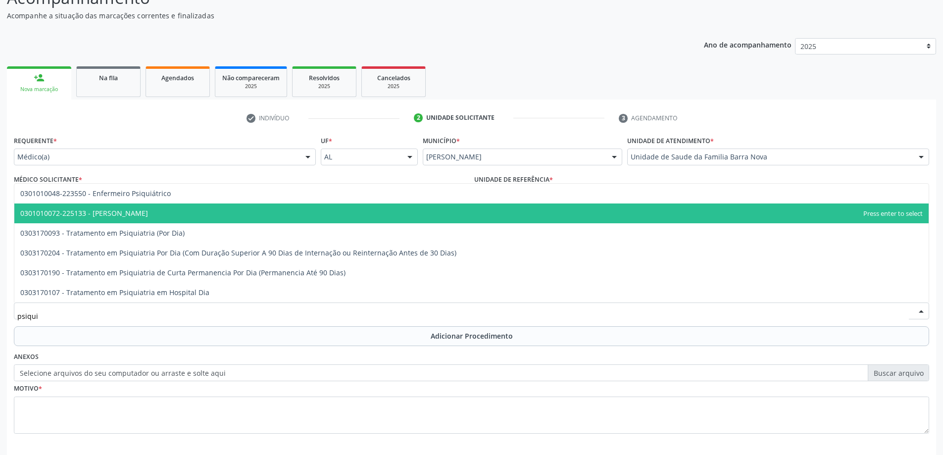
click at [202, 219] on span "0301010072-225133 - [PERSON_NAME]" at bounding box center [471, 214] width 915 height 20
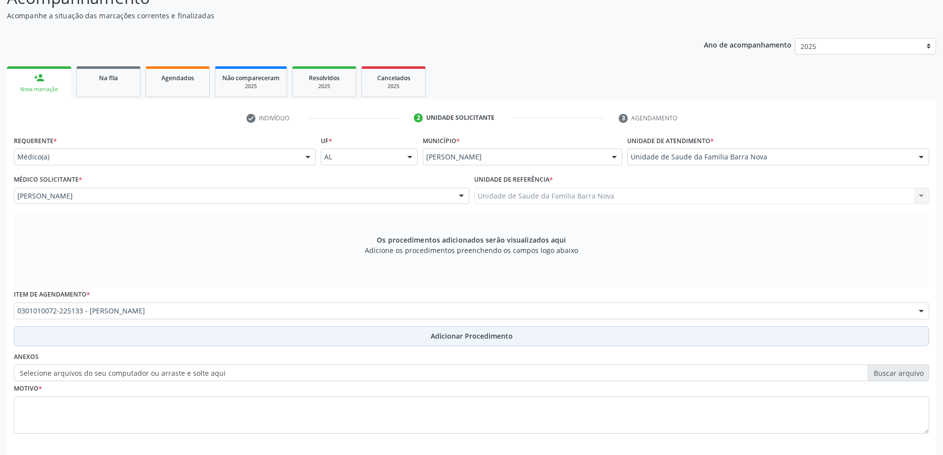
click at [499, 339] on span "Adicionar Procedimento" at bounding box center [472, 336] width 82 height 10
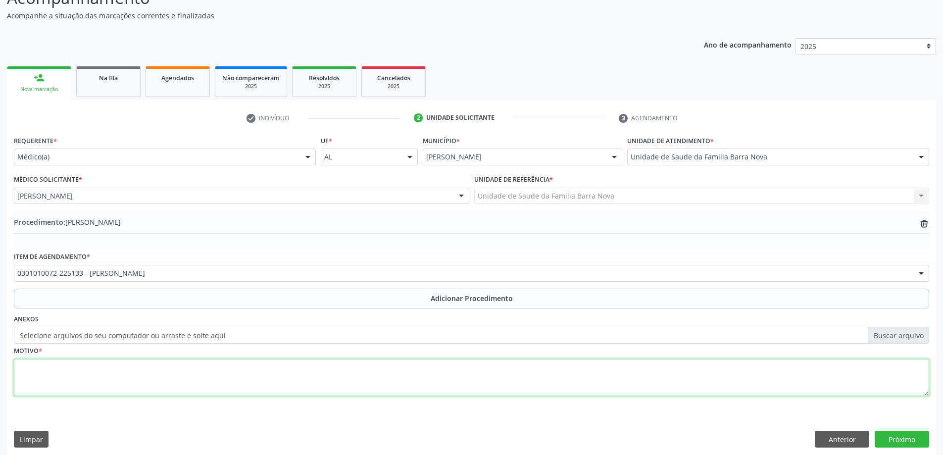
click at [171, 375] on textarea at bounding box center [472, 378] width 916 height 38
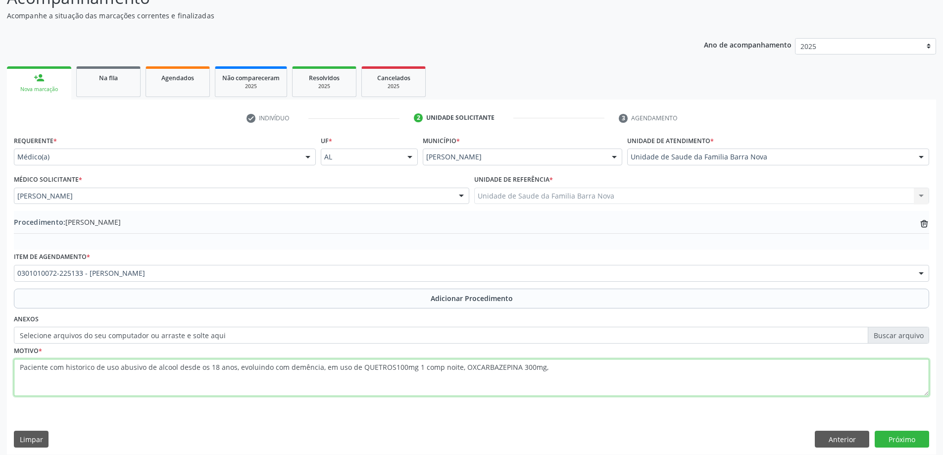
click at [409, 369] on textarea "Paciente com historico de uso abusivo de alcool desde os 18 anos, evoluindo com…" at bounding box center [472, 378] width 916 height 38
click at [411, 368] on textarea "Paciente com historico de uso abusivo de alcool desde os 18 anos, evoluindo com…" at bounding box center [472, 378] width 916 height 38
click at [410, 367] on textarea "Paciente com historico de uso abusivo de alcool desde os 18 anos, evoluindo com…" at bounding box center [472, 378] width 916 height 38
click at [410, 366] on textarea "Paciente com historico de uso abusivo de alcool desde os 18 anos, evoluindo com…" at bounding box center [472, 378] width 916 height 38
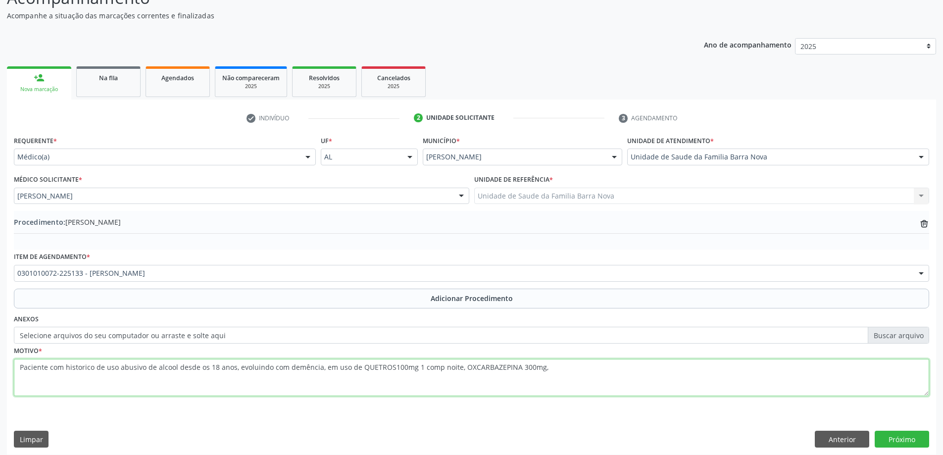
click at [412, 366] on textarea "Paciente com historico de uso abusivo de alcool desde os 18 anos, evoluindo com…" at bounding box center [472, 378] width 916 height 38
click at [544, 369] on textarea "Paciente com historico de uso abusivo de alcool desde os 18 anos, evoluindo com…" at bounding box center [472, 378] width 916 height 38
click at [418, 364] on textarea "Paciente com historico de uso abusivo de alcool desde os 18 anos, evoluindo com…" at bounding box center [472, 378] width 916 height 38
click at [558, 368] on textarea "Paciente com historico de uso abusivo de alcool desde os 18 anos, evoluindo com…" at bounding box center [472, 378] width 916 height 38
click at [444, 368] on textarea "Paciente com historico de uso abusivo de alcool desde os 18 anos, evoluindo com…" at bounding box center [472, 378] width 916 height 38
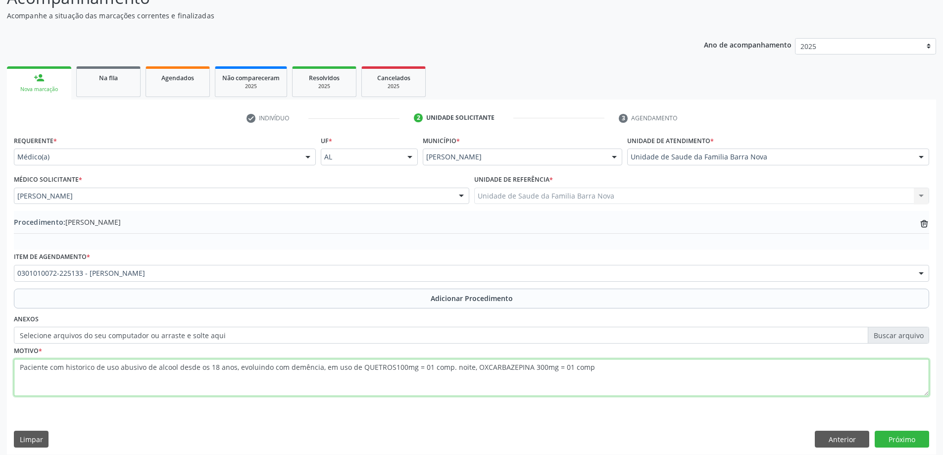
click at [582, 366] on textarea "Paciente com historico de uso abusivo de alcool desde os 18 anos, evoluindo com…" at bounding box center [472, 378] width 916 height 38
click at [852, 369] on textarea "Paciente com historico de uso abusivo de alcool desde os 18 anos, evoluindo com…" at bounding box center [472, 378] width 916 height 38
click at [877, 371] on textarea "Paciente com historico de uso abusivo de alcool desde os 18 anos, evoluindo com…" at bounding box center [472, 378] width 916 height 38
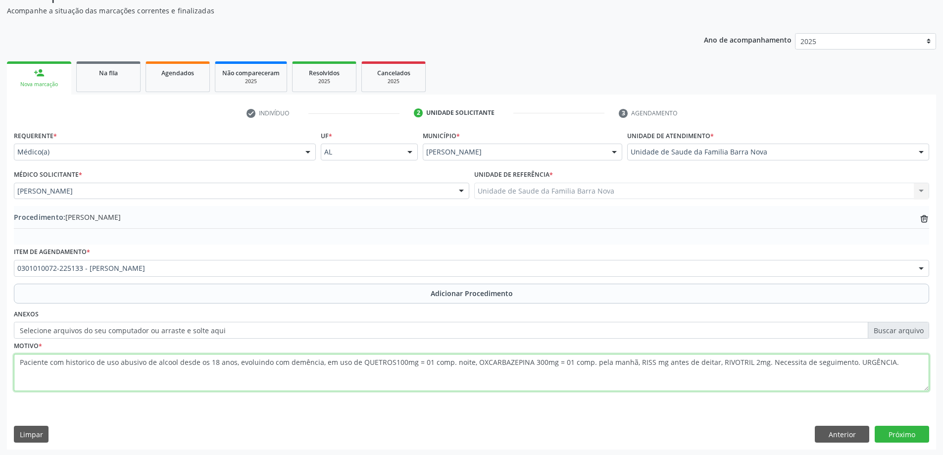
scroll to position [102, 0]
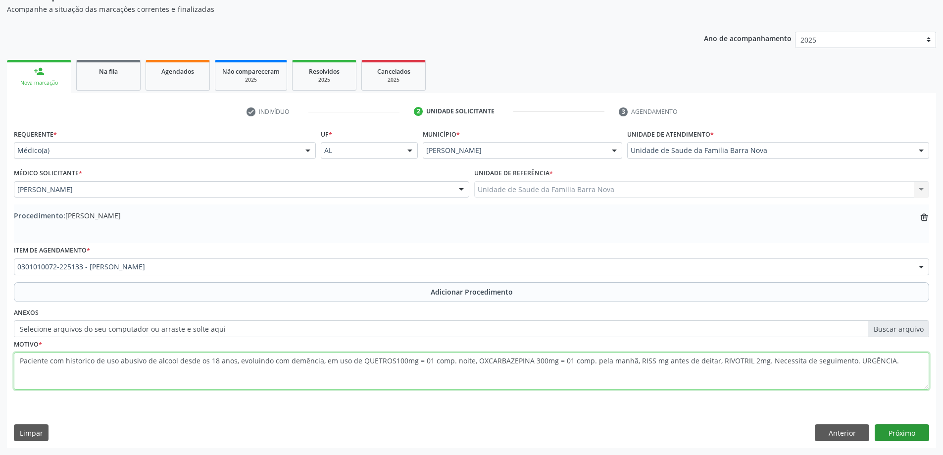
type textarea "Paciente com historico de uso abusivo de alcool desde os 18 anos, evoluindo com…"
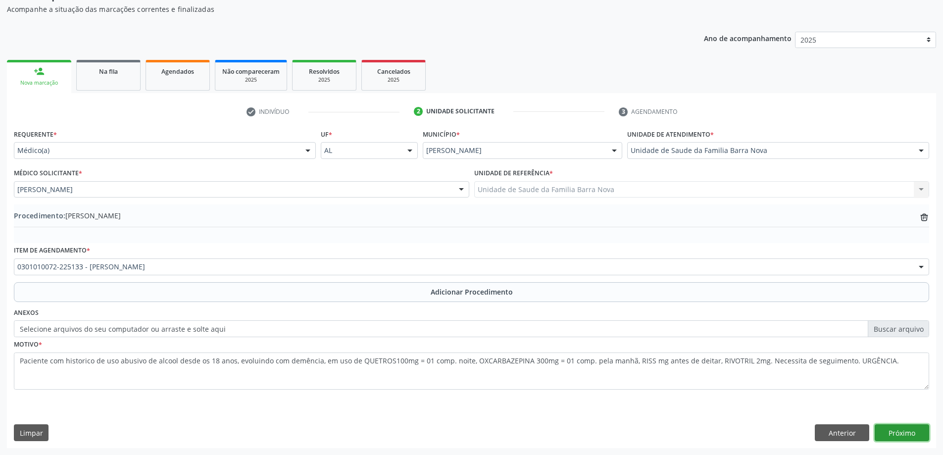
click at [905, 437] on button "Próximo" at bounding box center [902, 432] width 54 height 17
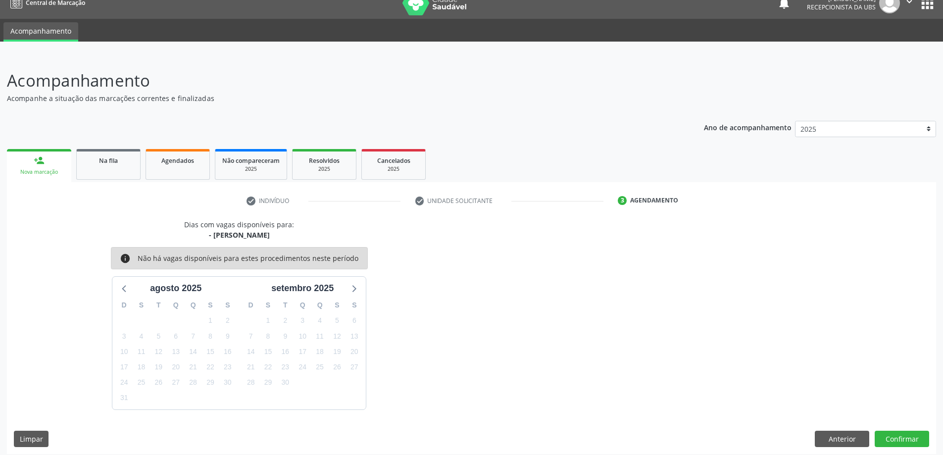
scroll to position [19, 0]
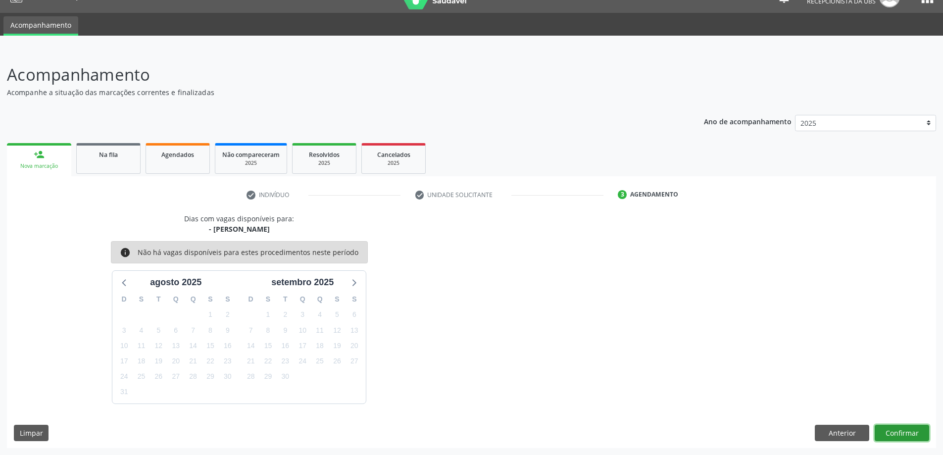
click at [901, 432] on button "Confirmar" at bounding box center [902, 433] width 54 height 17
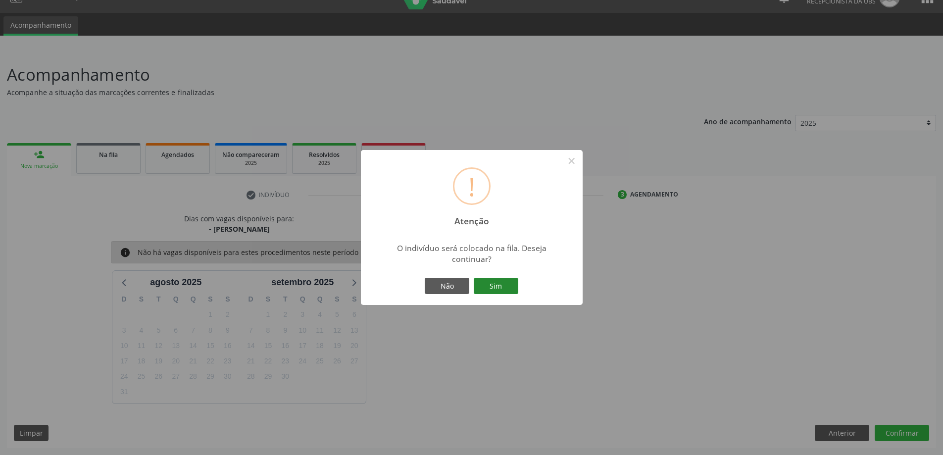
click at [491, 287] on button "Sim" at bounding box center [496, 286] width 45 height 17
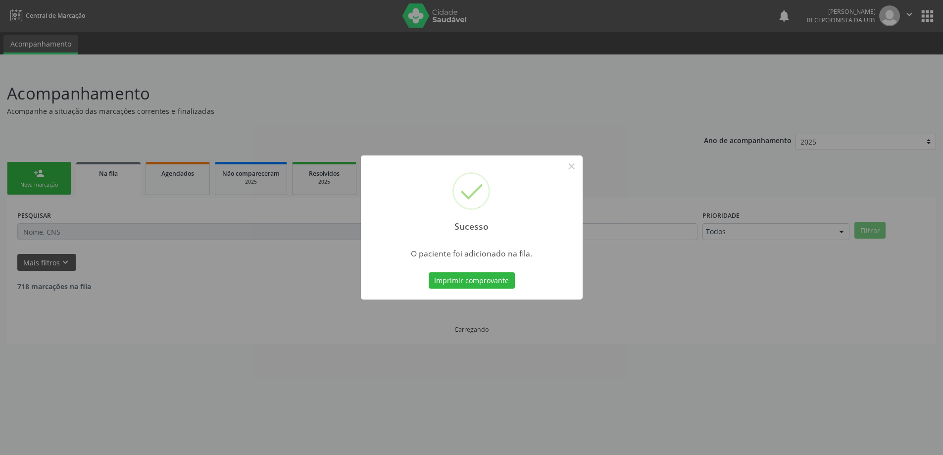
scroll to position [0, 0]
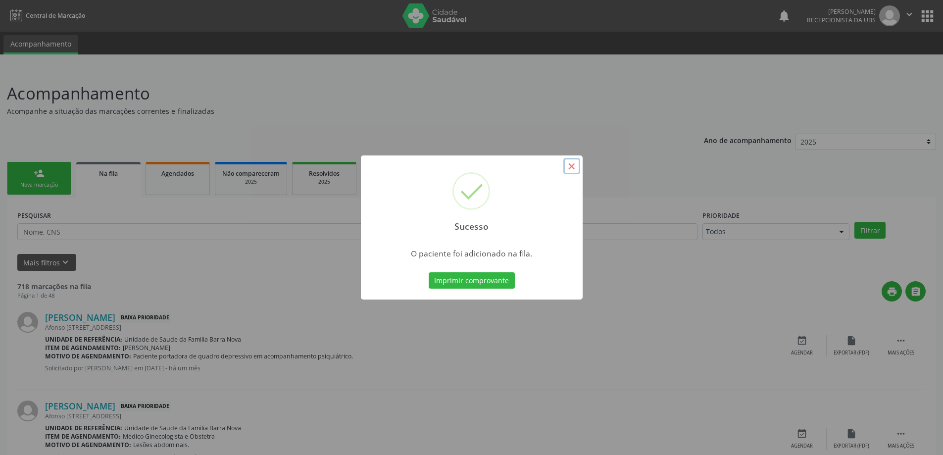
click at [574, 168] on button "×" at bounding box center [571, 166] width 17 height 17
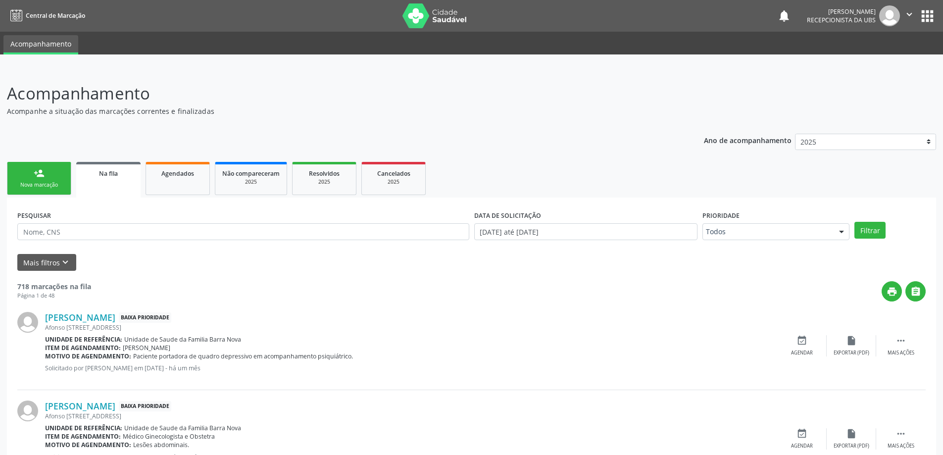
click at [31, 181] on link "person_add Nova marcação" at bounding box center [39, 178] width 64 height 33
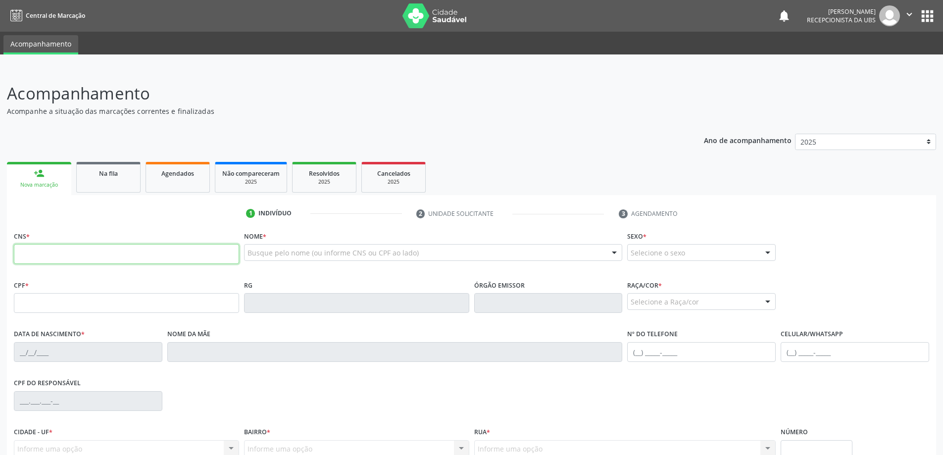
click at [71, 256] on input "text" at bounding box center [126, 254] width 225 height 20
type input "706 4031 7054 6988"
type input "[DATE]"
type input "[PERSON_NAME]"
type input "[PHONE_NUMBER]"
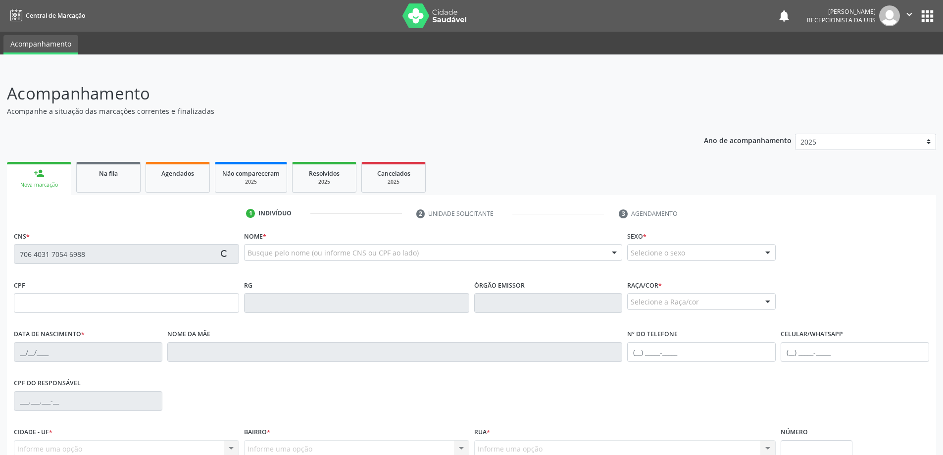
type input "16"
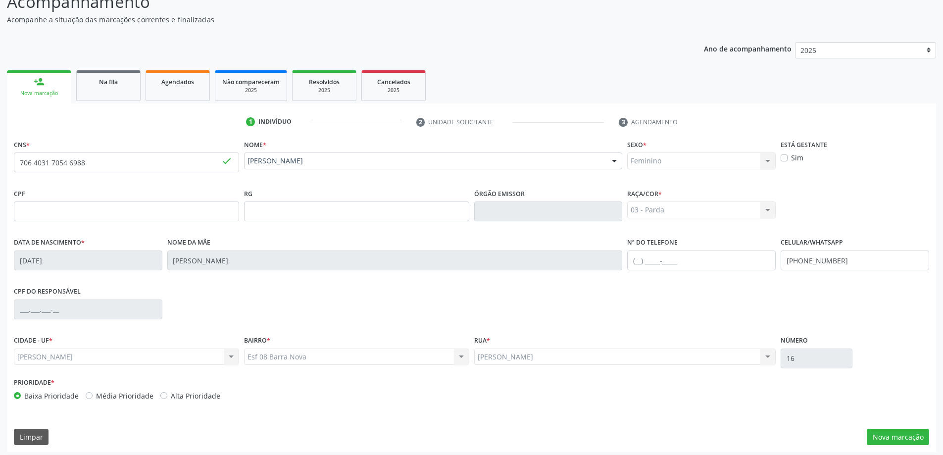
scroll to position [96, 0]
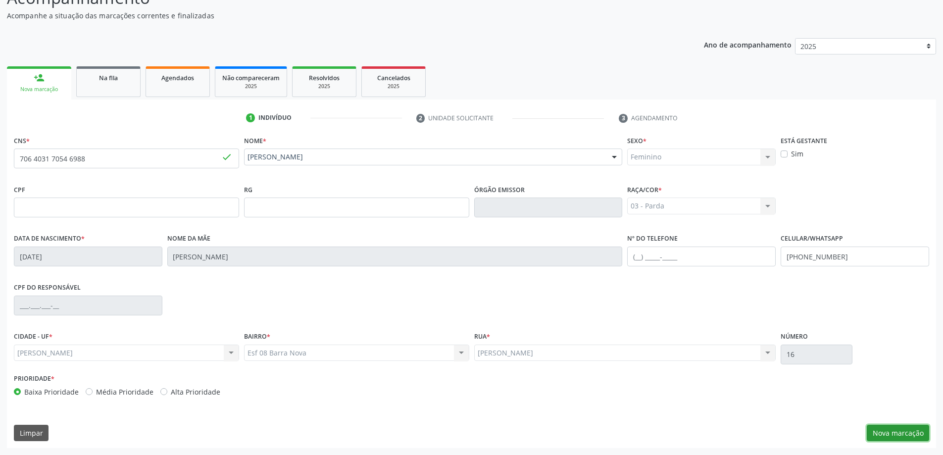
click at [898, 435] on button "Nova marcação" at bounding box center [898, 433] width 62 height 17
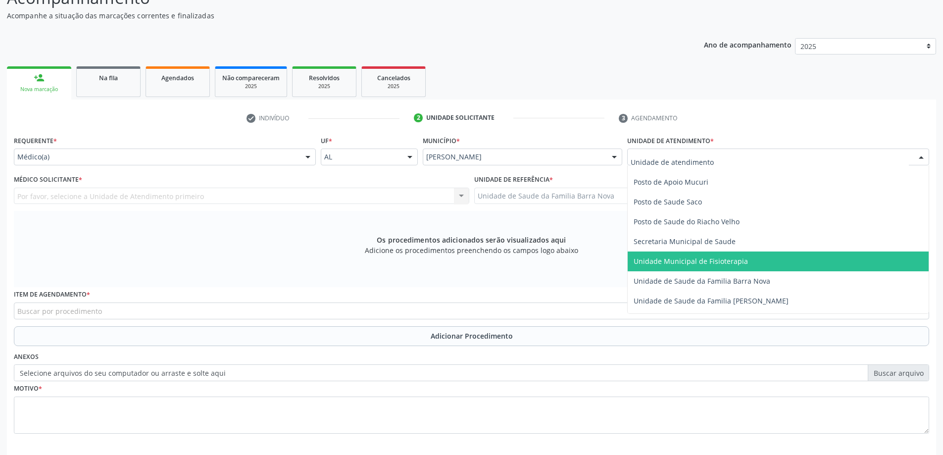
scroll to position [495, 0]
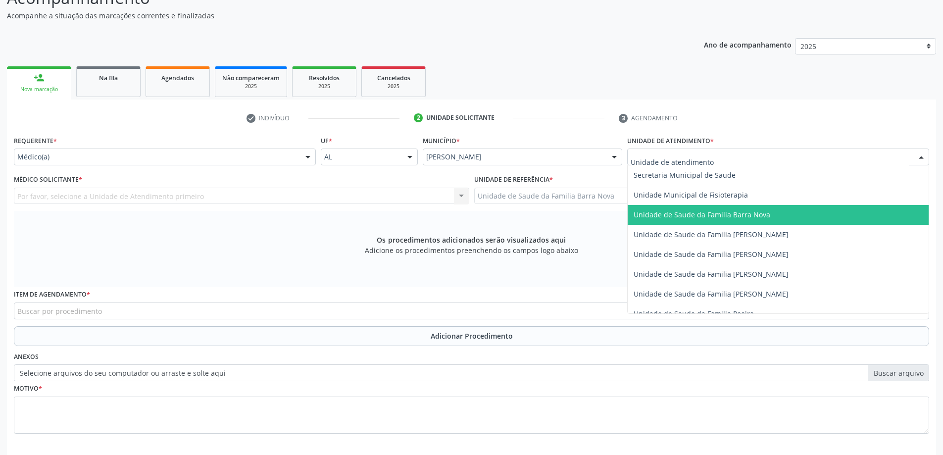
click at [749, 217] on span "Unidade de Saude da Familia Barra Nova" at bounding box center [702, 214] width 137 height 9
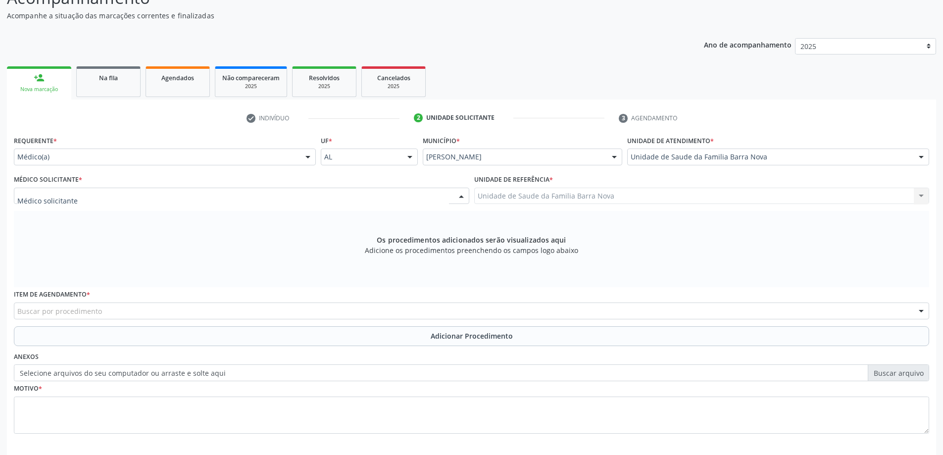
click at [199, 196] on div at bounding box center [242, 196] width 456 height 17
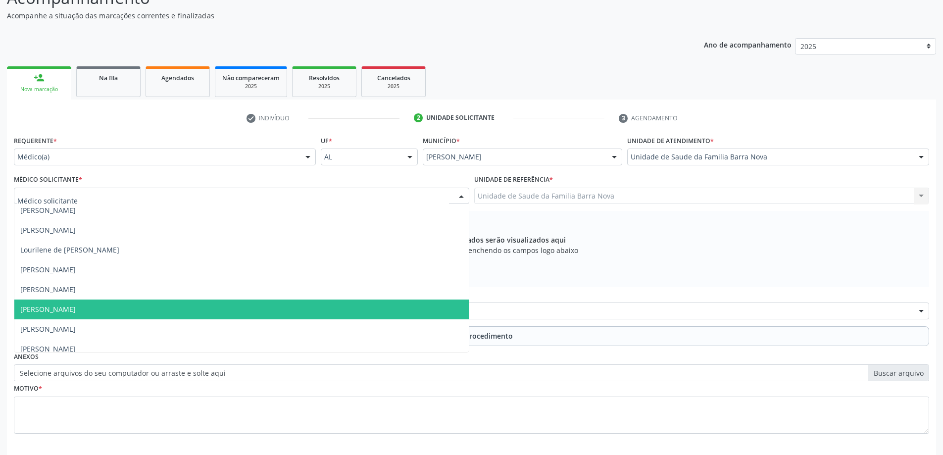
scroll to position [30, 0]
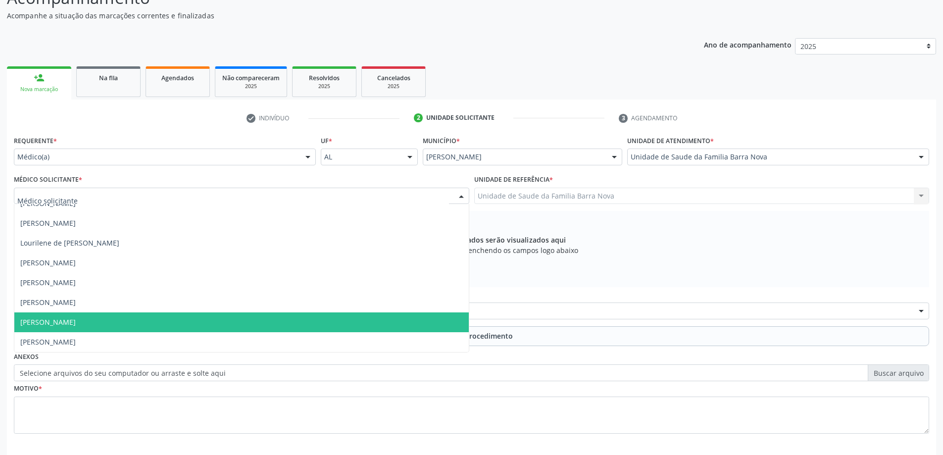
click at [165, 324] on span "[PERSON_NAME]" at bounding box center [241, 322] width 455 height 20
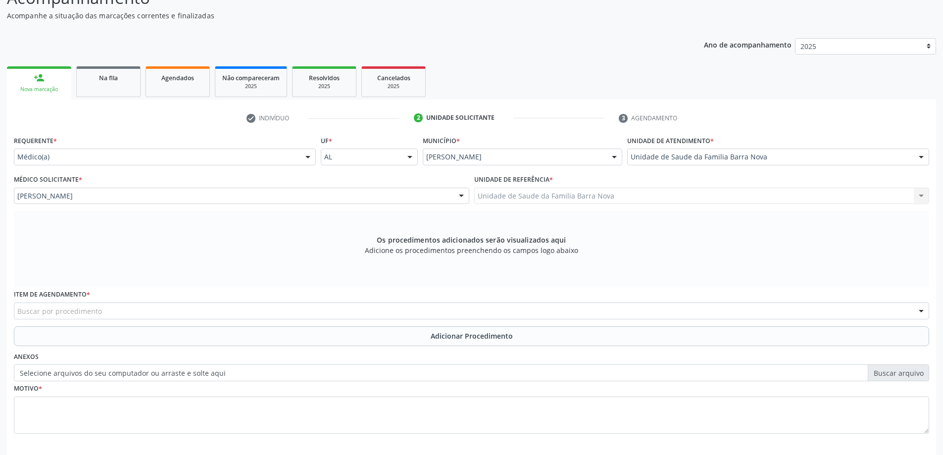
click at [288, 314] on div "Buscar por procedimento" at bounding box center [472, 311] width 916 height 17
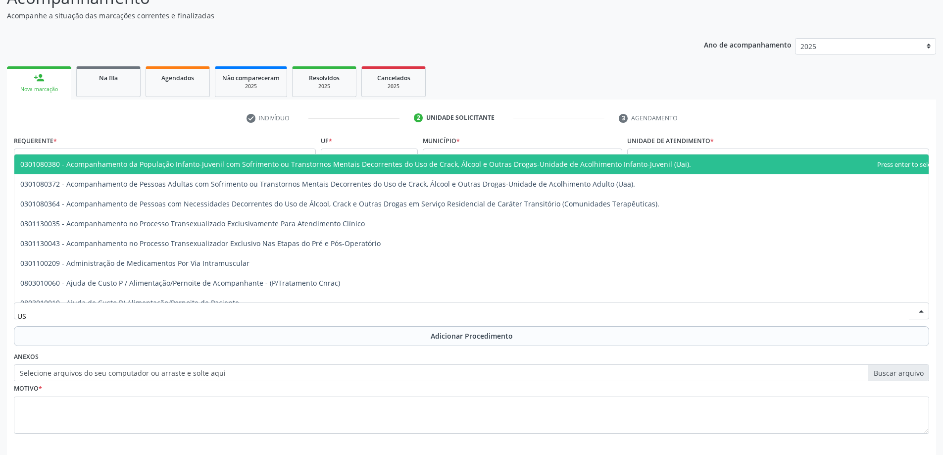
type input "USG"
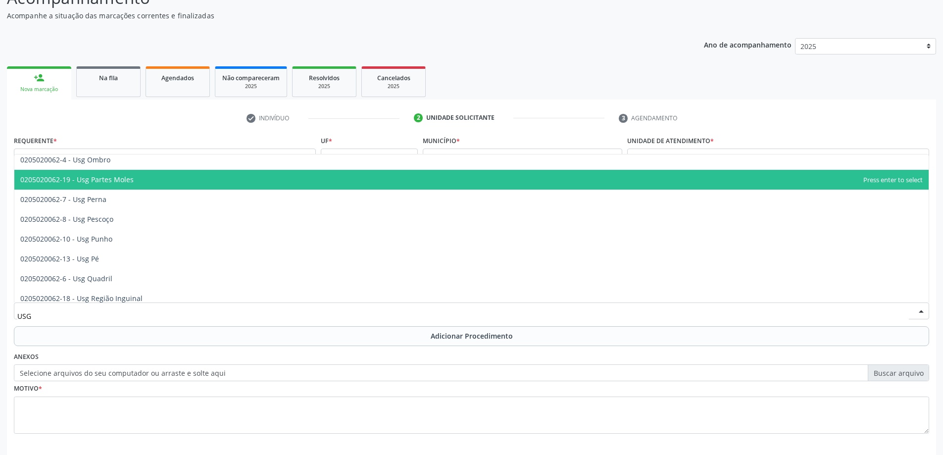
scroll to position [198, 0]
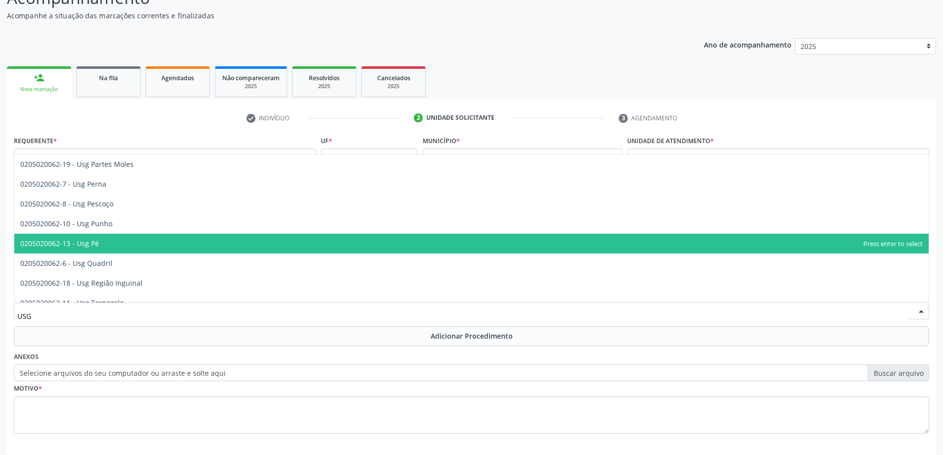
click at [181, 245] on span "0205020062-13 - Usg Pé" at bounding box center [471, 244] width 915 height 20
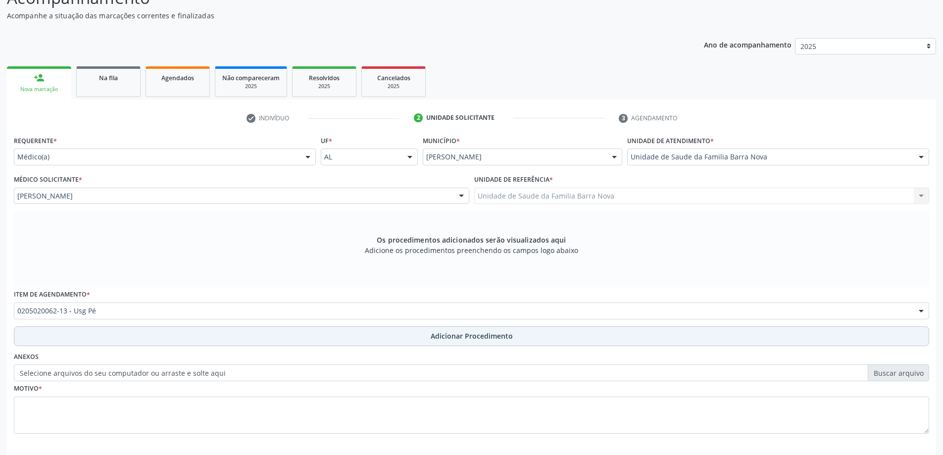
click at [455, 340] on span "Adicionar Procedimento" at bounding box center [472, 336] width 82 height 10
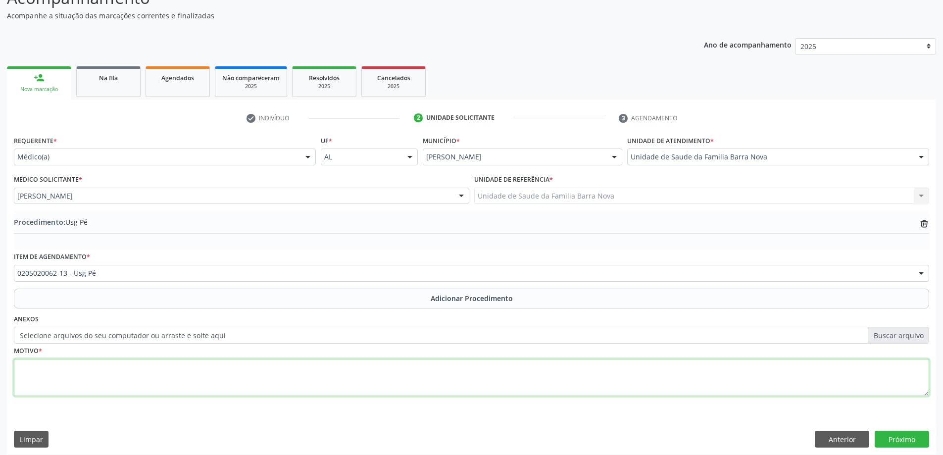
click at [161, 371] on textarea at bounding box center [472, 378] width 916 height 38
type textarea "c"
type textarea "Cistos sinovial."
click at [900, 439] on button "Próximo" at bounding box center [902, 439] width 54 height 17
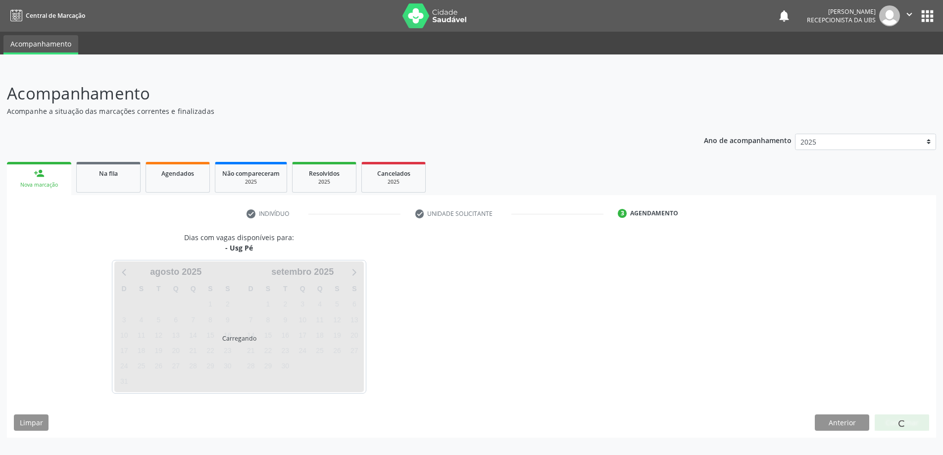
scroll to position [0, 0]
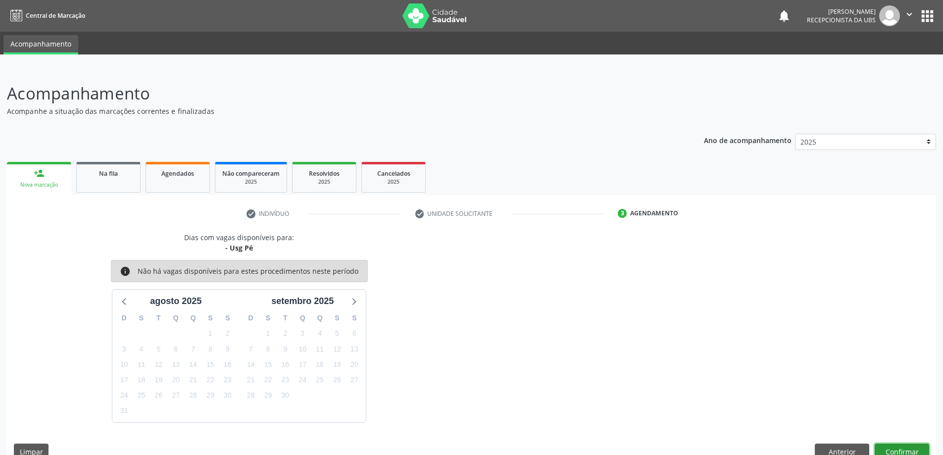
click at [904, 451] on button "Confirmar" at bounding box center [902, 452] width 54 height 17
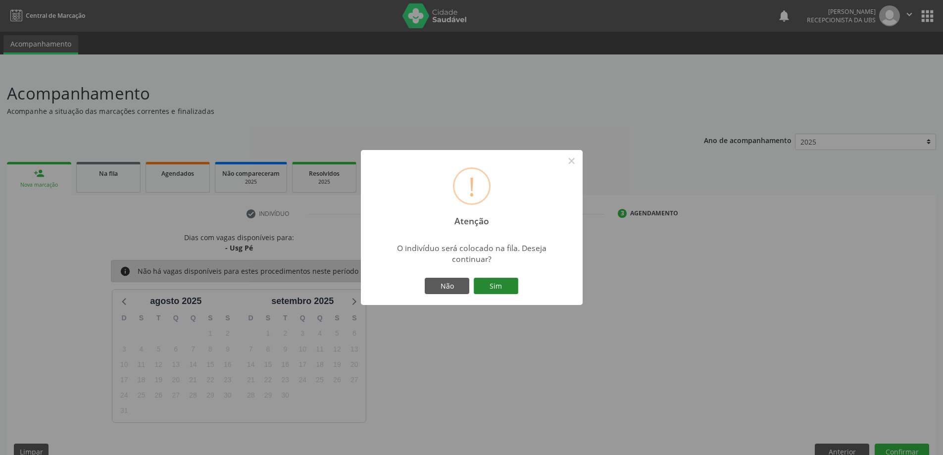
click at [493, 286] on button "Sim" at bounding box center [496, 286] width 45 height 17
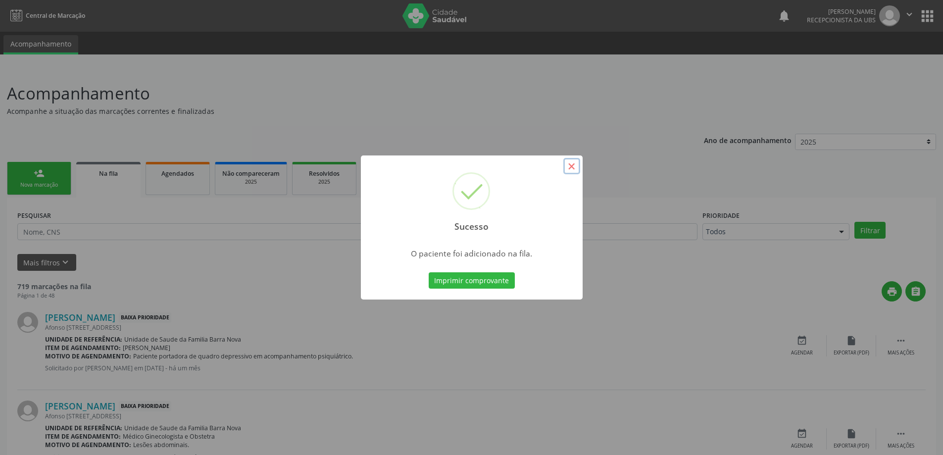
click at [575, 168] on button "×" at bounding box center [571, 166] width 17 height 17
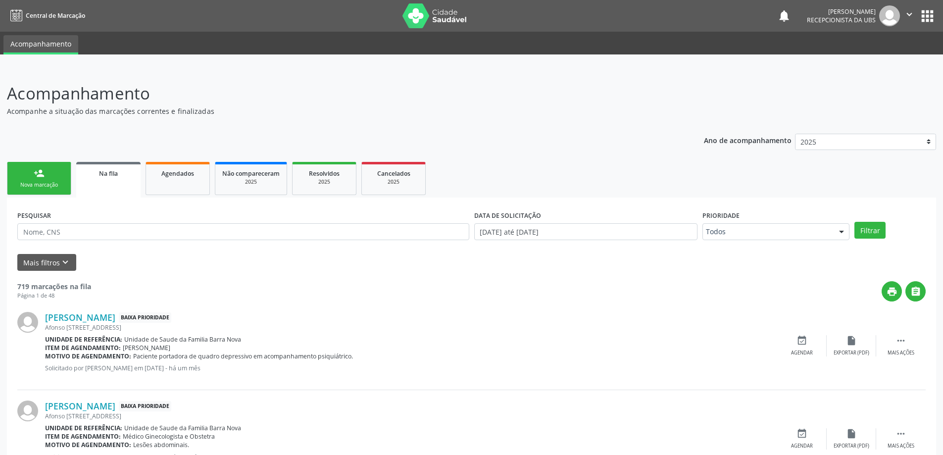
click at [38, 179] on link "person_add Nova marcação" at bounding box center [39, 178] width 64 height 33
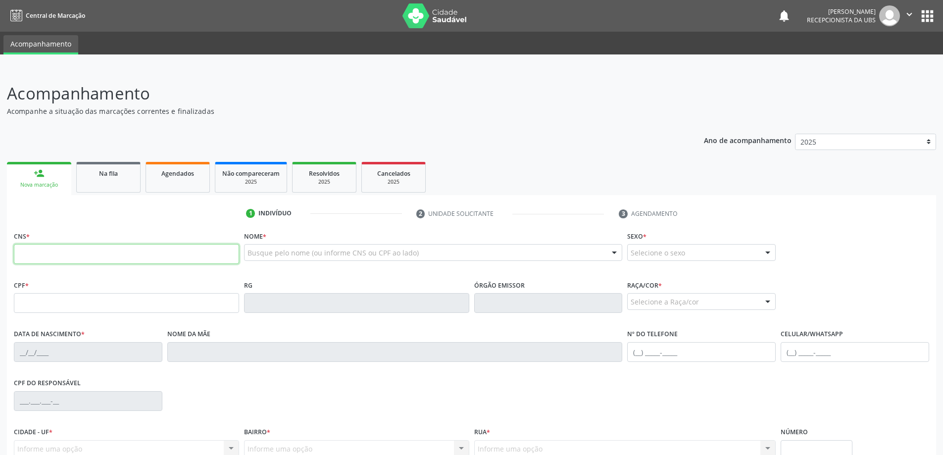
click at [54, 254] on input "text" at bounding box center [126, 254] width 225 height 20
type input "705 2034 8261 4575"
type input "140.083.164-42"
type input "3[DATE]"
type input "[PERSON_NAME]"
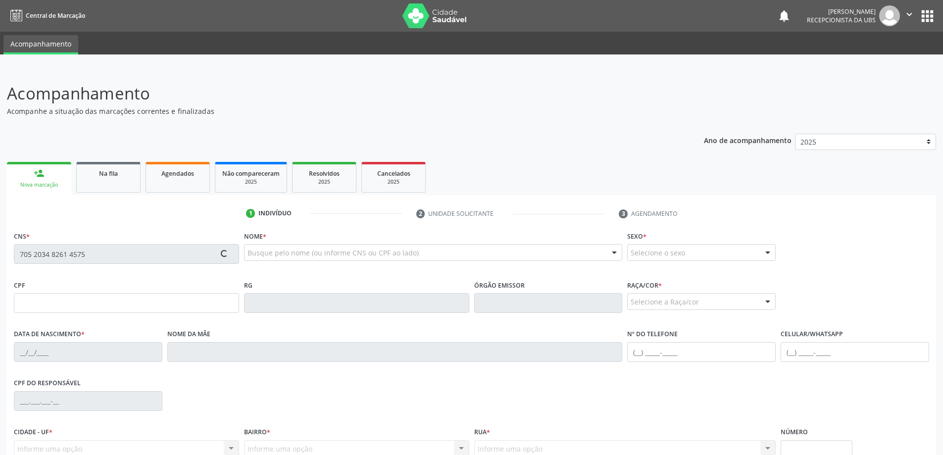
type input "[PHONE_NUMBER]"
type input "2003"
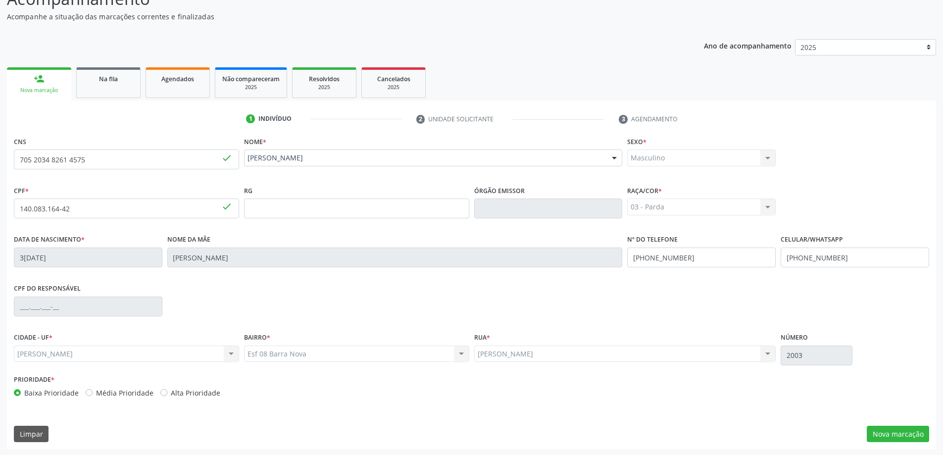
scroll to position [96, 0]
click at [704, 258] on input "[PHONE_NUMBER]" at bounding box center [701, 257] width 149 height 20
click at [849, 257] on input "[PHONE_NUMBER]" at bounding box center [855, 257] width 149 height 20
click at [718, 258] on input "[PHONE_NUMBER]" at bounding box center [701, 257] width 149 height 20
type input "[PHONE_NUMBER]"
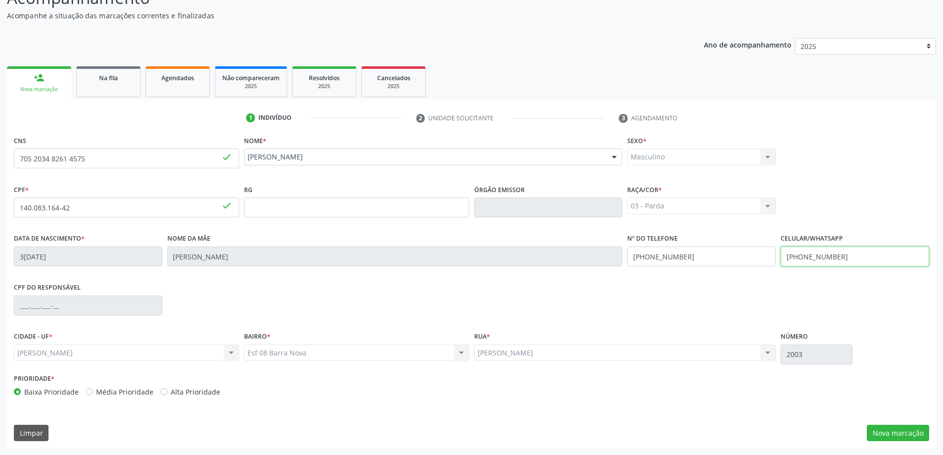
click at [853, 261] on input "[PHONE_NUMBER]" at bounding box center [855, 257] width 149 height 20
type input "[PHONE_NUMBER]"
click at [900, 434] on button "Nova marcação" at bounding box center [898, 433] width 62 height 17
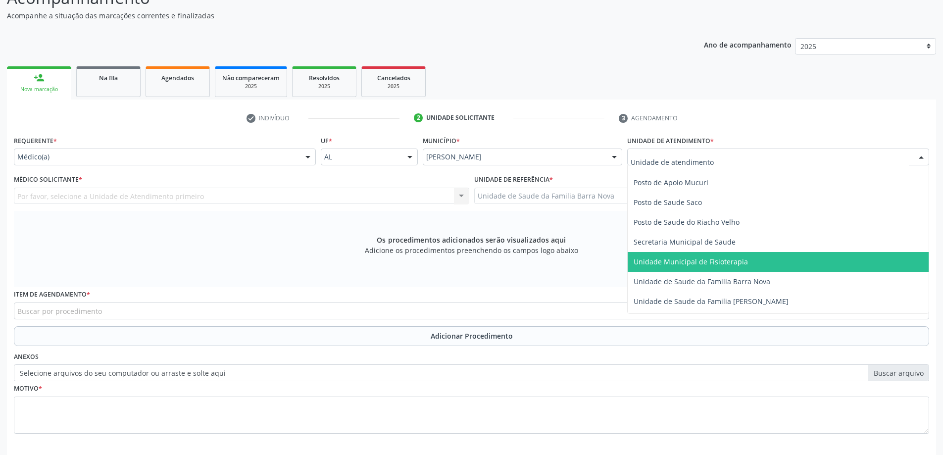
scroll to position [446, 0]
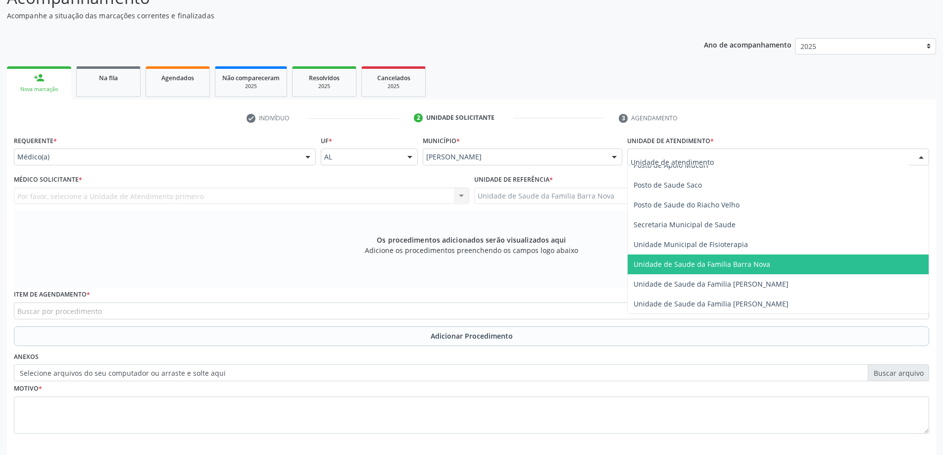
click at [741, 270] on span "Unidade de Saude da Familia Barra Nova" at bounding box center [778, 265] width 301 height 20
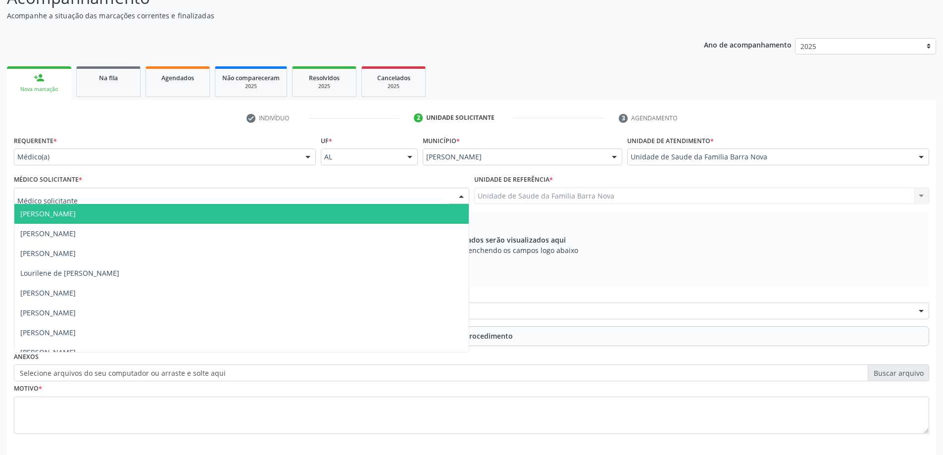
click at [237, 197] on div at bounding box center [242, 196] width 456 height 17
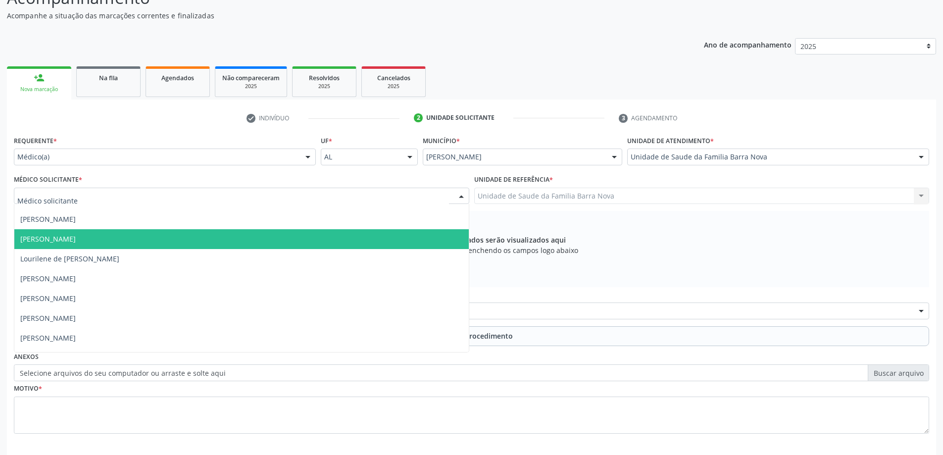
scroll to position [0, 0]
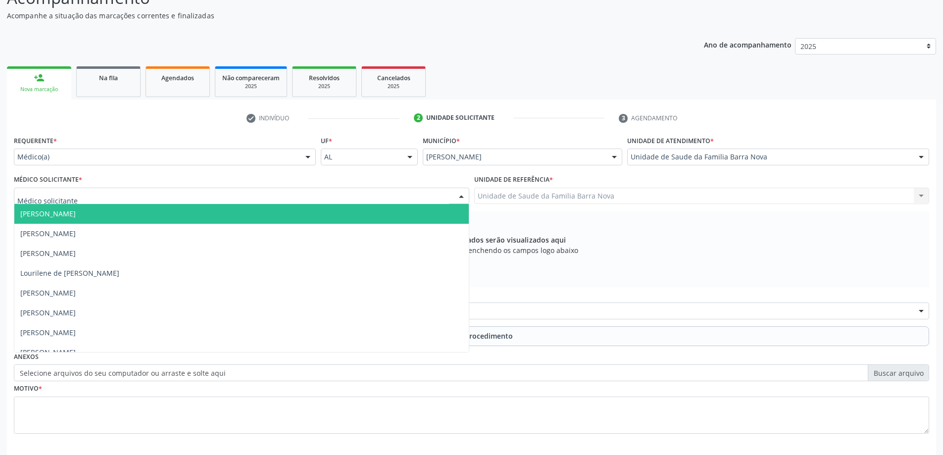
click at [242, 215] on span "[PERSON_NAME]" at bounding box center [241, 214] width 455 height 20
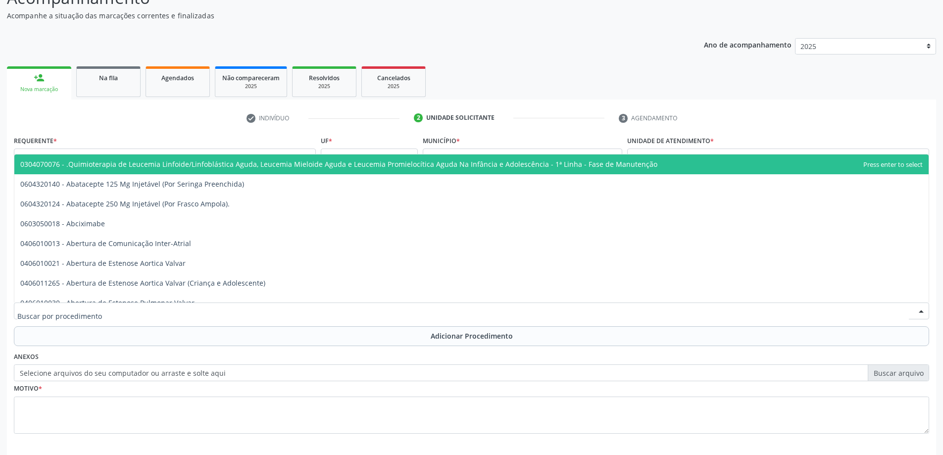
click at [310, 311] on div at bounding box center [472, 311] width 916 height 17
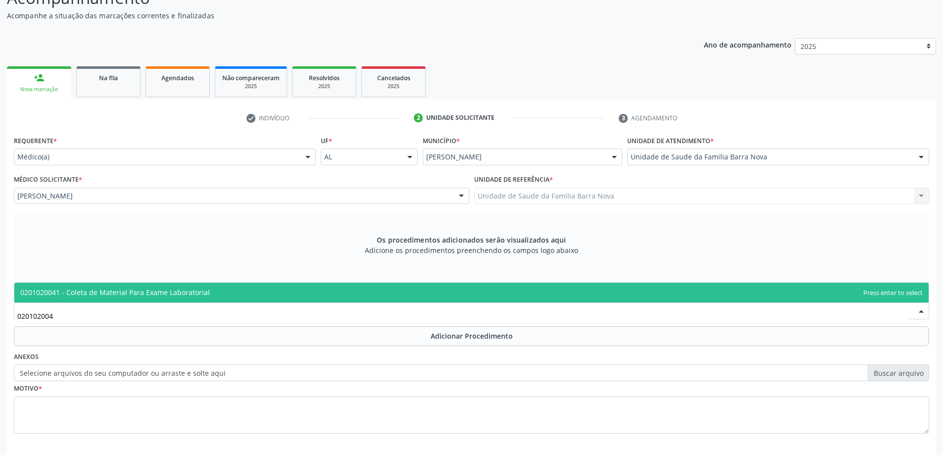
type input "0201020041"
click at [351, 292] on span "0201020041 - Coleta de Material Para Exame Laboratorial" at bounding box center [471, 293] width 915 height 20
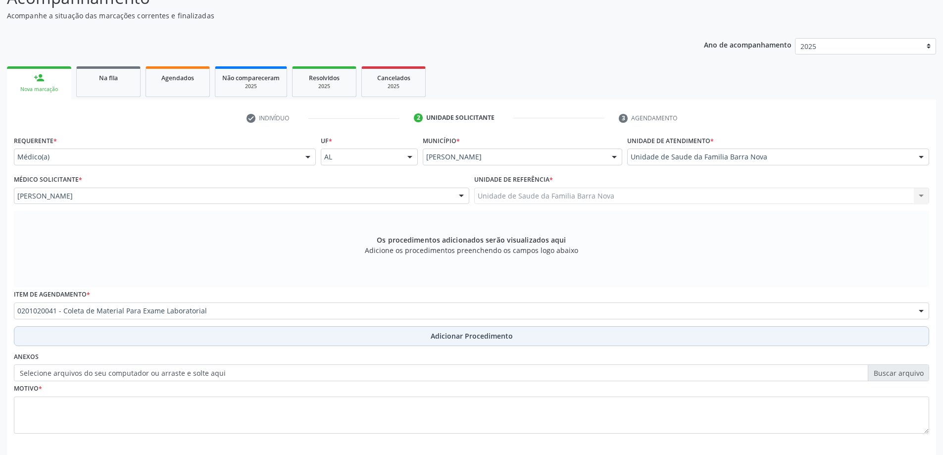
click at [443, 341] on span "Adicionar Procedimento" at bounding box center [472, 336] width 82 height 10
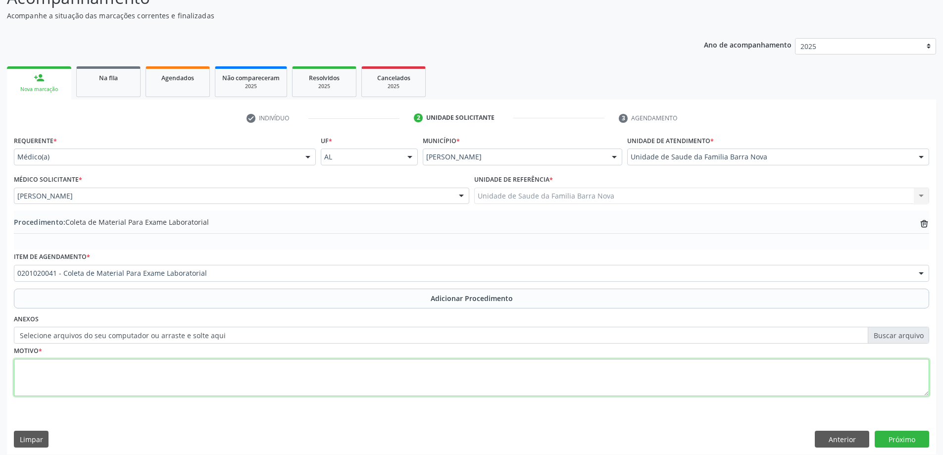
click at [255, 393] on textarea at bounding box center [472, 378] width 916 height 38
type textarea "Check up."
click at [909, 438] on button "Próximo" at bounding box center [902, 439] width 54 height 17
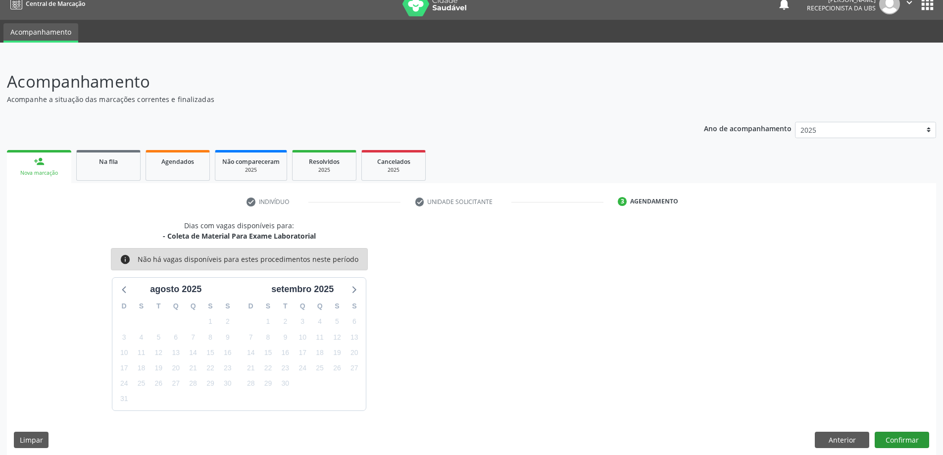
scroll to position [19, 0]
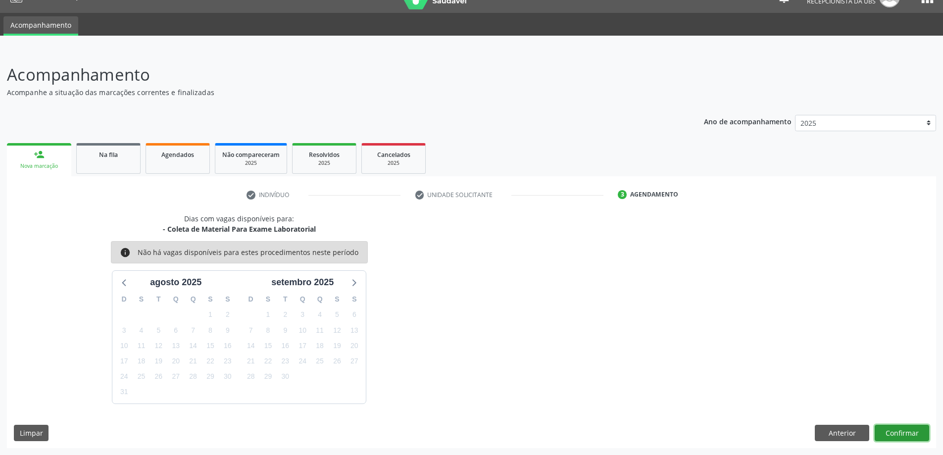
click at [904, 430] on button "Confirmar" at bounding box center [902, 433] width 54 height 17
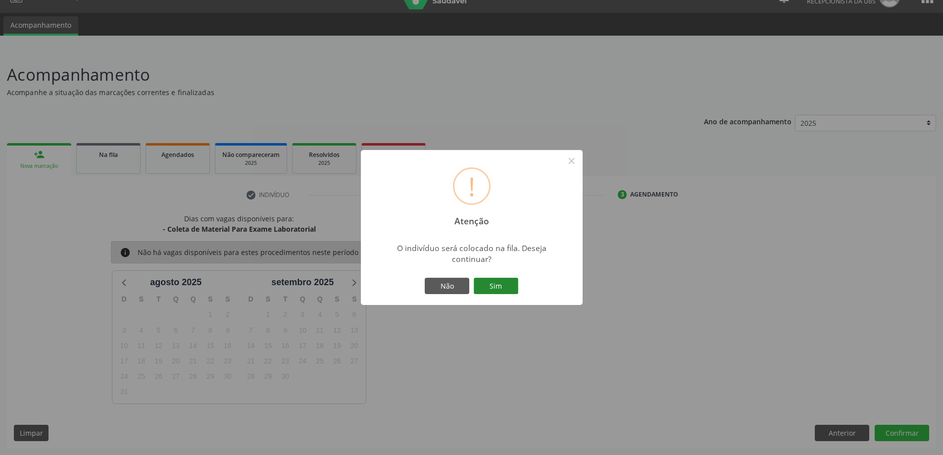
click at [497, 286] on button "Sim" at bounding box center [496, 286] width 45 height 17
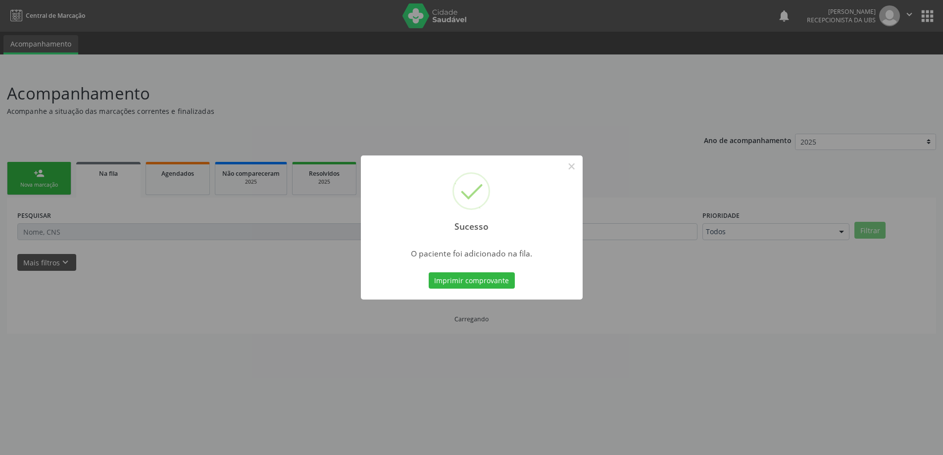
scroll to position [0, 0]
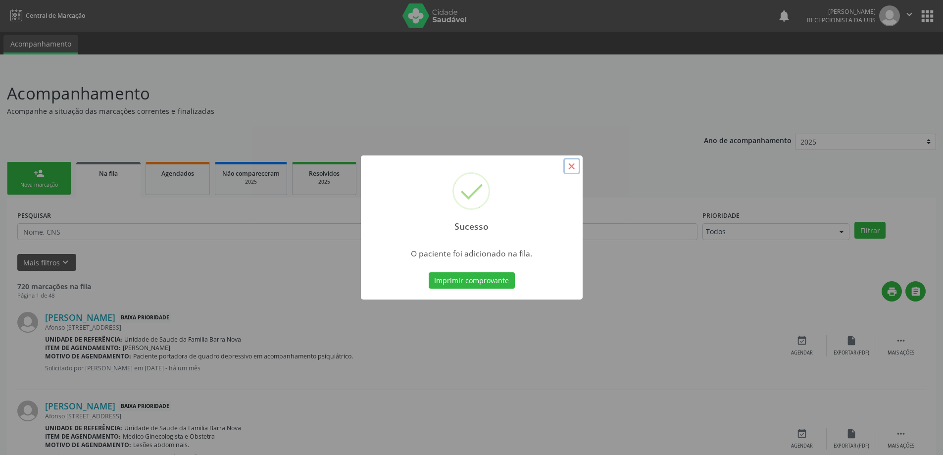
click at [571, 169] on button "×" at bounding box center [571, 166] width 17 height 17
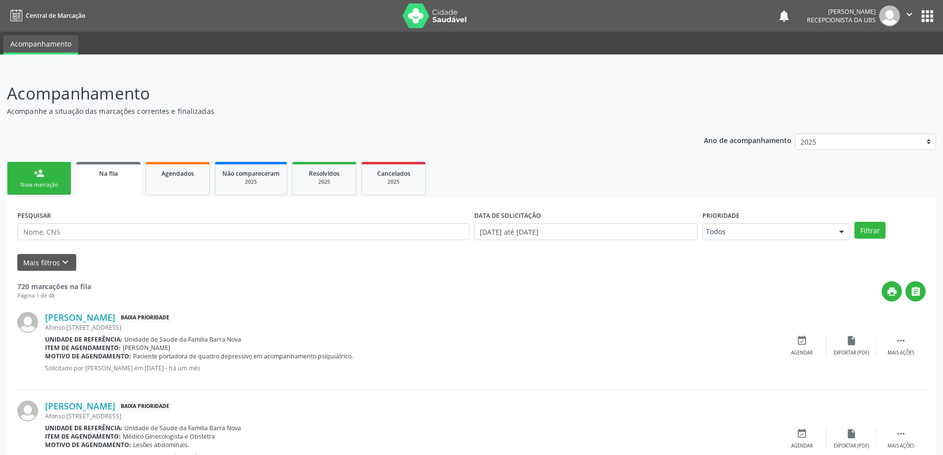
click at [42, 182] on div "Nova marcação" at bounding box center [39, 184] width 50 height 7
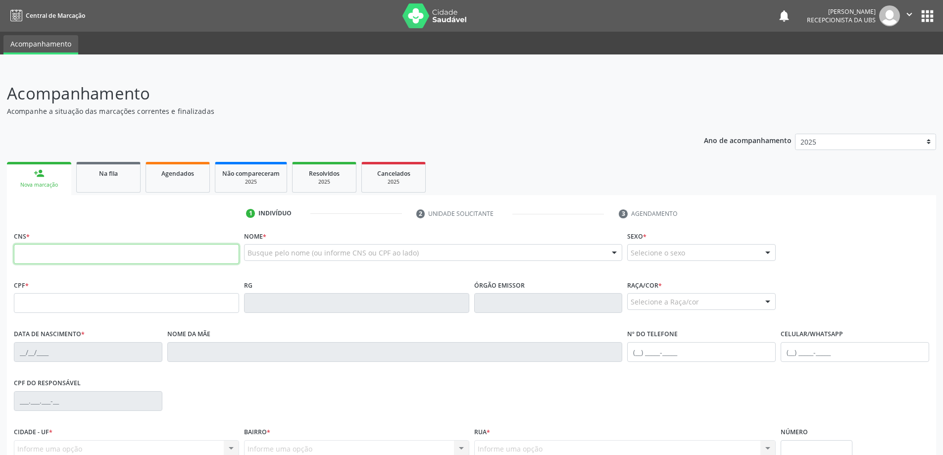
click at [51, 255] on input "text" at bounding box center [126, 254] width 225 height 20
type input "705 6034 6765 3219"
type input "140.083.504-62"
type input "[DATE]"
type input "[PERSON_NAME]"
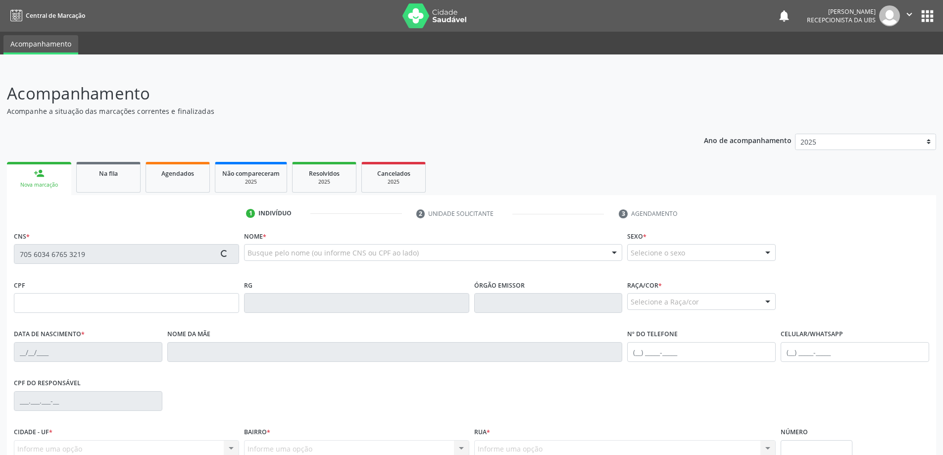
type input "[PHONE_NUMBER]"
type input "2003"
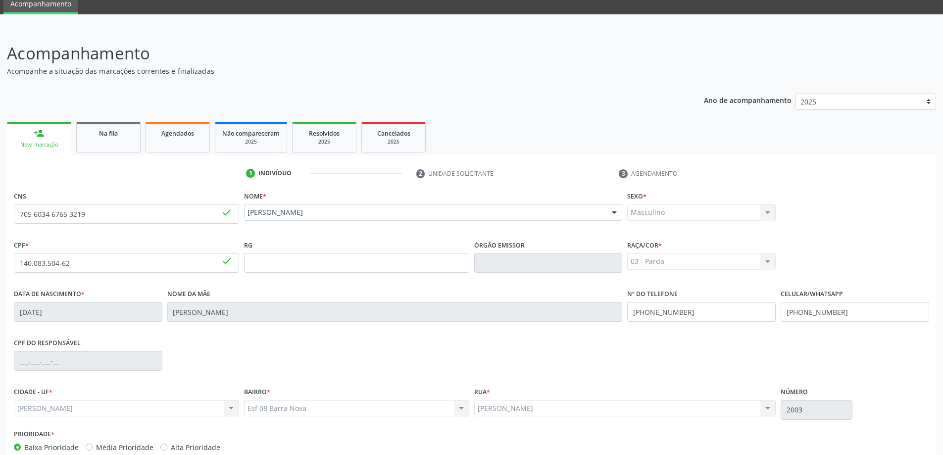
scroll to position [96, 0]
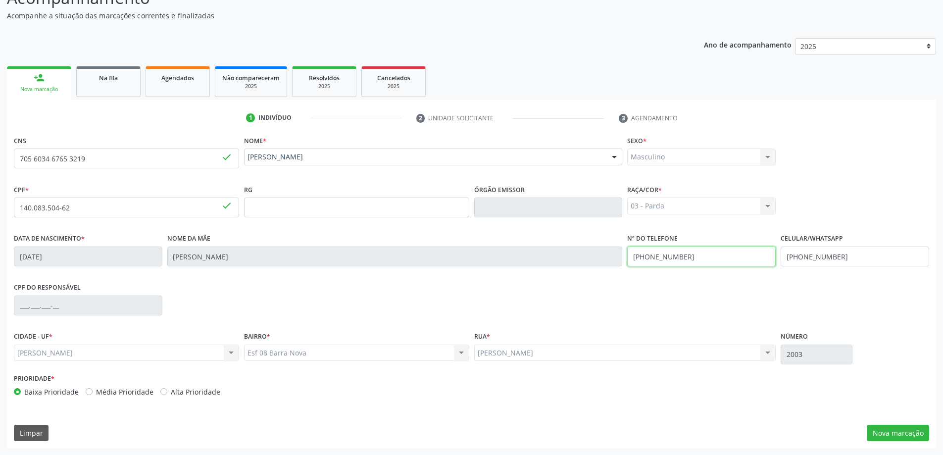
click at [711, 258] on input "[PHONE_NUMBER]" at bounding box center [701, 257] width 149 height 20
type input "[PHONE_NUMBER]"
click at [857, 256] on input "[PHONE_NUMBER]" at bounding box center [855, 257] width 149 height 20
type input "[PHONE_NUMBER]"
click at [901, 433] on button "Nova marcação" at bounding box center [898, 433] width 62 height 17
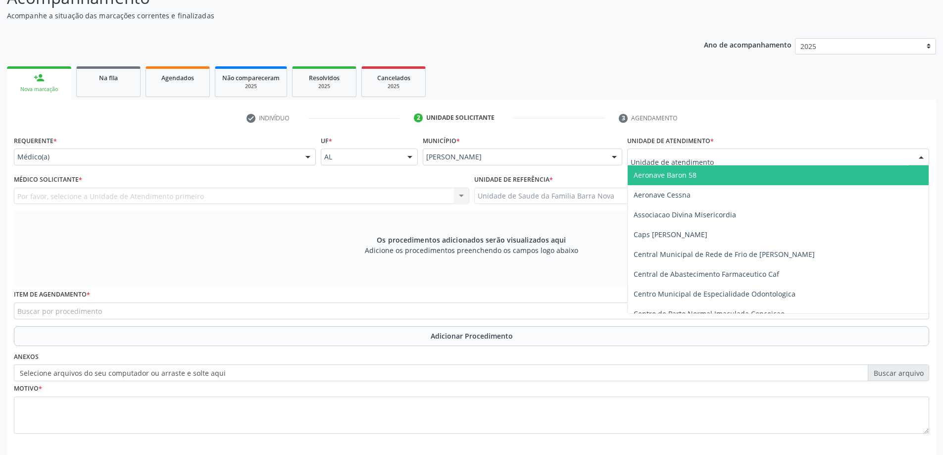
click at [761, 160] on div at bounding box center [778, 157] width 302 height 17
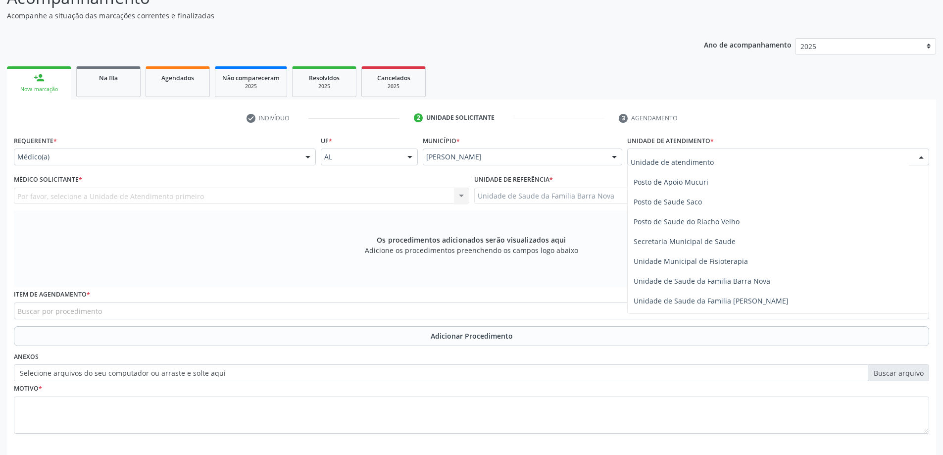
scroll to position [446, 0]
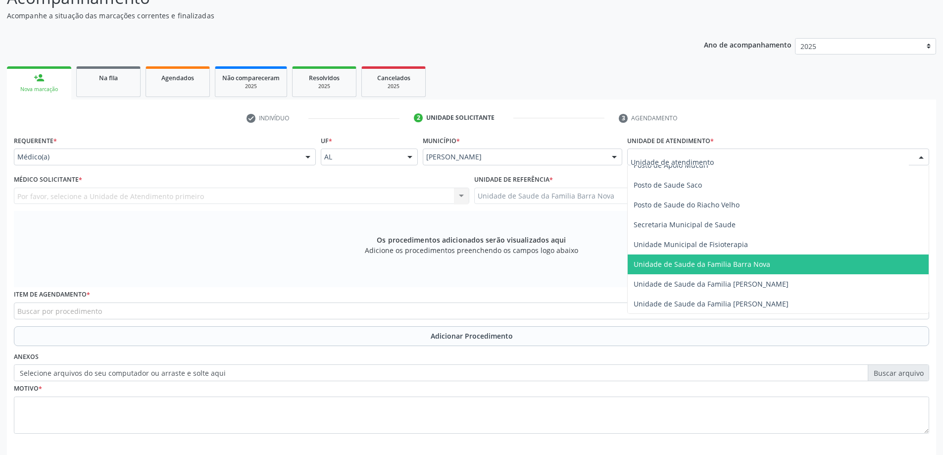
click at [759, 262] on span "Unidade de Saude da Familia Barra Nova" at bounding box center [702, 263] width 137 height 9
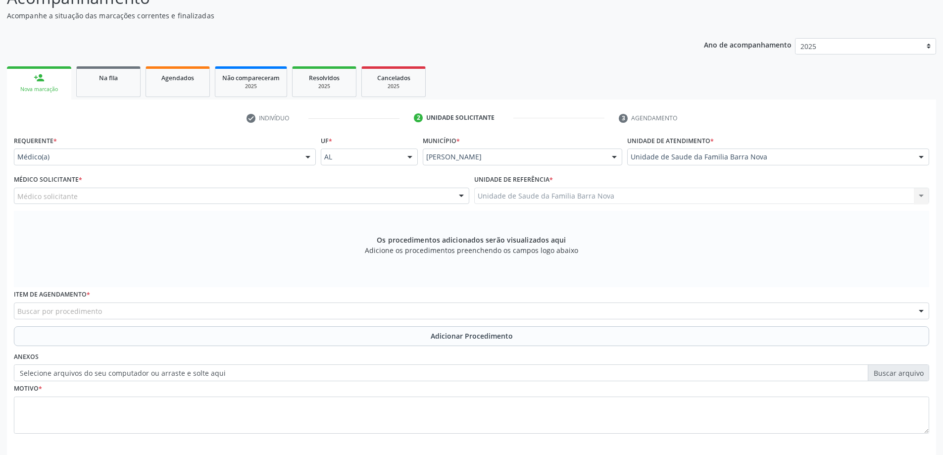
click at [199, 198] on div "Médico solicitante" at bounding box center [242, 196] width 456 height 17
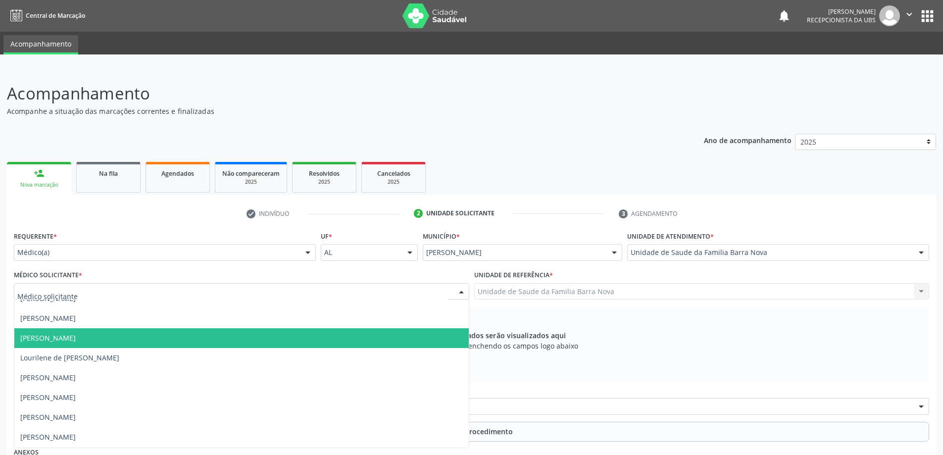
scroll to position [0, 0]
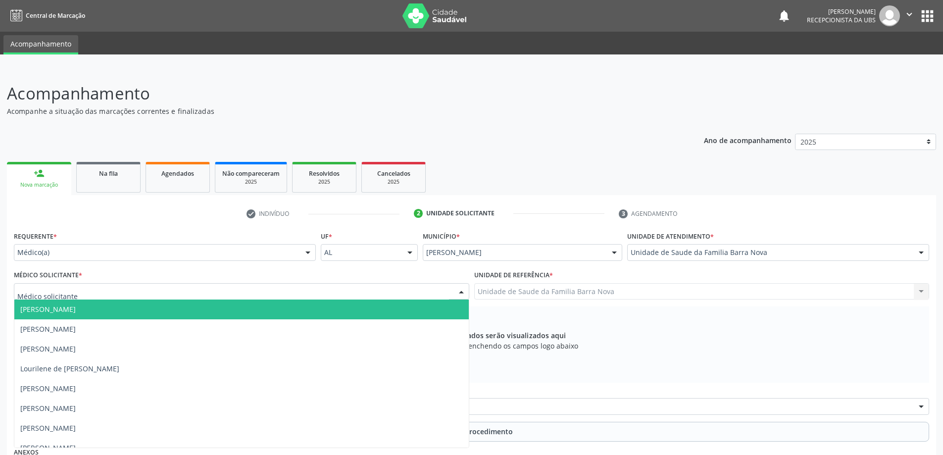
click at [164, 315] on span "[PERSON_NAME]" at bounding box center [241, 310] width 455 height 20
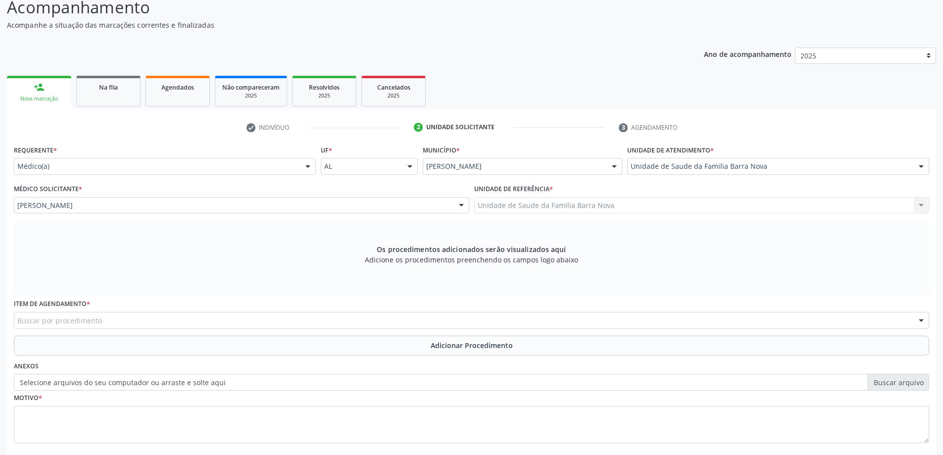
scroll to position [99, 0]
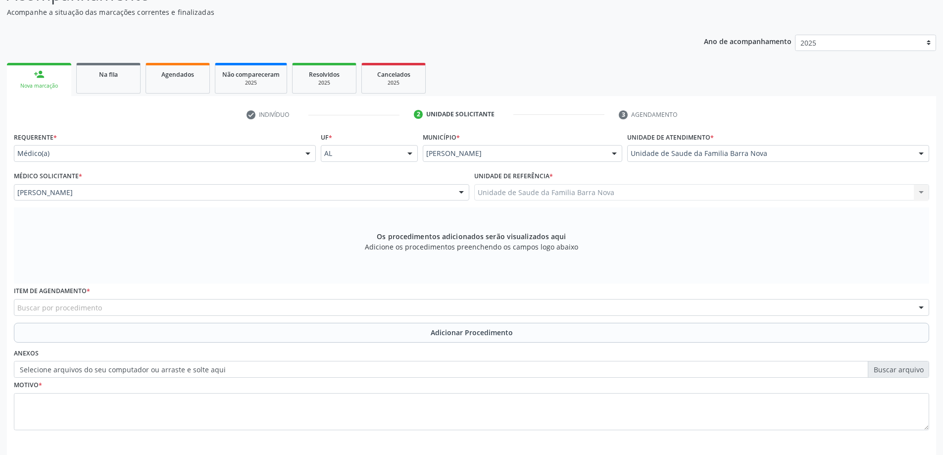
click at [329, 305] on div "Buscar por procedimento" at bounding box center [472, 307] width 916 height 17
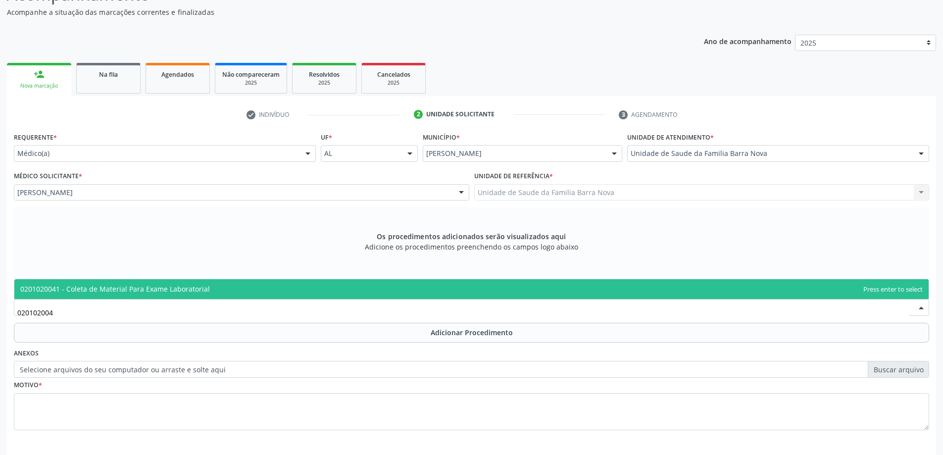
type input "0201020041"
click at [296, 288] on span "0201020041 - Coleta de Material Para Exame Laboratorial" at bounding box center [471, 289] width 915 height 20
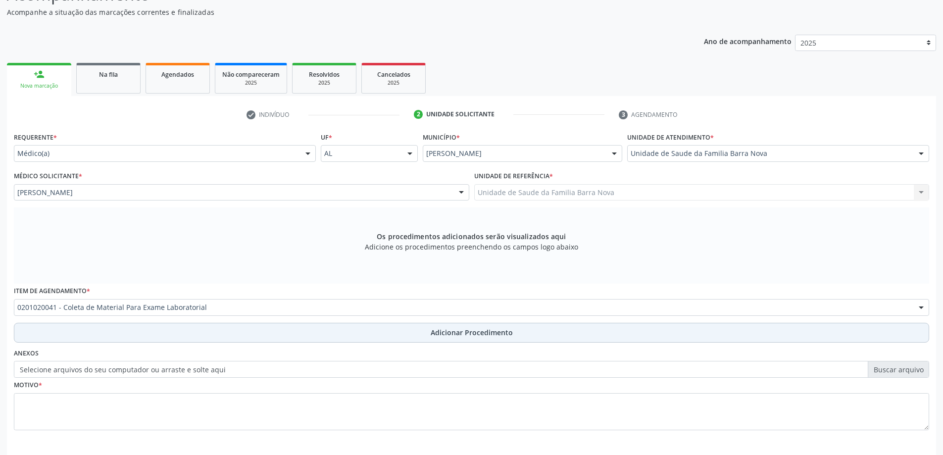
click at [449, 334] on span "Adicionar Procedimento" at bounding box center [472, 332] width 82 height 10
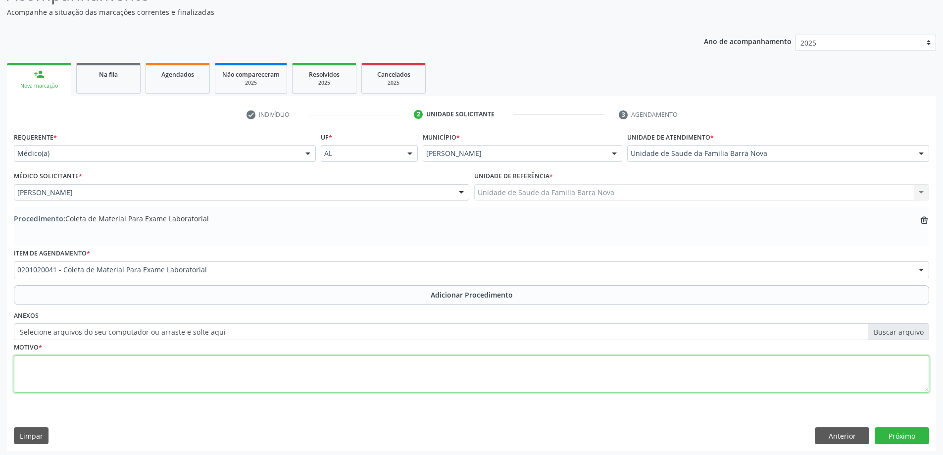
click at [125, 378] on textarea at bounding box center [472, 375] width 916 height 38
type textarea "Check up."
click at [904, 438] on button "Próximo" at bounding box center [902, 435] width 54 height 17
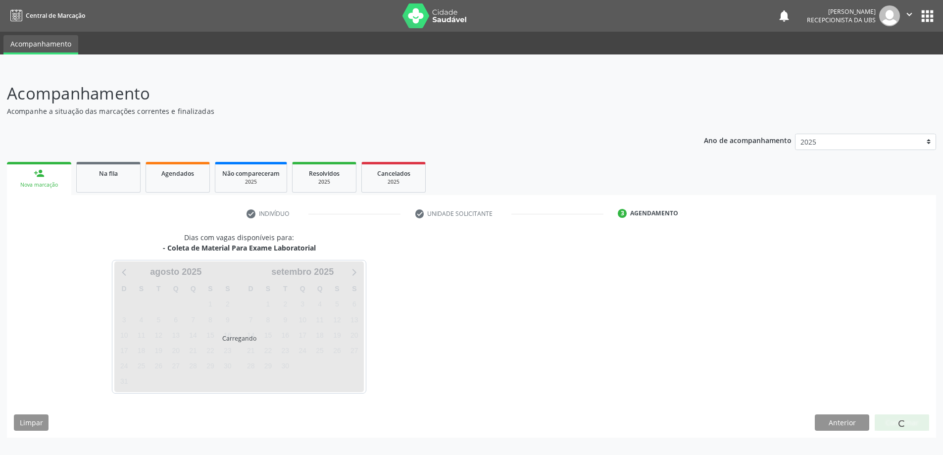
scroll to position [0, 0]
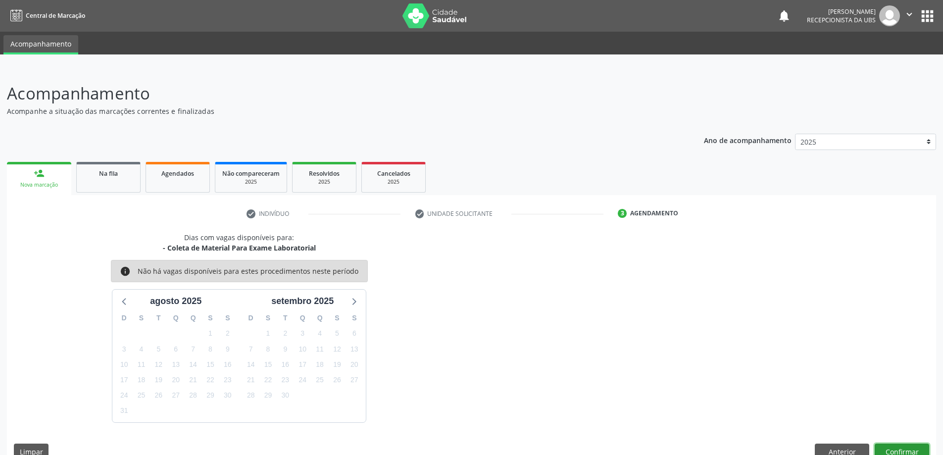
click at [907, 449] on button "Confirmar" at bounding box center [902, 452] width 54 height 17
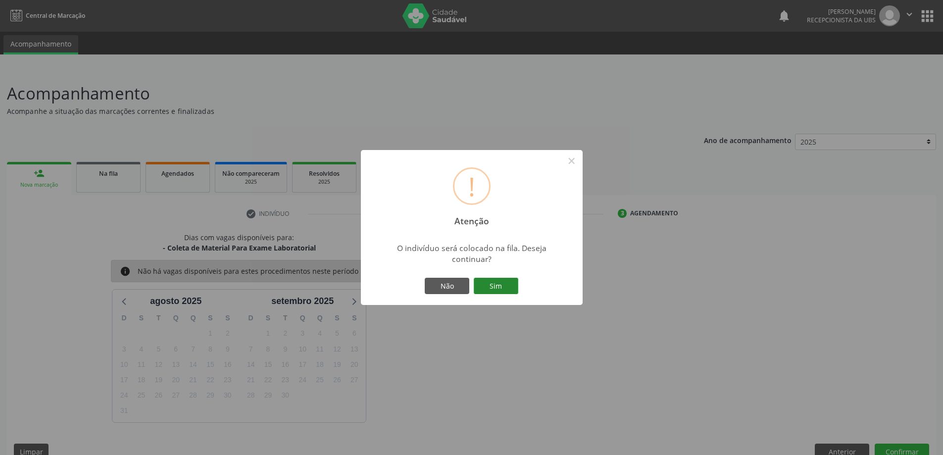
click at [504, 286] on button "Sim" at bounding box center [496, 286] width 45 height 17
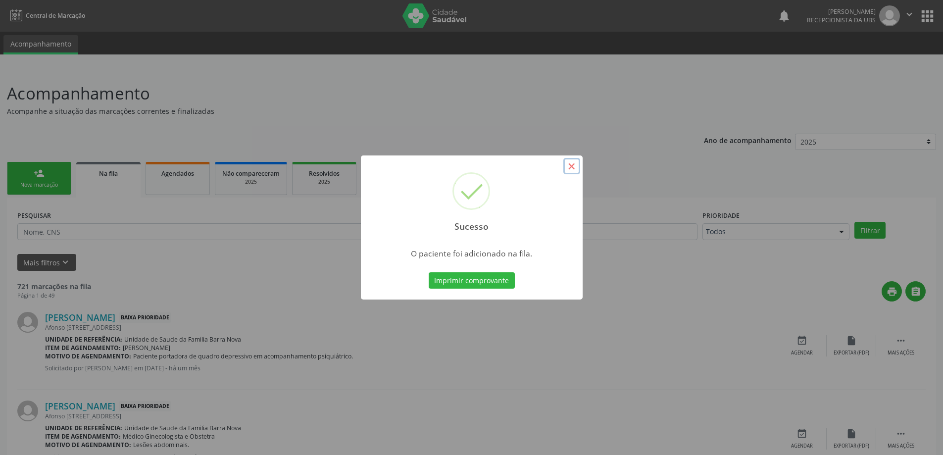
click at [573, 167] on button "×" at bounding box center [571, 166] width 17 height 17
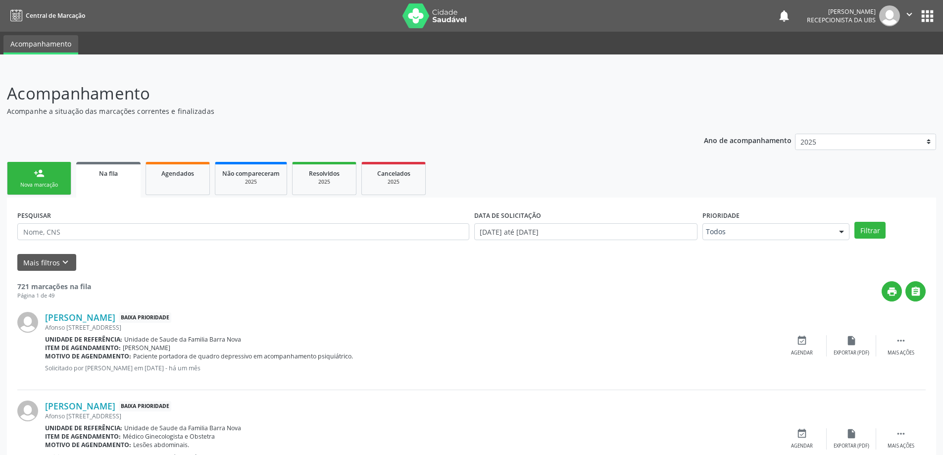
click at [27, 180] on link "person_add Nova marcação" at bounding box center [39, 178] width 64 height 33
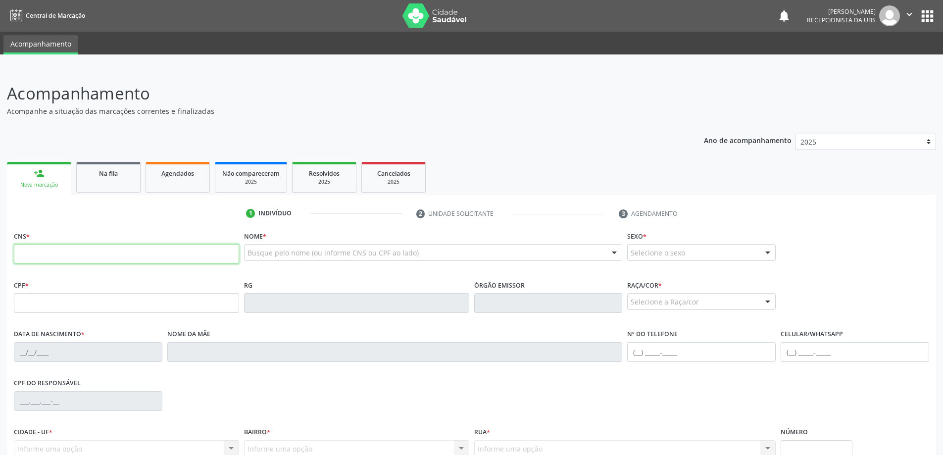
click at [61, 251] on input "text" at bounding box center [126, 254] width 225 height 20
type input "706 5083 5863 7194"
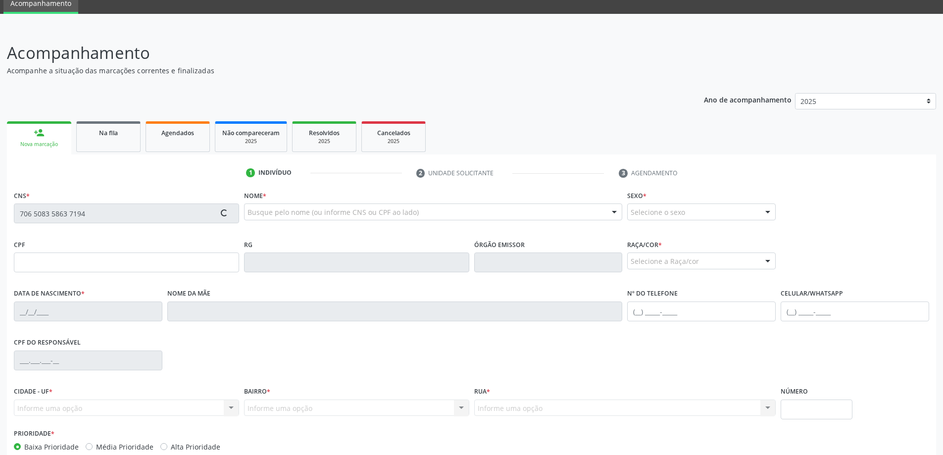
scroll to position [96, 0]
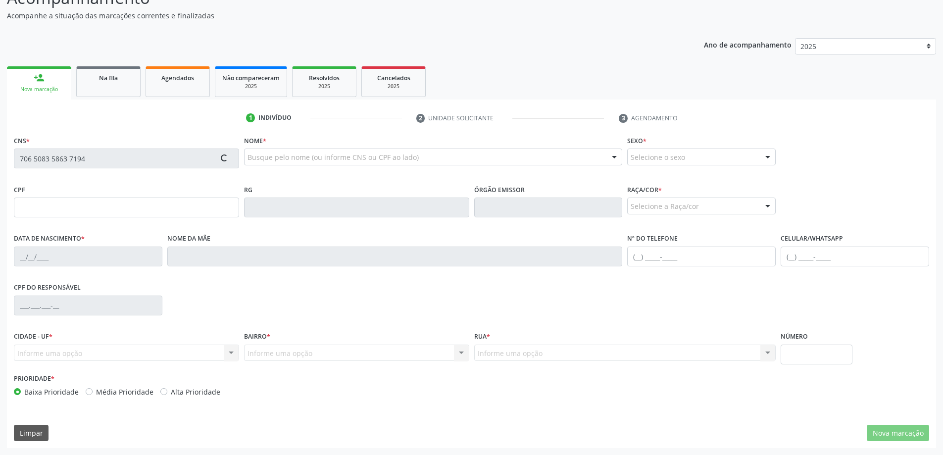
type input "700.413.024-00"
type input "0[DATE]"
type input "[PERSON_NAME]"
type input "[PHONE_NUMBER]"
type input "294"
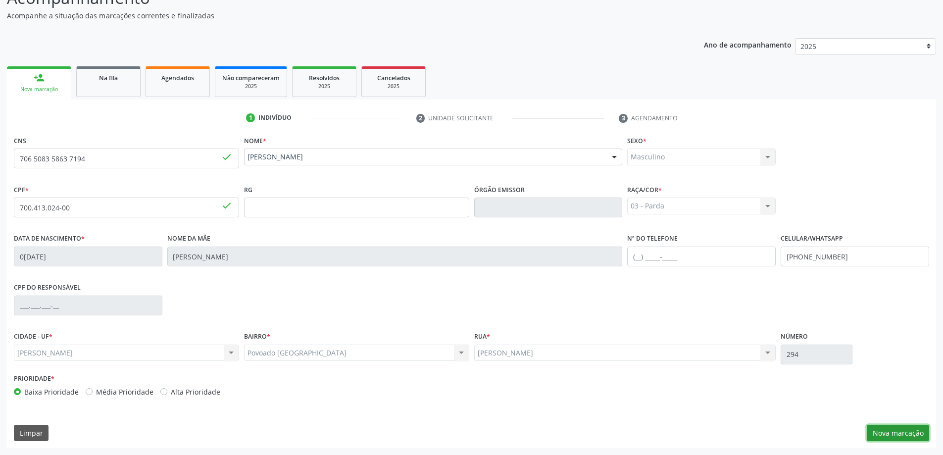
click at [898, 433] on button "Nova marcação" at bounding box center [898, 433] width 62 height 17
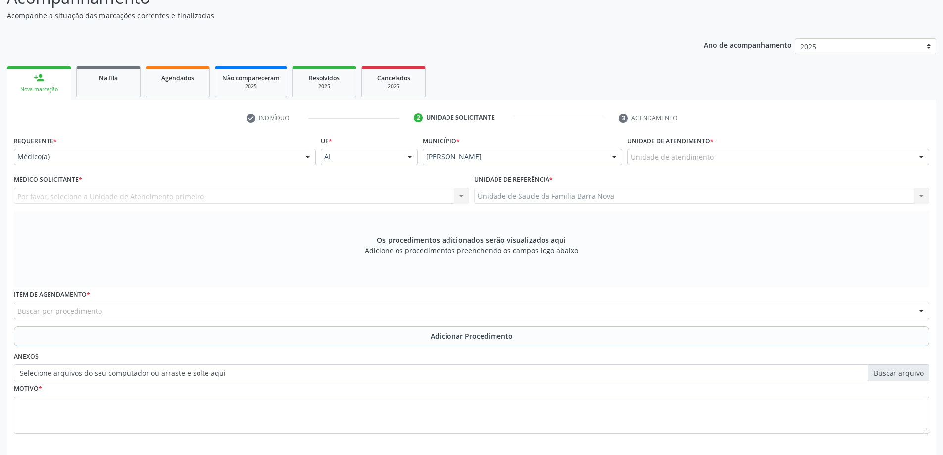
click at [593, 196] on div "Unidade de Saude da Familia Barra Nova Unidade de Saude da Familia [GEOGRAPHIC_…" at bounding box center [702, 196] width 456 height 17
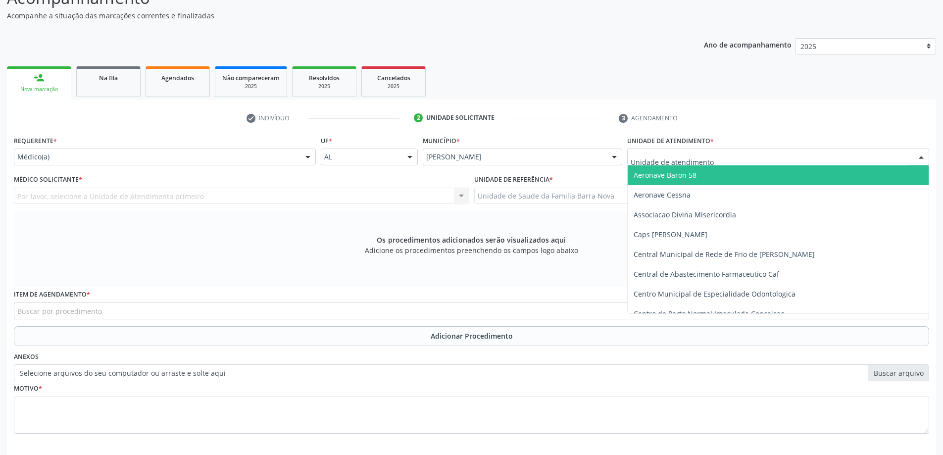
click at [753, 157] on div at bounding box center [778, 157] width 302 height 17
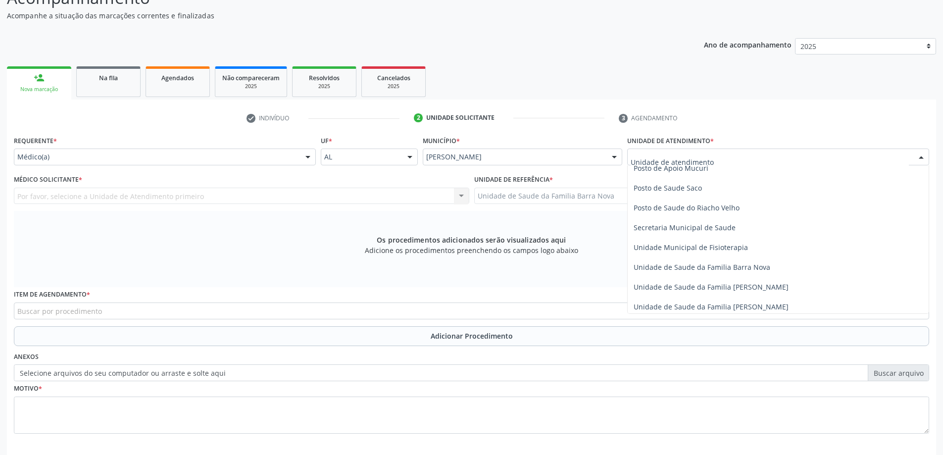
scroll to position [446, 0]
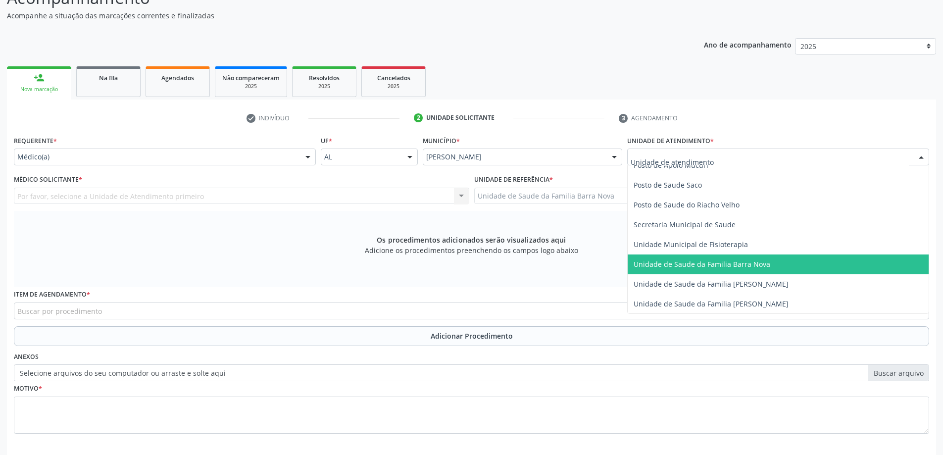
click at [752, 269] on span "Unidade de Saude da Familia Barra Nova" at bounding box center [778, 265] width 301 height 20
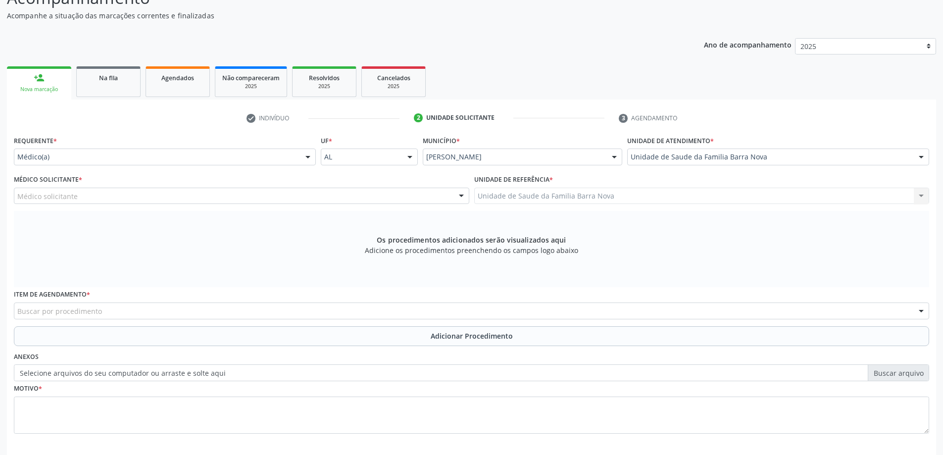
click at [231, 198] on div "Médico solicitante" at bounding box center [242, 196] width 456 height 17
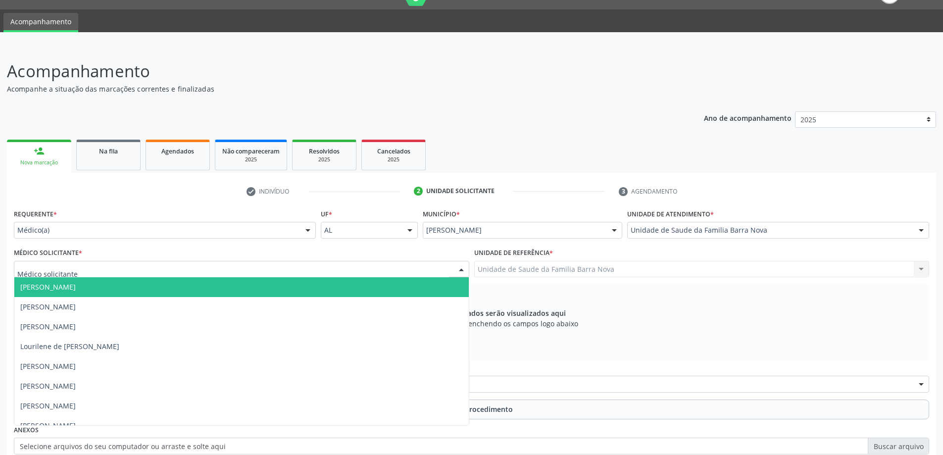
scroll to position [0, 0]
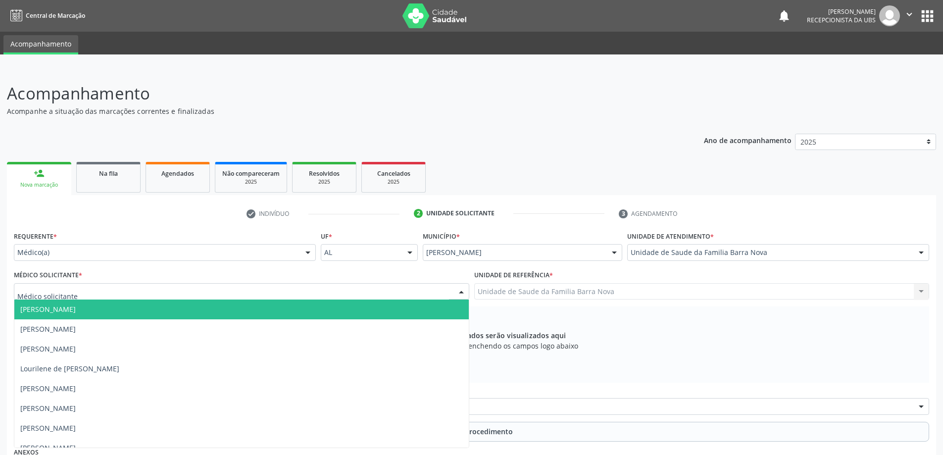
click at [196, 314] on span "[PERSON_NAME]" at bounding box center [241, 310] width 455 height 20
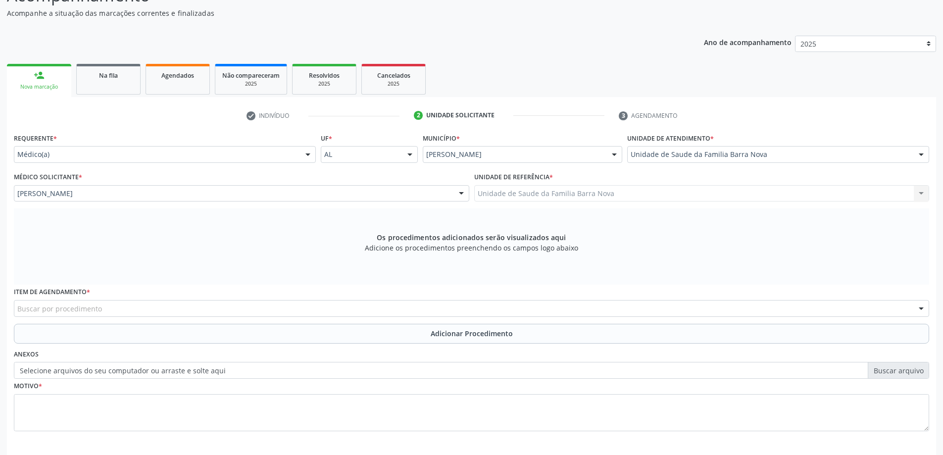
scroll to position [99, 0]
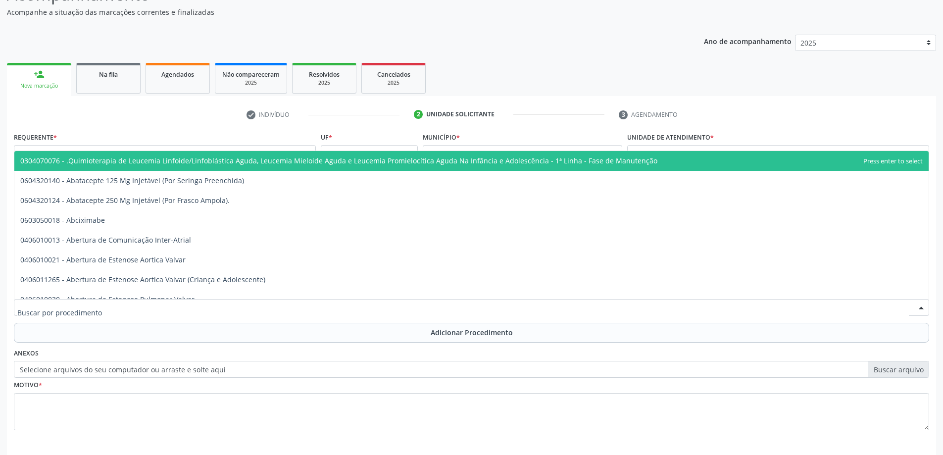
click at [443, 307] on div at bounding box center [472, 307] width 916 height 17
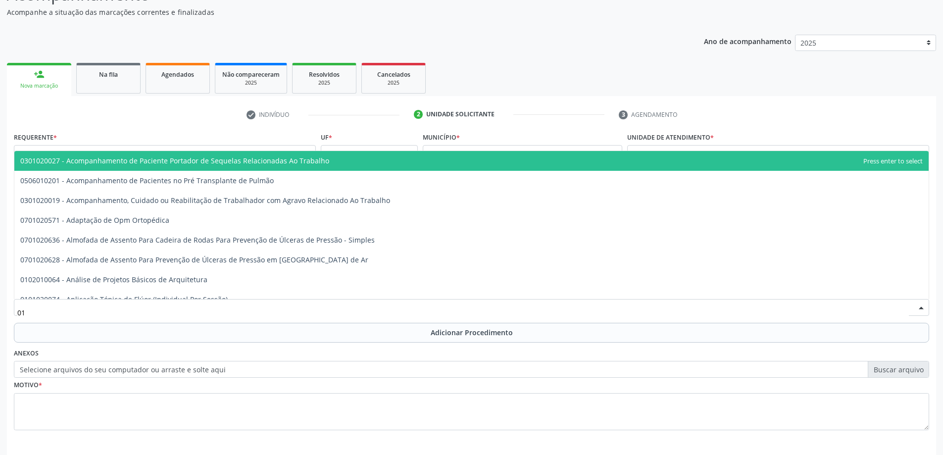
type input "0"
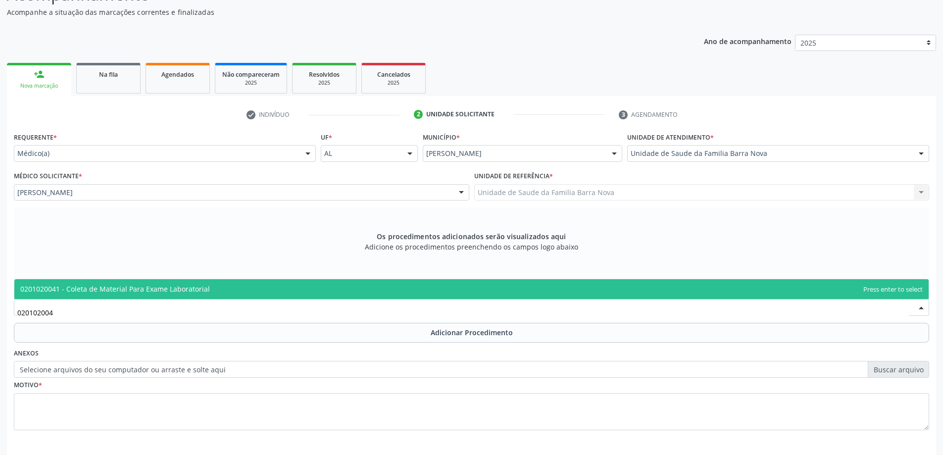
type input "0201020041"
click at [331, 293] on span "0201020041 - Coleta de Material Para Exame Laboratorial" at bounding box center [471, 289] width 915 height 20
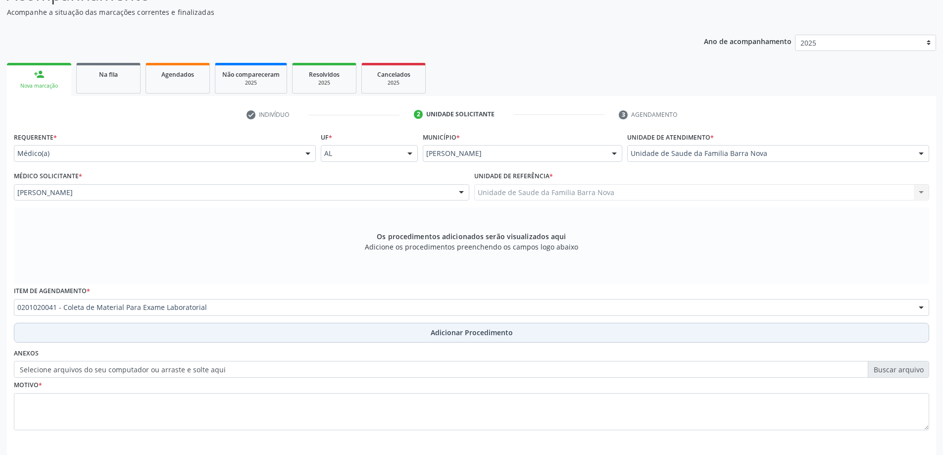
click at [453, 337] on span "Adicionar Procedimento" at bounding box center [472, 332] width 82 height 10
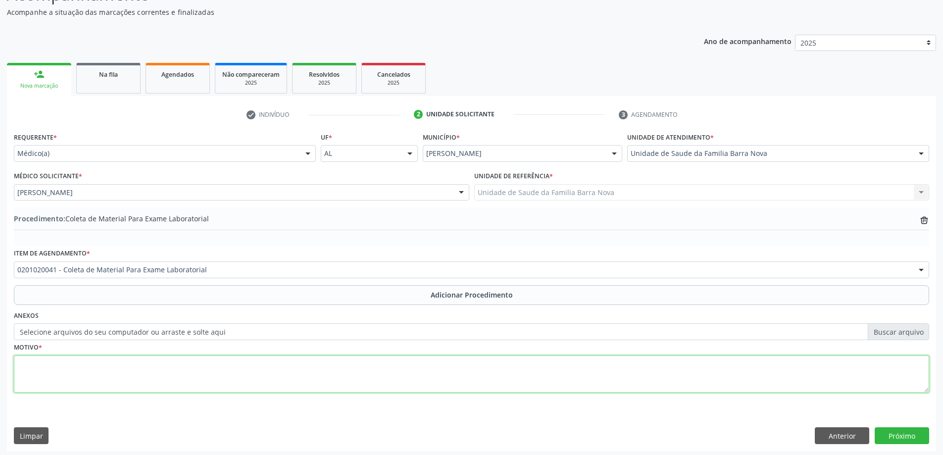
click at [139, 365] on textarea at bounding box center [472, 375] width 916 height 38
type textarea "Check up."
click at [911, 437] on button "Próximo" at bounding box center [902, 435] width 54 height 17
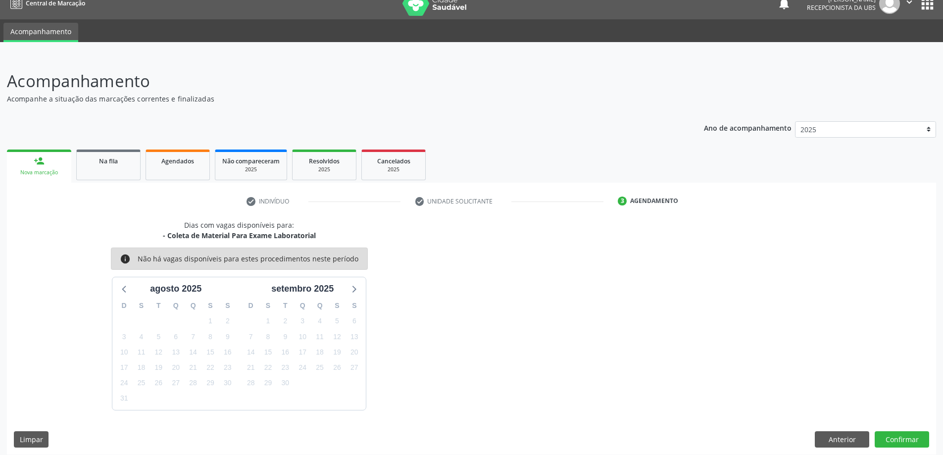
scroll to position [19, 0]
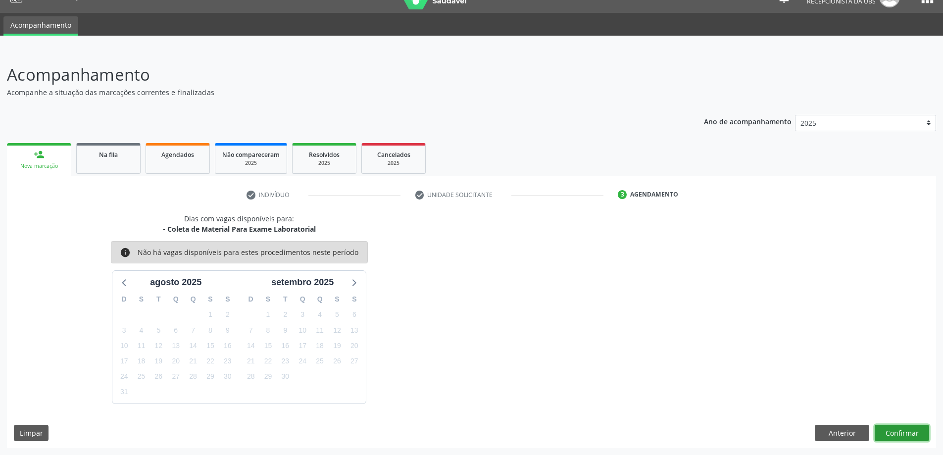
click at [906, 435] on button "Confirmar" at bounding box center [902, 433] width 54 height 17
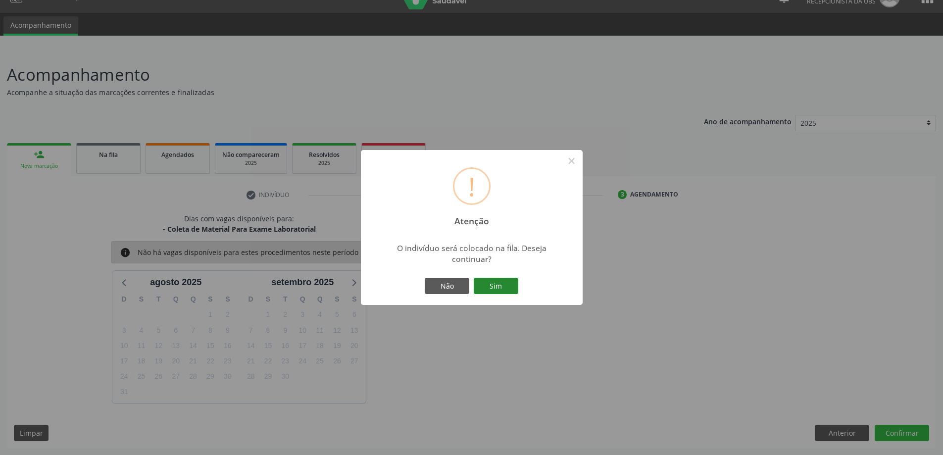
click at [498, 286] on button "Sim" at bounding box center [496, 286] width 45 height 17
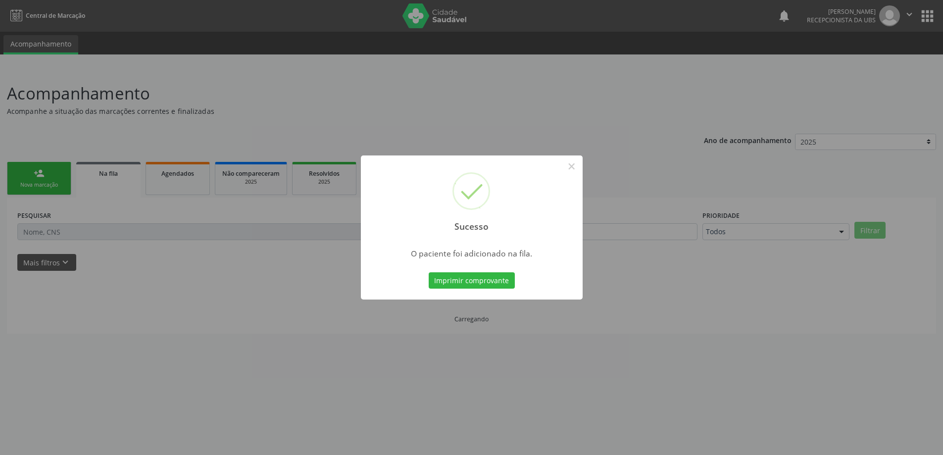
scroll to position [0, 0]
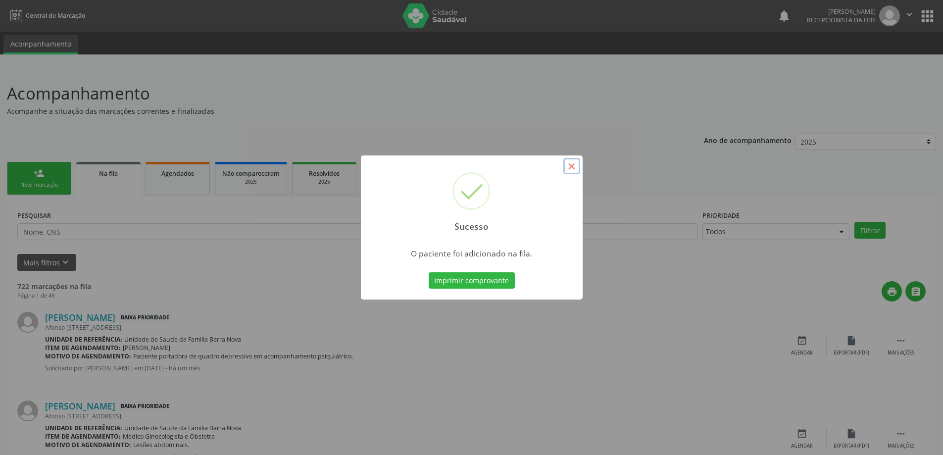
click at [570, 167] on button "×" at bounding box center [571, 166] width 17 height 17
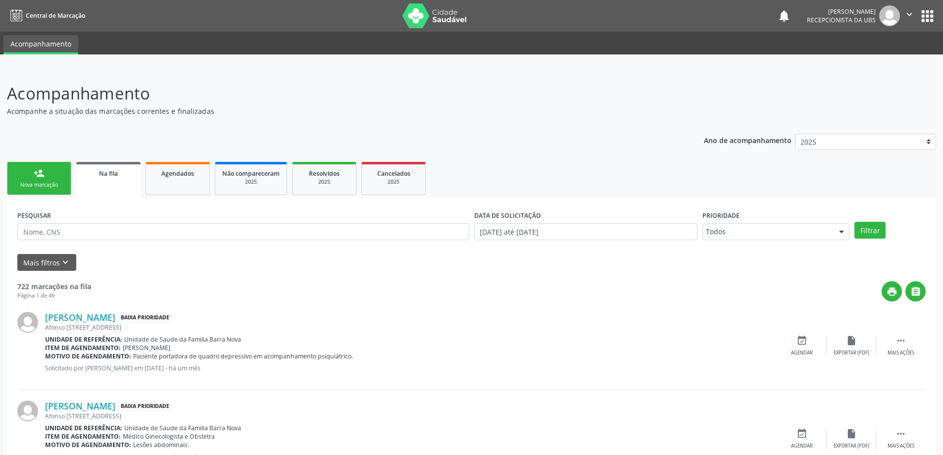
click at [41, 180] on link "person_add Nova marcação" at bounding box center [39, 178] width 64 height 33
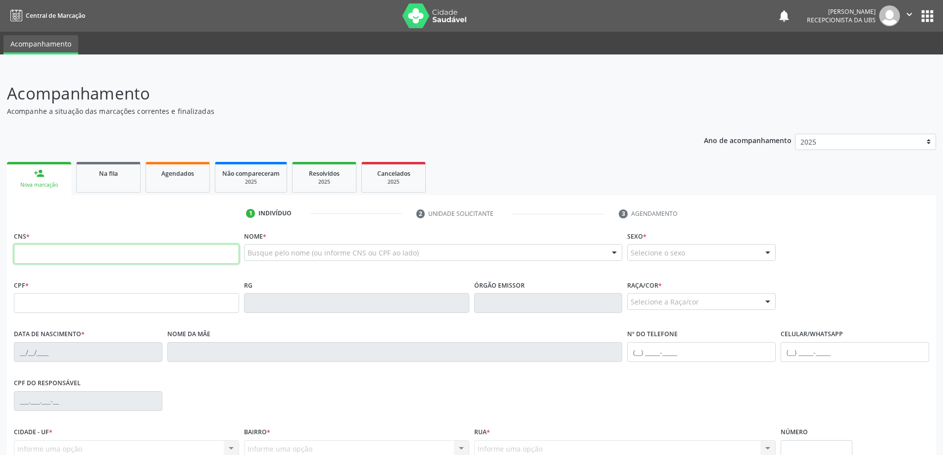
click at [64, 253] on input "text" at bounding box center [126, 254] width 225 height 20
type input "700 0061 3326 9205"
type input "144.780.764-21"
type input "1[DATE]"
type input "[PERSON_NAME]"
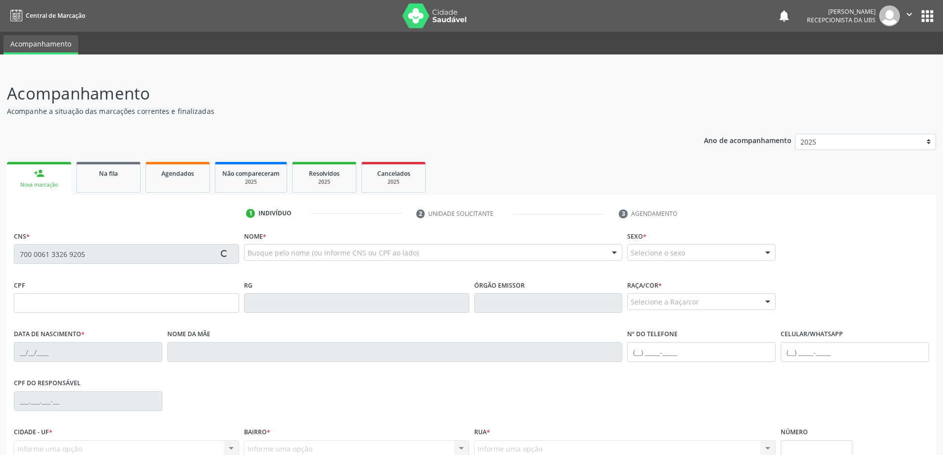
type input "[PHONE_NUMBER]"
type input "63"
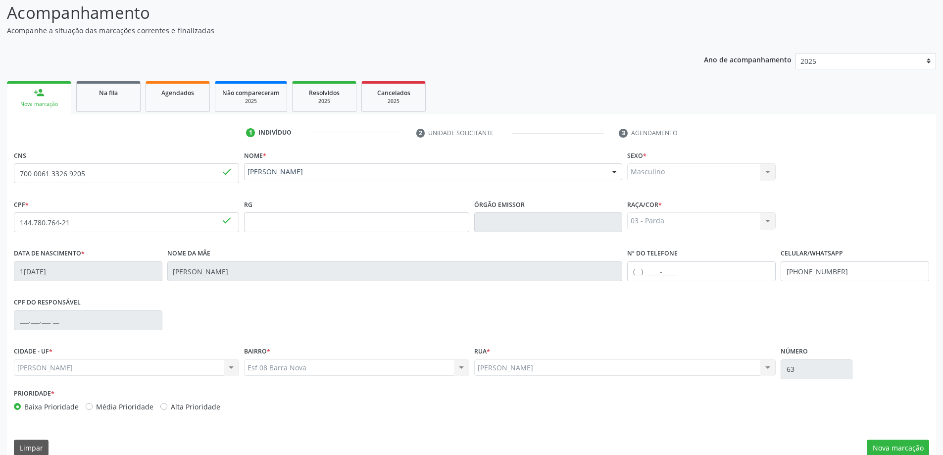
scroll to position [96, 0]
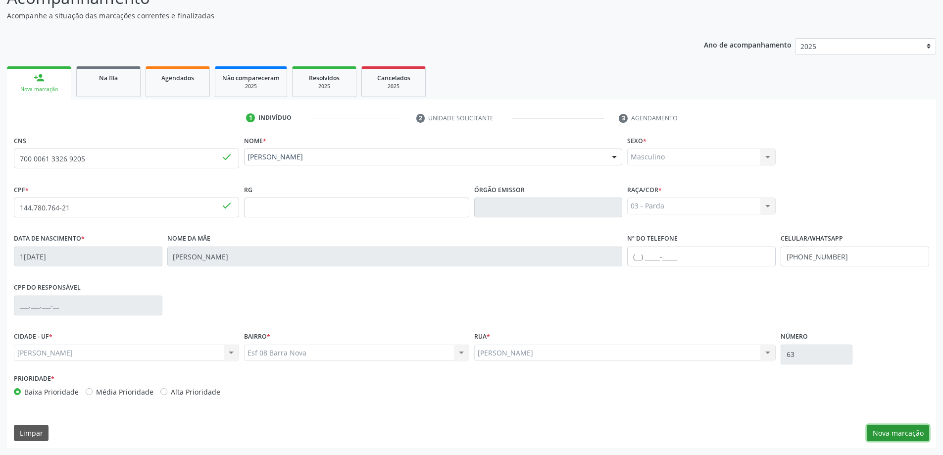
click at [892, 439] on button "Nova marcação" at bounding box center [898, 433] width 62 height 17
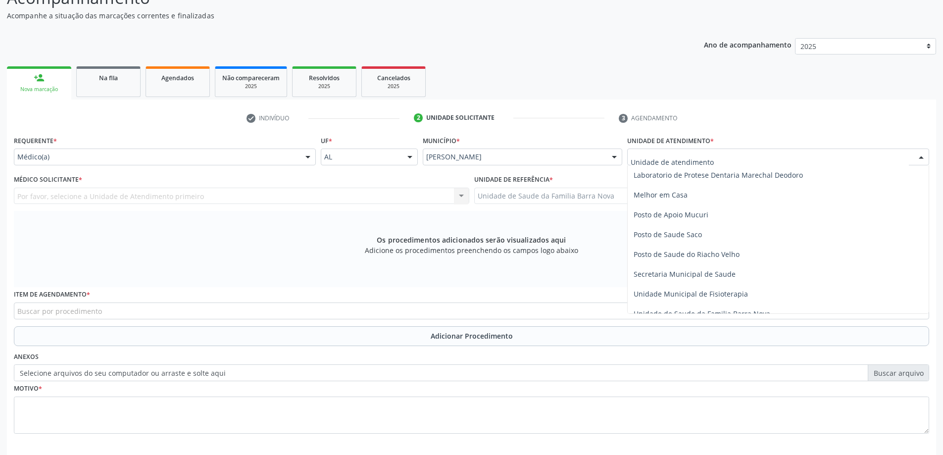
scroll to position [446, 0]
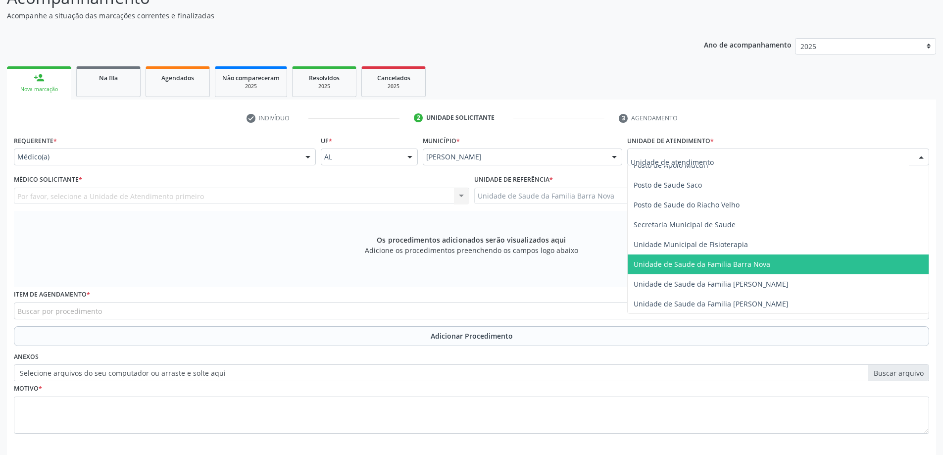
click at [732, 269] on span "Unidade de Saude da Familia Barra Nova" at bounding box center [778, 265] width 301 height 20
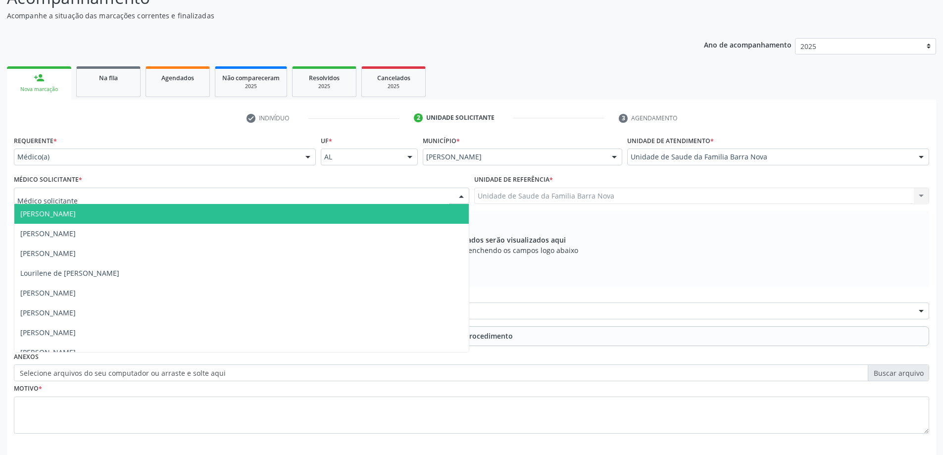
click at [347, 199] on div at bounding box center [242, 196] width 456 height 17
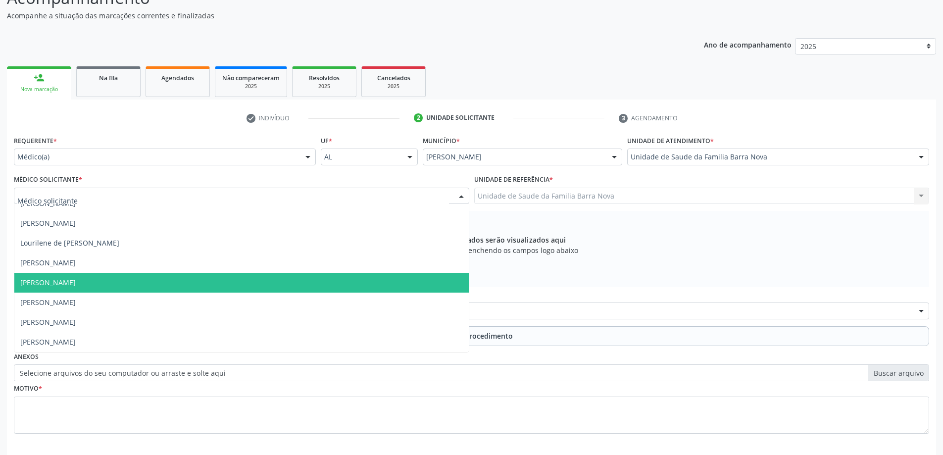
scroll to position [140, 0]
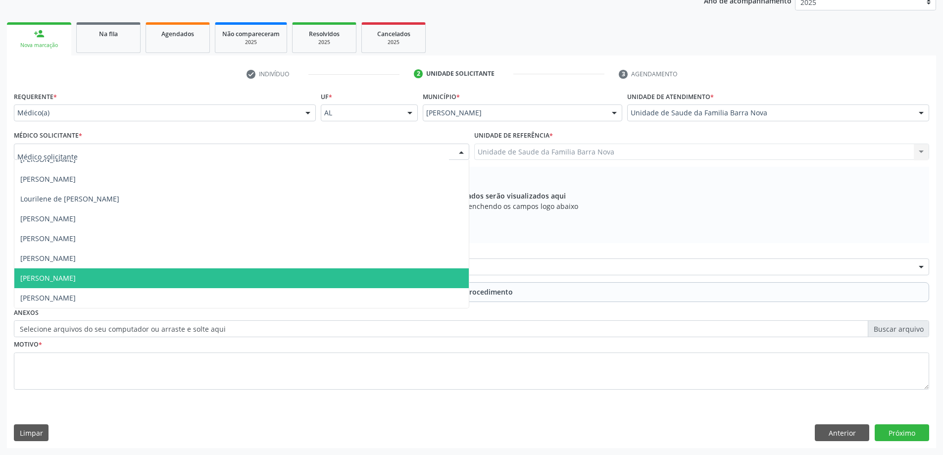
click at [263, 282] on span "[PERSON_NAME]" at bounding box center [241, 278] width 455 height 20
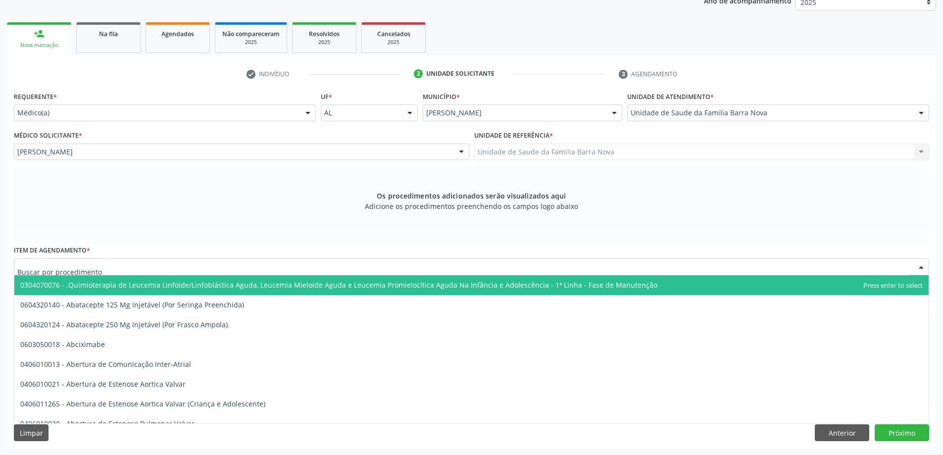
click at [356, 269] on div at bounding box center [472, 266] width 916 height 17
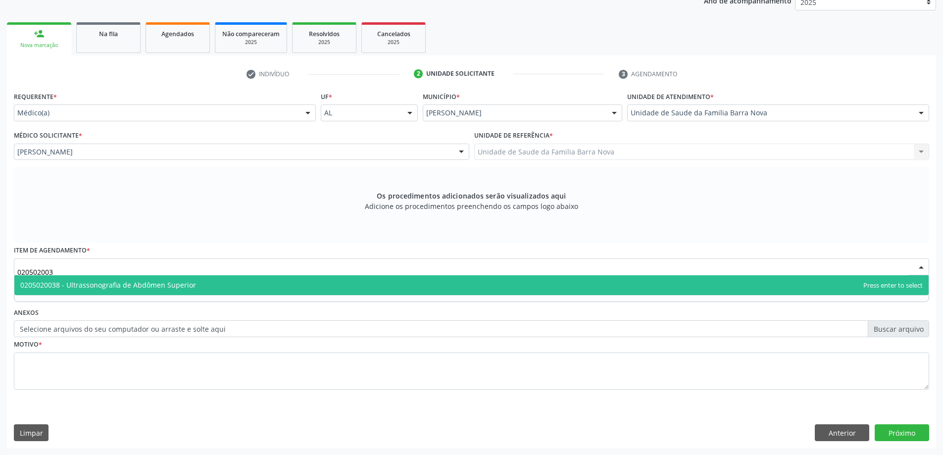
type input "0205020038"
click at [287, 290] on span "0205020038 - Ultrassonografia de Abdômen Superior" at bounding box center [471, 285] width 915 height 20
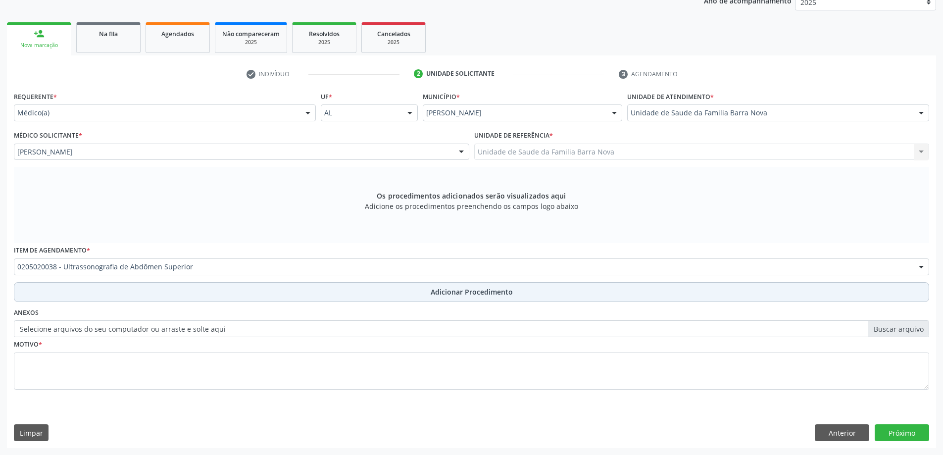
click at [445, 292] on span "Adicionar Procedimento" at bounding box center [472, 292] width 82 height 10
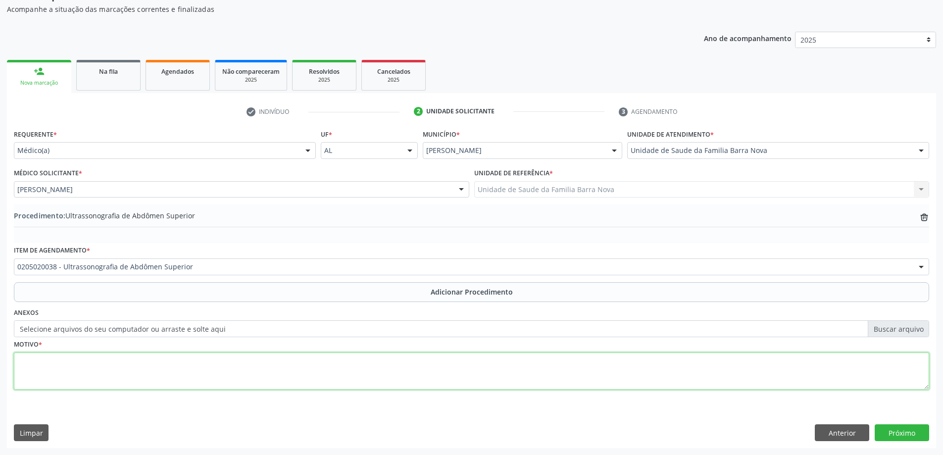
click at [140, 370] on textarea at bounding box center [472, 372] width 916 height 38
type textarea "Dor abdominal a esclarecer em flanco direito."
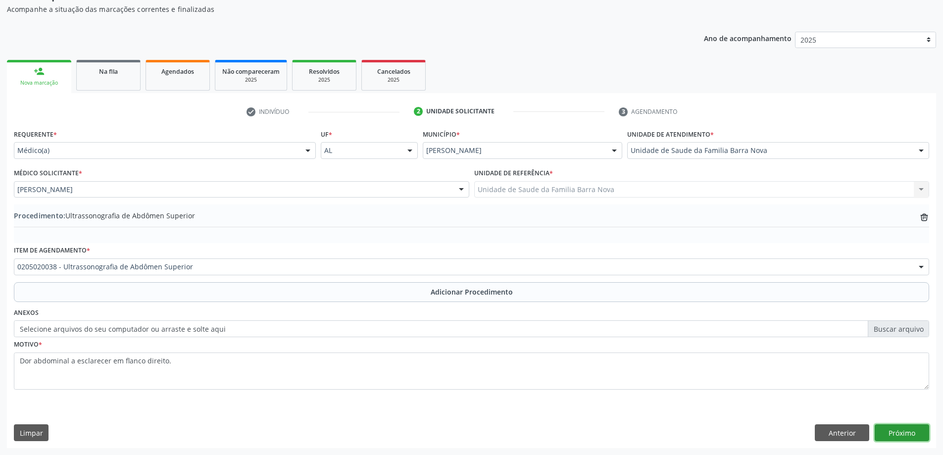
click at [908, 433] on button "Próximo" at bounding box center [902, 432] width 54 height 17
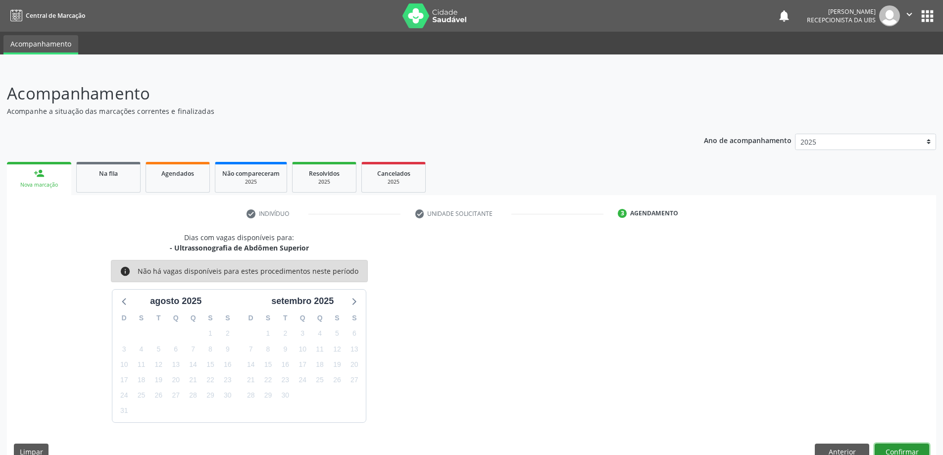
click at [905, 450] on button "Confirmar" at bounding box center [902, 452] width 54 height 17
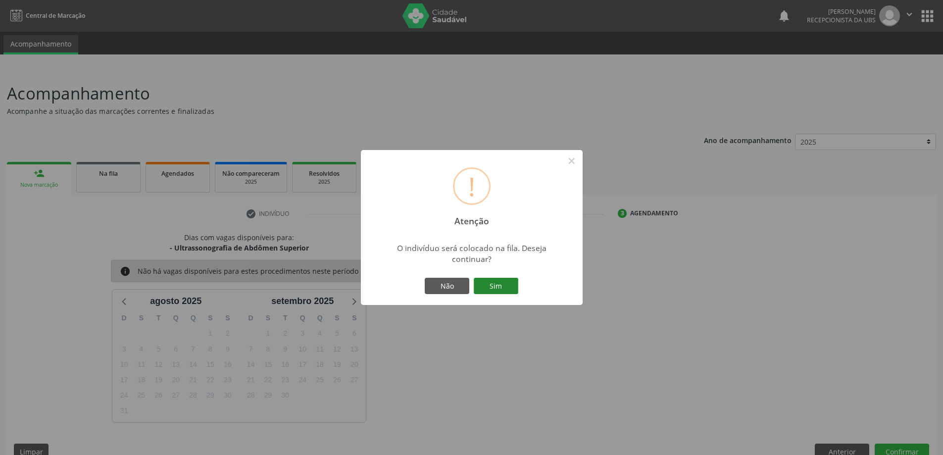
click at [492, 284] on button "Sim" at bounding box center [496, 286] width 45 height 17
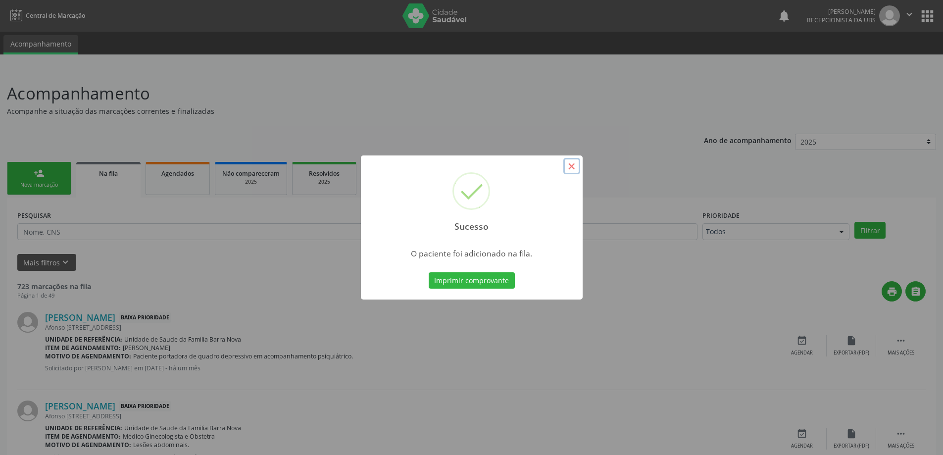
click at [572, 168] on button "×" at bounding box center [571, 166] width 17 height 17
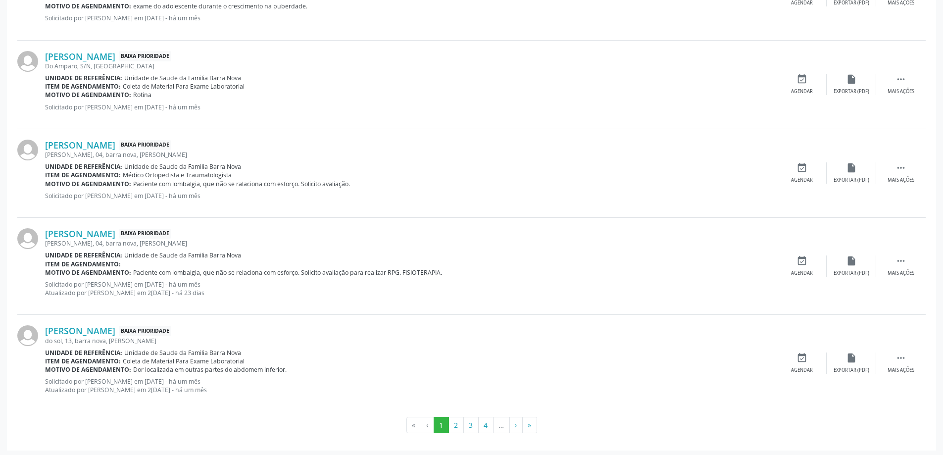
scroll to position [1248, 0]
click at [527, 428] on button "»" at bounding box center [529, 422] width 15 height 17
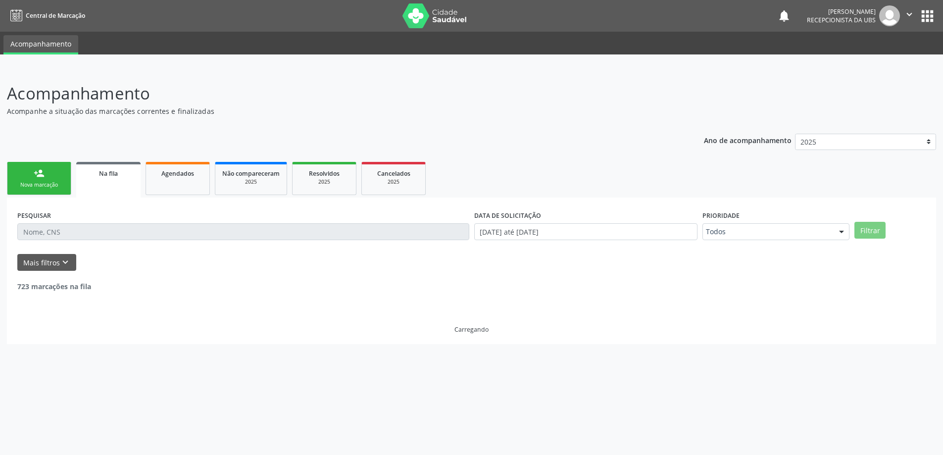
scroll to position [0, 0]
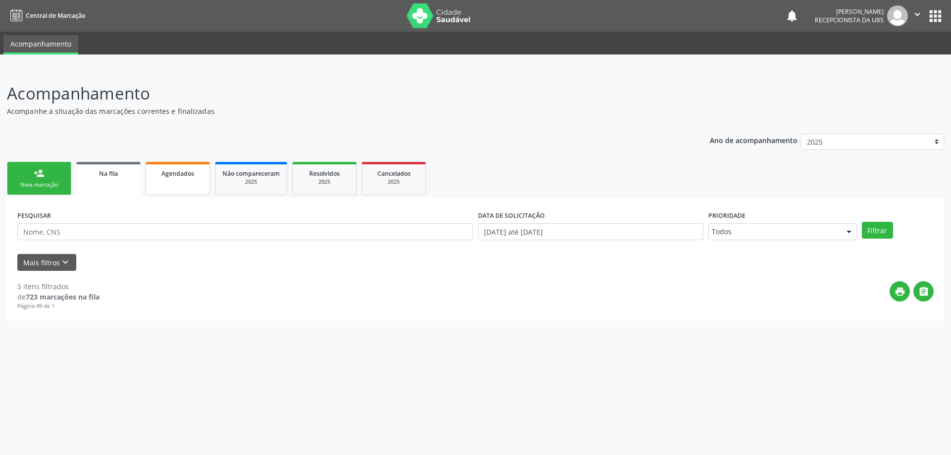
click at [178, 177] on span "Agendados" at bounding box center [177, 173] width 33 height 8
click at [240, 182] on div "2025" at bounding box center [250, 181] width 57 height 7
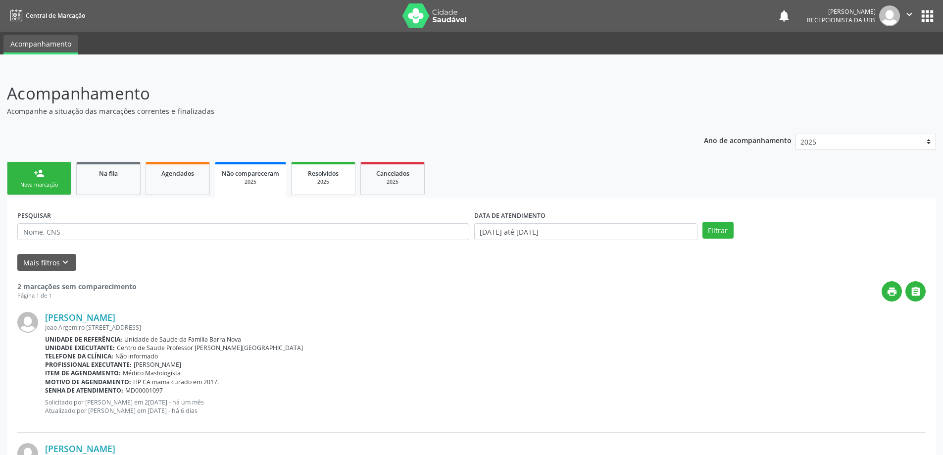
click at [310, 186] on div "2025" at bounding box center [324, 181] width 50 height 7
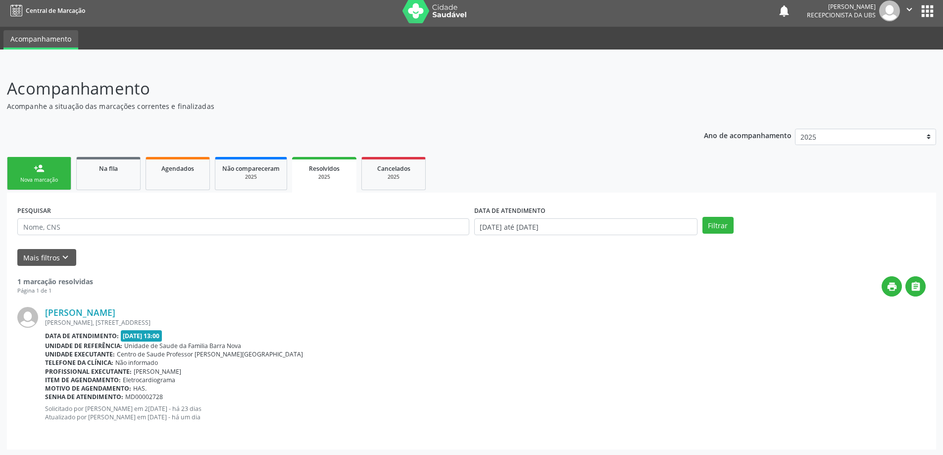
scroll to position [6, 0]
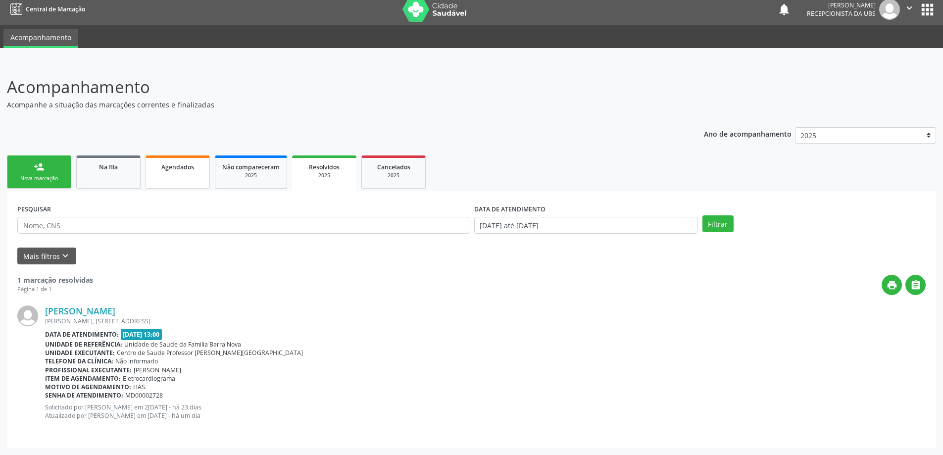
click at [171, 175] on link "Agendados" at bounding box center [178, 171] width 64 height 33
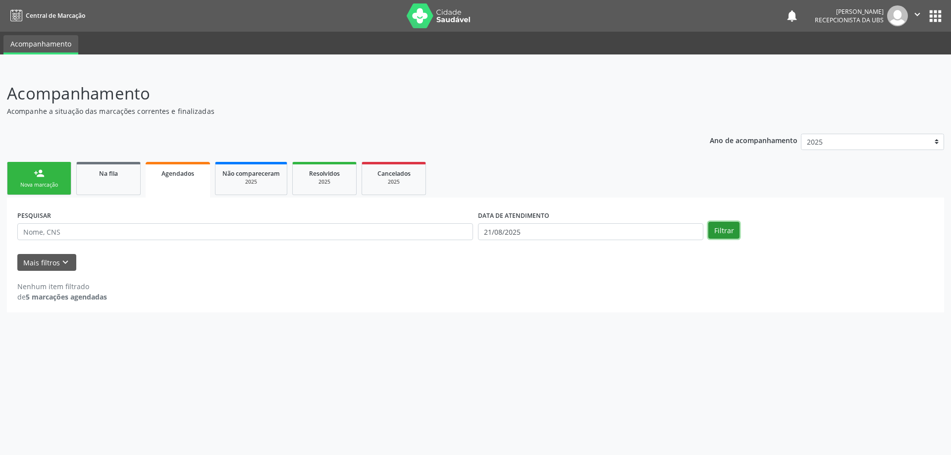
click at [722, 227] on button "Filtrar" at bounding box center [723, 230] width 31 height 17
click at [534, 231] on input "21/08/2025" at bounding box center [590, 231] width 225 height 17
click at [596, 281] on span "1" at bounding box center [593, 281] width 19 height 19
type input "[DATE]"
click at [716, 230] on button "Filtrar" at bounding box center [723, 230] width 31 height 17
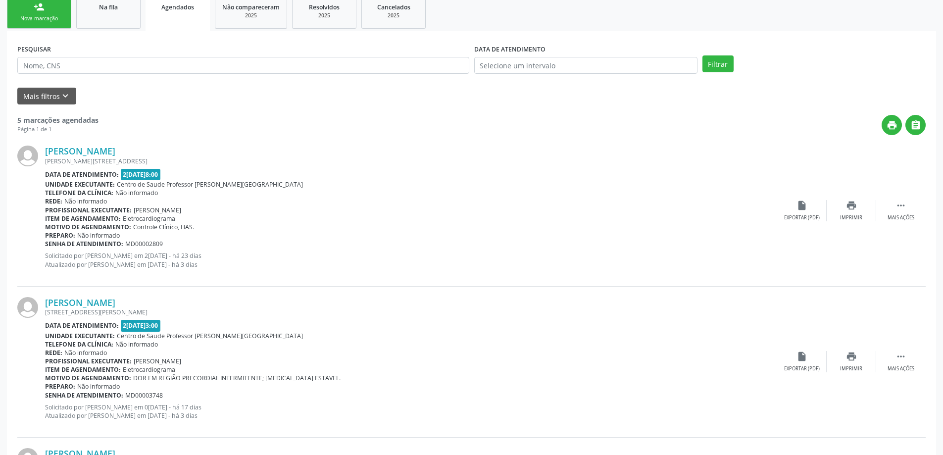
scroll to position [75, 0]
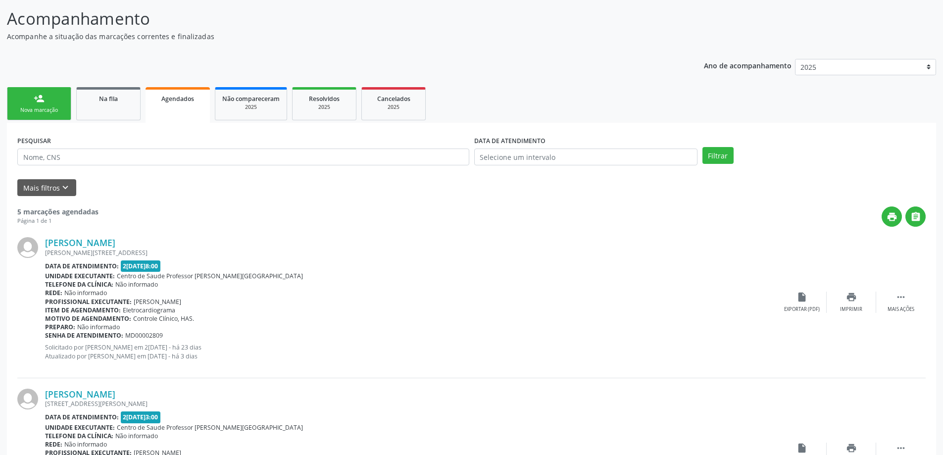
click at [61, 116] on link "person_add Nova marcação" at bounding box center [39, 103] width 64 height 33
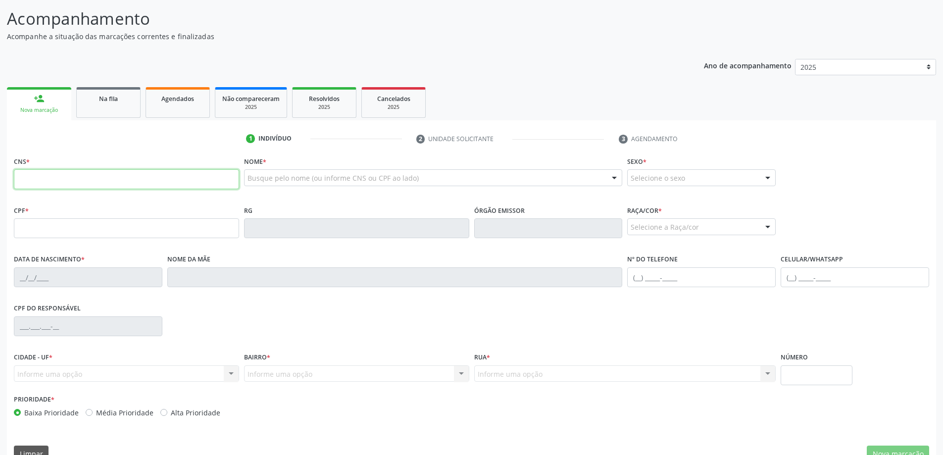
click at [92, 186] on input "text" at bounding box center [126, 179] width 225 height 20
type input "700 5039 5746 2355"
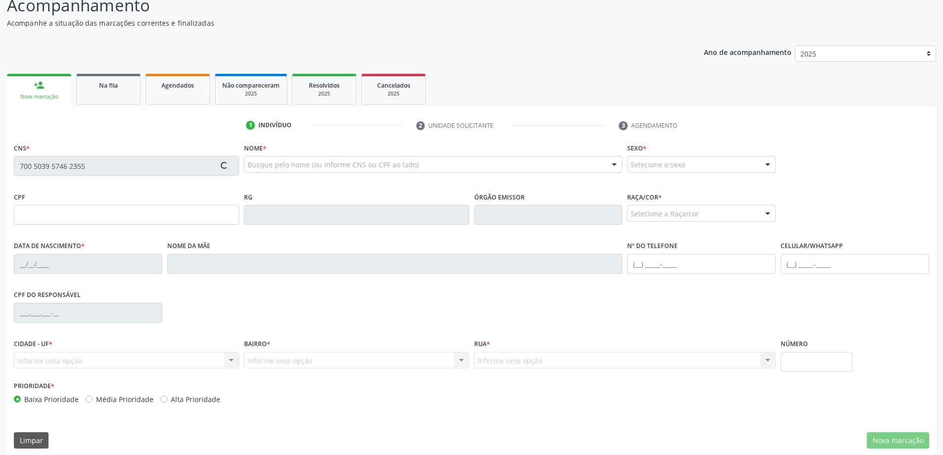
scroll to position [96, 0]
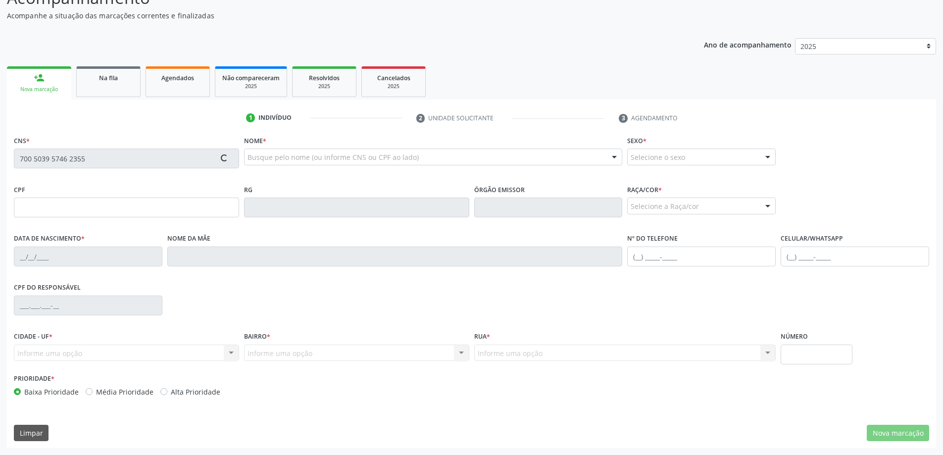
type input "310.227.584-20"
type input "[DATE]"
type input "[PERSON_NAME]"
type input "[PHONE_NUMBER]"
type input "167"
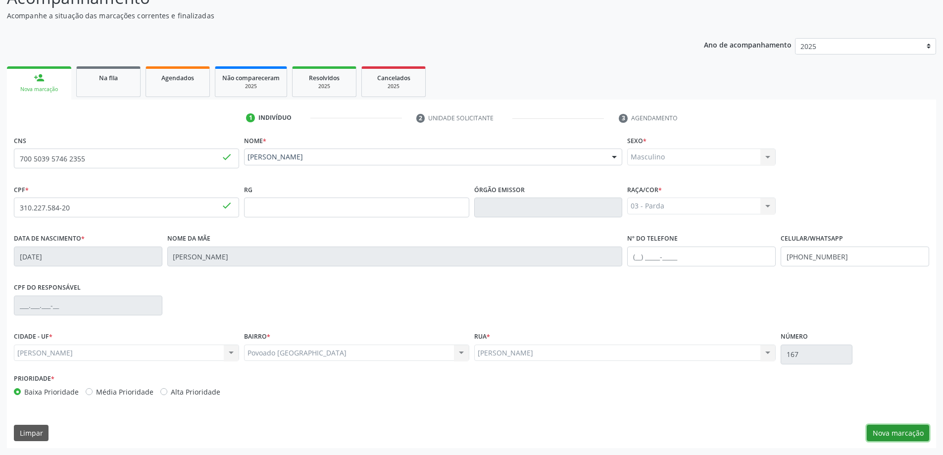
click at [897, 434] on button "Nova marcação" at bounding box center [898, 433] width 62 height 17
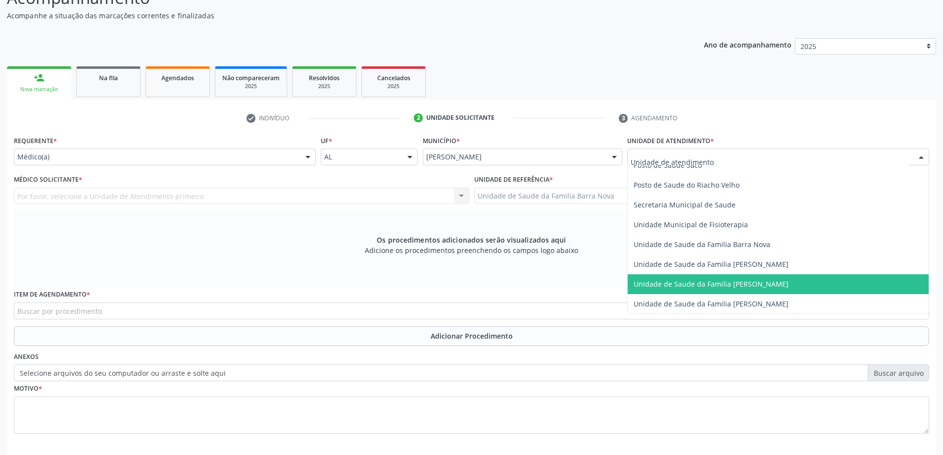
scroll to position [495, 0]
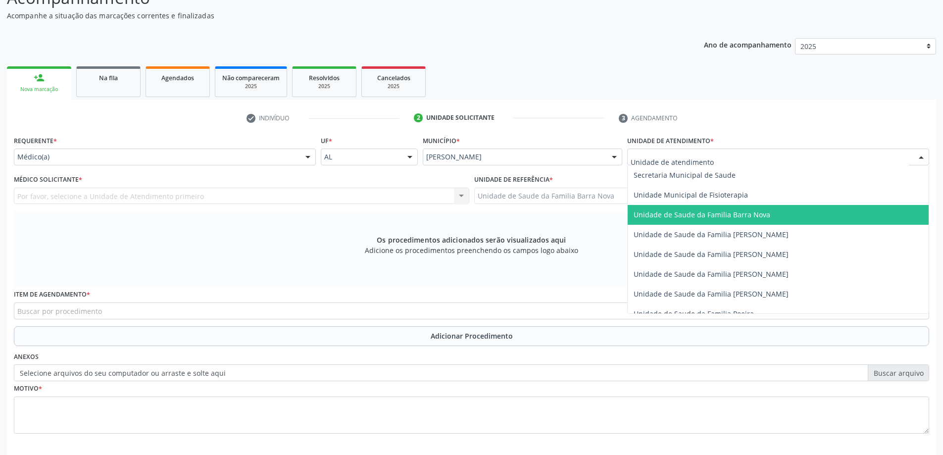
click at [756, 218] on span "Unidade de Saude da Familia Barra Nova" at bounding box center [702, 214] width 137 height 9
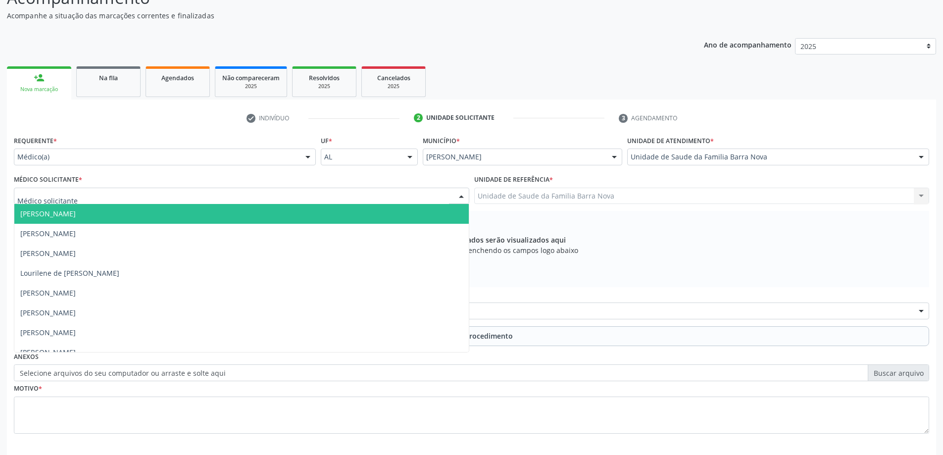
click at [294, 192] on div at bounding box center [242, 196] width 456 height 17
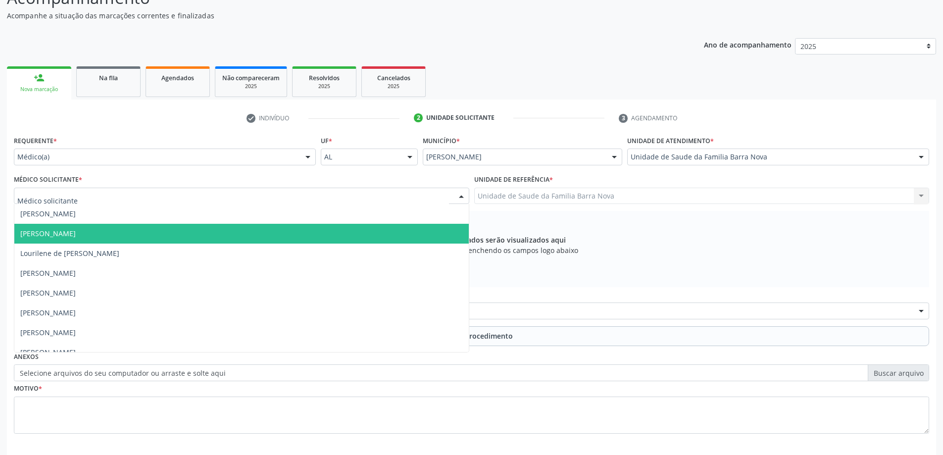
scroll to position [30, 0]
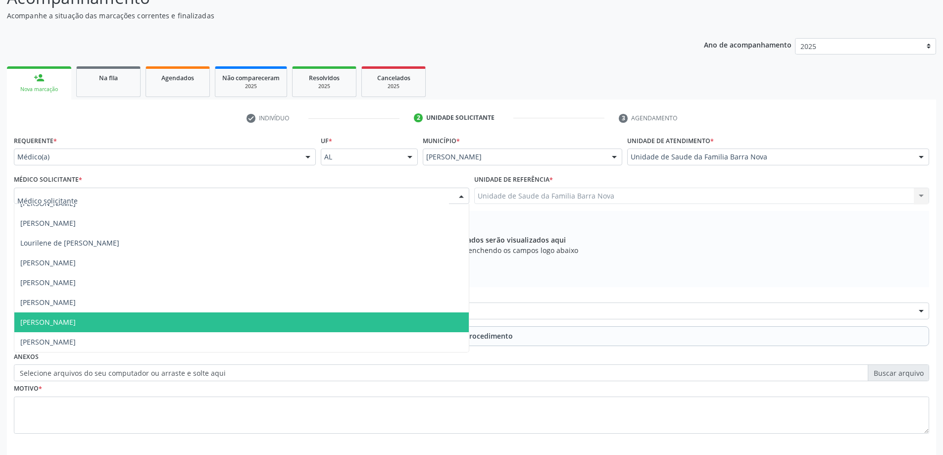
click at [216, 324] on span "[PERSON_NAME]" at bounding box center [241, 322] width 455 height 20
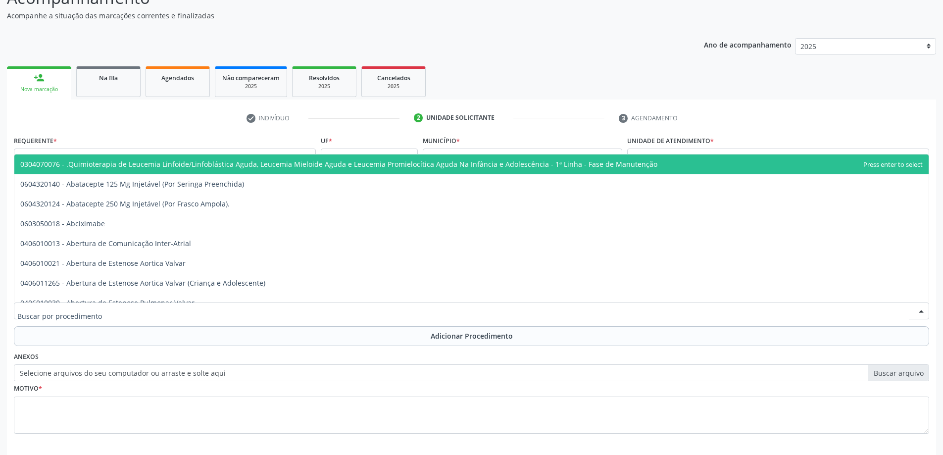
click at [240, 312] on div at bounding box center [472, 311] width 916 height 17
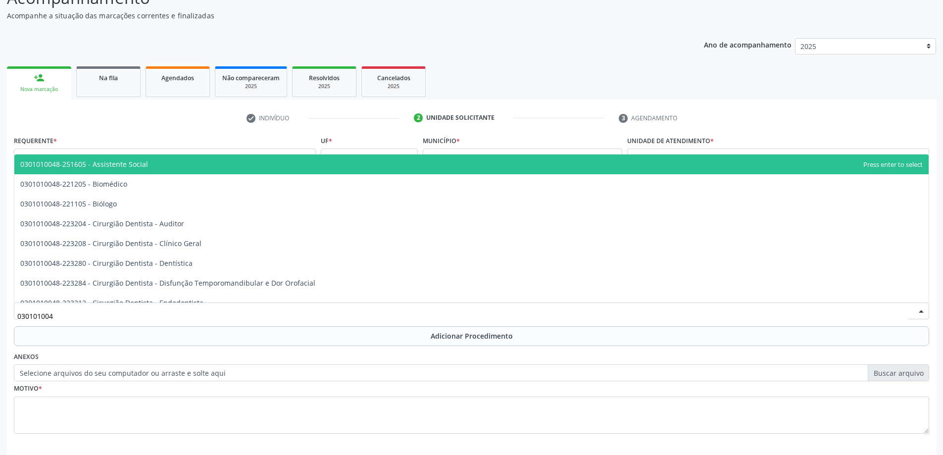
type input "0301010048"
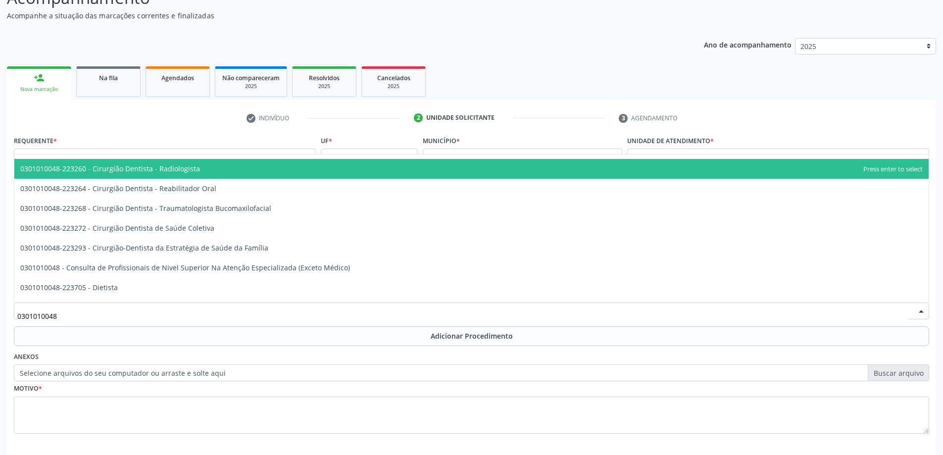
scroll to position [446, 0]
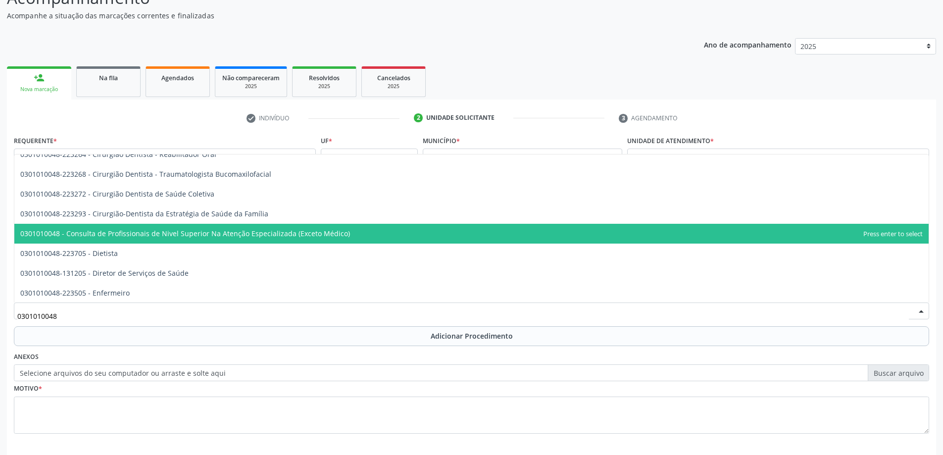
click at [309, 234] on span "0301010048 - Consulta de Profissionais de Nivel Superior Na Atenção Especializa…" at bounding box center [185, 233] width 330 height 9
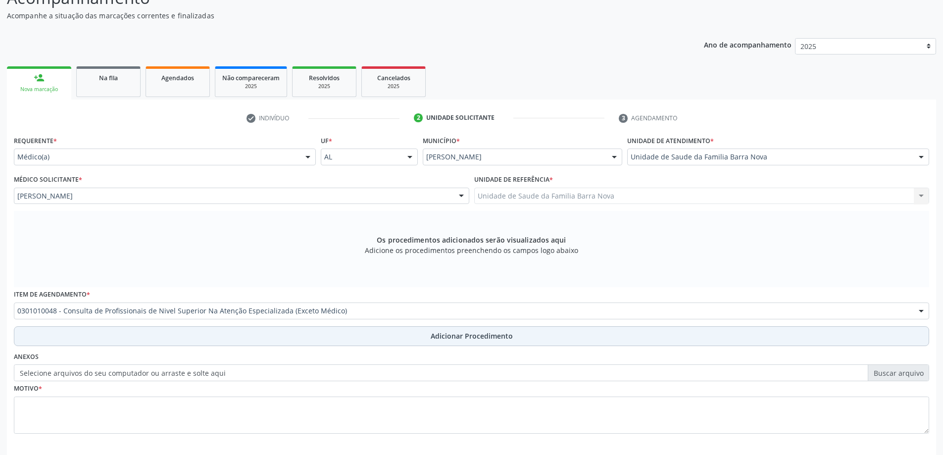
click at [461, 338] on span "Adicionar Procedimento" at bounding box center [472, 336] width 82 height 10
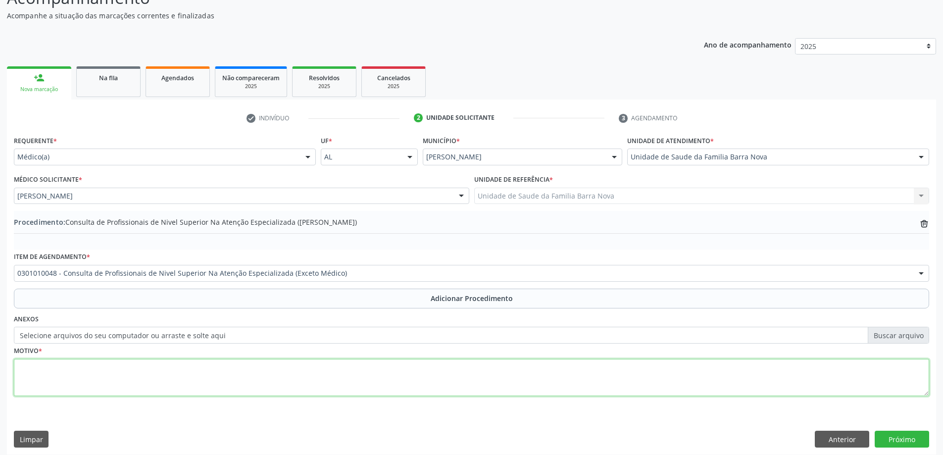
click at [167, 364] on textarea at bounding box center [472, 378] width 916 height 38
click at [265, 367] on textarea "Paciente com doença de [MEDICAL_DATA], em tratamento com neurologia e neuro cir…" at bounding box center [472, 378] width 916 height 38
click at [291, 369] on textarea "Paciente com doença de [MEDICAL_DATA], em tratamento com neurologia e neurociru…" at bounding box center [472, 378] width 916 height 38
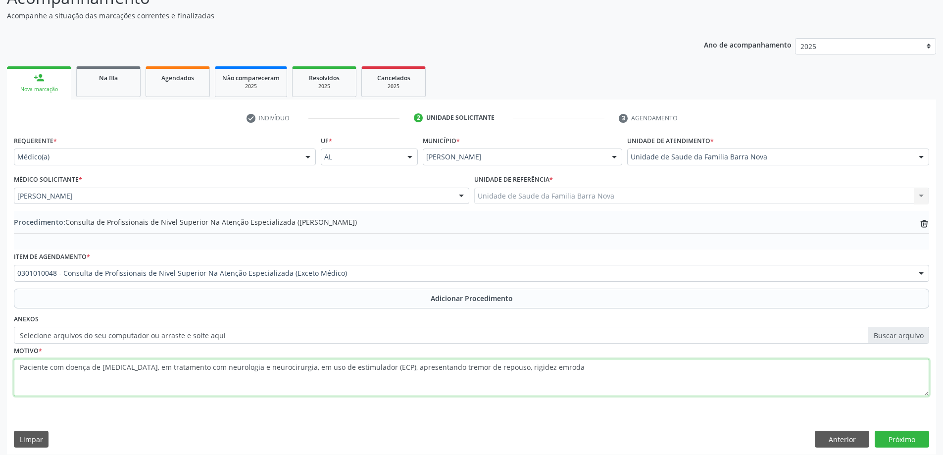
click at [536, 371] on textarea "Paciente com doença de [MEDICAL_DATA], em tratamento com neurologia e neurociru…" at bounding box center [472, 378] width 916 height 38
click at [534, 371] on textarea "Paciente com doença de [MEDICAL_DATA], em tratamento com neurologia e neurociru…" at bounding box center [472, 378] width 916 height 38
click at [552, 370] on textarea "Paciente com doença de [MEDICAL_DATA], em tratamento com neurologia e neurociru…" at bounding box center [472, 378] width 916 height 38
type textarea "Paciente com doença de [MEDICAL_DATA], em tratamento com neurologia e neurociru…"
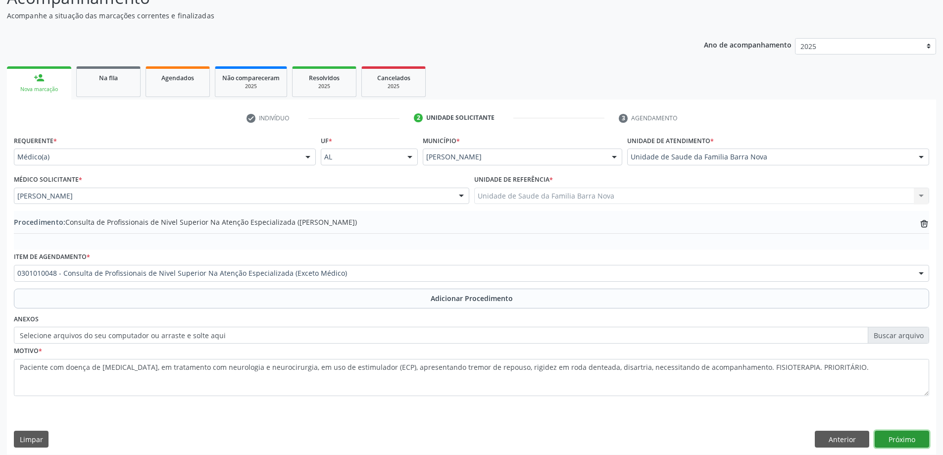
click at [903, 439] on button "Próximo" at bounding box center [902, 439] width 54 height 17
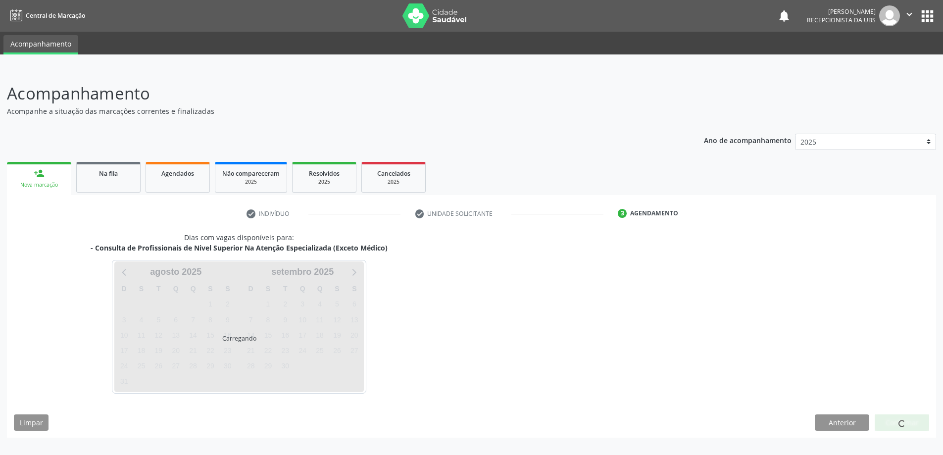
scroll to position [0, 0]
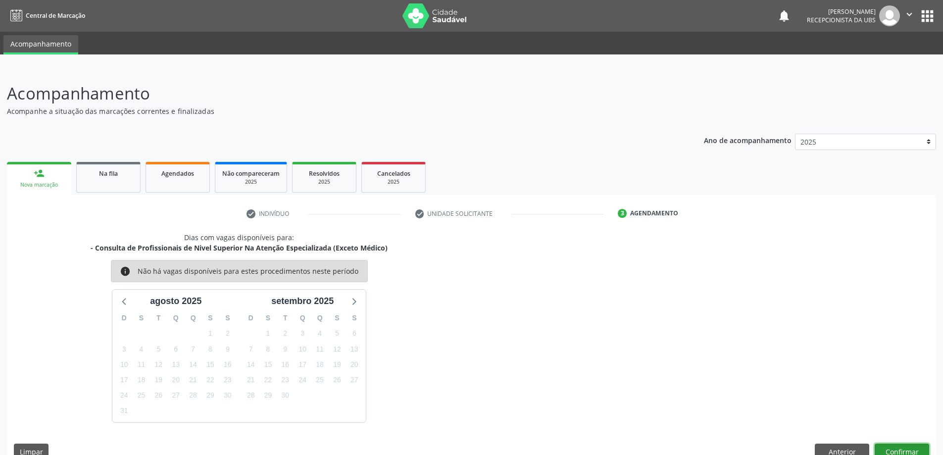
click at [903, 450] on button "Confirmar" at bounding box center [902, 452] width 54 height 17
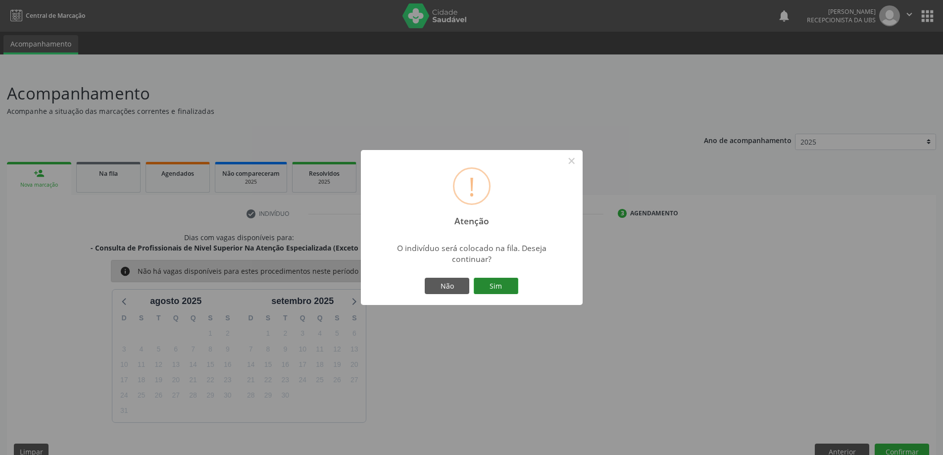
click at [501, 281] on button "Sim" at bounding box center [496, 286] width 45 height 17
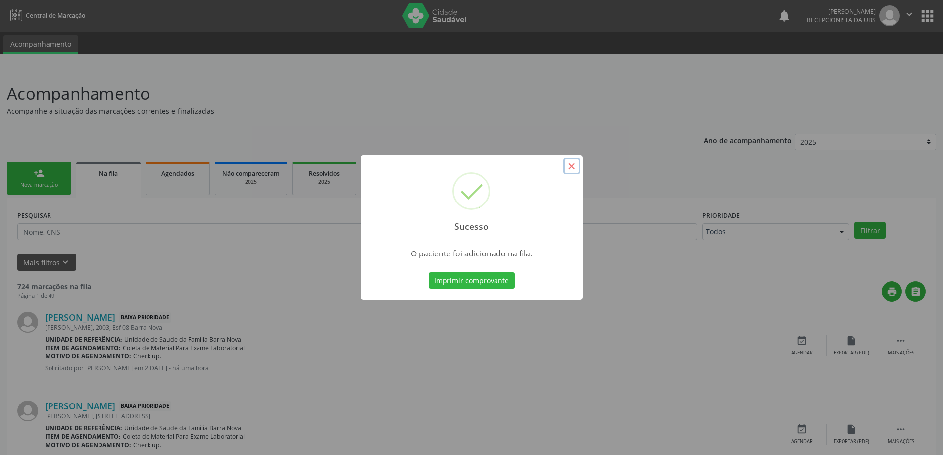
click at [571, 168] on button "×" at bounding box center [571, 166] width 17 height 17
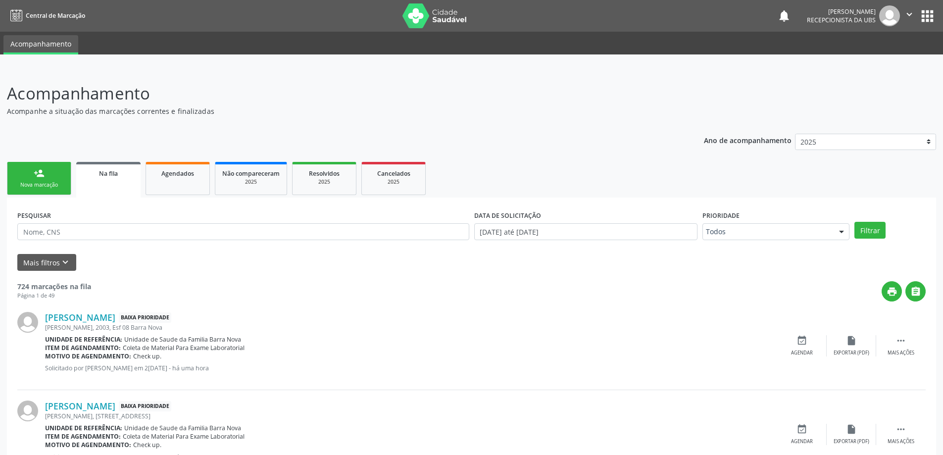
click at [31, 181] on div "Nova marcação" at bounding box center [39, 184] width 50 height 7
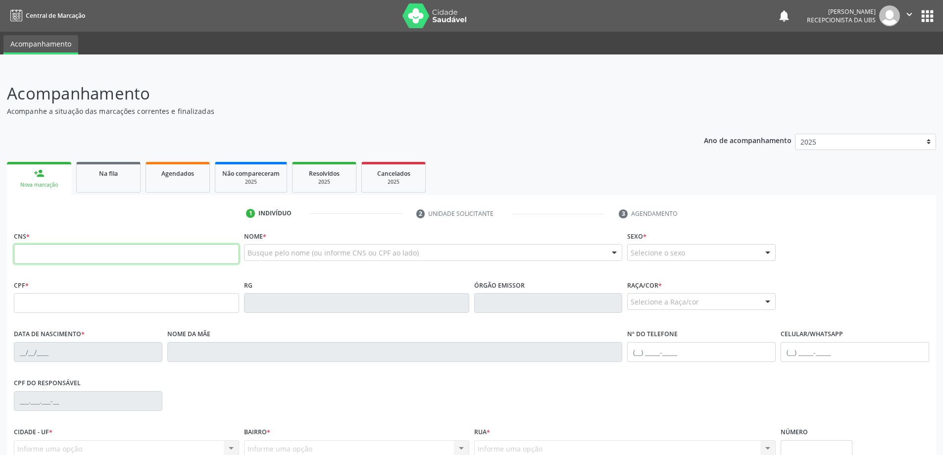
click at [93, 256] on input "text" at bounding box center [126, 254] width 225 height 20
type input "700 5039 5746 2355"
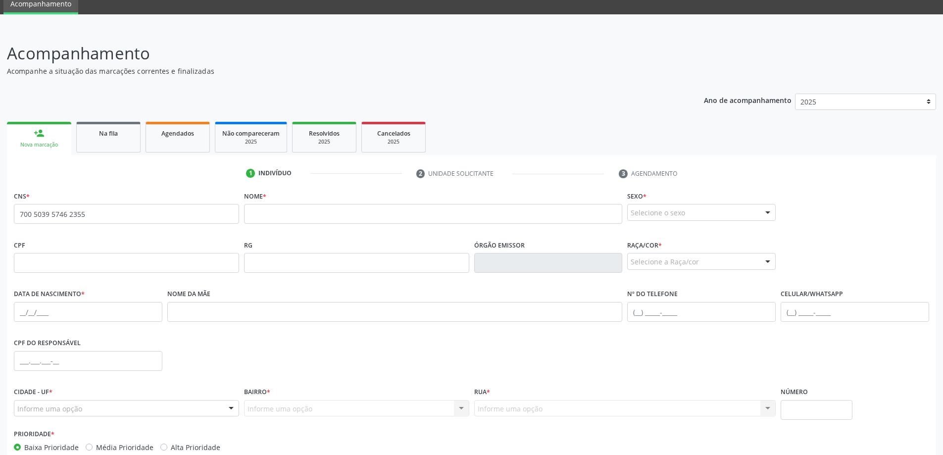
scroll to position [96, 0]
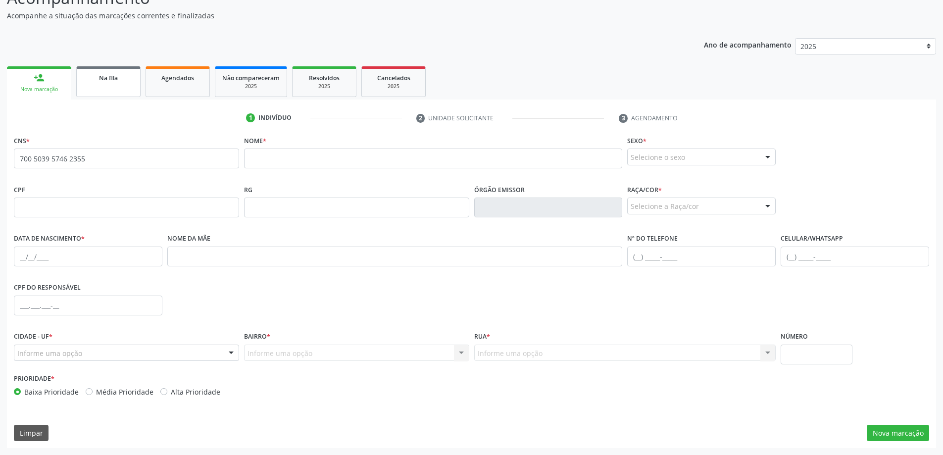
click at [115, 82] on div "Na fila" at bounding box center [109, 77] width 50 height 10
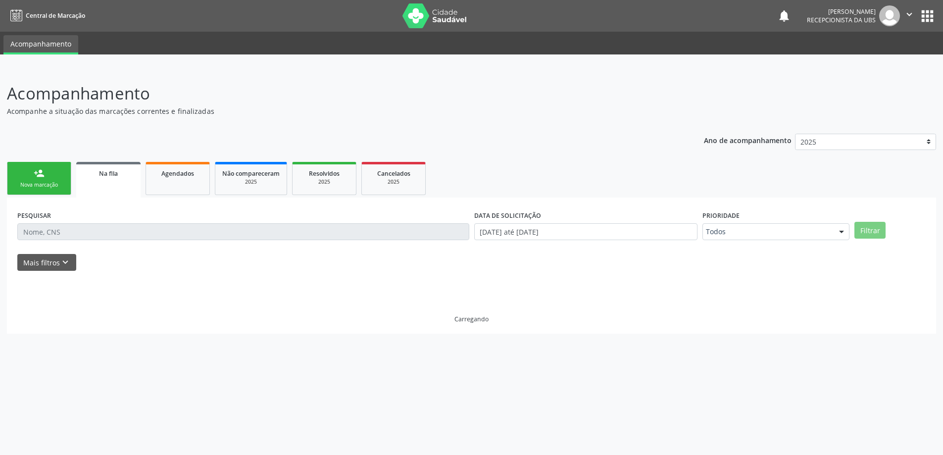
scroll to position [0, 0]
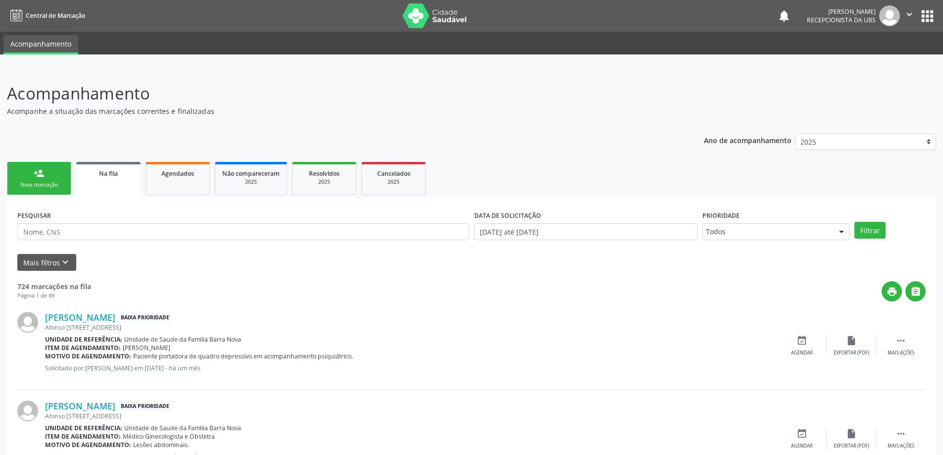
click at [44, 183] on div "Nova marcação" at bounding box center [39, 184] width 50 height 7
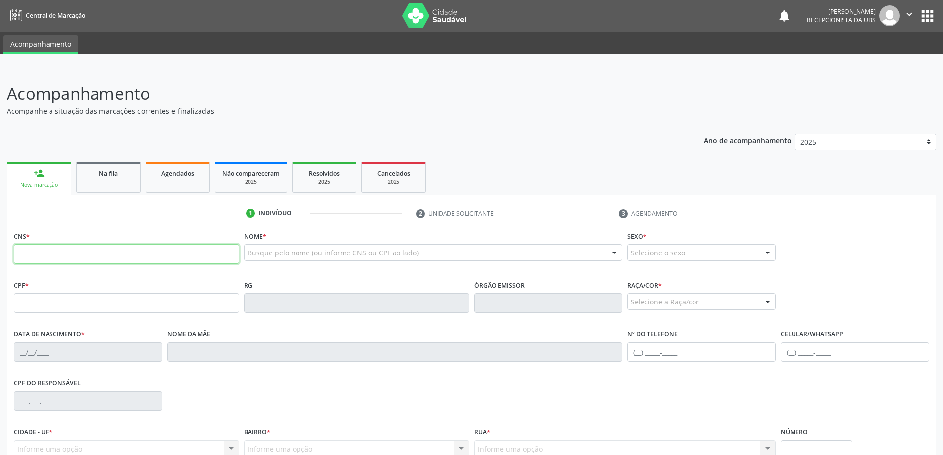
click at [44, 256] on input "text" at bounding box center [126, 254] width 225 height 20
type input "700 5039 5746 2355"
type input "310.227.584-20"
type input "[DATE]"
type input "[PERSON_NAME]"
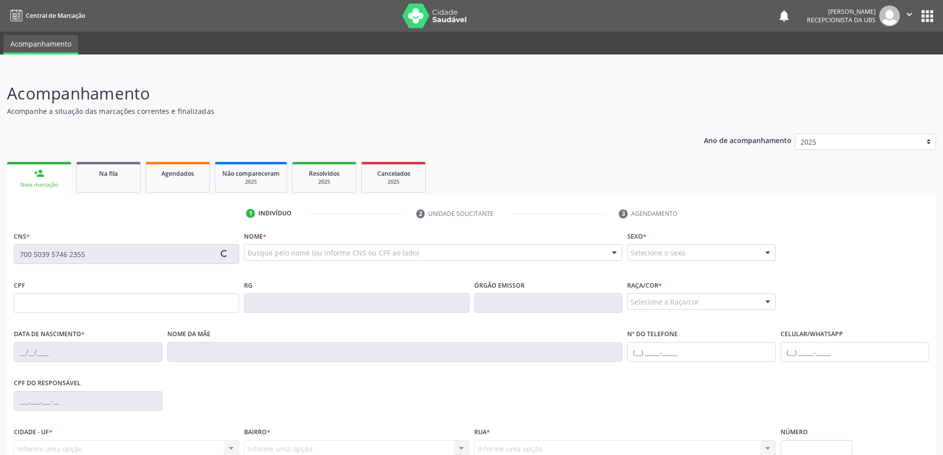
type input "[PHONE_NUMBER]"
type input "167"
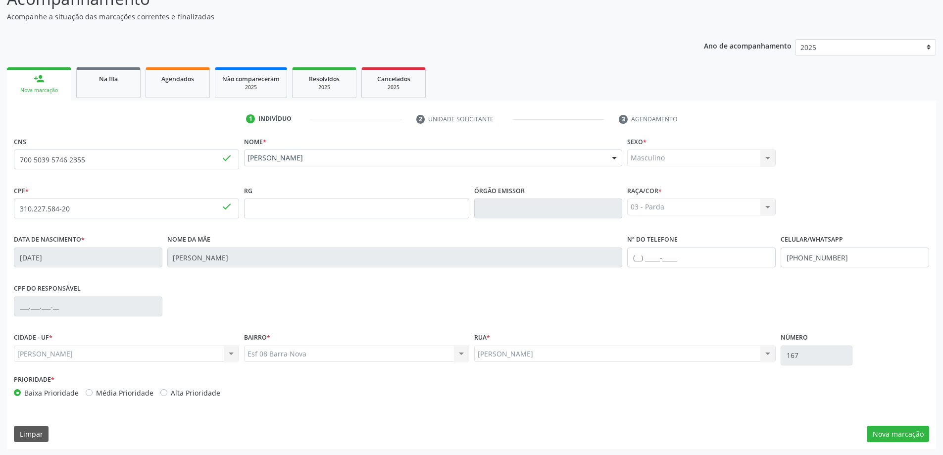
scroll to position [96, 0]
click at [907, 434] on button "Nova marcação" at bounding box center [898, 433] width 62 height 17
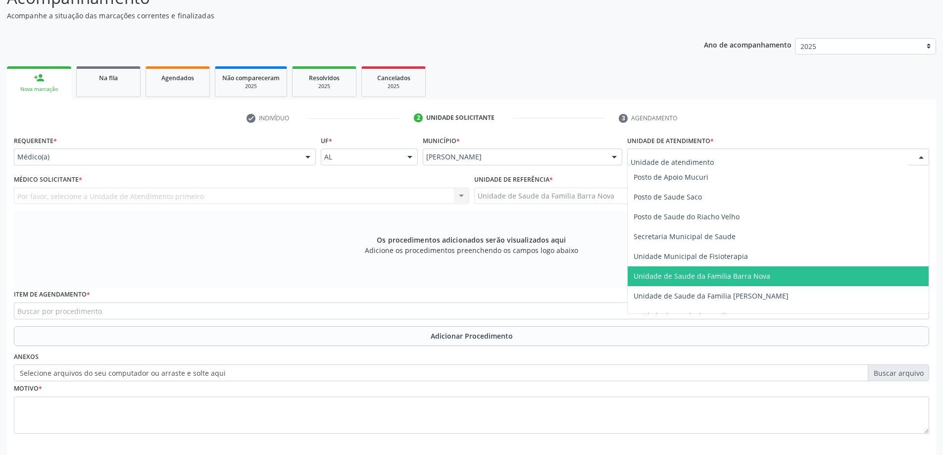
scroll to position [495, 0]
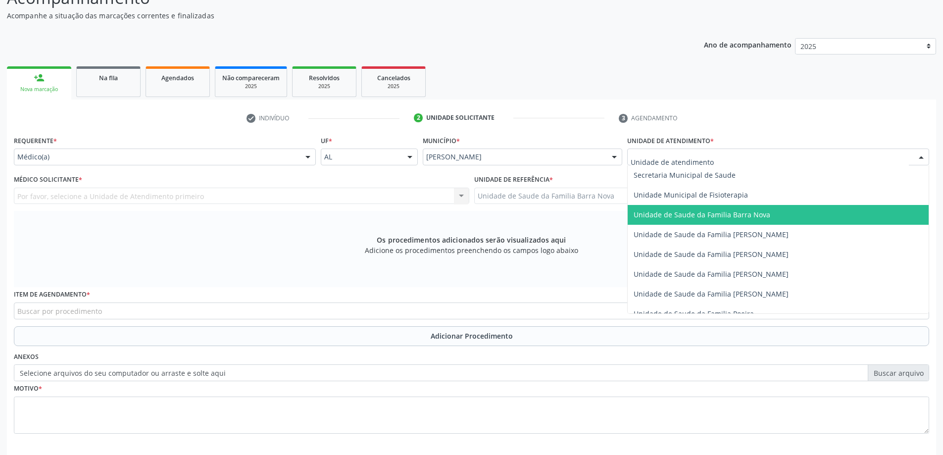
click at [731, 221] on span "Unidade de Saude da Familia Barra Nova" at bounding box center [778, 215] width 301 height 20
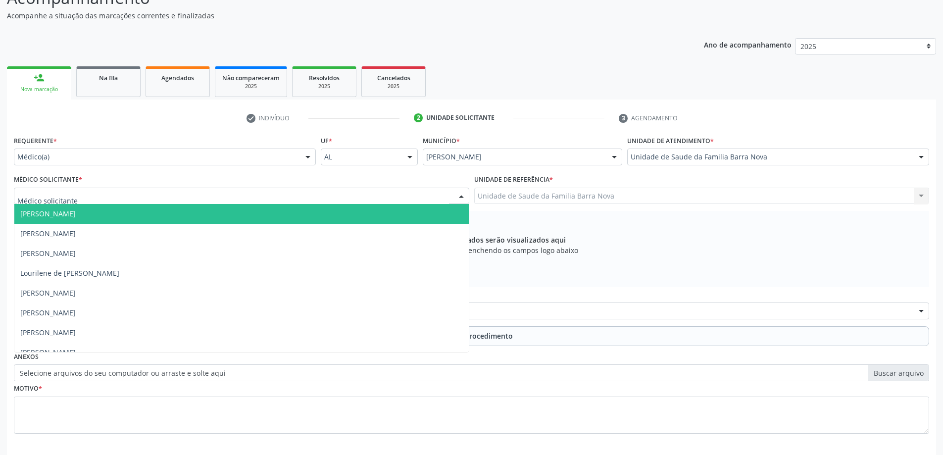
click at [215, 192] on div at bounding box center [242, 196] width 456 height 17
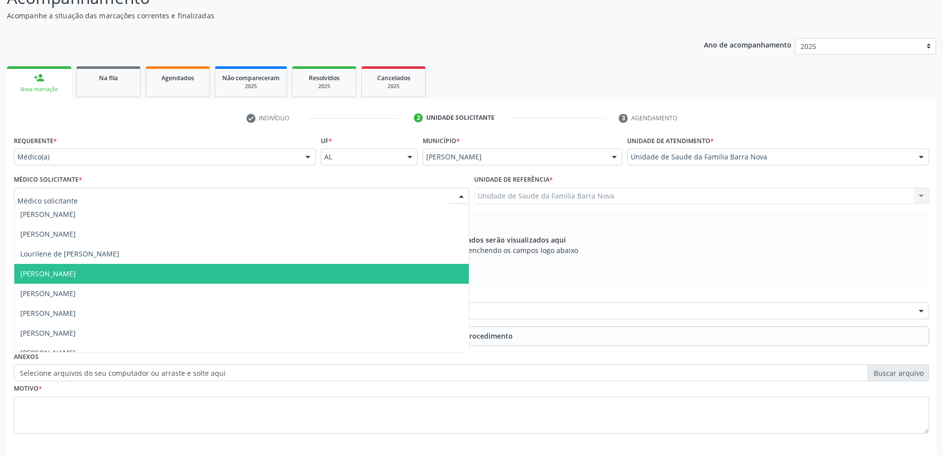
scroll to position [30, 0]
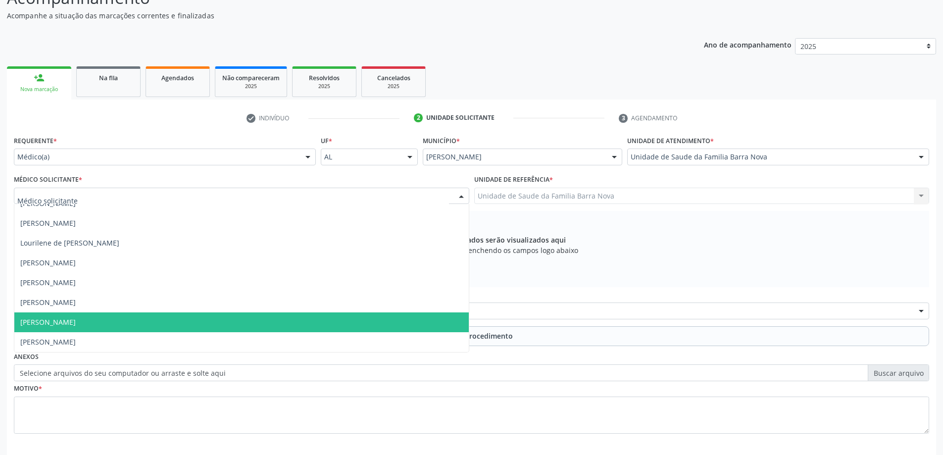
click at [154, 325] on span "[PERSON_NAME]" at bounding box center [241, 322] width 455 height 20
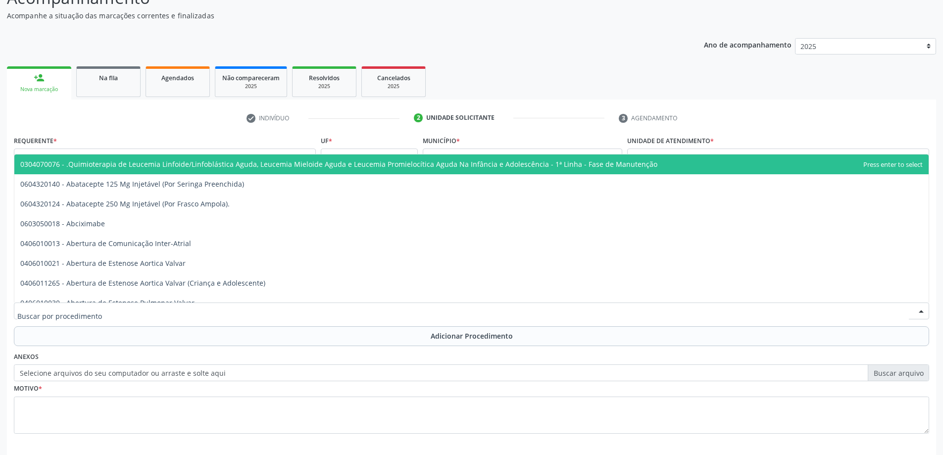
click at [170, 311] on div at bounding box center [472, 311] width 916 height 17
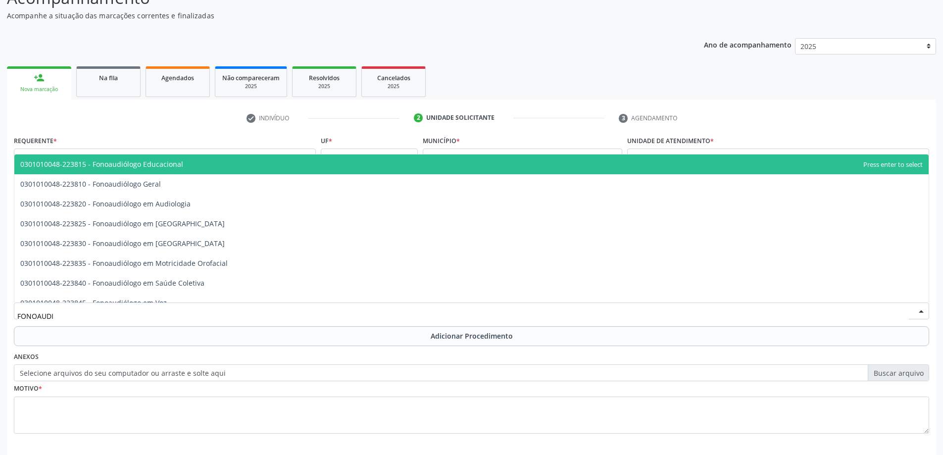
type input "FONOAUDIO"
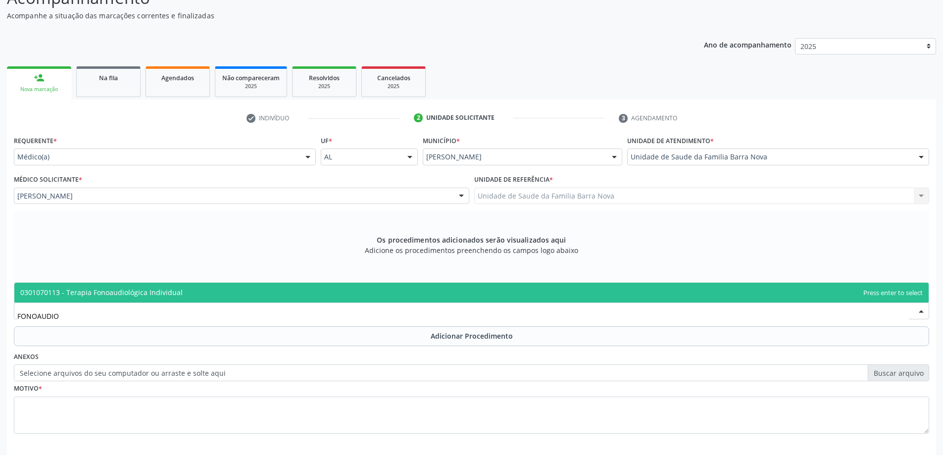
click at [248, 297] on span "0301070113 - Terapia Fonoaudiológica Individual" at bounding box center [471, 293] width 915 height 20
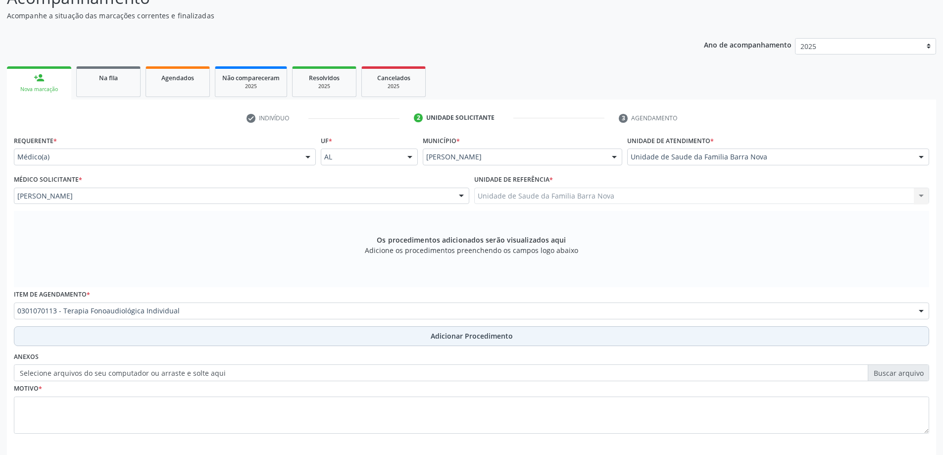
click at [456, 335] on span "Adicionar Procedimento" at bounding box center [472, 336] width 82 height 10
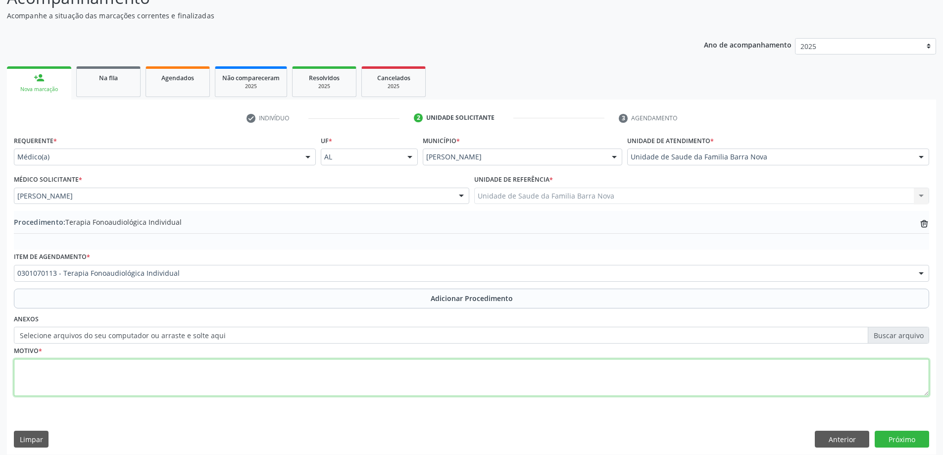
click at [137, 388] on textarea at bounding box center [472, 378] width 916 height 38
type textarea "p"
click at [117, 368] on textarea "Paciente com doença de parkison" at bounding box center [472, 378] width 916 height 38
click at [140, 371] on textarea "Paciente com doença de [MEDICAL_DATA]" at bounding box center [472, 378] width 916 height 38
click at [339, 369] on textarea "Paciente com doença de [MEDICAL_DATA], em tratamento com neurologia e neurociru…" at bounding box center [472, 378] width 916 height 38
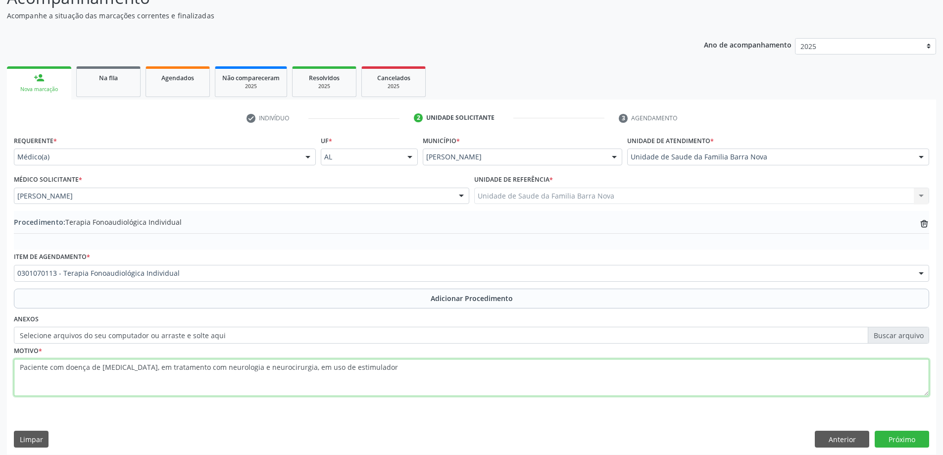
click at [371, 364] on textarea "Paciente com doença de [MEDICAL_DATA], em tratamento com neurologia e neurociru…" at bounding box center [472, 378] width 916 height 38
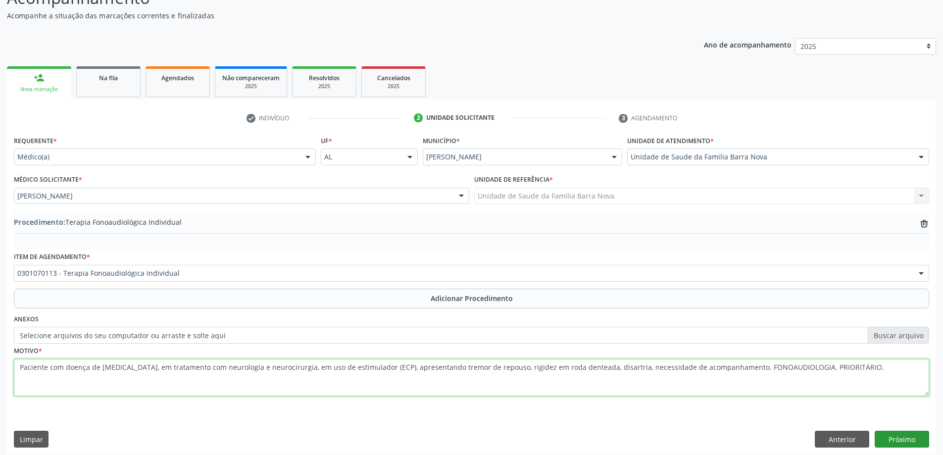
type textarea "Paciente com doença de [MEDICAL_DATA], em tratamento com neurologia e neurociru…"
click at [901, 439] on button "Próximo" at bounding box center [902, 439] width 54 height 17
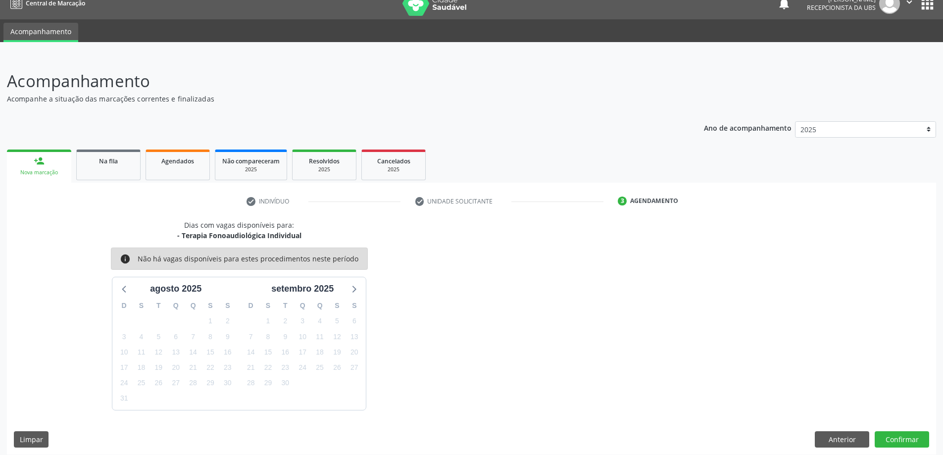
scroll to position [19, 0]
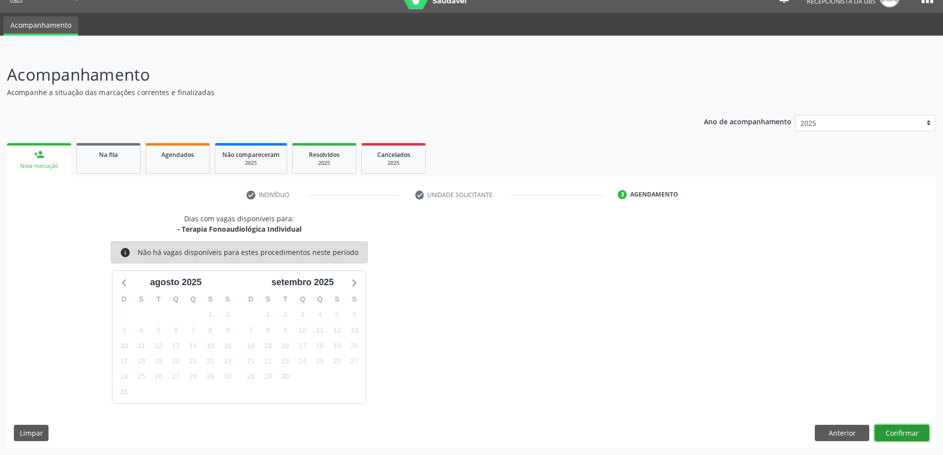
click at [908, 438] on button "Confirmar" at bounding box center [902, 433] width 54 height 17
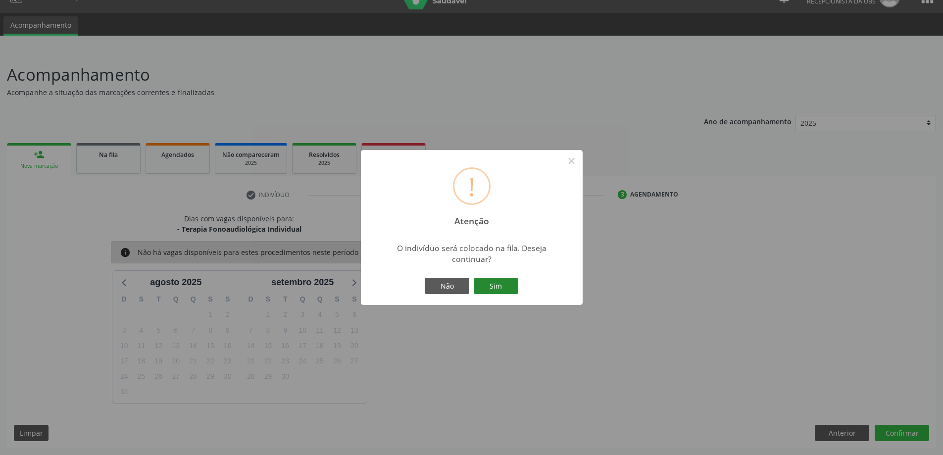
click at [495, 287] on button "Sim" at bounding box center [496, 286] width 45 height 17
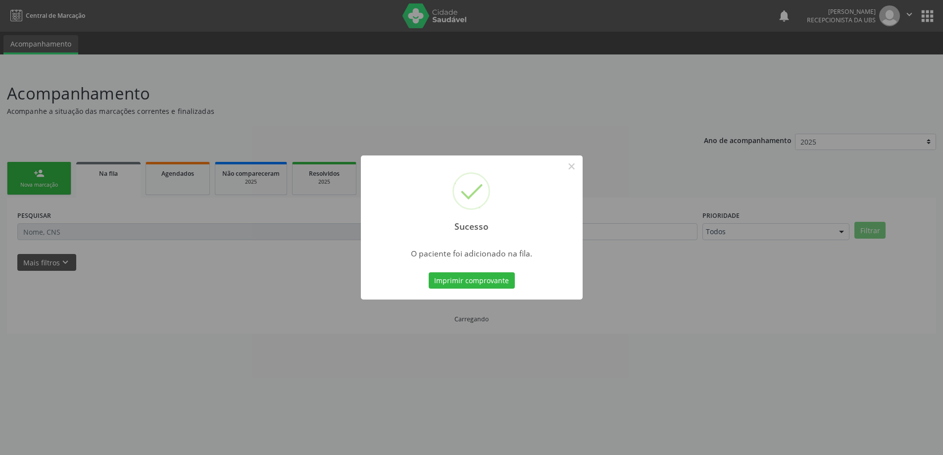
scroll to position [0, 0]
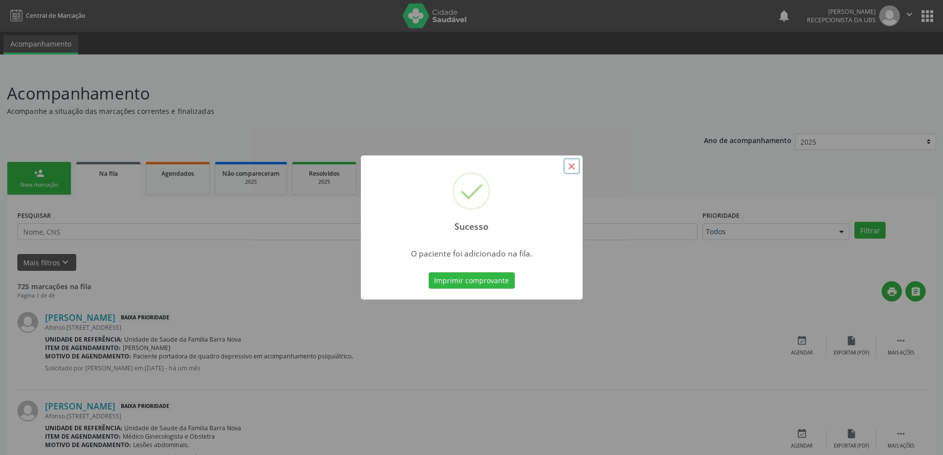
click at [571, 164] on button "×" at bounding box center [571, 166] width 17 height 17
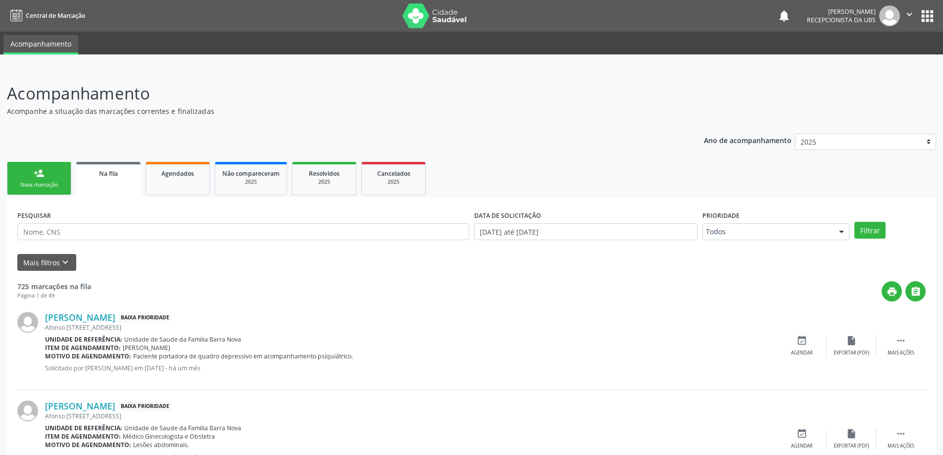
click at [24, 183] on div "Nova marcação" at bounding box center [39, 184] width 50 height 7
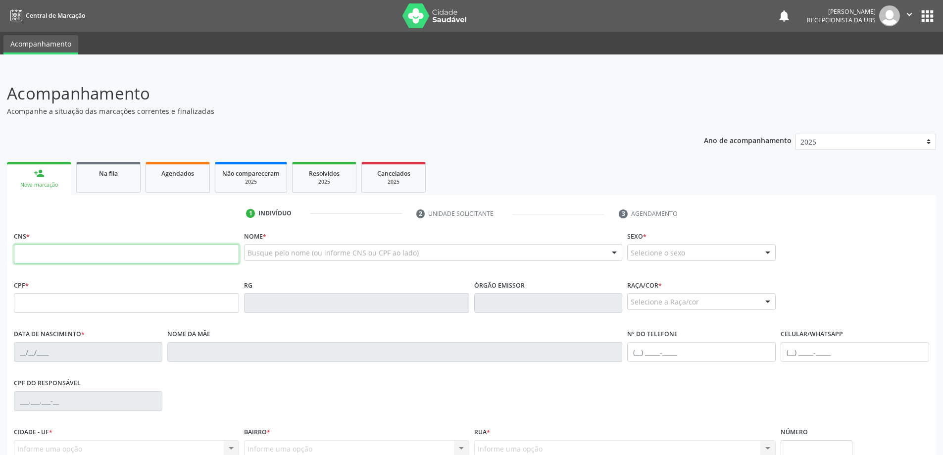
click at [64, 251] on input "text" at bounding box center [126, 254] width 225 height 20
type input "700 5039 5746 2355"
type input "310.227.584-20"
type input "[DATE]"
type input "[PERSON_NAME]"
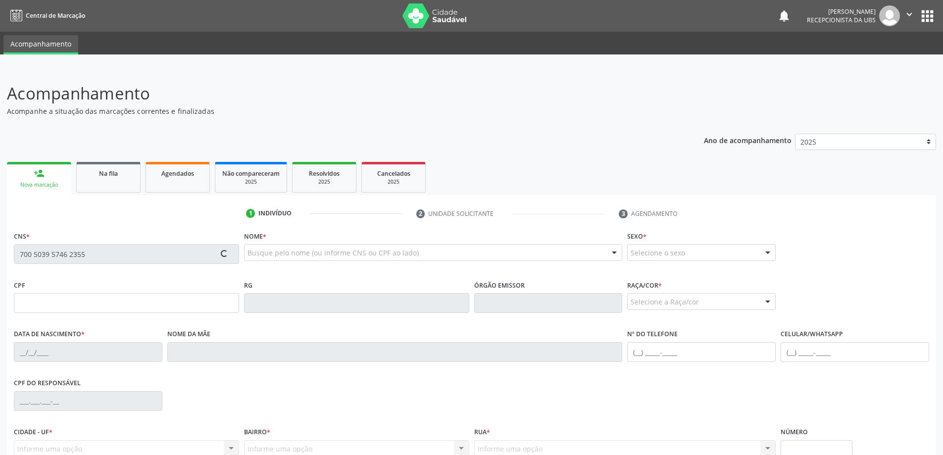
type input "[PHONE_NUMBER]"
type input "167"
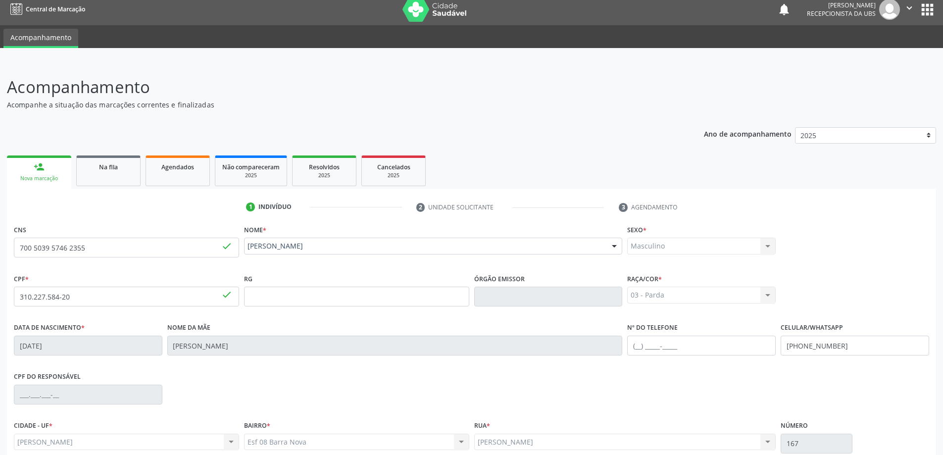
scroll to position [96, 0]
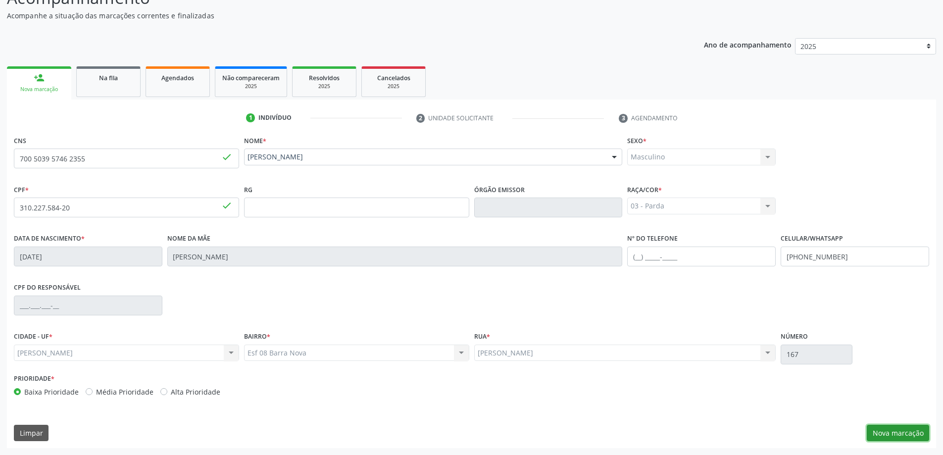
click at [881, 431] on button "Nova marcação" at bounding box center [898, 433] width 62 height 17
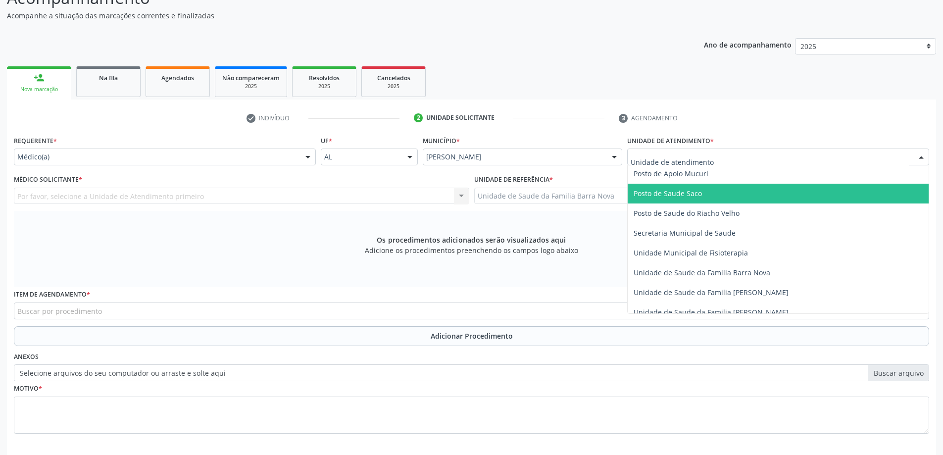
scroll to position [446, 0]
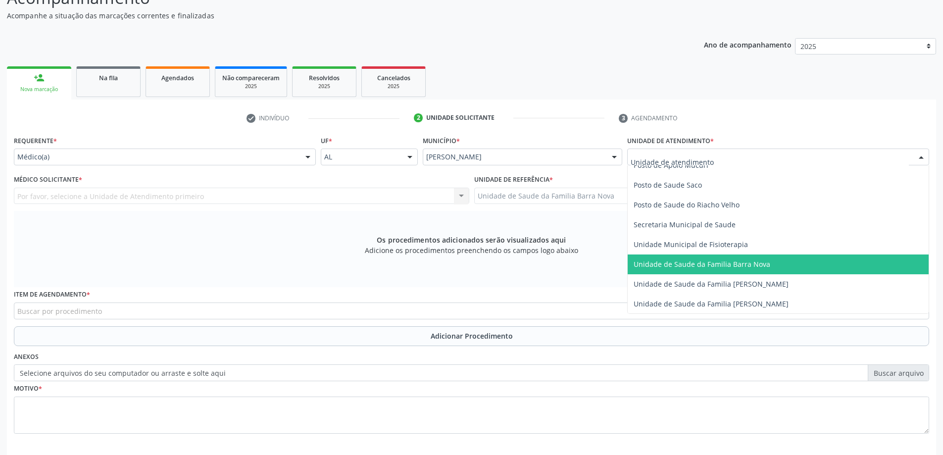
click at [708, 266] on span "Unidade de Saude da Familia Barra Nova" at bounding box center [702, 263] width 137 height 9
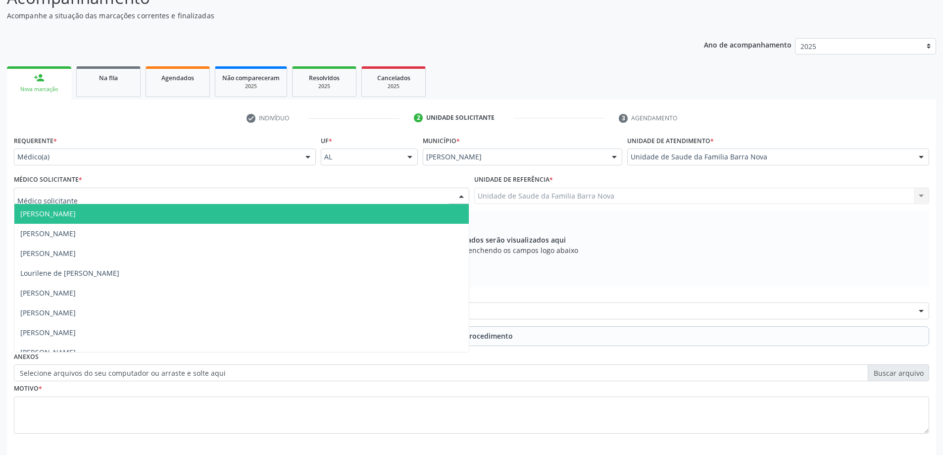
click at [246, 197] on div at bounding box center [242, 196] width 456 height 17
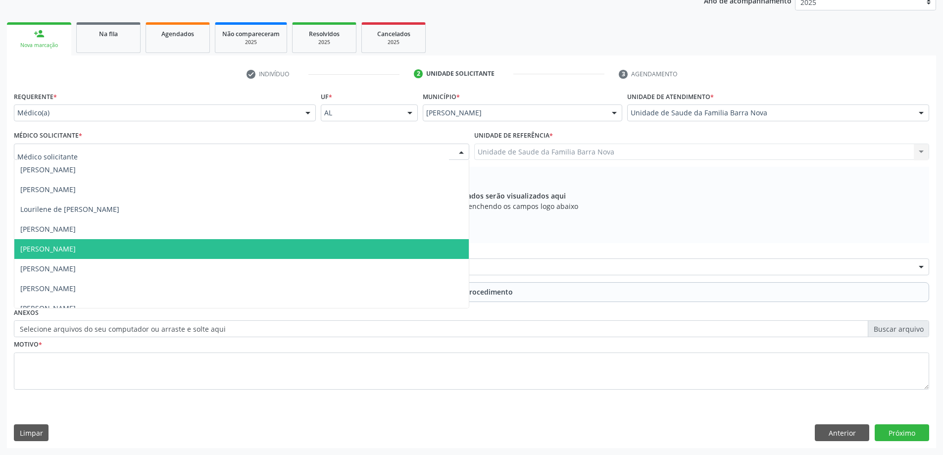
scroll to position [30, 0]
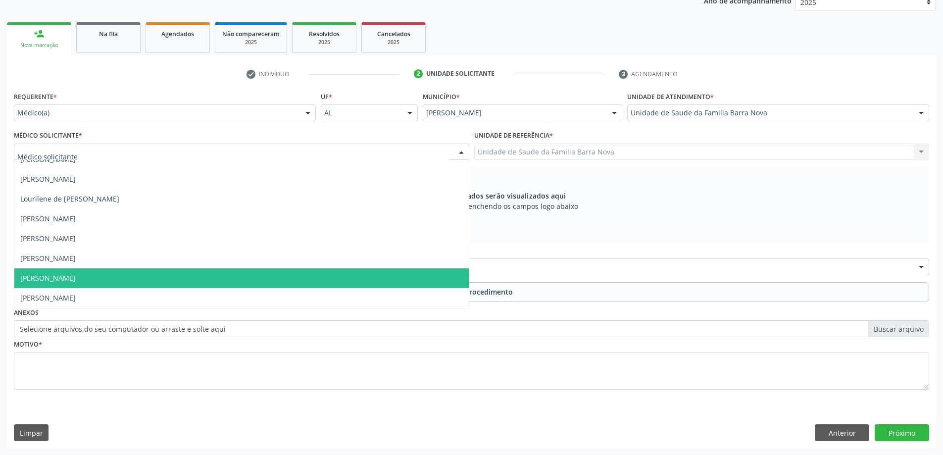
click at [213, 288] on span "[PERSON_NAME]" at bounding box center [241, 278] width 455 height 20
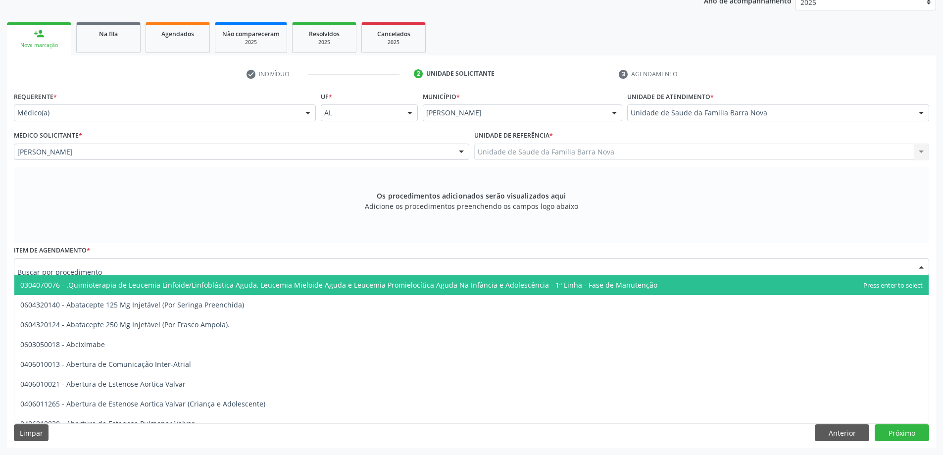
click at [190, 267] on div at bounding box center [472, 266] width 916 height 17
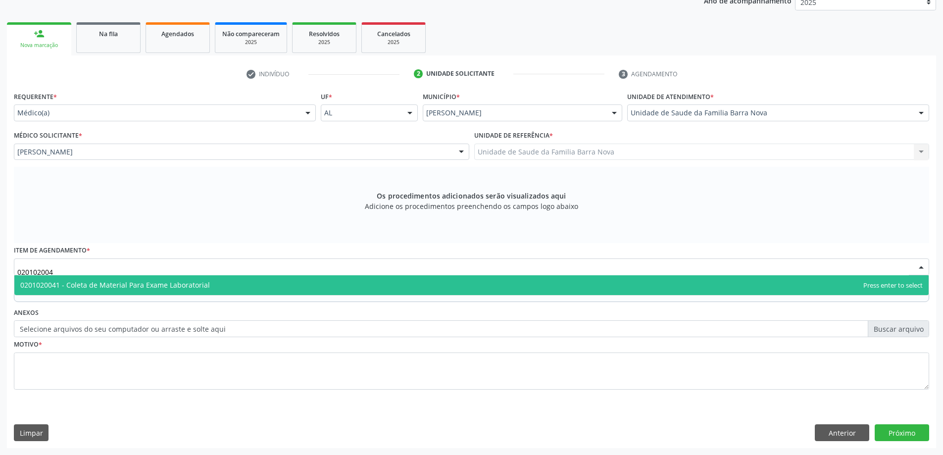
type input "0201020041"
click at [217, 286] on span "0201020041 - Coleta de Material Para Exame Laboratorial" at bounding box center [471, 285] width 915 height 20
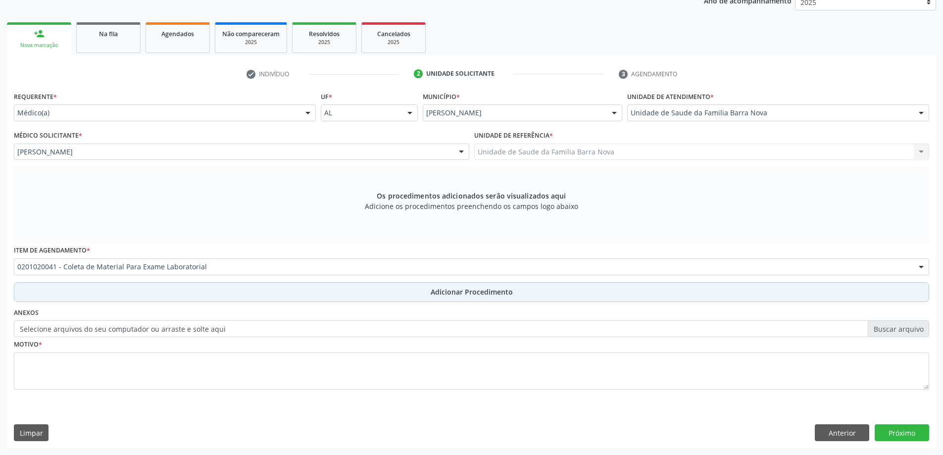
click at [445, 298] on button "Adicionar Procedimento" at bounding box center [472, 292] width 916 height 20
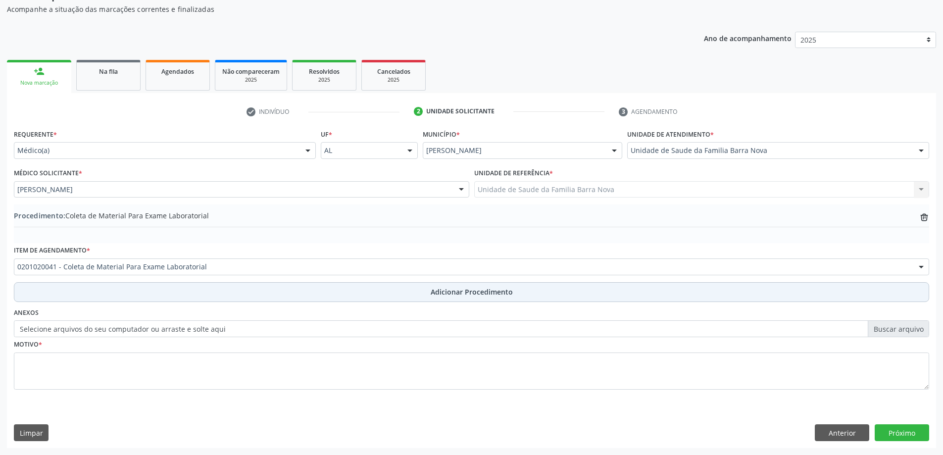
scroll to position [102, 0]
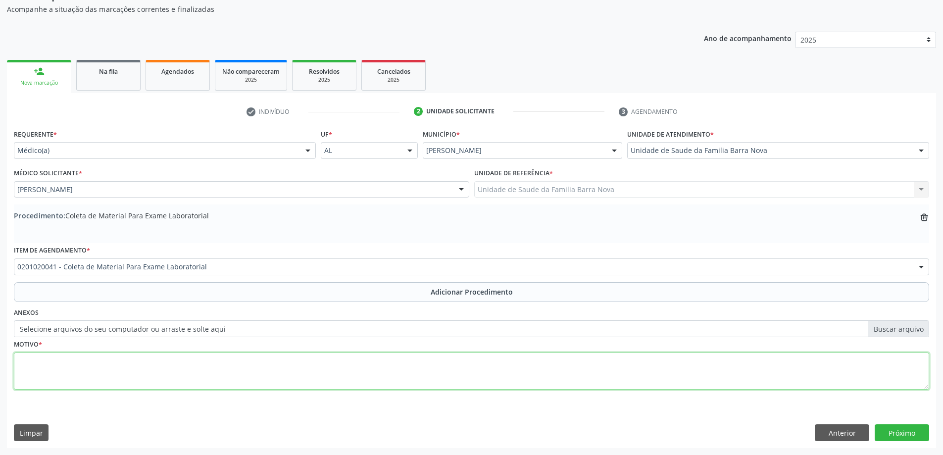
click at [179, 381] on textarea at bounding box center [472, 372] width 916 height 38
type textarea "p"
type textarea "Parkinsonismo, risco cardiovascular, rastreio."
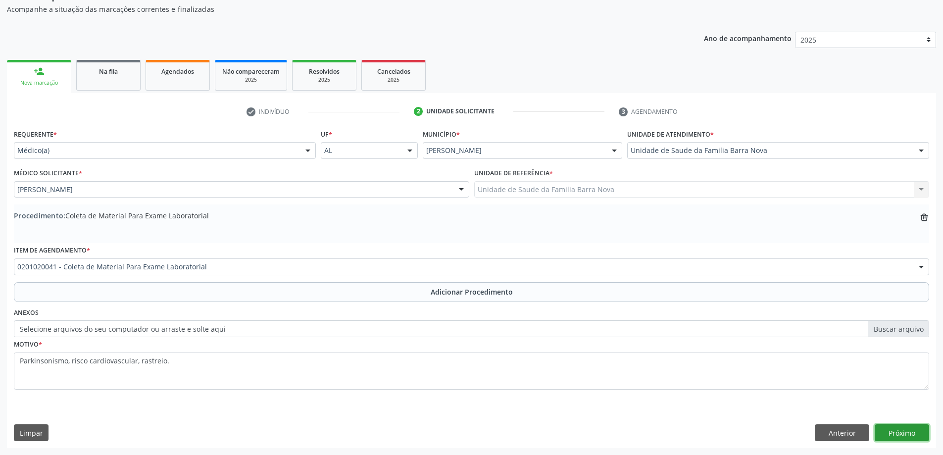
click at [903, 433] on button "Próximo" at bounding box center [902, 432] width 54 height 17
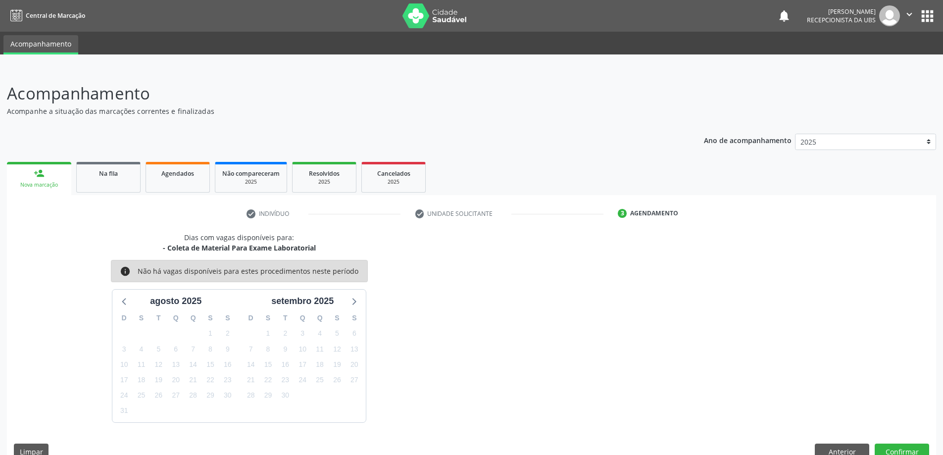
scroll to position [19, 0]
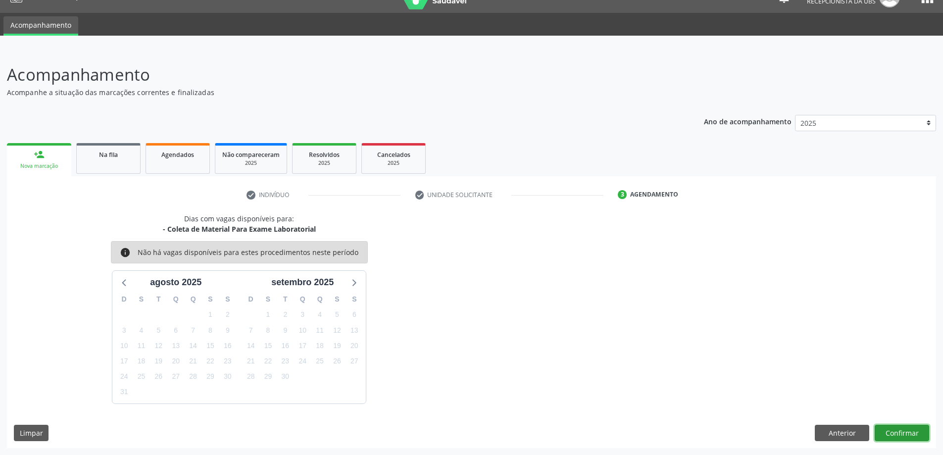
click at [899, 431] on button "Confirmar" at bounding box center [902, 433] width 54 height 17
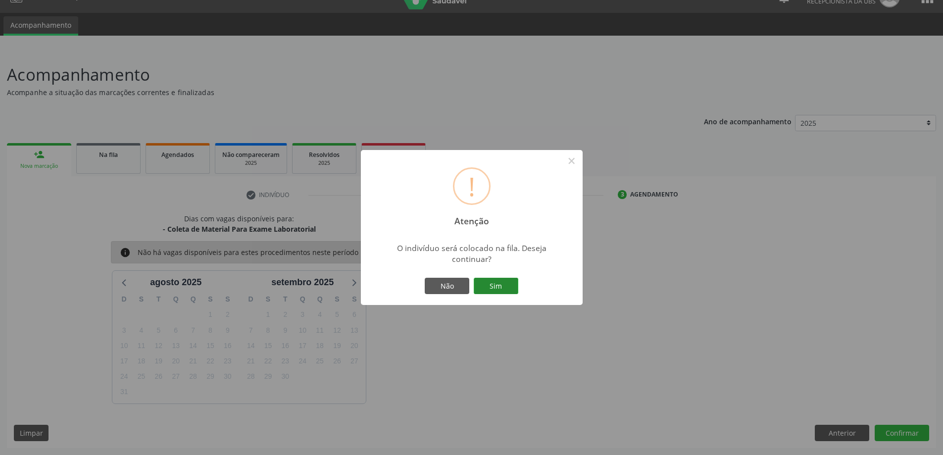
click at [497, 286] on button "Sim" at bounding box center [496, 286] width 45 height 17
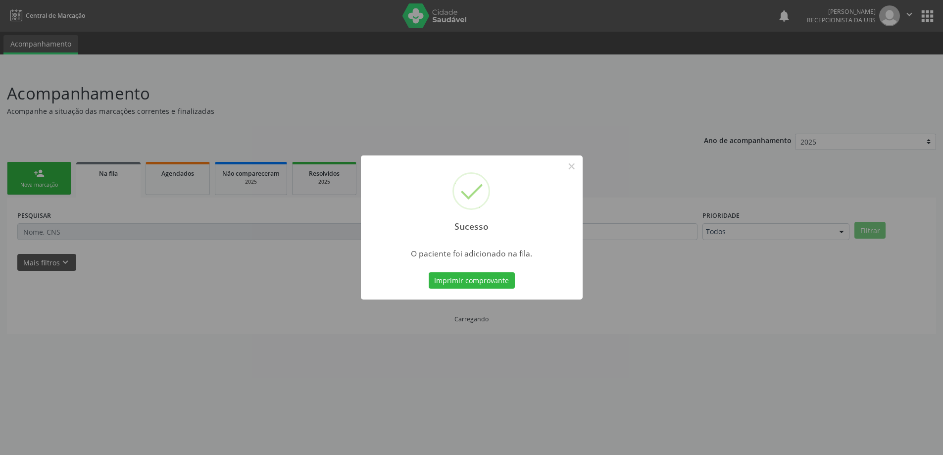
scroll to position [0, 0]
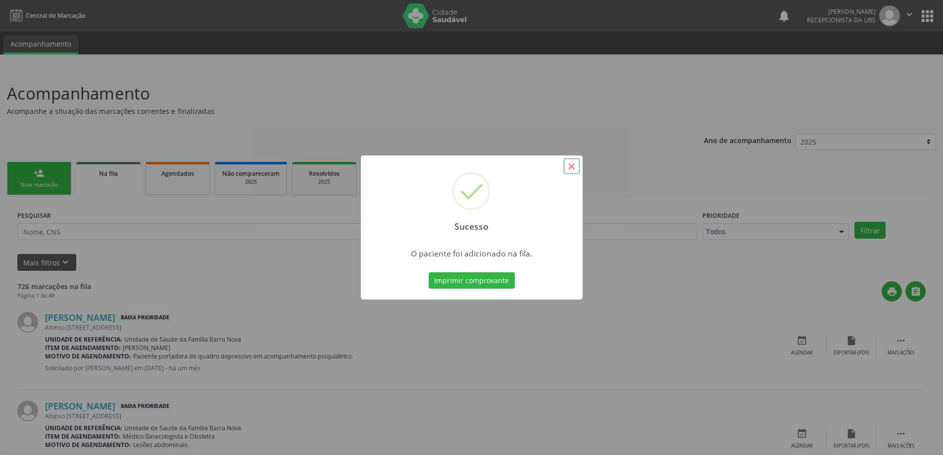
click at [574, 164] on button "×" at bounding box center [571, 166] width 17 height 17
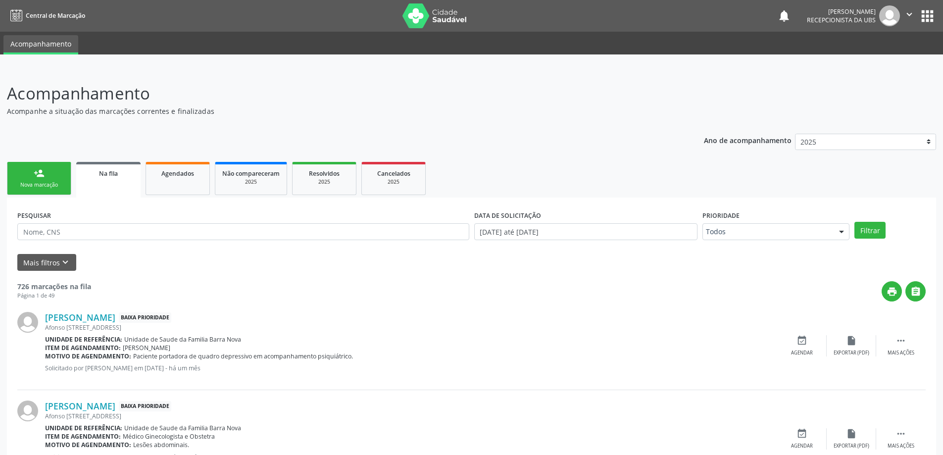
click at [44, 180] on link "person_add Nova marcação" at bounding box center [39, 178] width 64 height 33
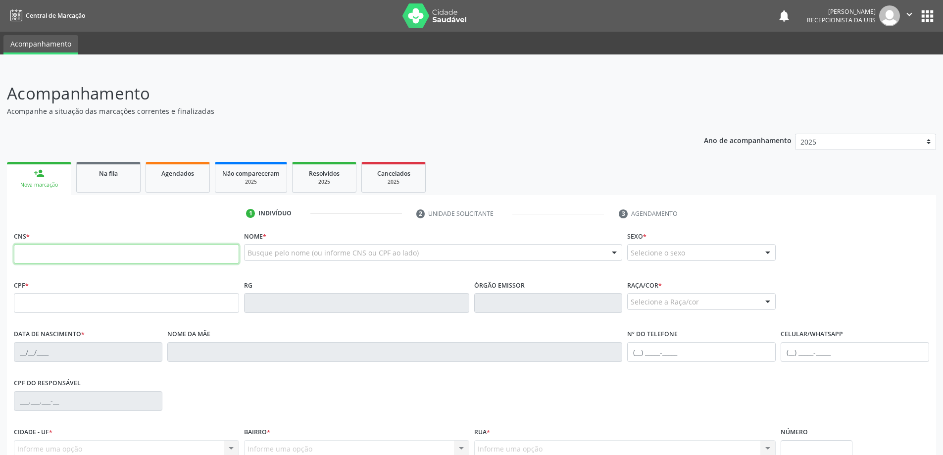
click at [44, 251] on input "text" at bounding box center [126, 254] width 225 height 20
type input "700 5023 6687 5754"
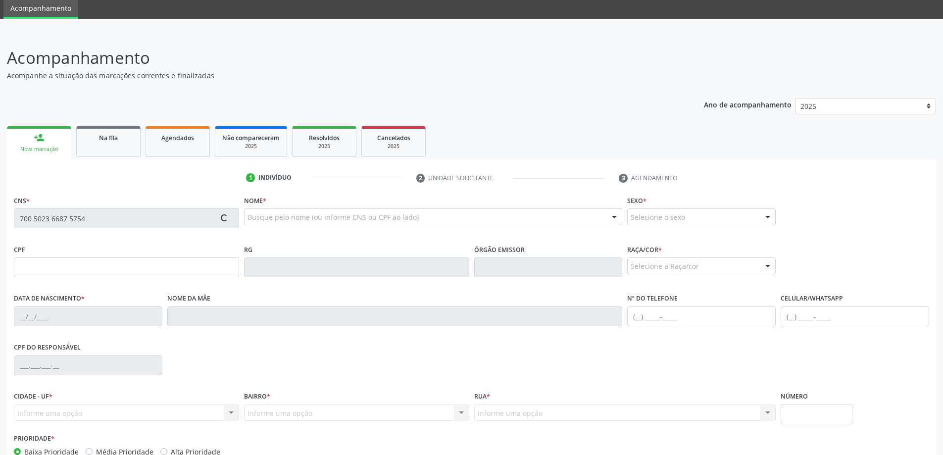
type input "597.430.267-20"
type input "[DATE]"
type input "Edite [PERSON_NAME]"
type input "[PHONE_NUMBER]"
type input "81"
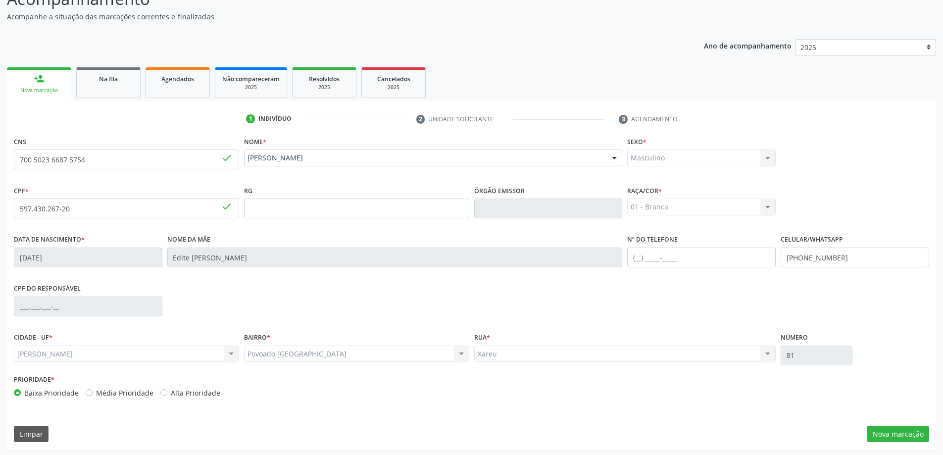
scroll to position [96, 0]
click at [911, 430] on button "Nova marcação" at bounding box center [898, 433] width 62 height 17
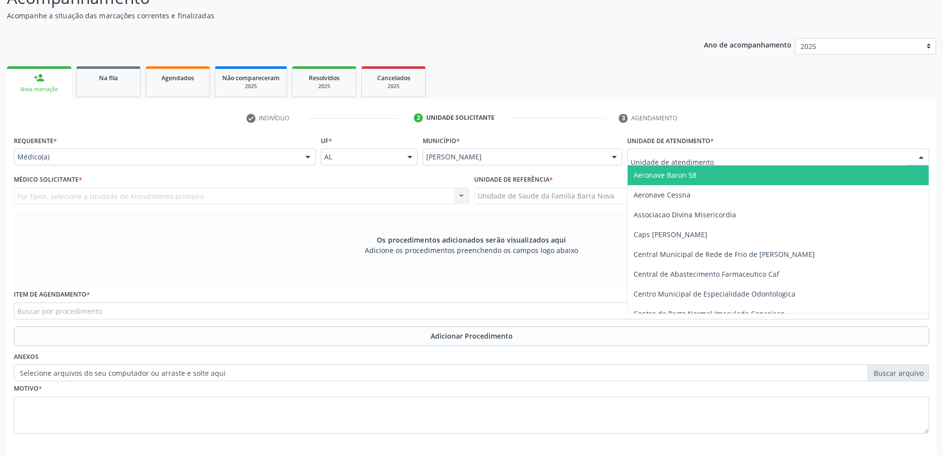
click at [753, 152] on div at bounding box center [778, 157] width 302 height 17
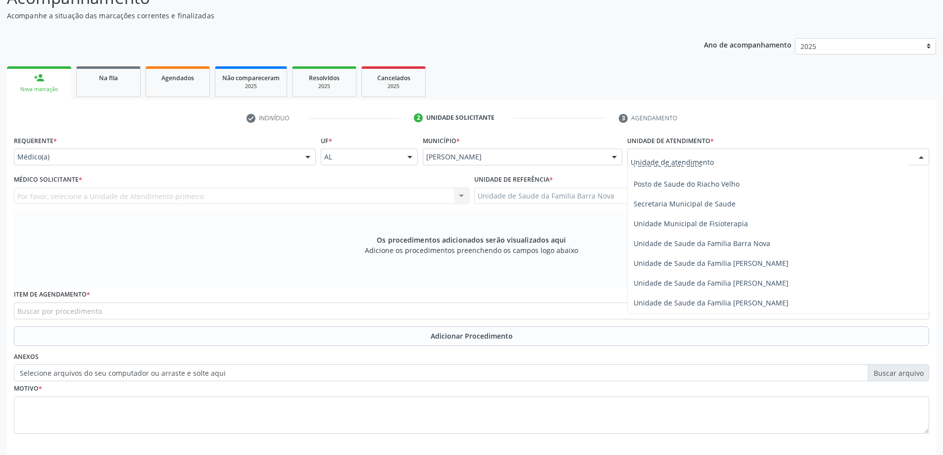
scroll to position [495, 0]
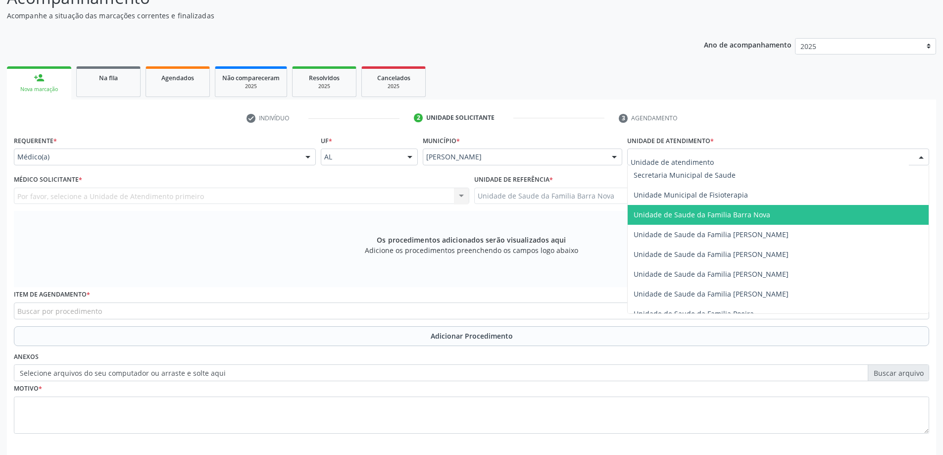
click at [751, 221] on span "Unidade de Saude da Familia Barra Nova" at bounding box center [778, 215] width 301 height 20
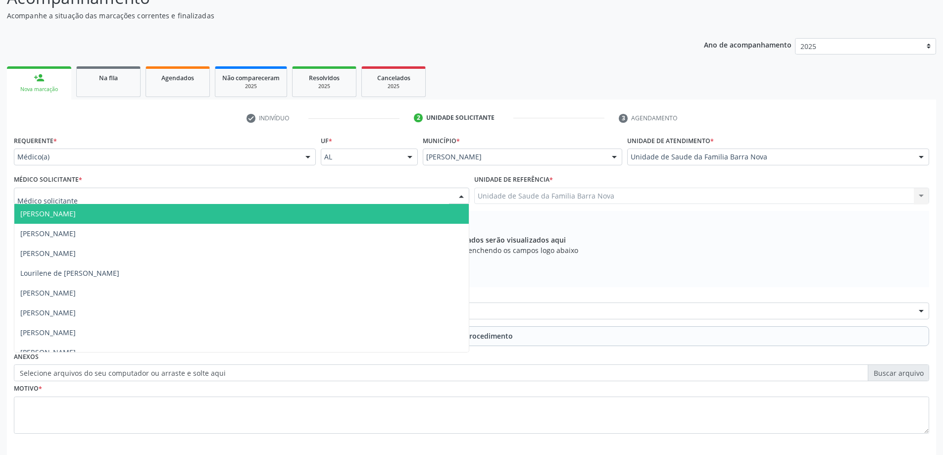
click at [210, 195] on div at bounding box center [242, 196] width 456 height 17
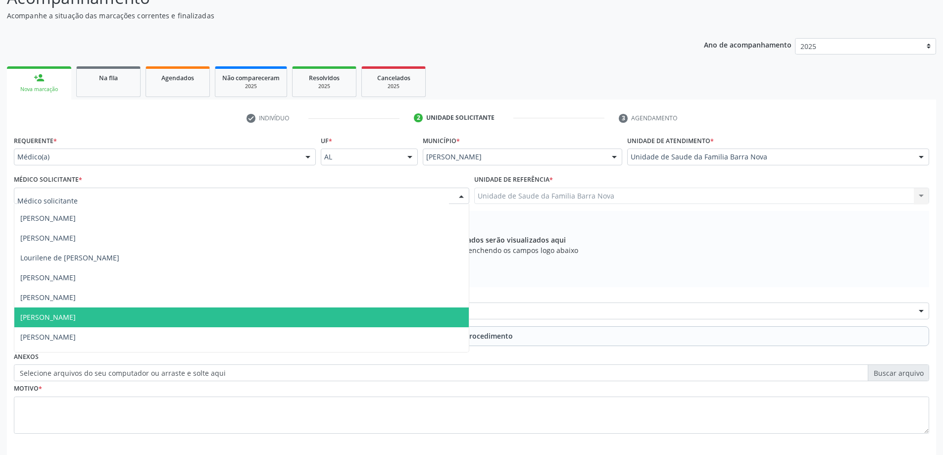
scroll to position [30, 0]
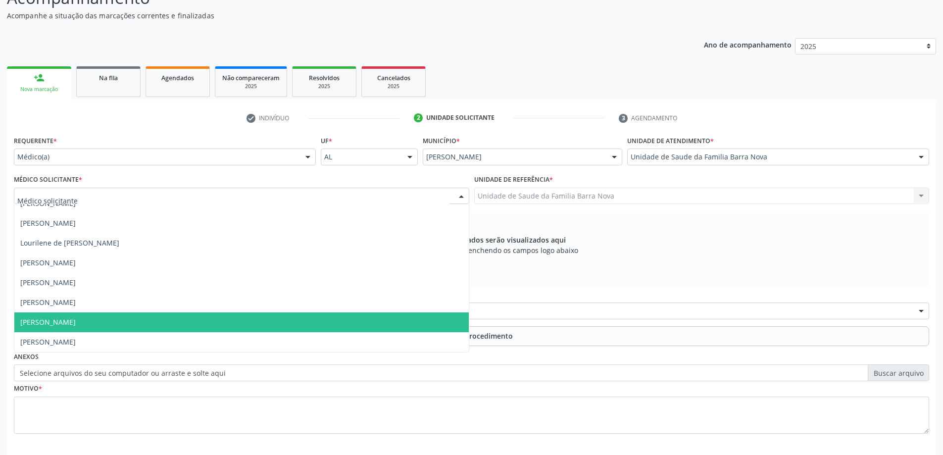
click at [159, 329] on span "[PERSON_NAME]" at bounding box center [241, 322] width 455 height 20
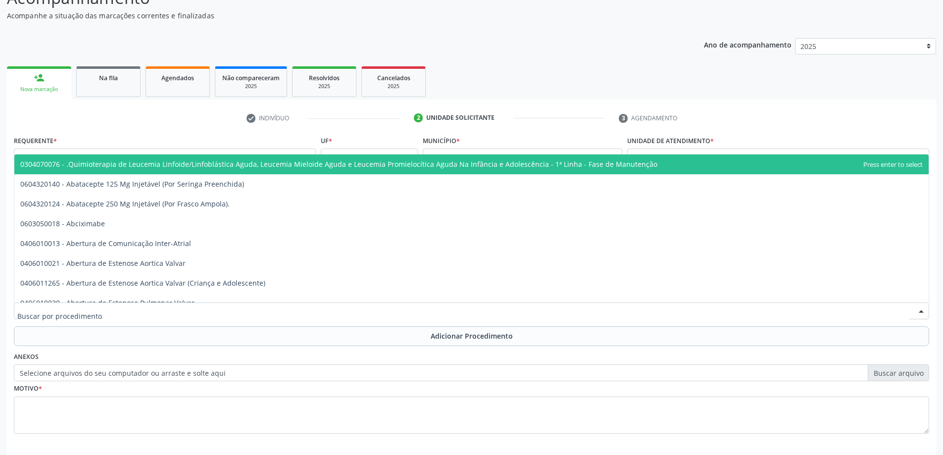
click at [215, 315] on div at bounding box center [472, 311] width 916 height 17
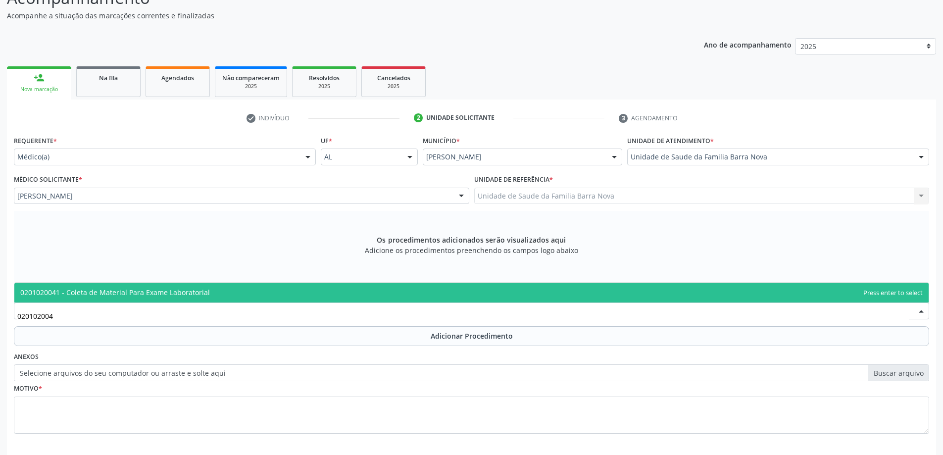
type input "0201020041"
click at [309, 295] on span "0201020041 - Coleta de Material Para Exame Laboratorial" at bounding box center [471, 293] width 915 height 20
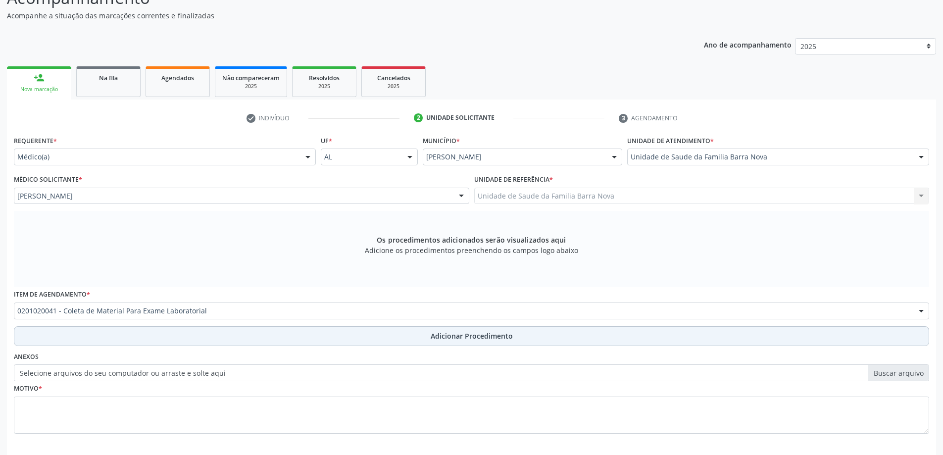
click at [434, 338] on span "Adicionar Procedimento" at bounding box center [472, 336] width 82 height 10
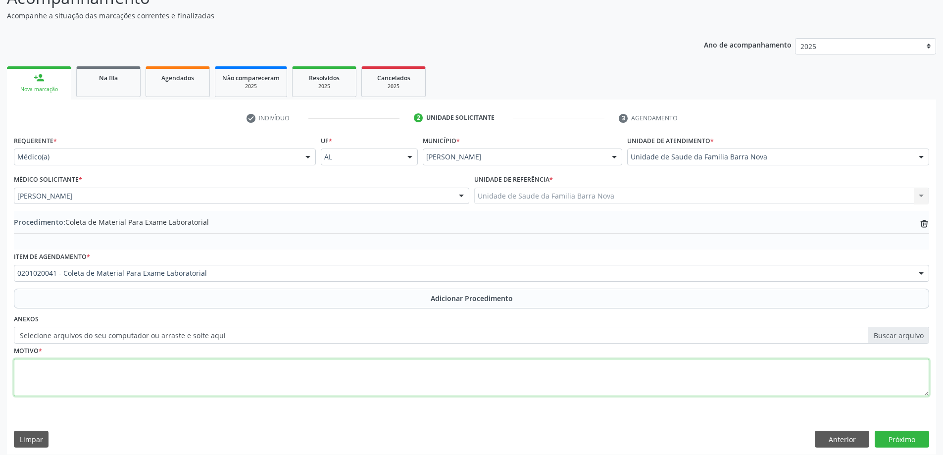
click at [91, 376] on textarea at bounding box center [472, 378] width 916 height 38
click at [36, 370] on textarea "DM2,HAS," at bounding box center [472, 378] width 916 height 38
click at [53, 368] on textarea "DM2, HAS," at bounding box center [472, 378] width 916 height 38
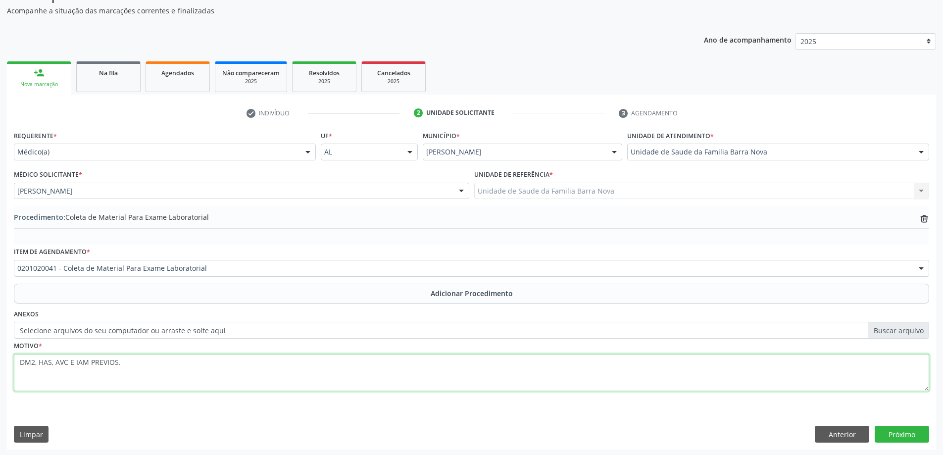
scroll to position [102, 0]
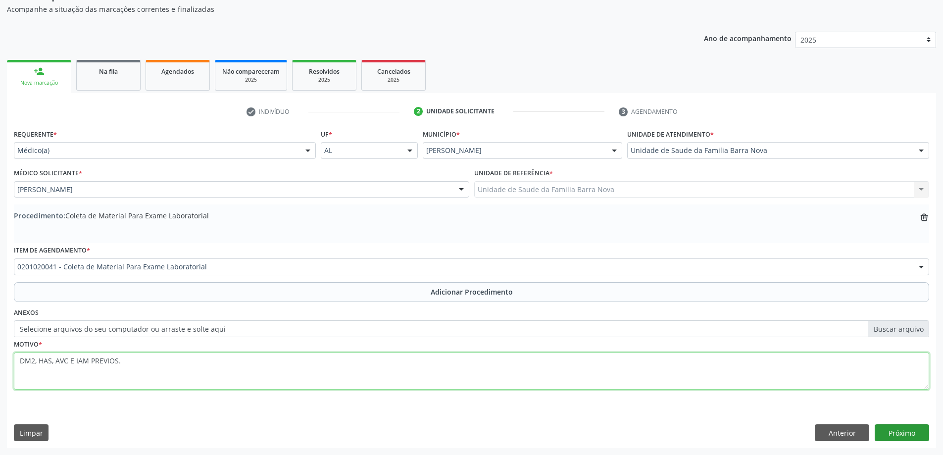
type textarea "DM2, HAS, AVC E IAM PREVIOS."
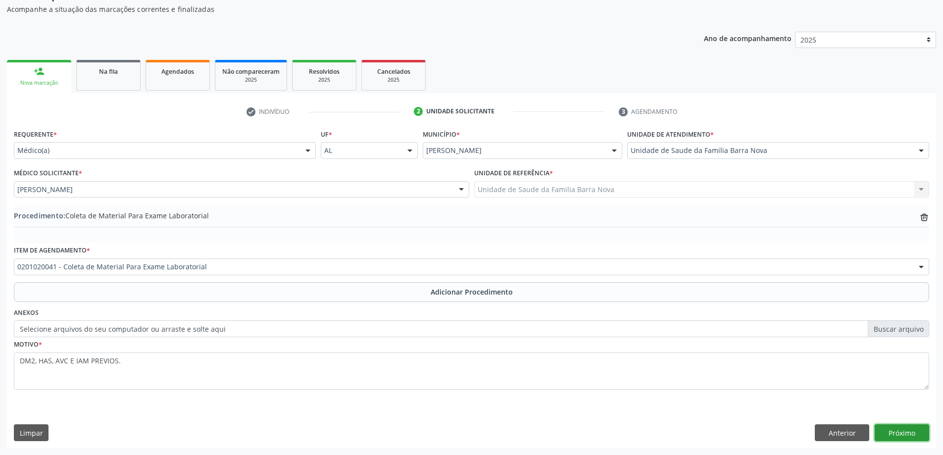
click at [910, 430] on button "Próximo" at bounding box center [902, 432] width 54 height 17
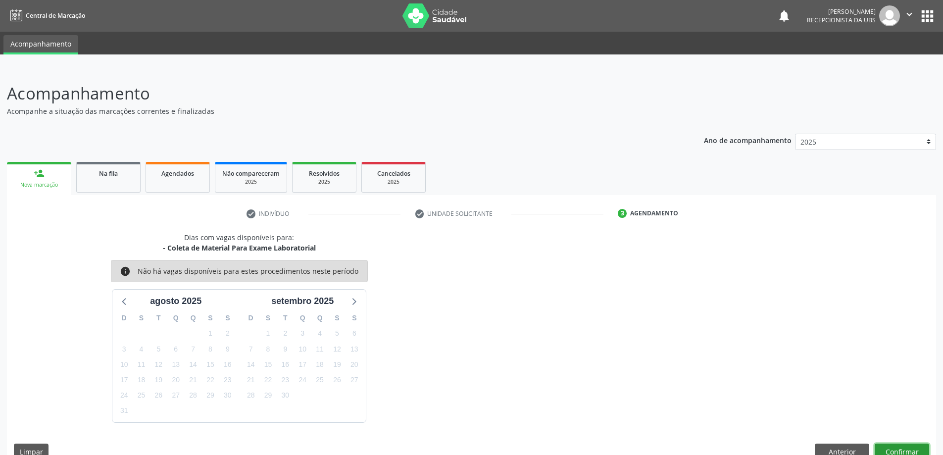
click at [906, 448] on button "Confirmar" at bounding box center [902, 452] width 54 height 17
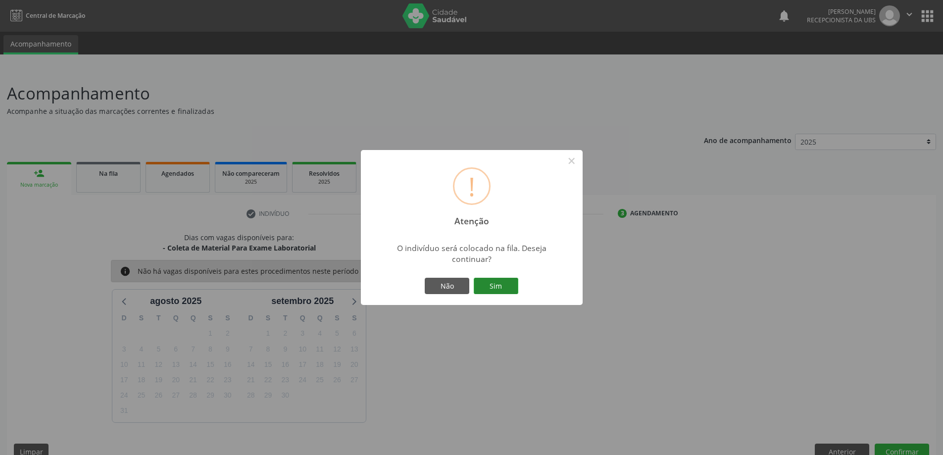
click at [499, 293] on button "Sim" at bounding box center [496, 286] width 45 height 17
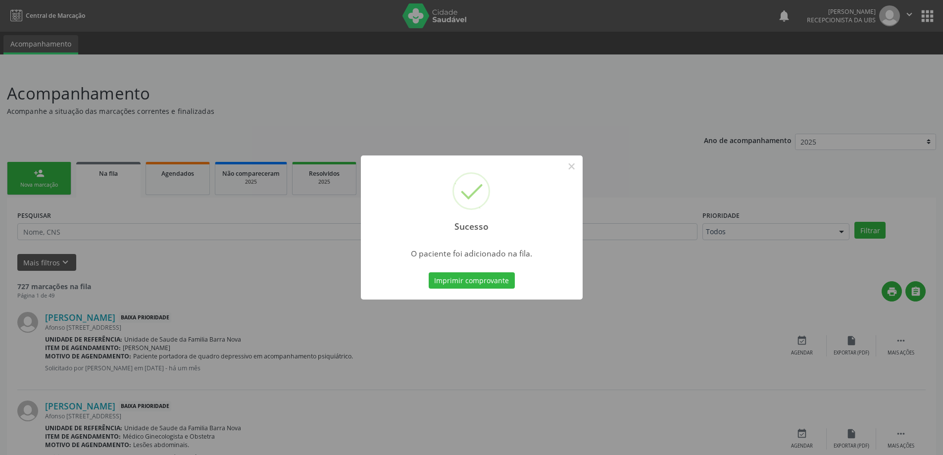
click at [46, 178] on div "Sucesso × O paciente foi adicionado na fila. Imprimir comprovante Cancel" at bounding box center [471, 227] width 943 height 455
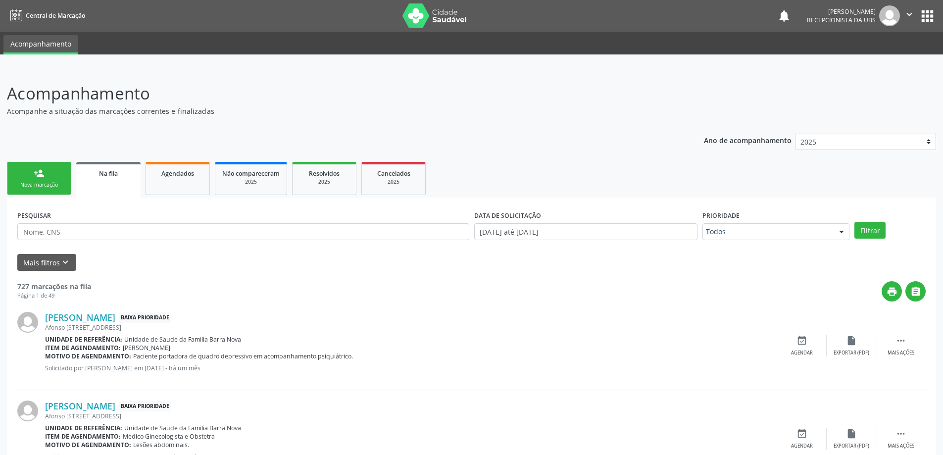
click at [46, 178] on link "person_add Nova marcação" at bounding box center [39, 178] width 64 height 33
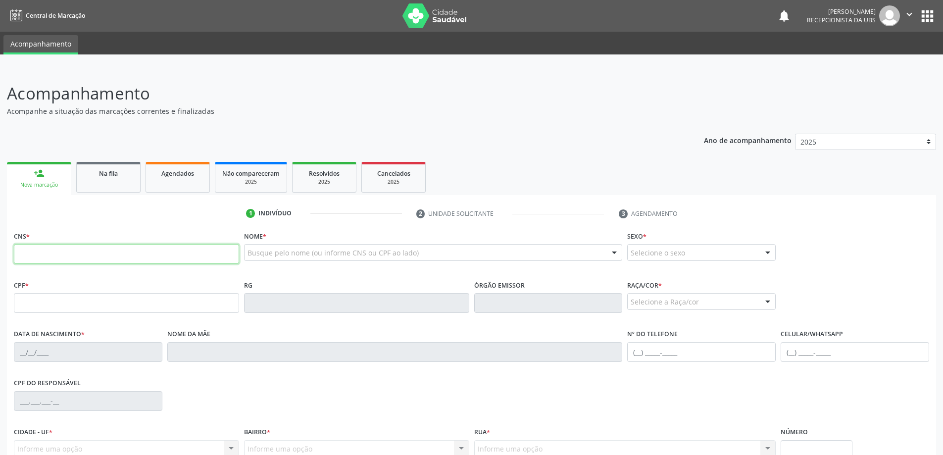
click at [116, 263] on input "text" at bounding box center [126, 254] width 225 height 20
